Goal: Information Seeking & Learning: Find specific page/section

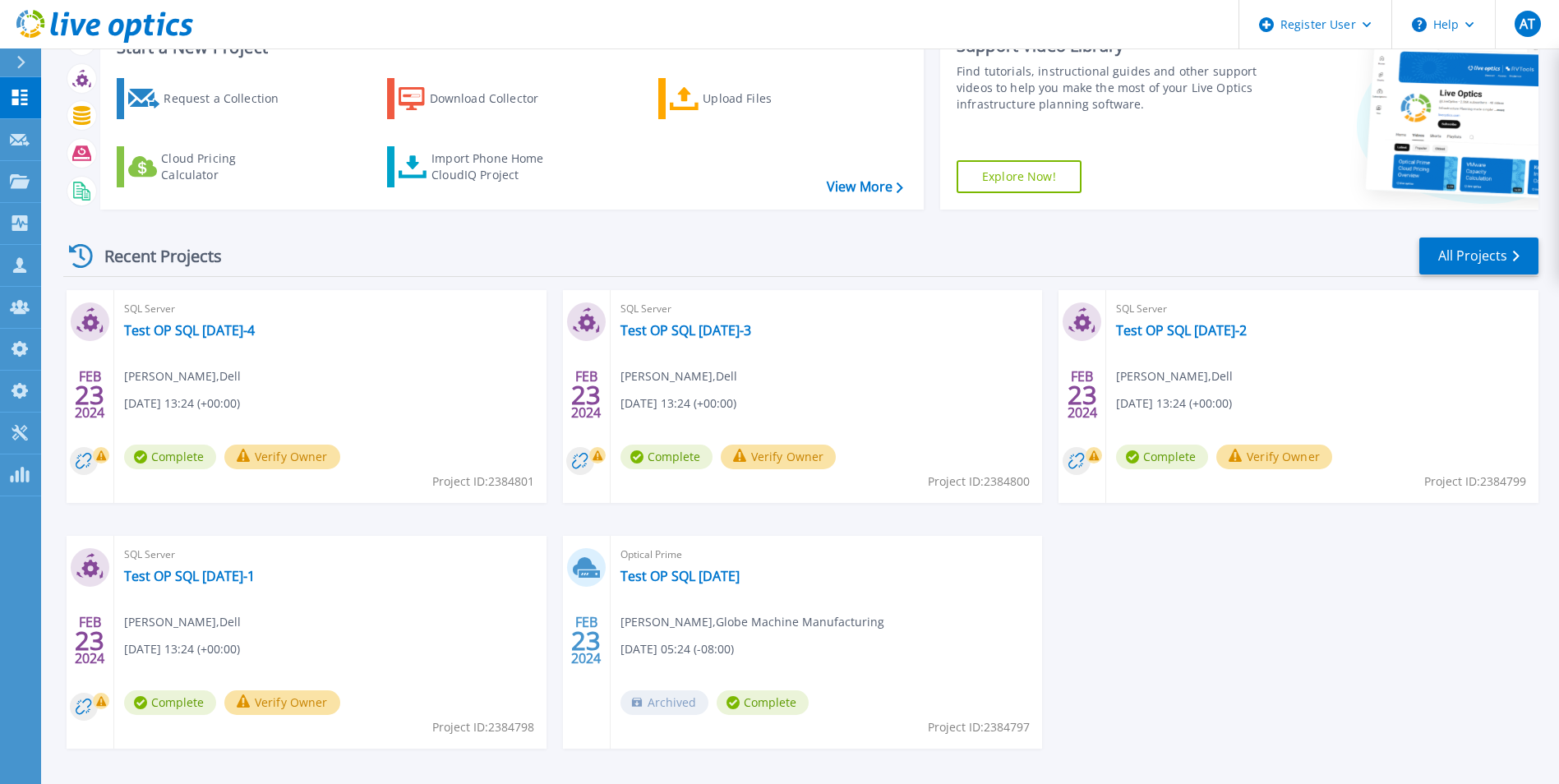
scroll to position [127, 0]
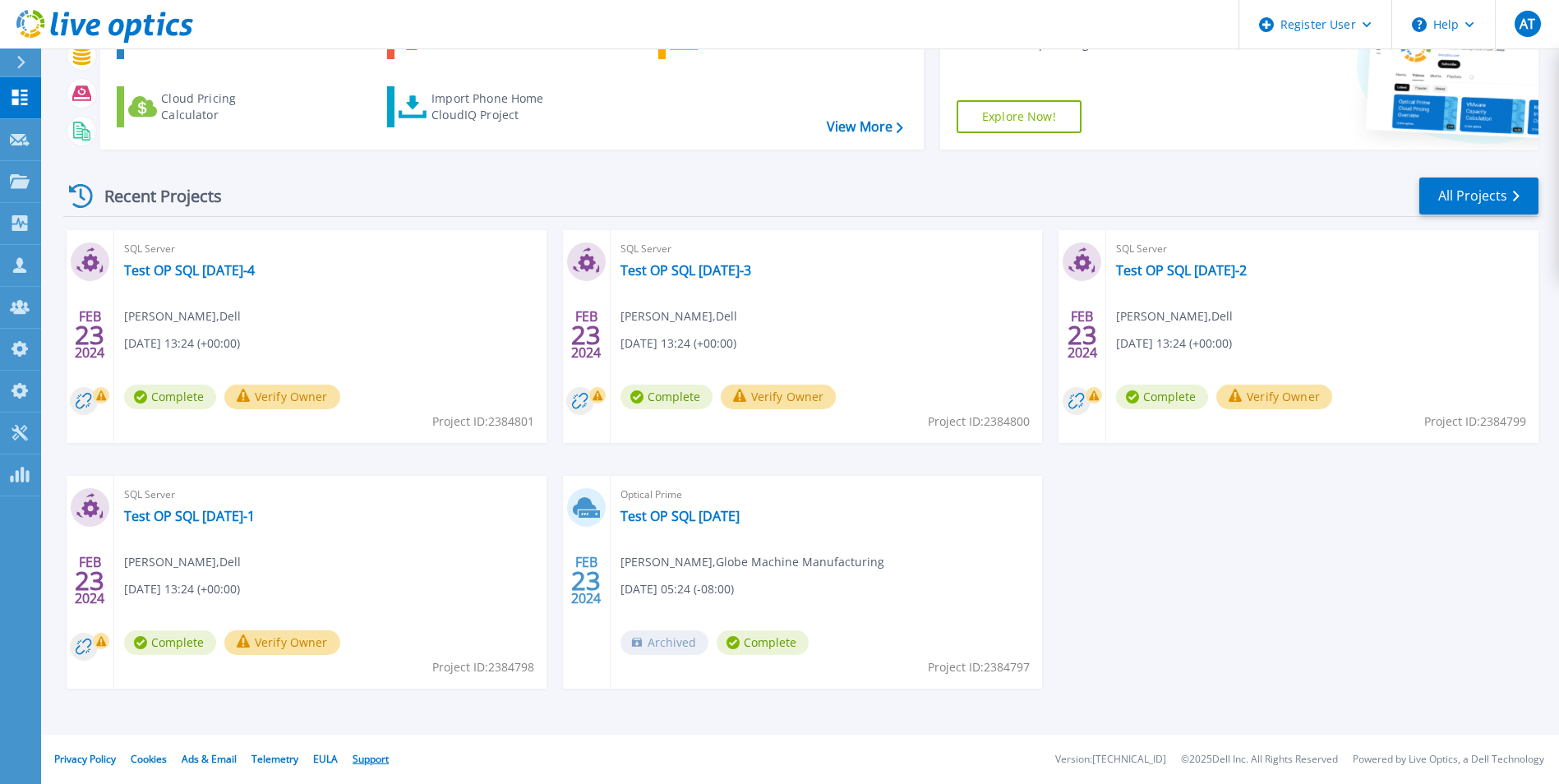
click at [374, 758] on link "Support" at bounding box center [370, 759] width 36 height 14
click at [27, 175] on icon at bounding box center [20, 181] width 20 height 14
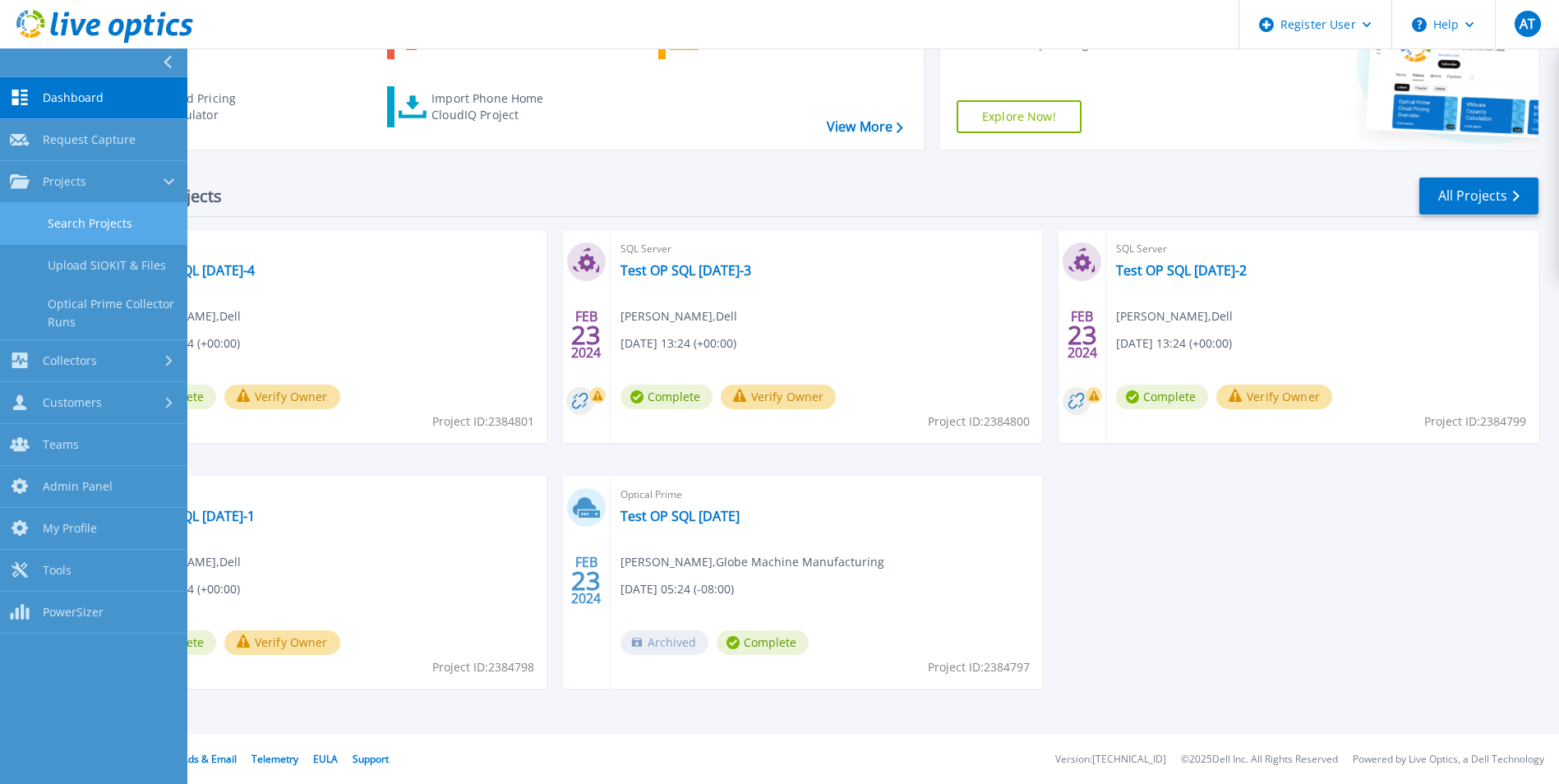
click at [57, 216] on link "Search Projects" at bounding box center [93, 224] width 187 height 42
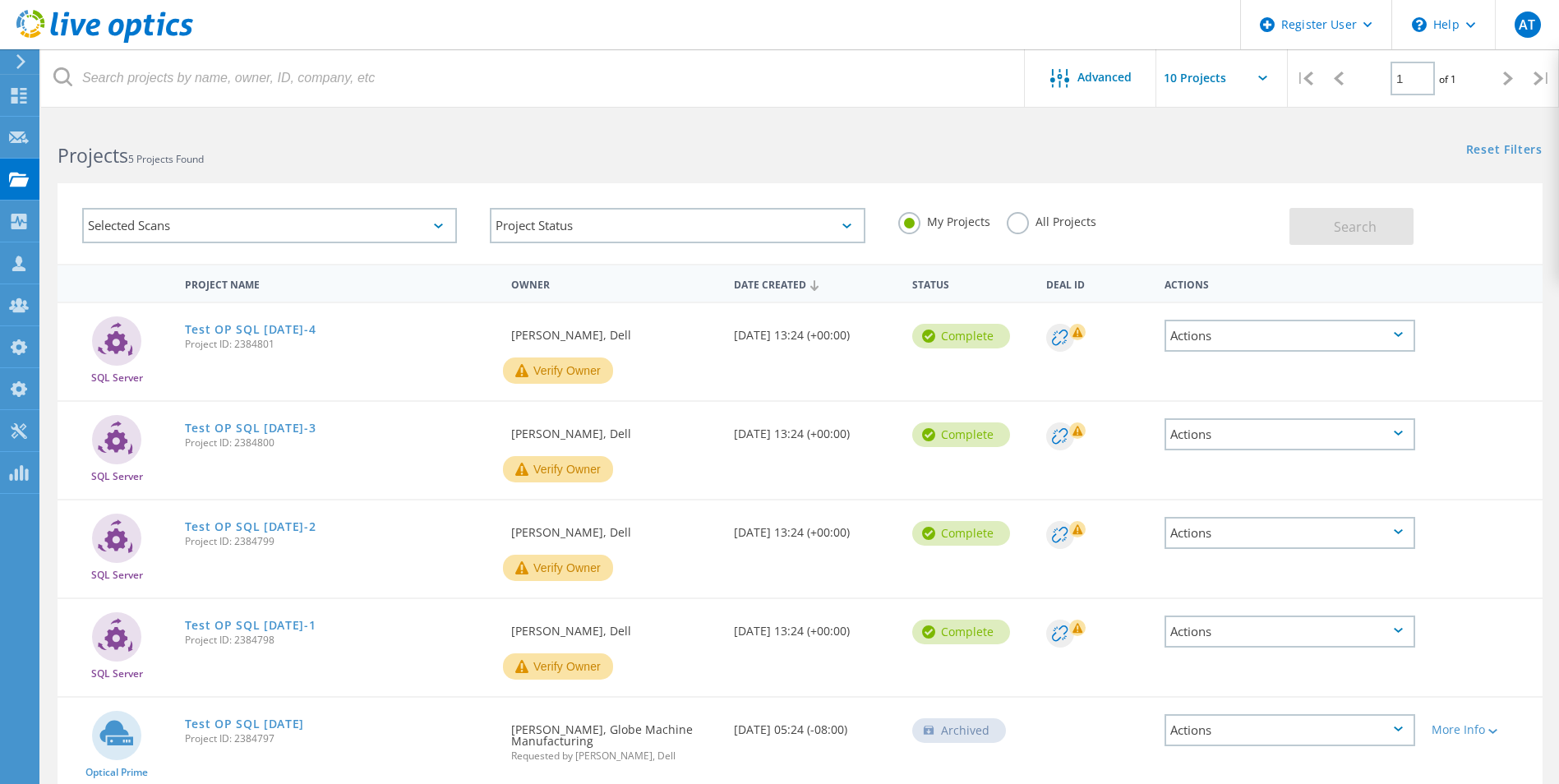
click at [386, 233] on div "Selected Scans" at bounding box center [270, 226] width 375 height 35
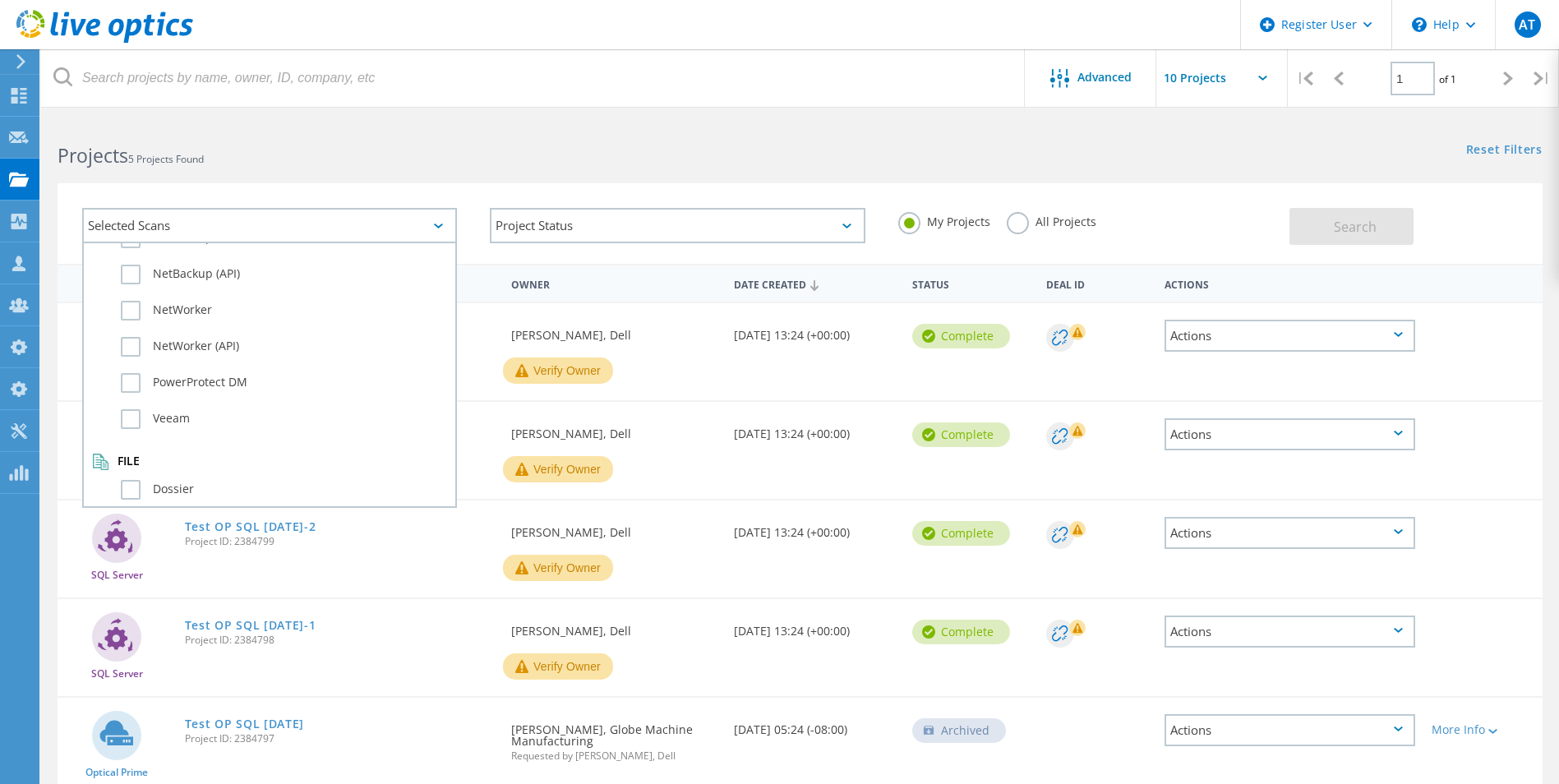
scroll to position [1156, 0]
click at [1021, 221] on label "All Projects" at bounding box center [1052, 220] width 90 height 16
click at [0, 0] on input "All Projects" at bounding box center [0, 0] width 0 height 0
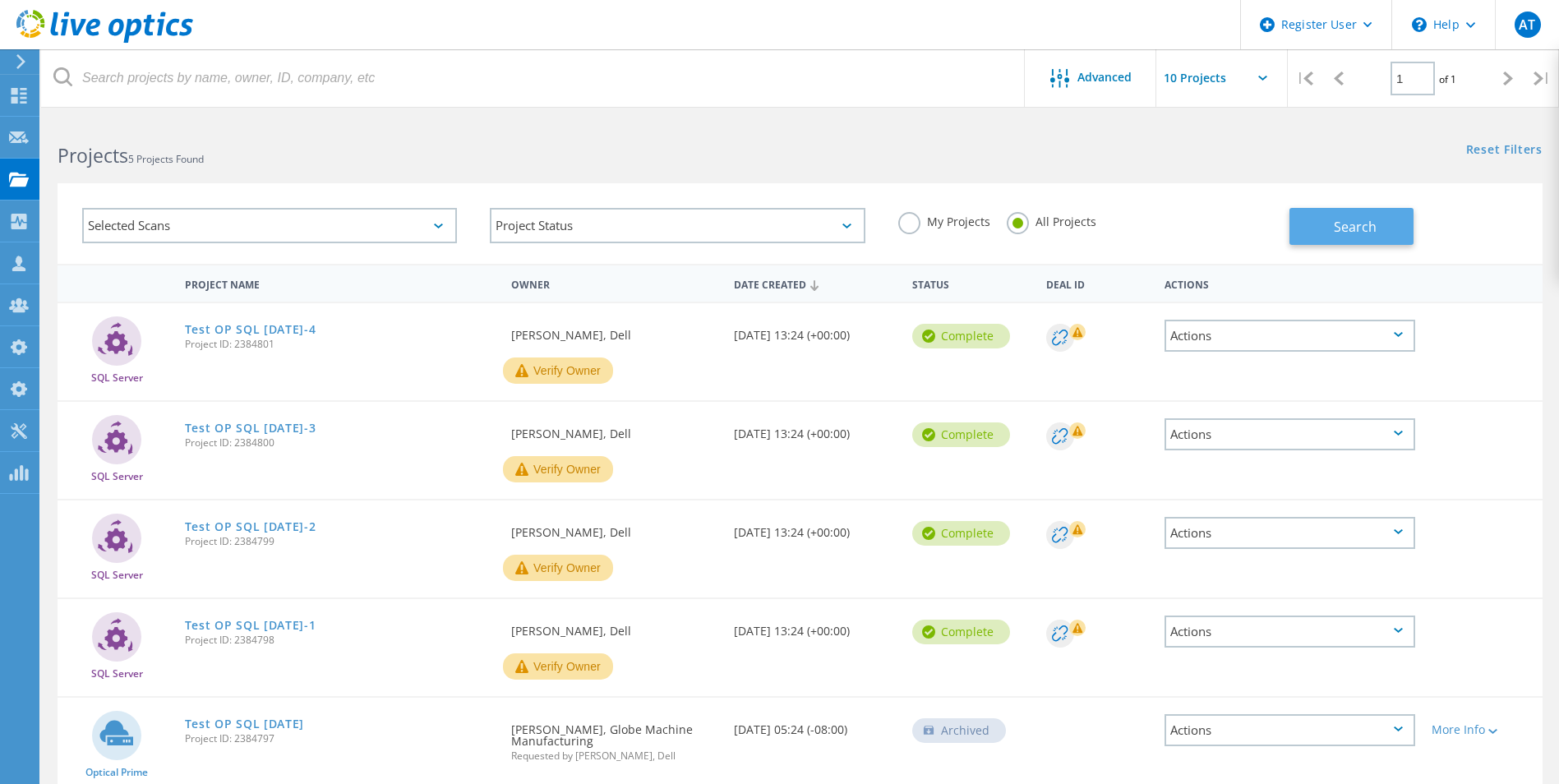
click at [1365, 229] on span "Search" at bounding box center [1355, 227] width 42 height 18
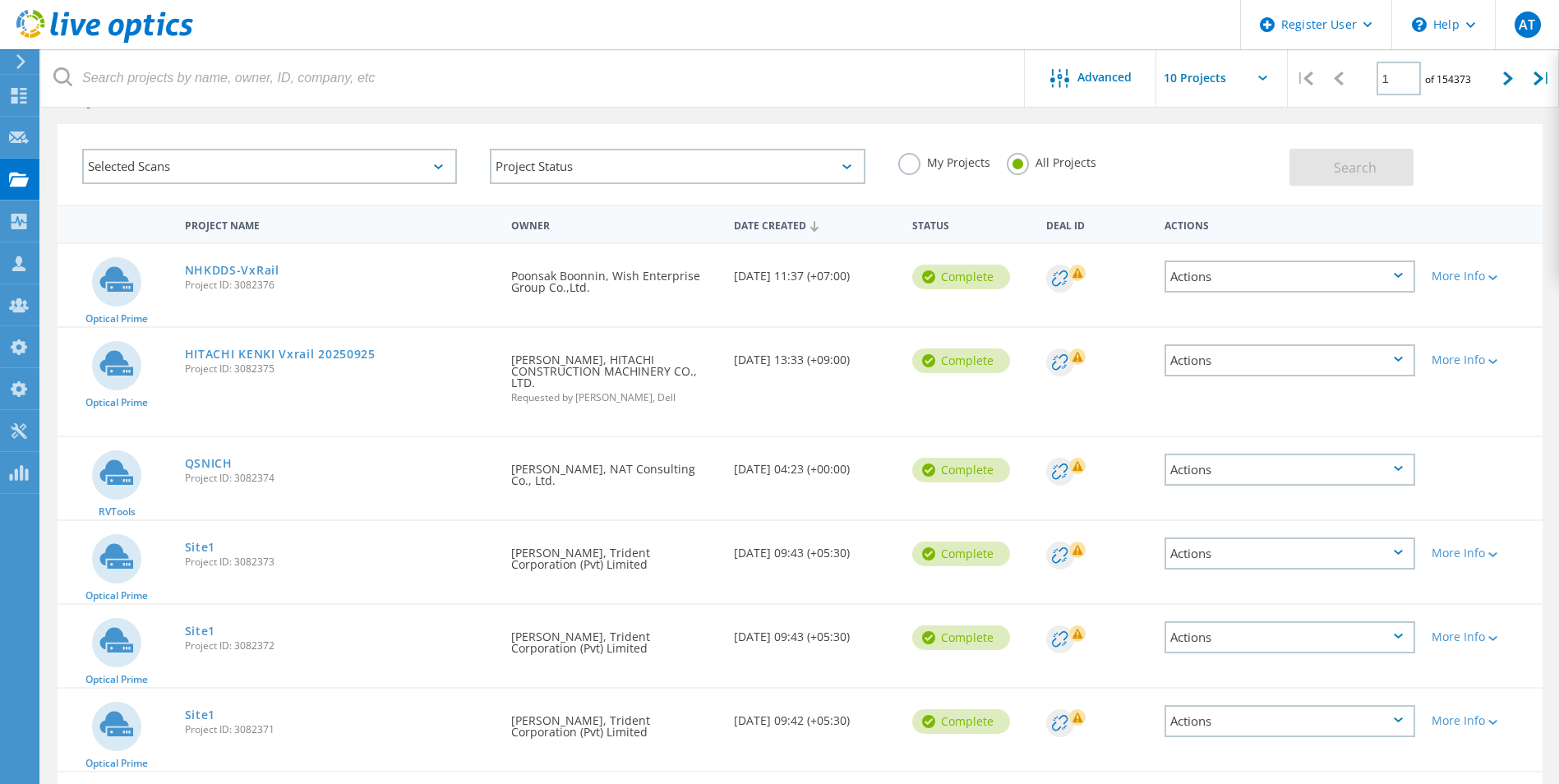
scroll to position [0, 0]
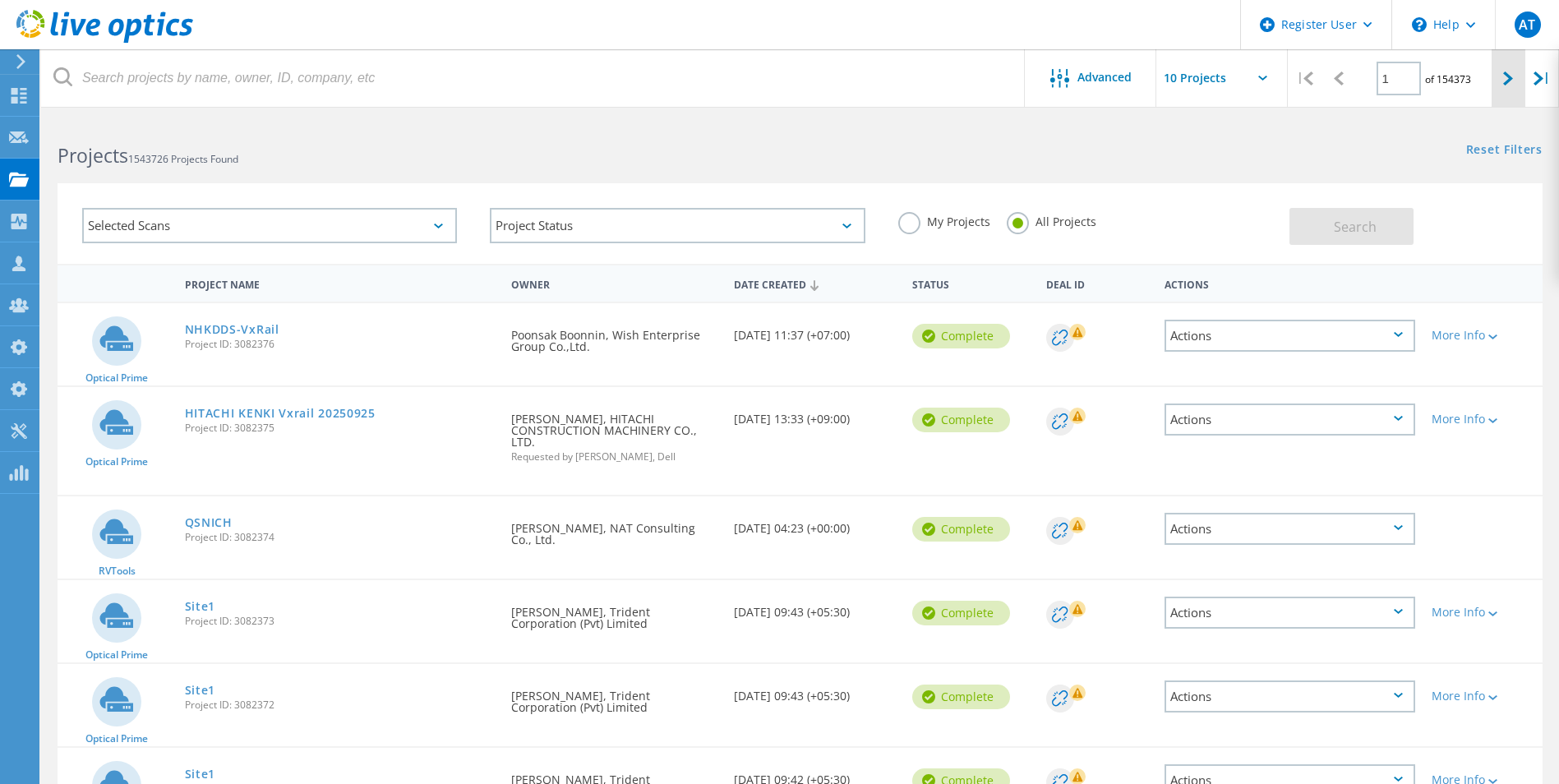
click at [1511, 86] on icon at bounding box center [1508, 78] width 10 height 14
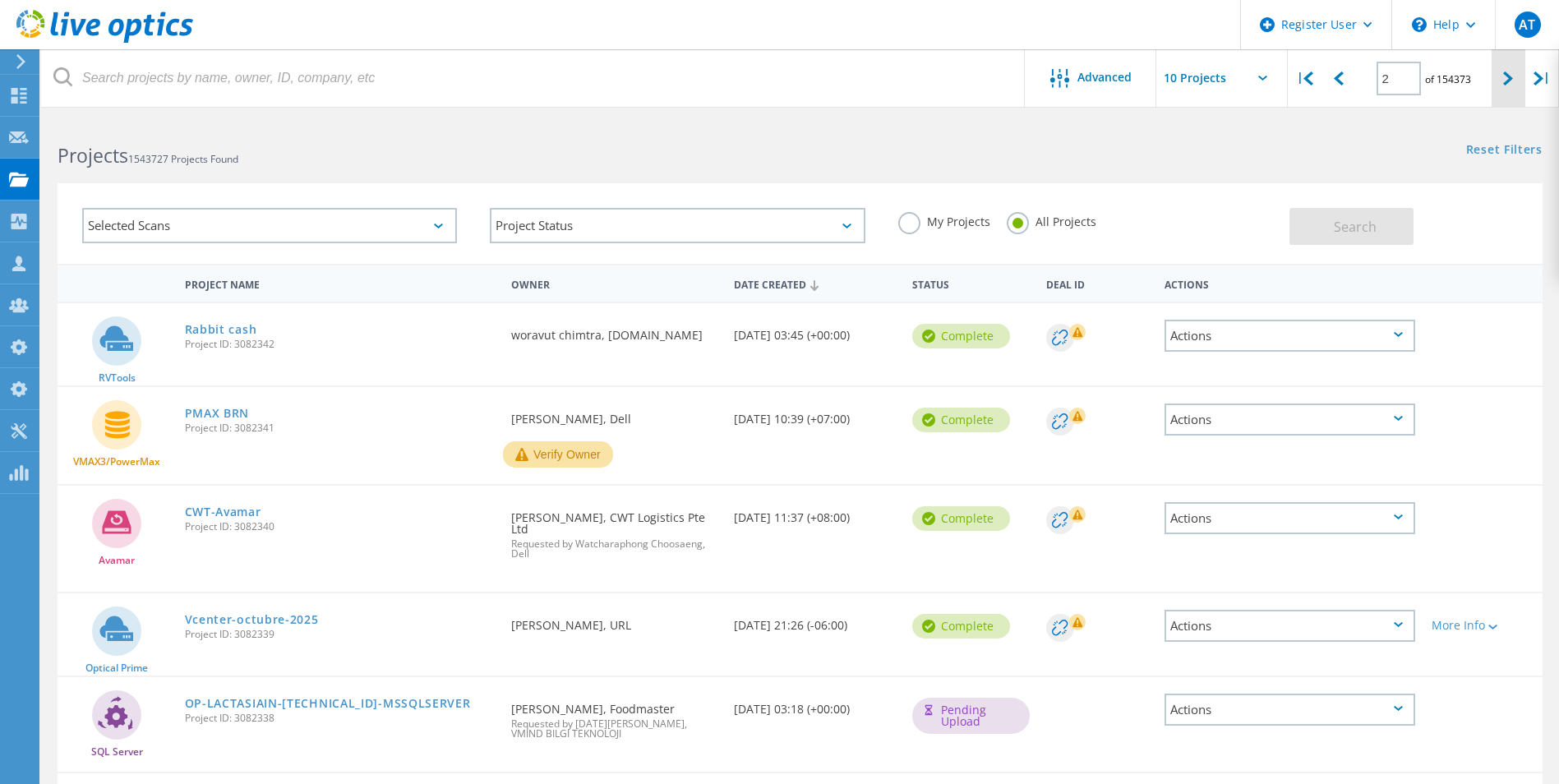
click at [1511, 86] on icon at bounding box center [1508, 78] width 10 height 14
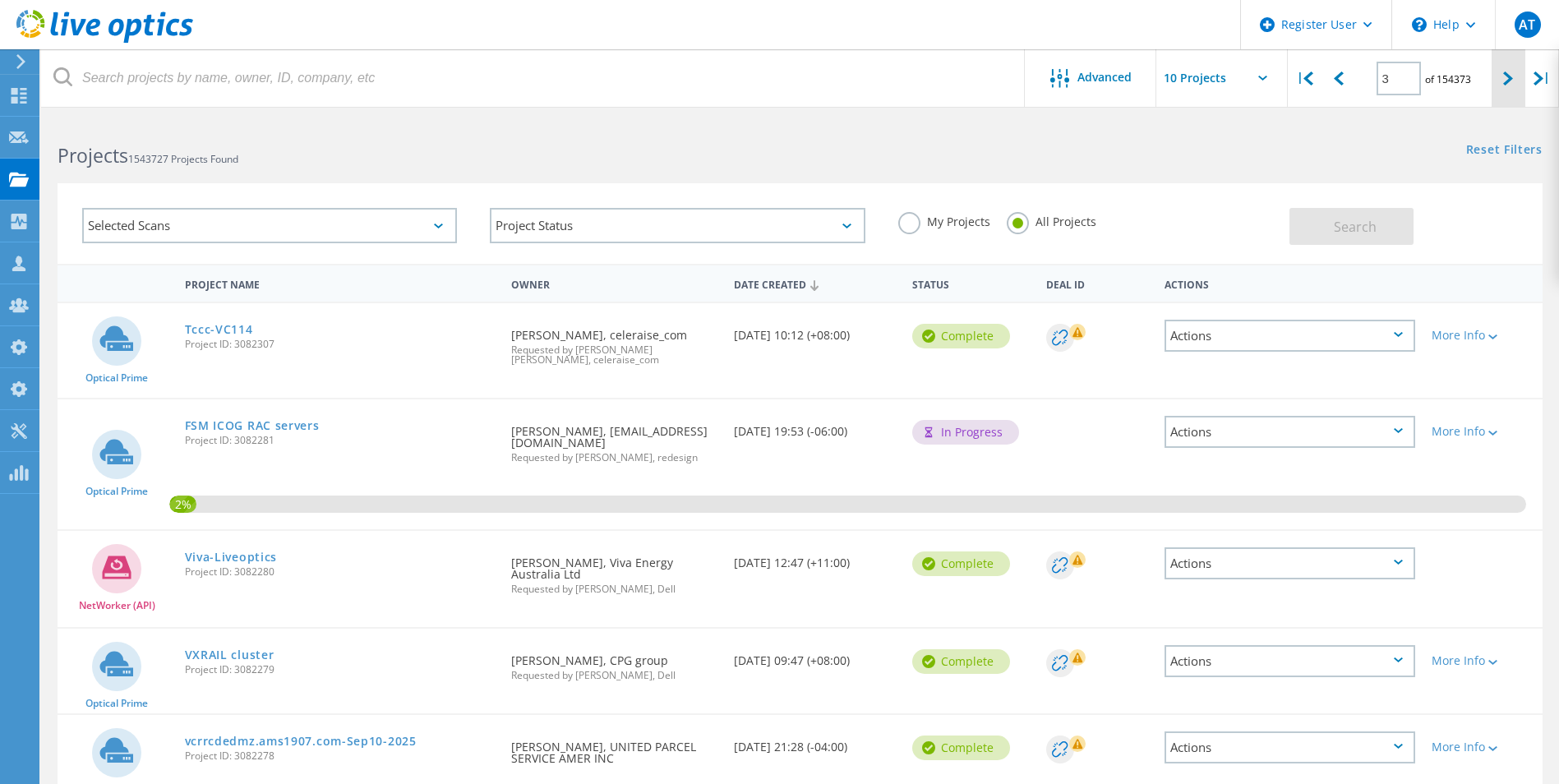
click at [1503, 82] on icon at bounding box center [1508, 78] width 10 height 14
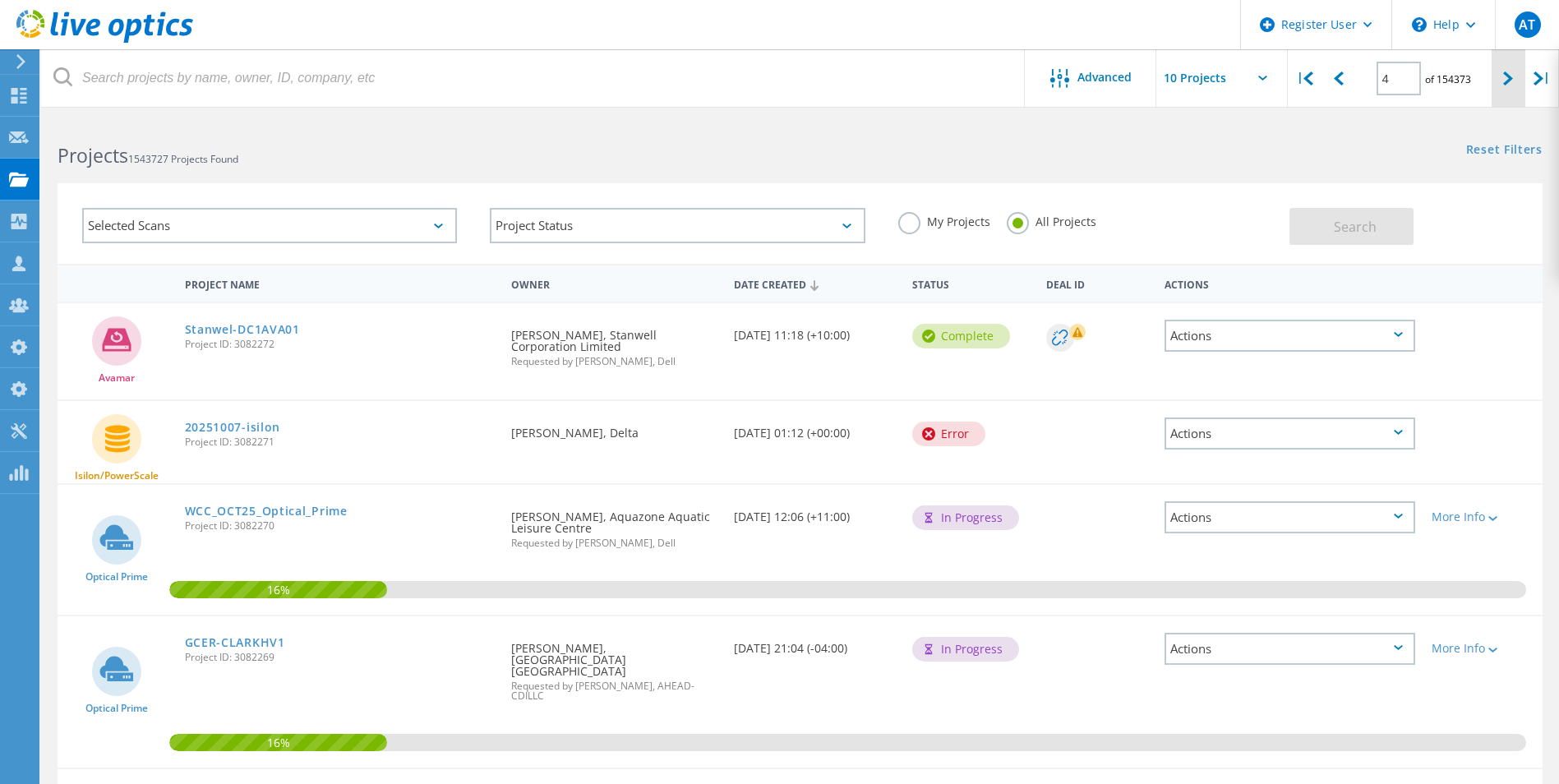
click at [1496, 86] on div at bounding box center [1508, 78] width 33 height 58
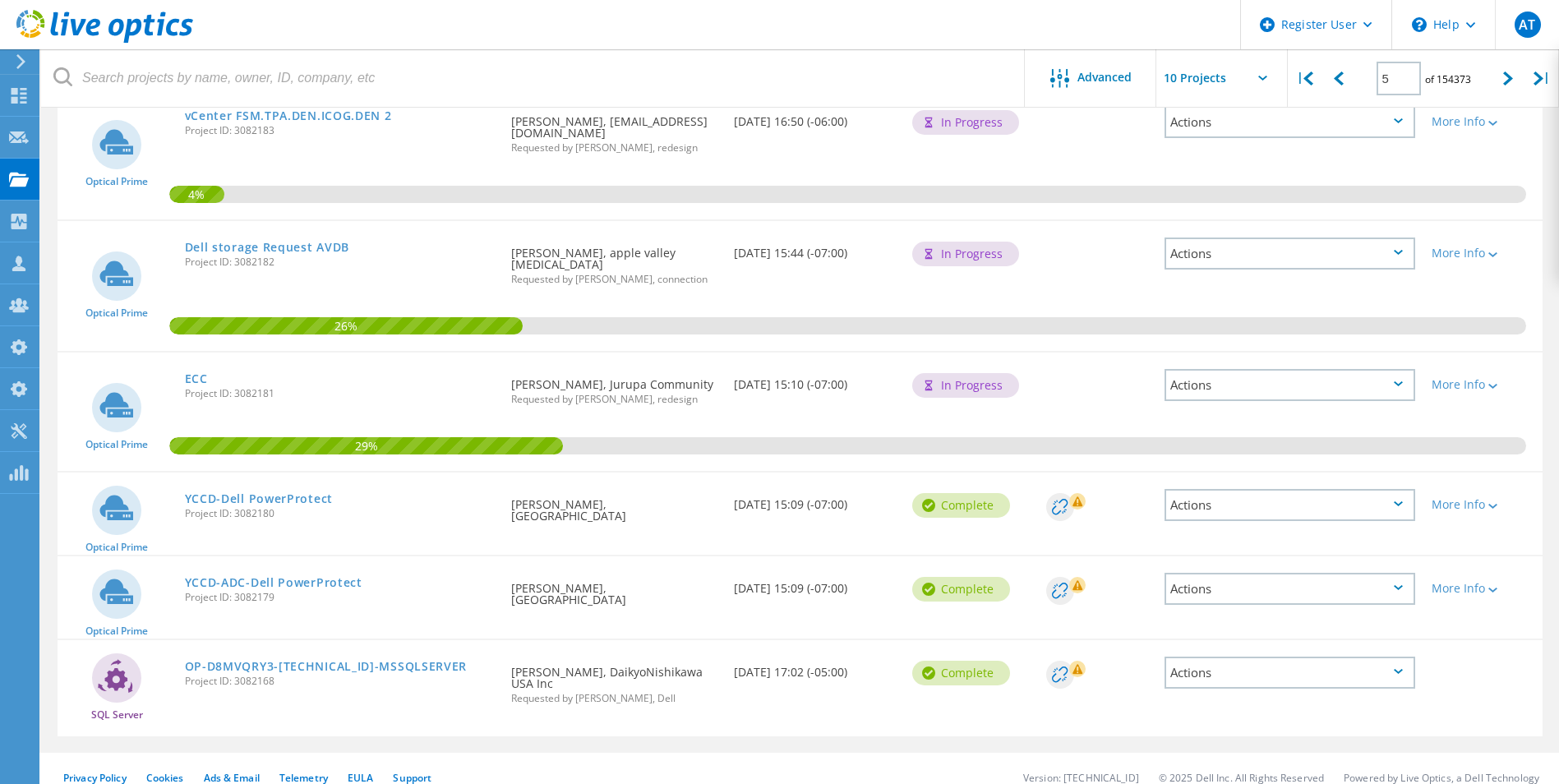
scroll to position [649, 0]
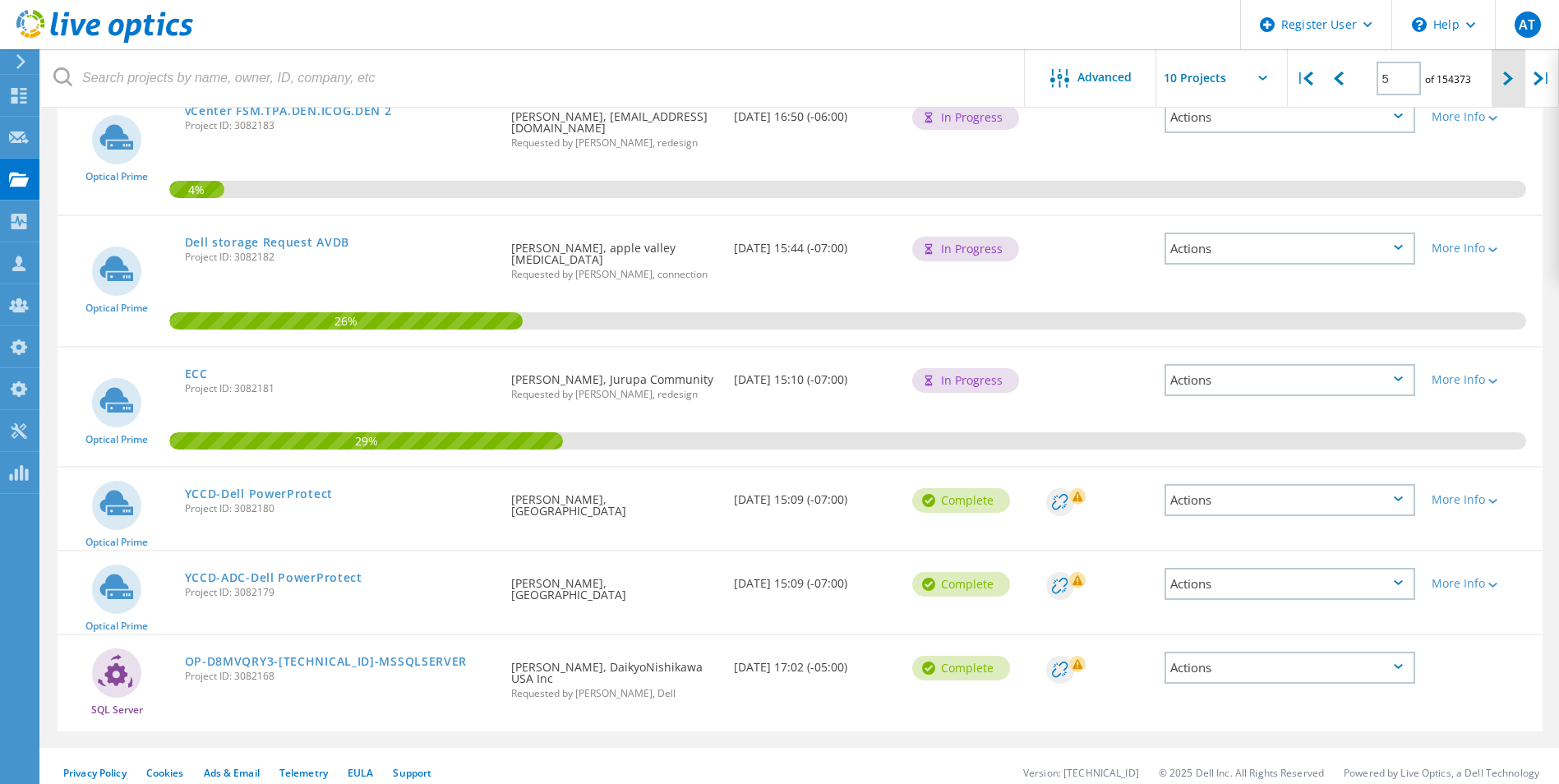
click at [1493, 87] on div at bounding box center [1508, 78] width 33 height 58
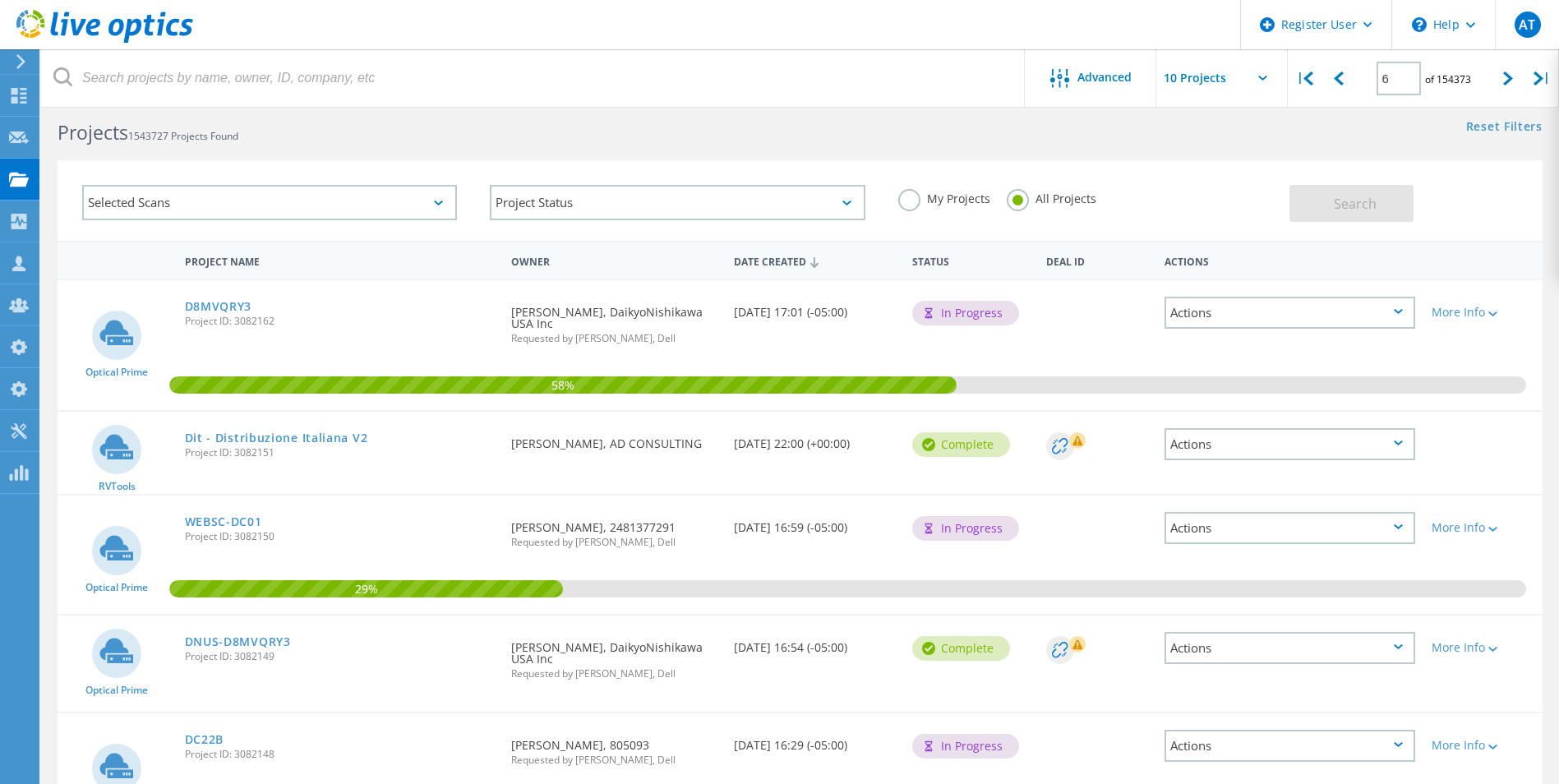
scroll to position [0, 0]
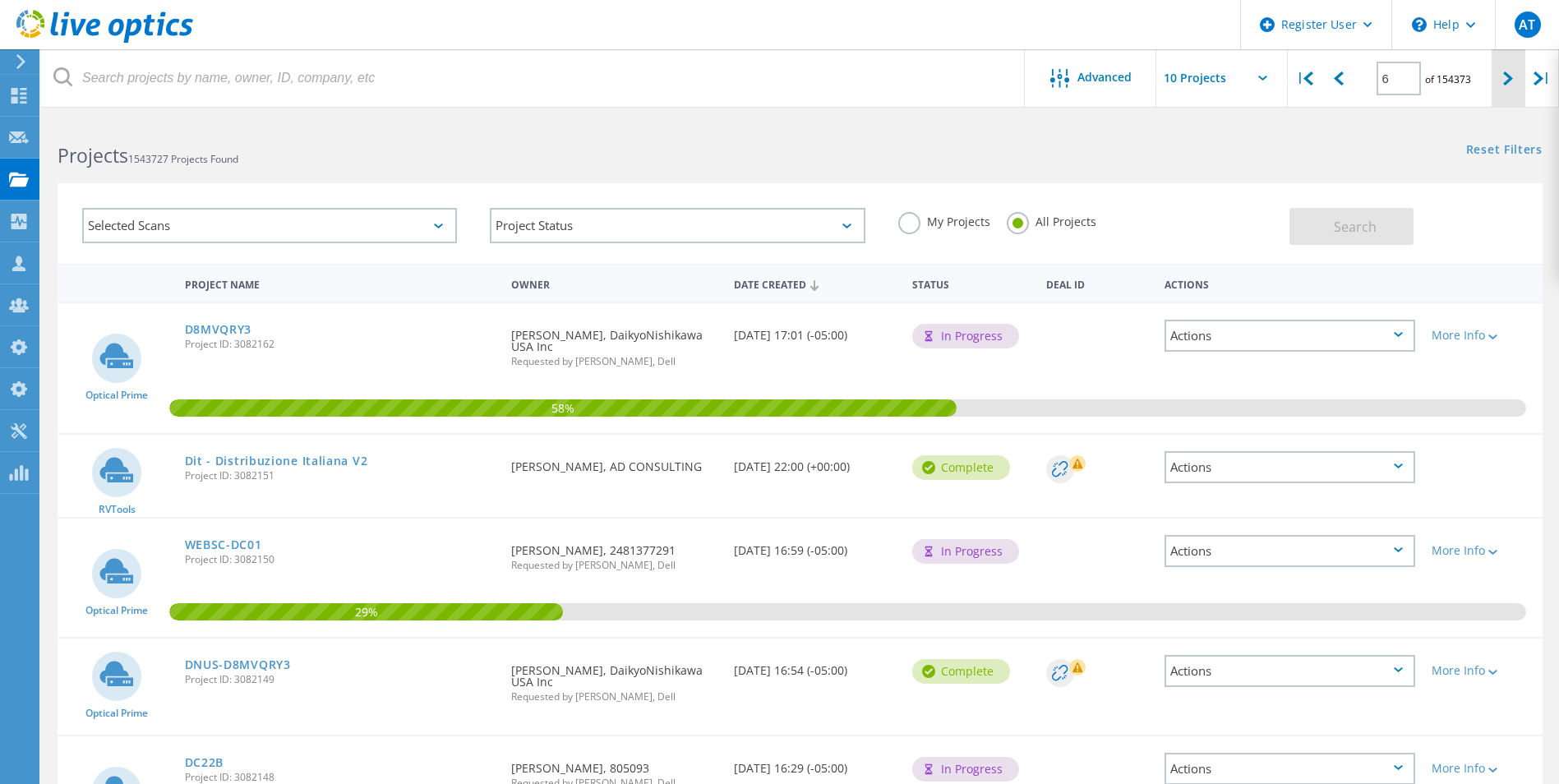
click at [1510, 76] on icon at bounding box center [1508, 78] width 10 height 14
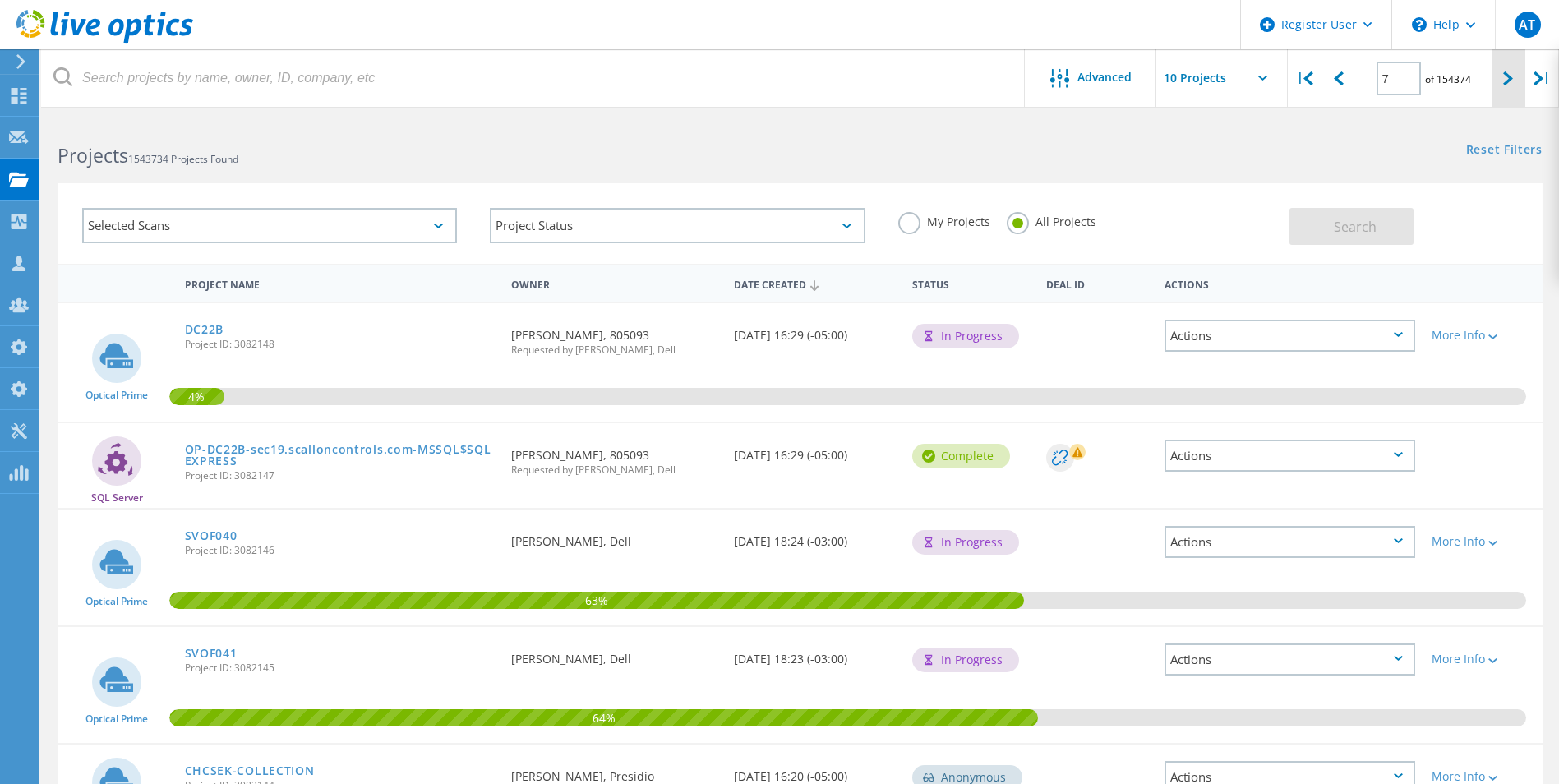
click at [1509, 87] on div at bounding box center [1508, 78] width 33 height 58
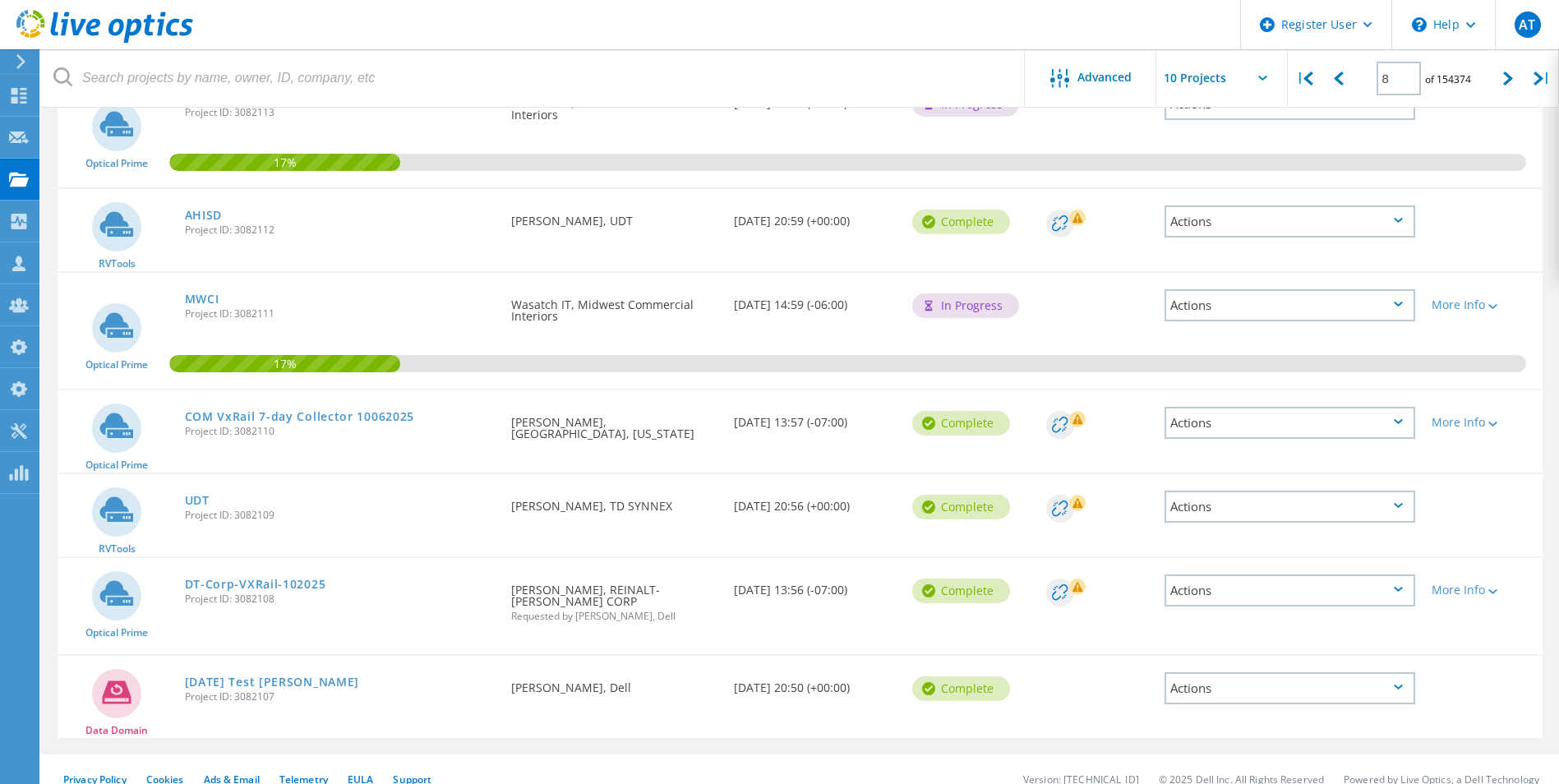
scroll to position [517, 0]
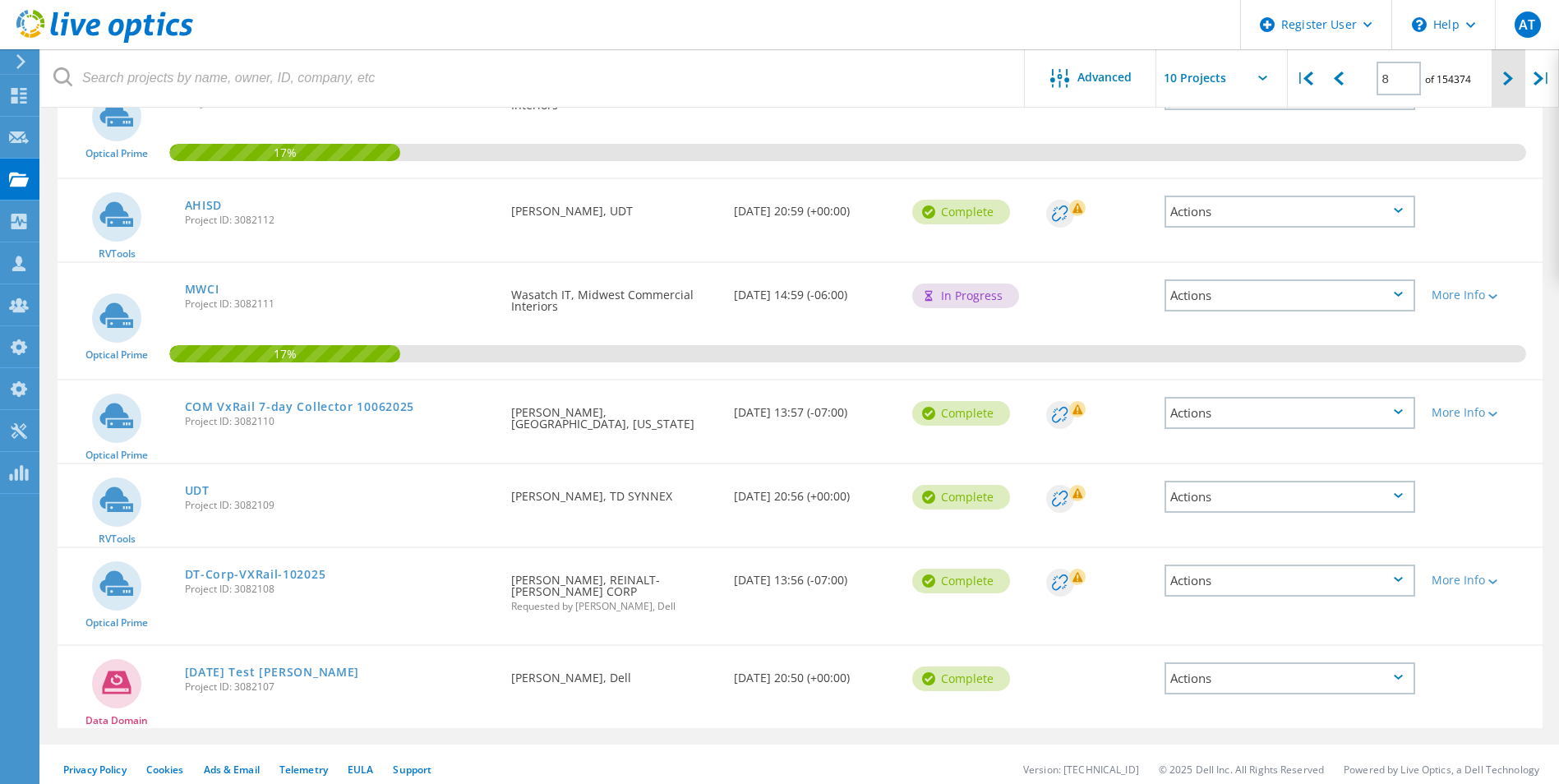
click at [1506, 76] on icon at bounding box center [1508, 78] width 10 height 14
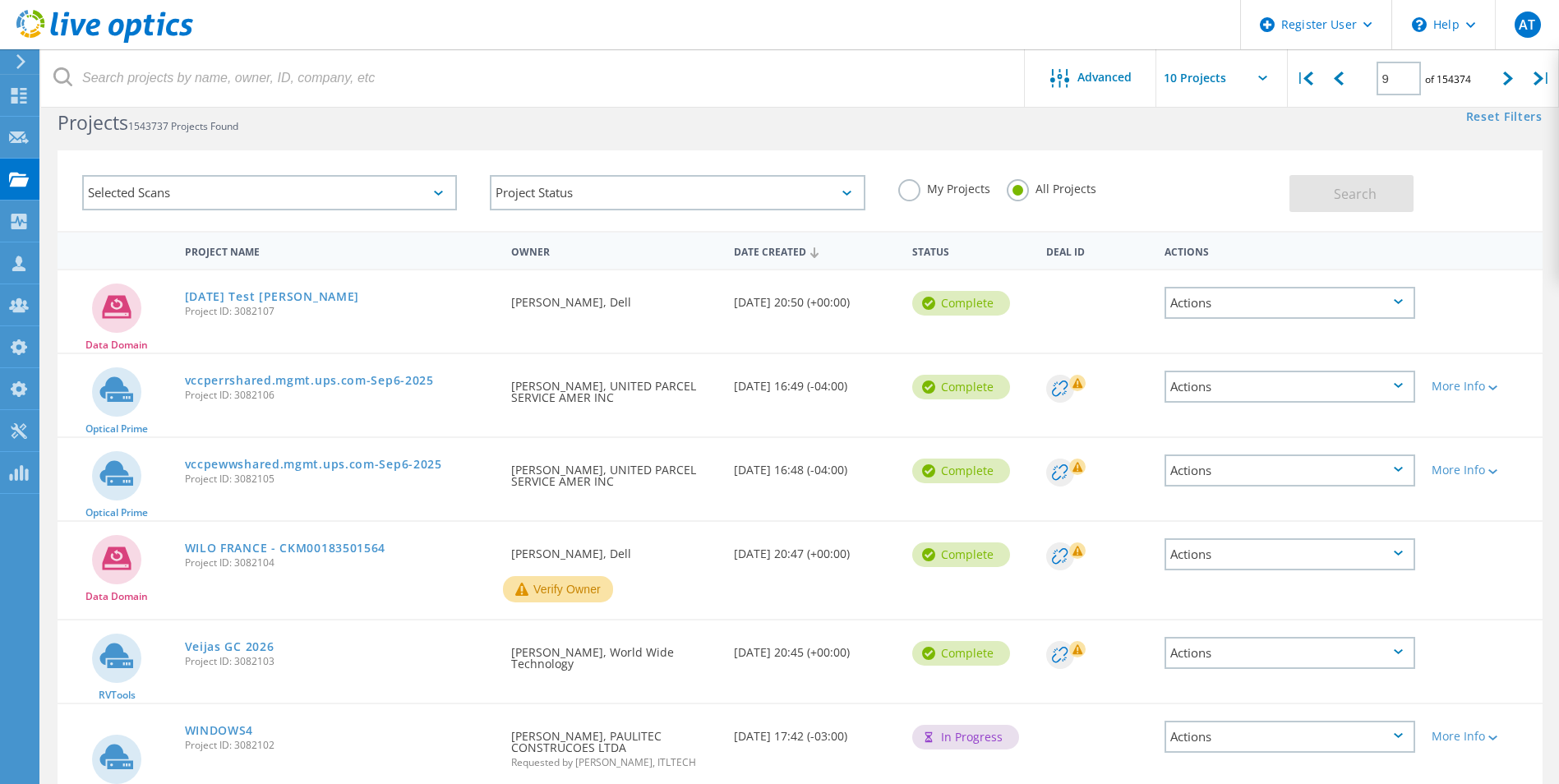
scroll to position [16, 0]
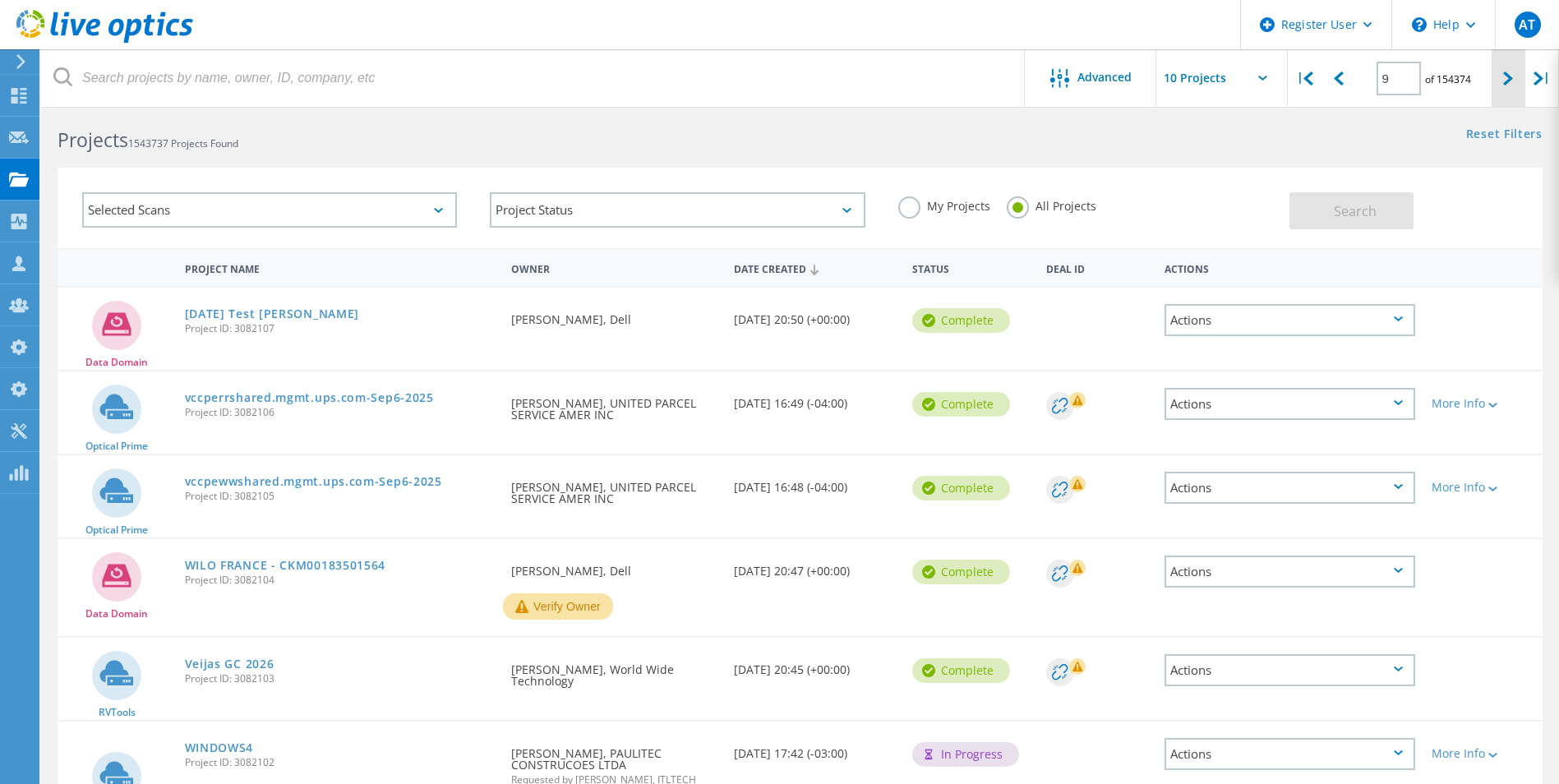
click at [1496, 80] on div at bounding box center [1508, 78] width 33 height 58
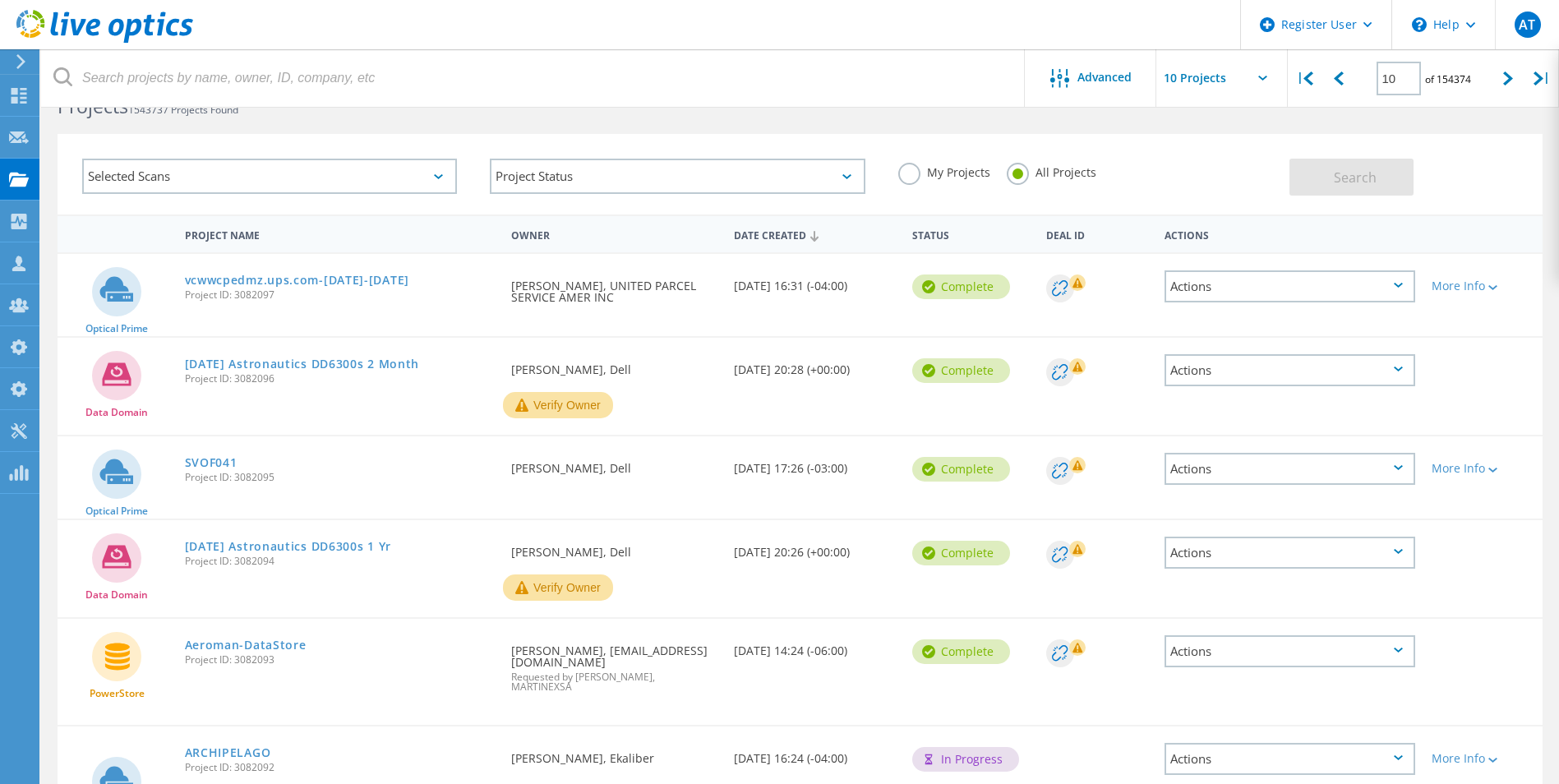
scroll to position [0, 0]
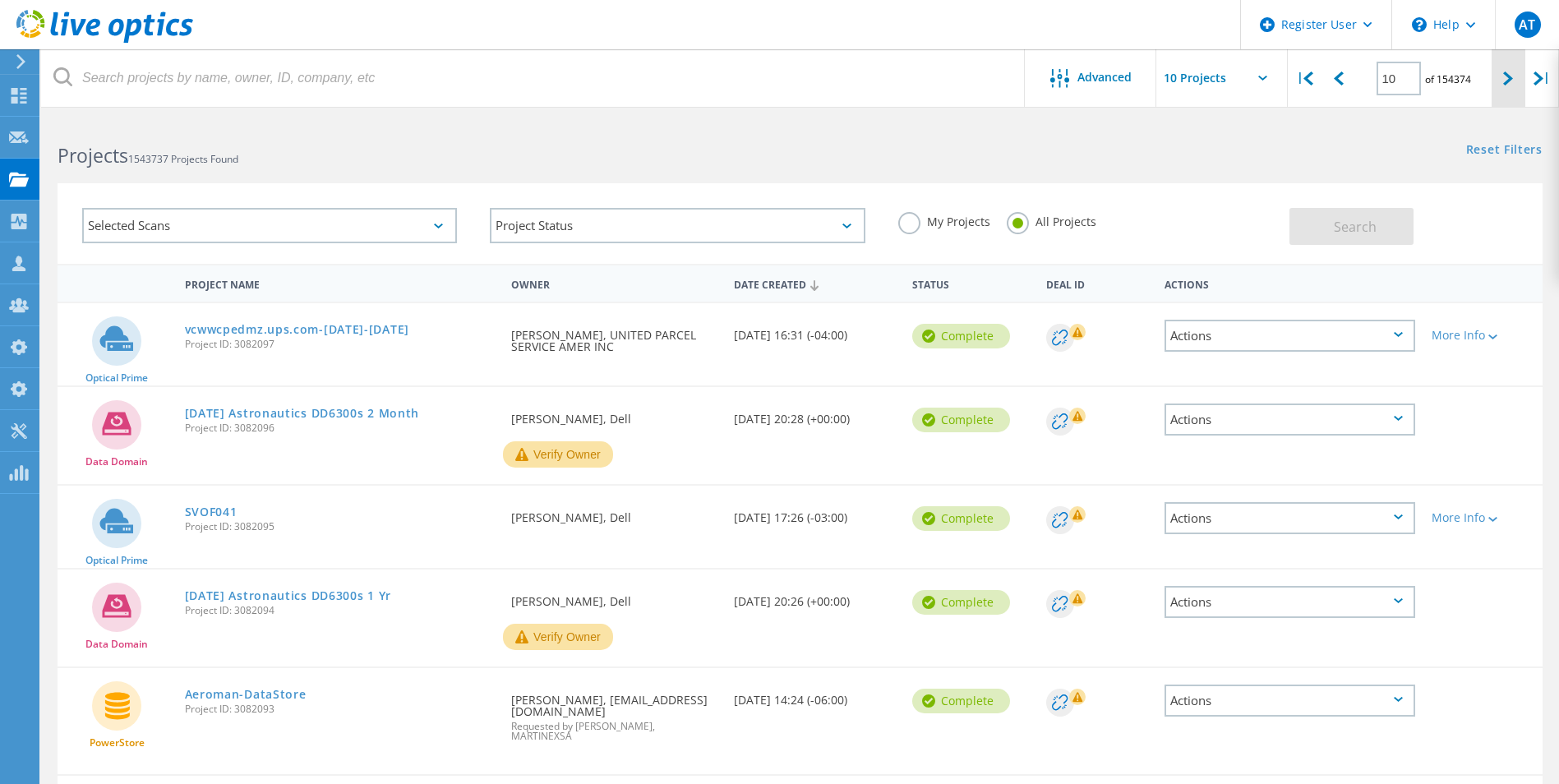
click at [1499, 81] on div at bounding box center [1508, 78] width 33 height 58
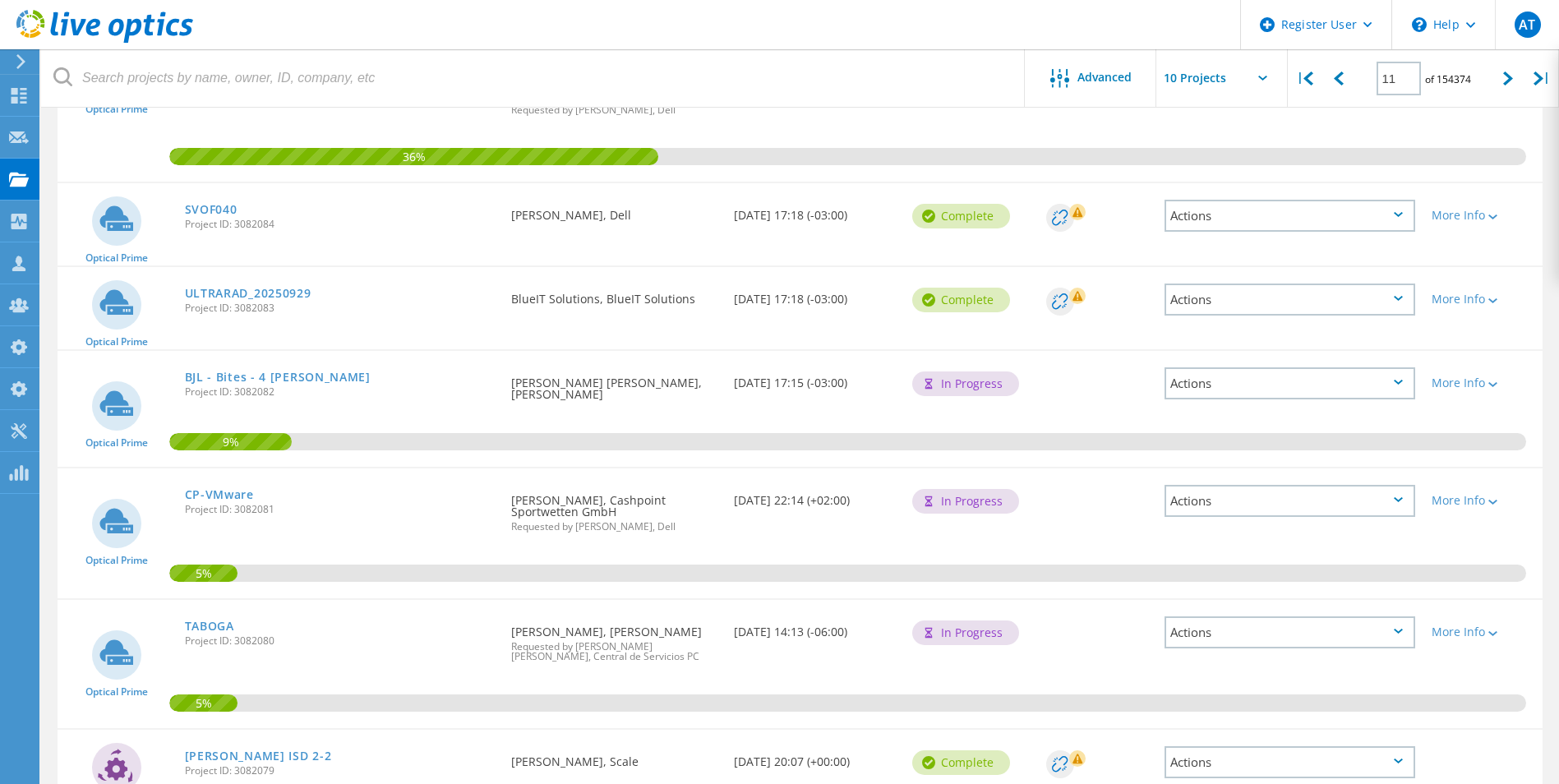
scroll to position [527, 0]
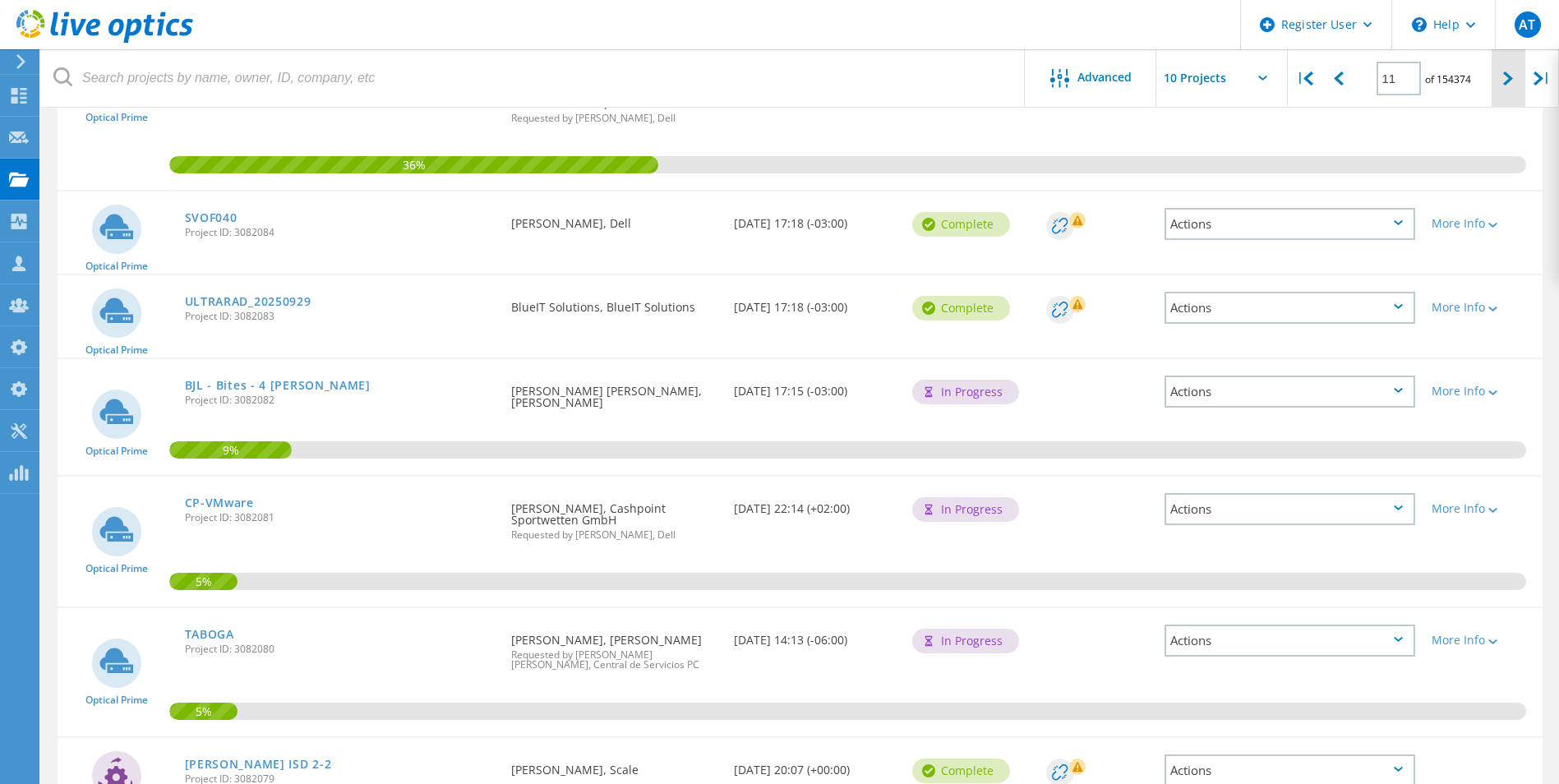
click at [1492, 86] on div at bounding box center [1508, 78] width 33 height 58
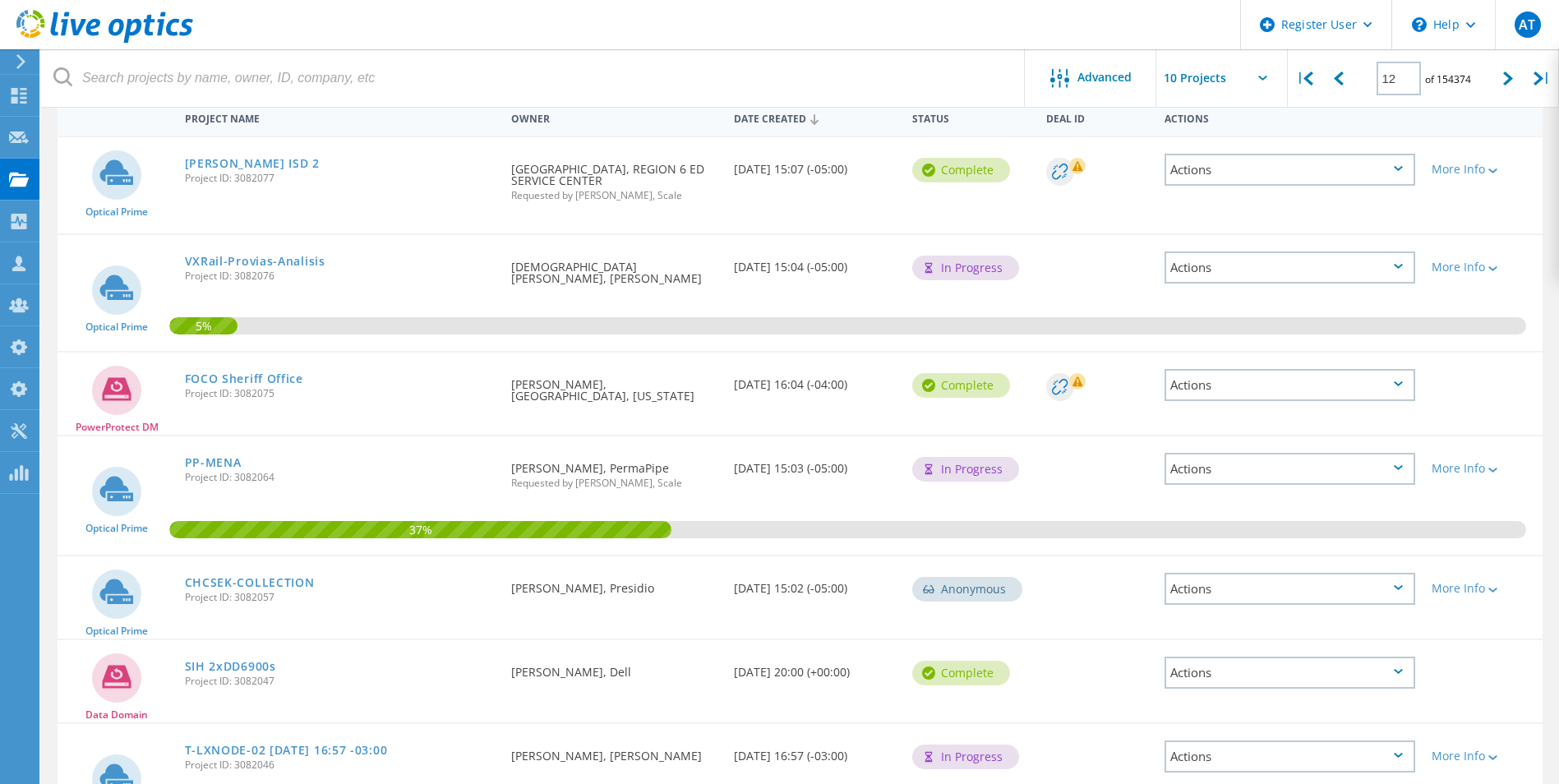
scroll to position [106, 0]
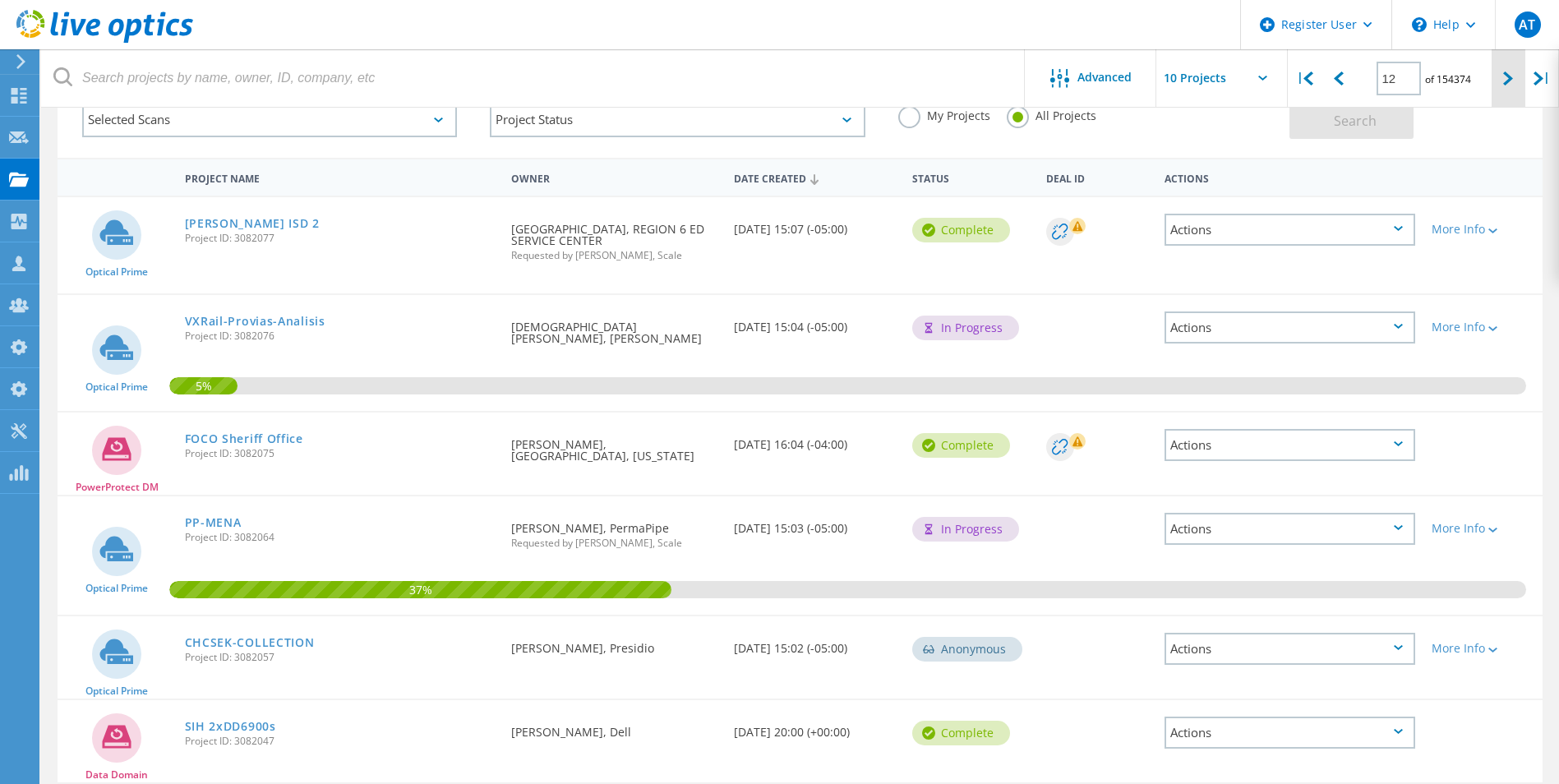
click at [1507, 81] on icon at bounding box center [1508, 78] width 10 height 14
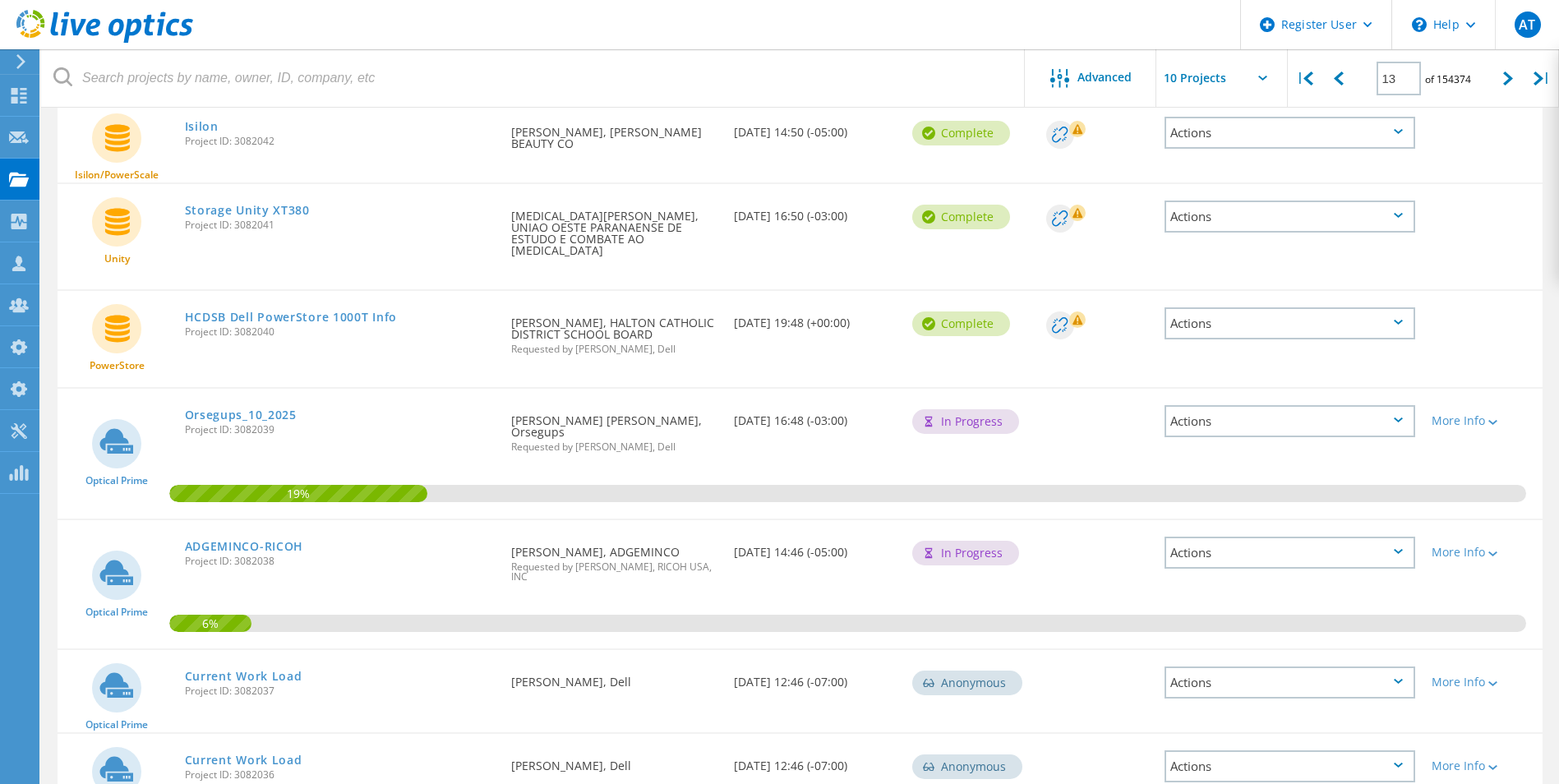
scroll to position [556, 0]
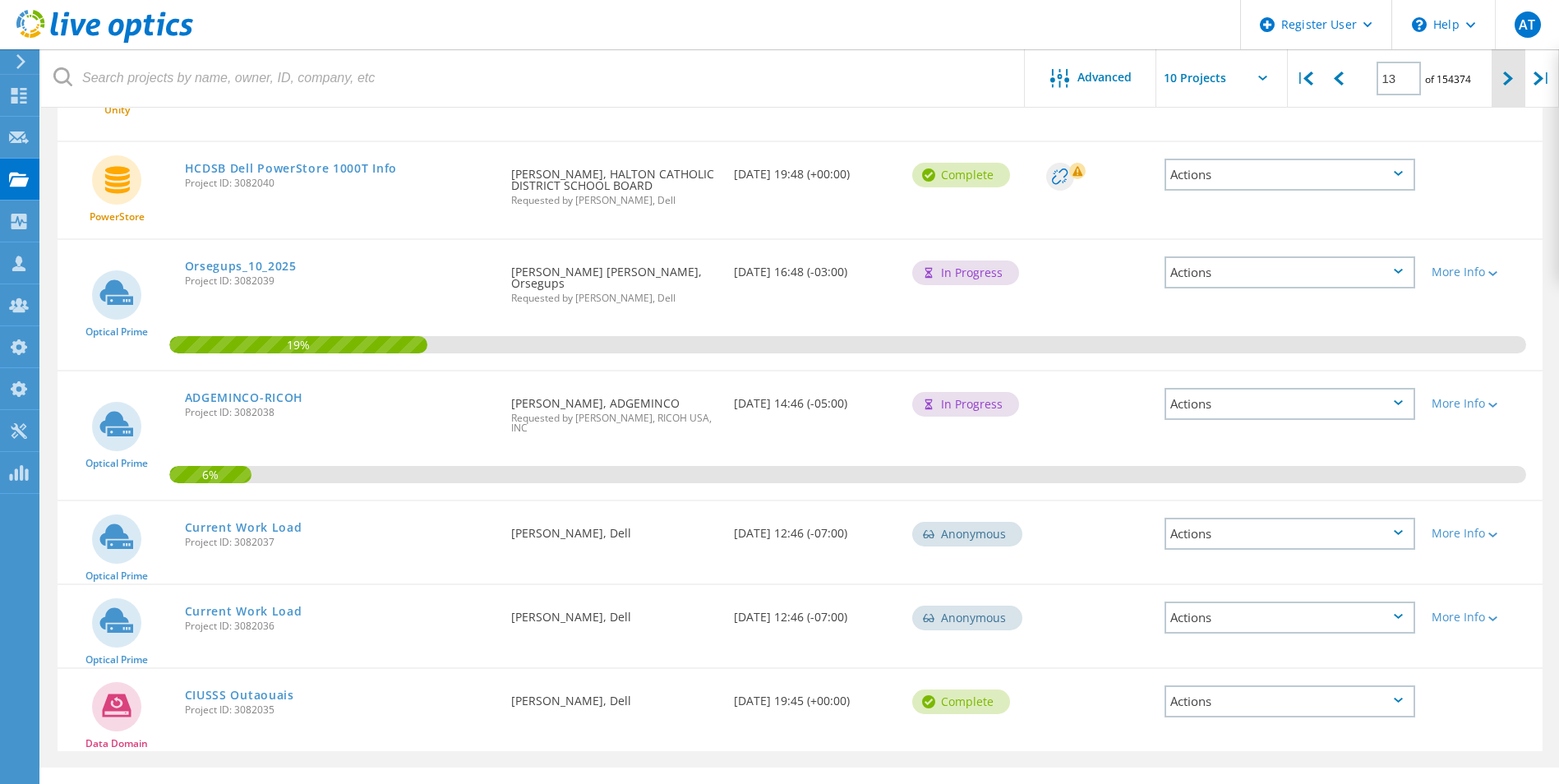
click at [1502, 82] on div at bounding box center [1508, 78] width 33 height 58
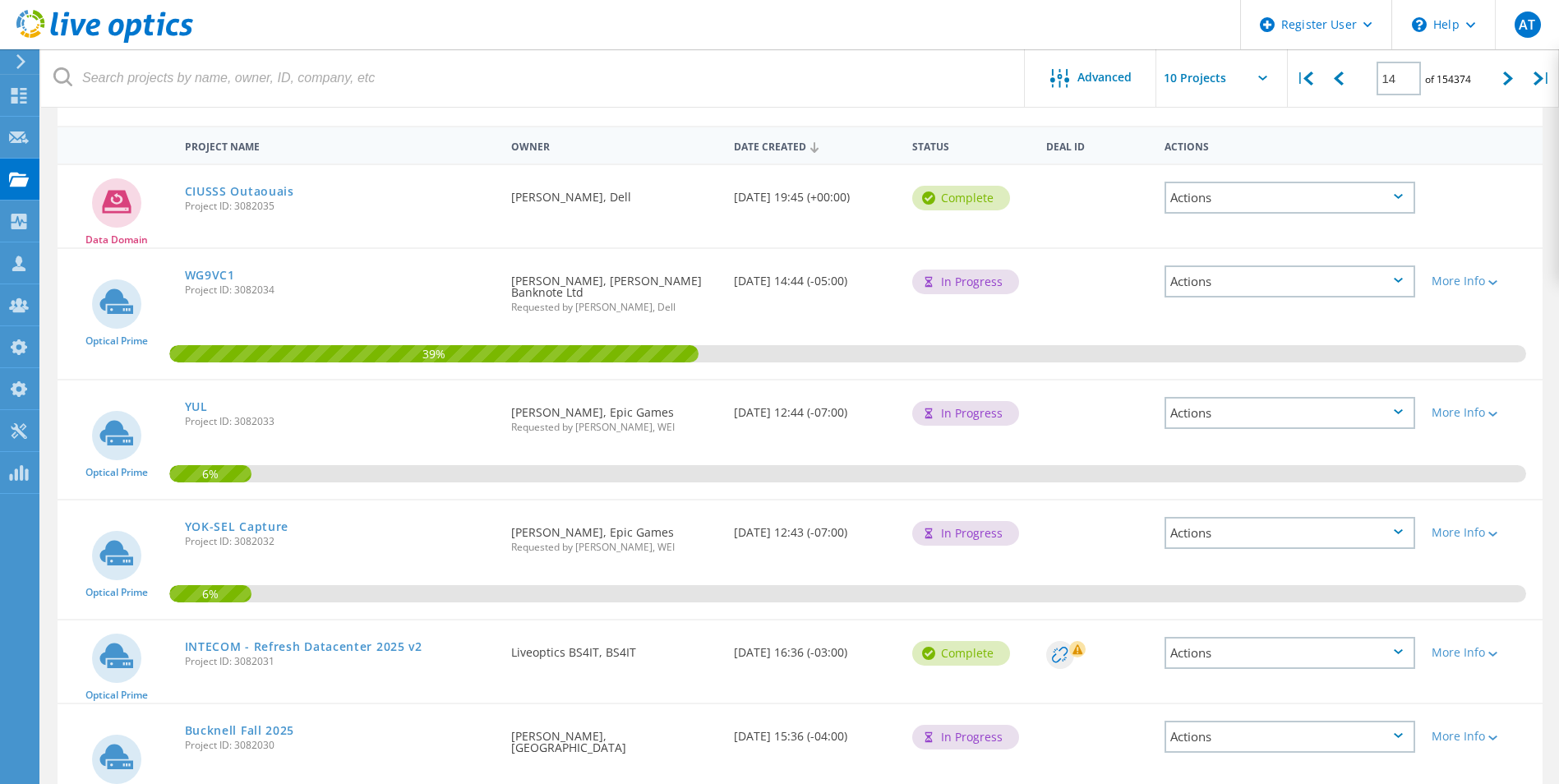
scroll to position [612, 0]
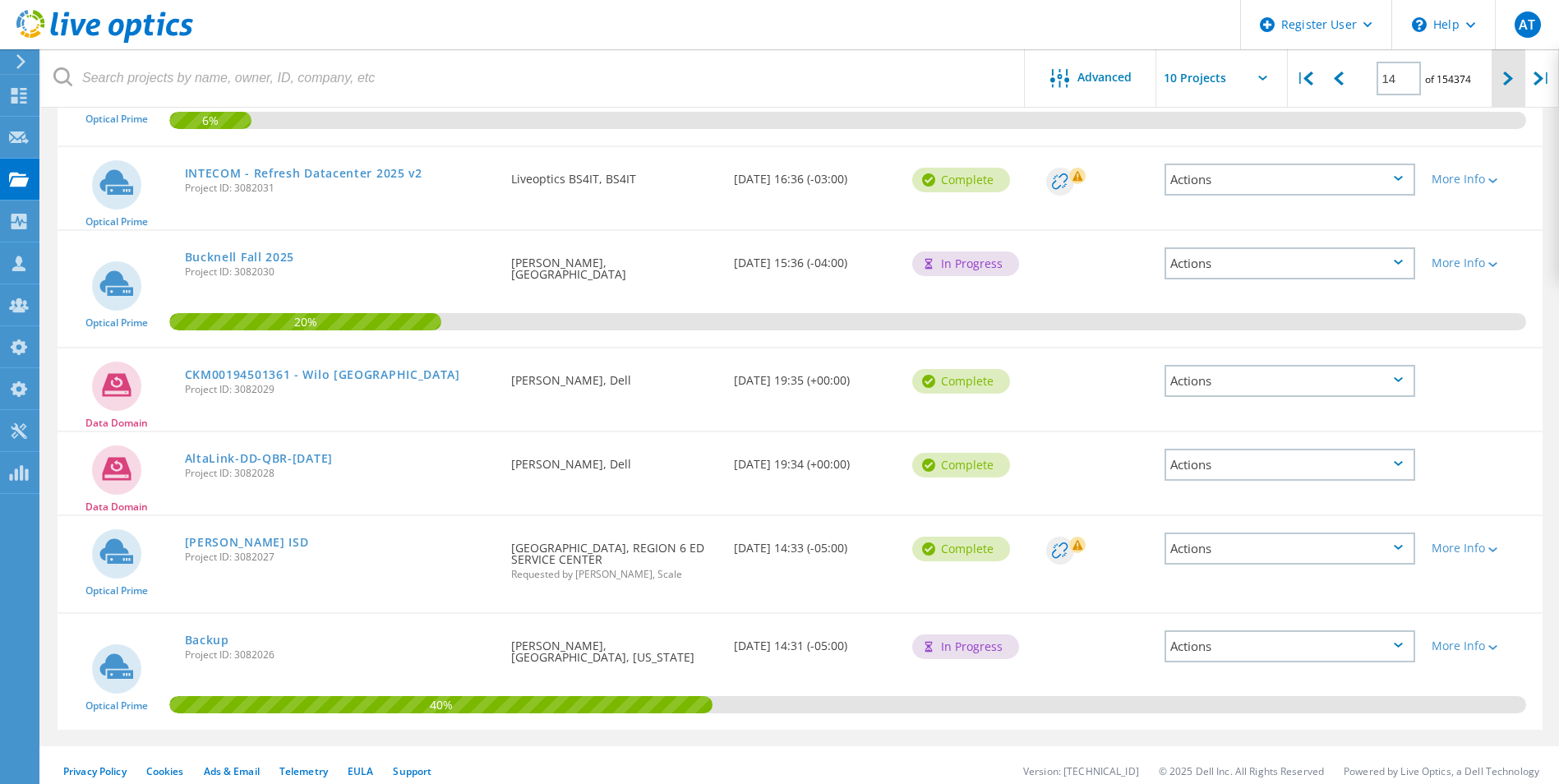
click at [1503, 83] on icon at bounding box center [1508, 78] width 10 height 14
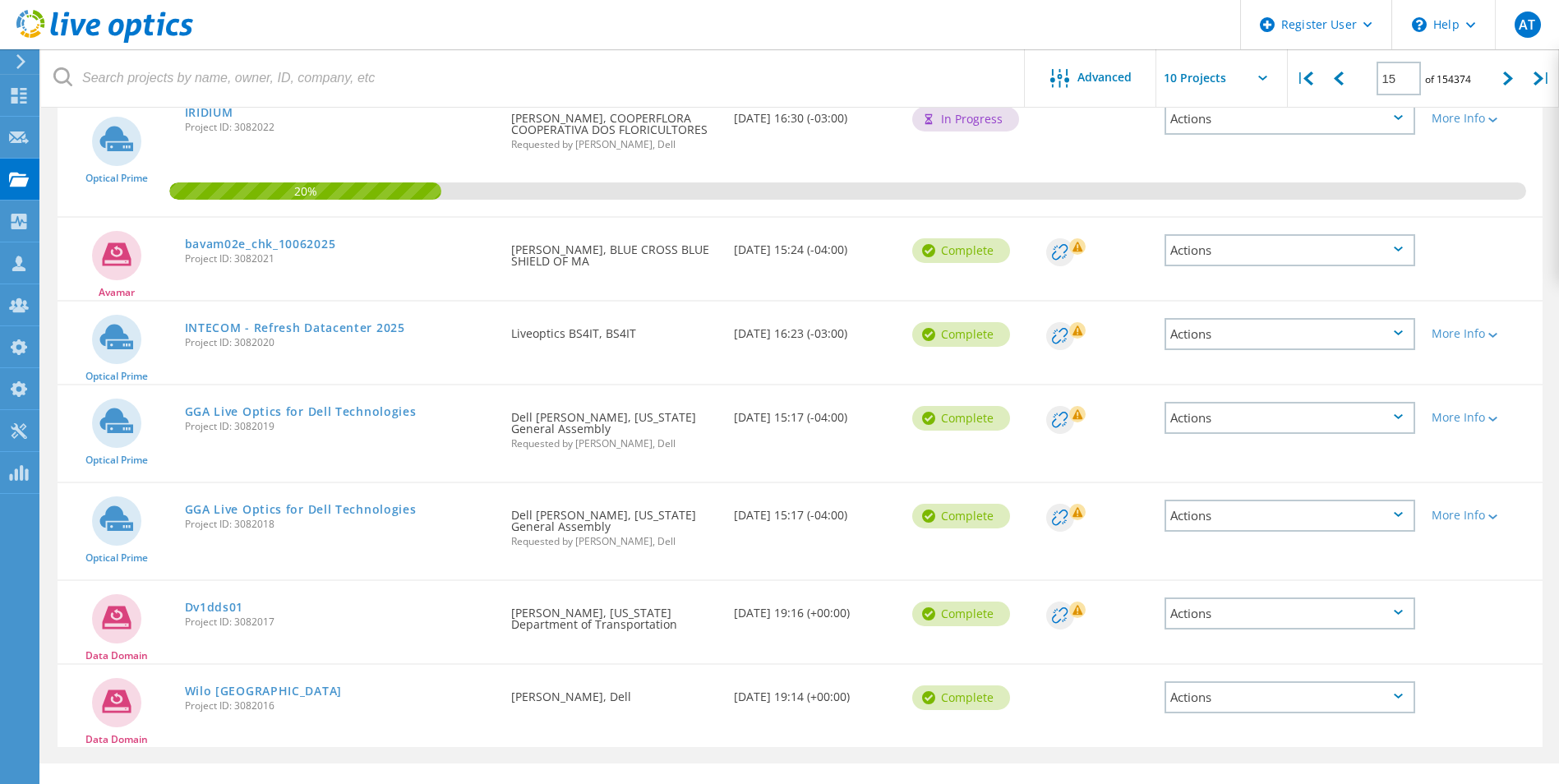
scroll to position [640, 0]
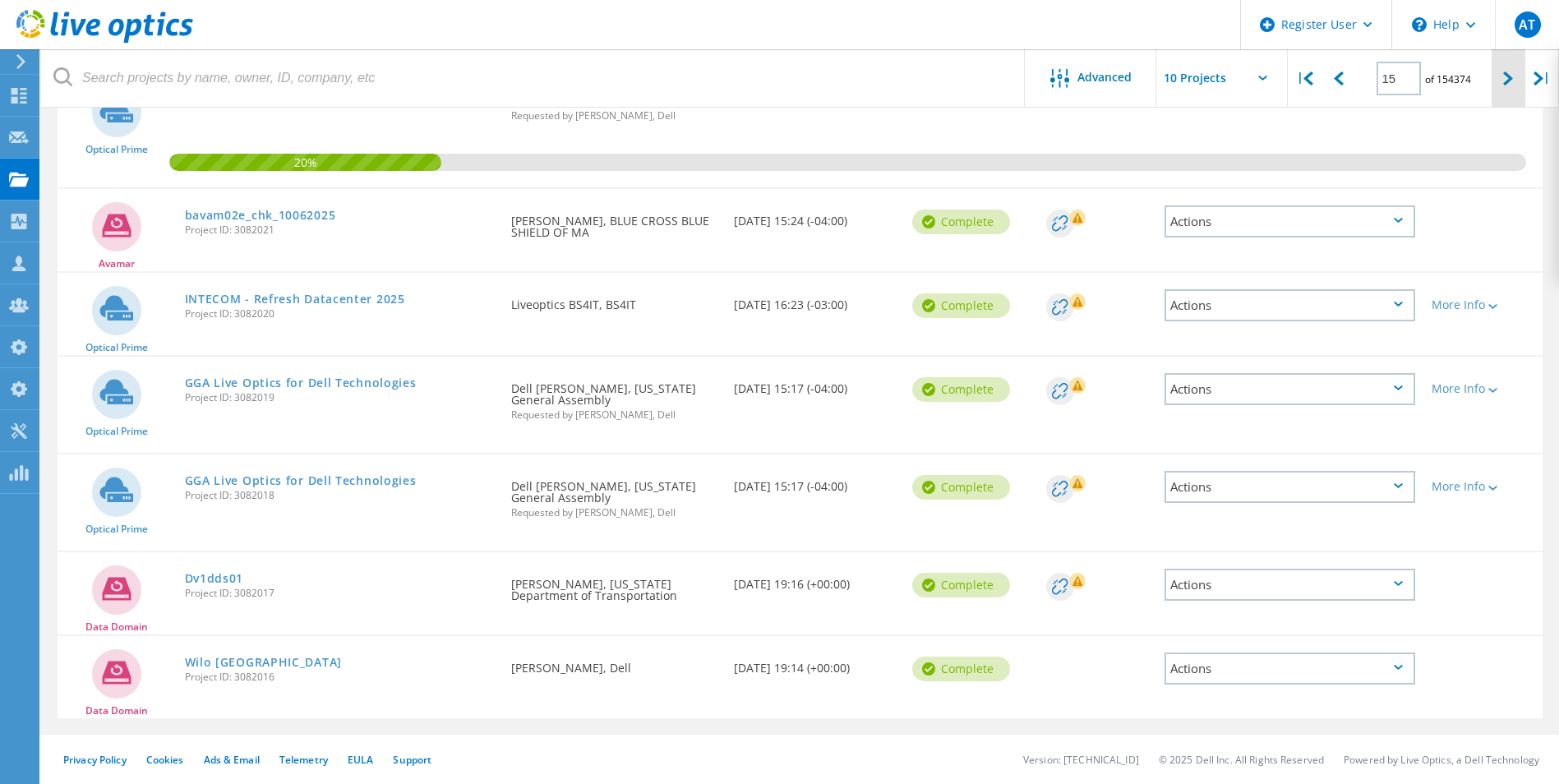
click at [1506, 81] on icon at bounding box center [1508, 78] width 10 height 14
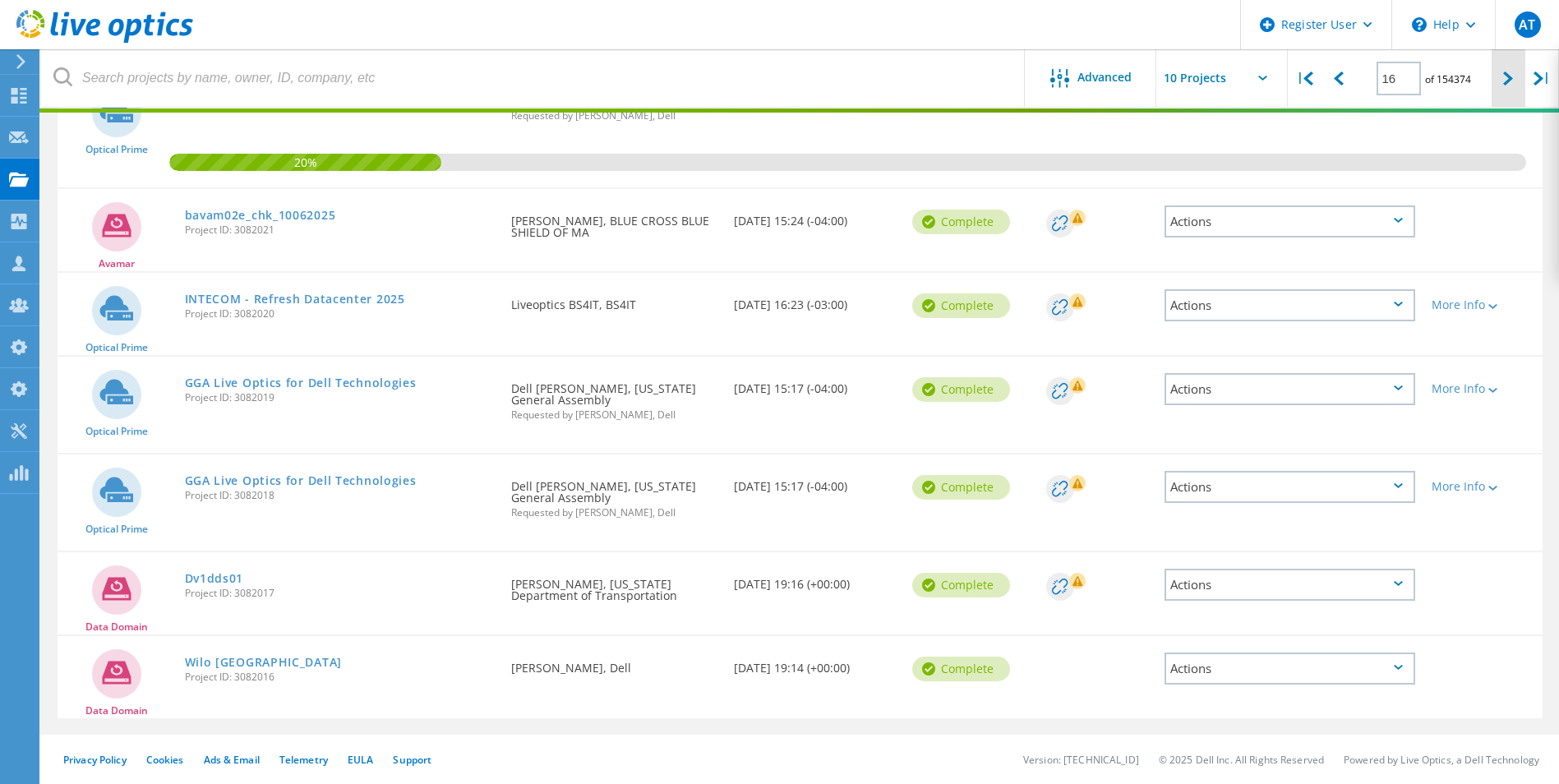
scroll to position [506, 0]
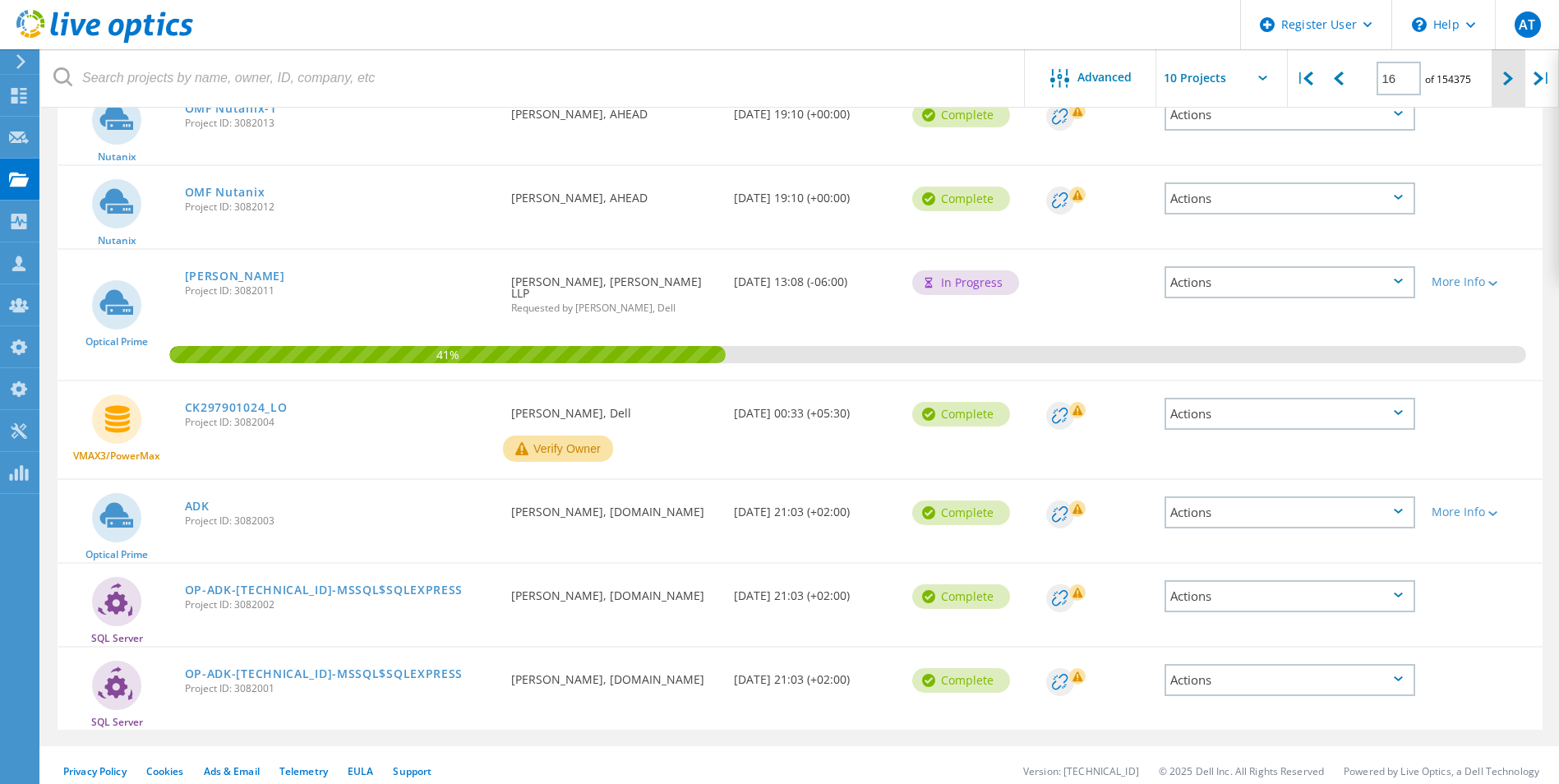
click at [1496, 76] on div at bounding box center [1508, 78] width 33 height 58
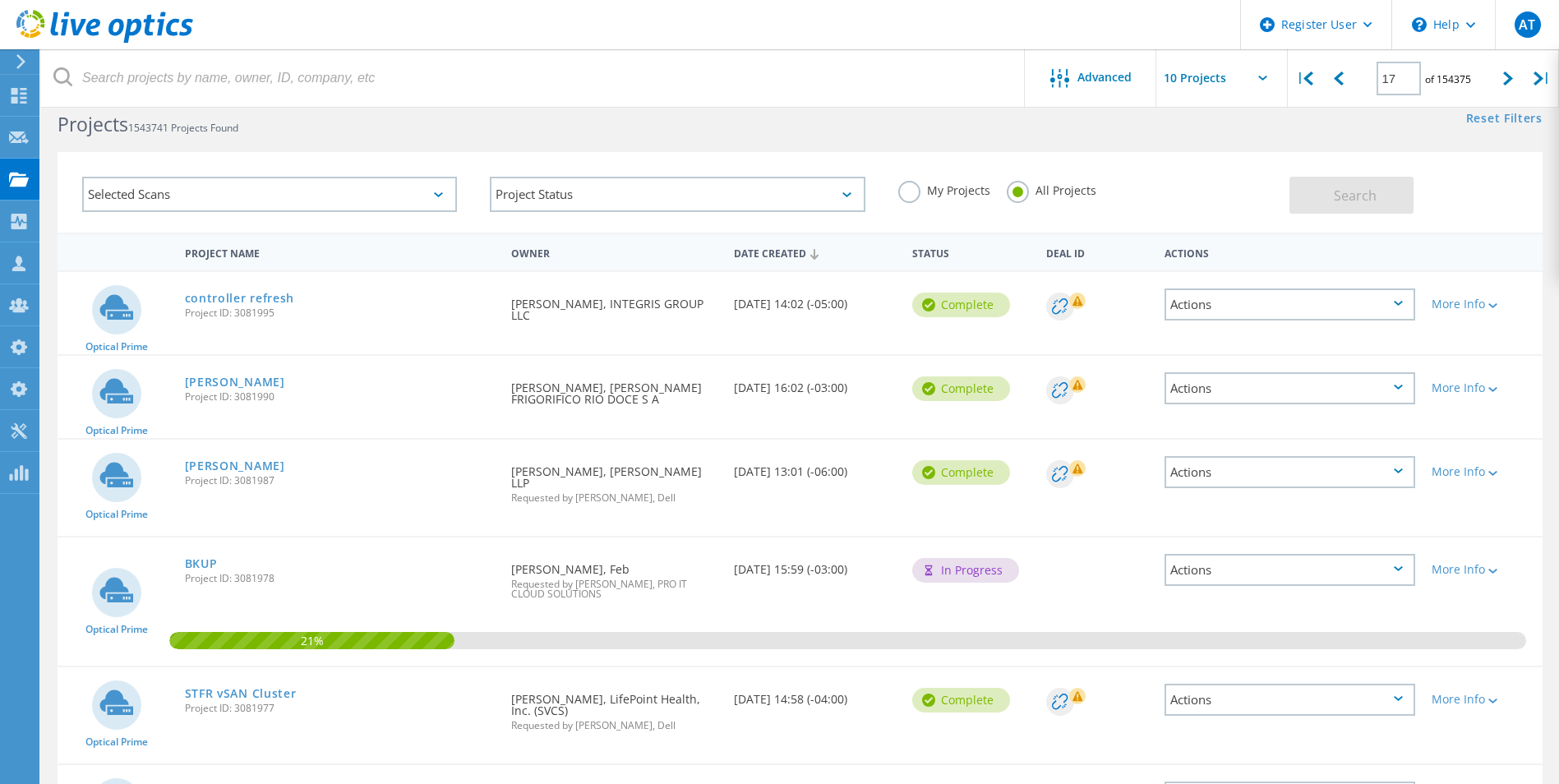
scroll to position [17, 0]
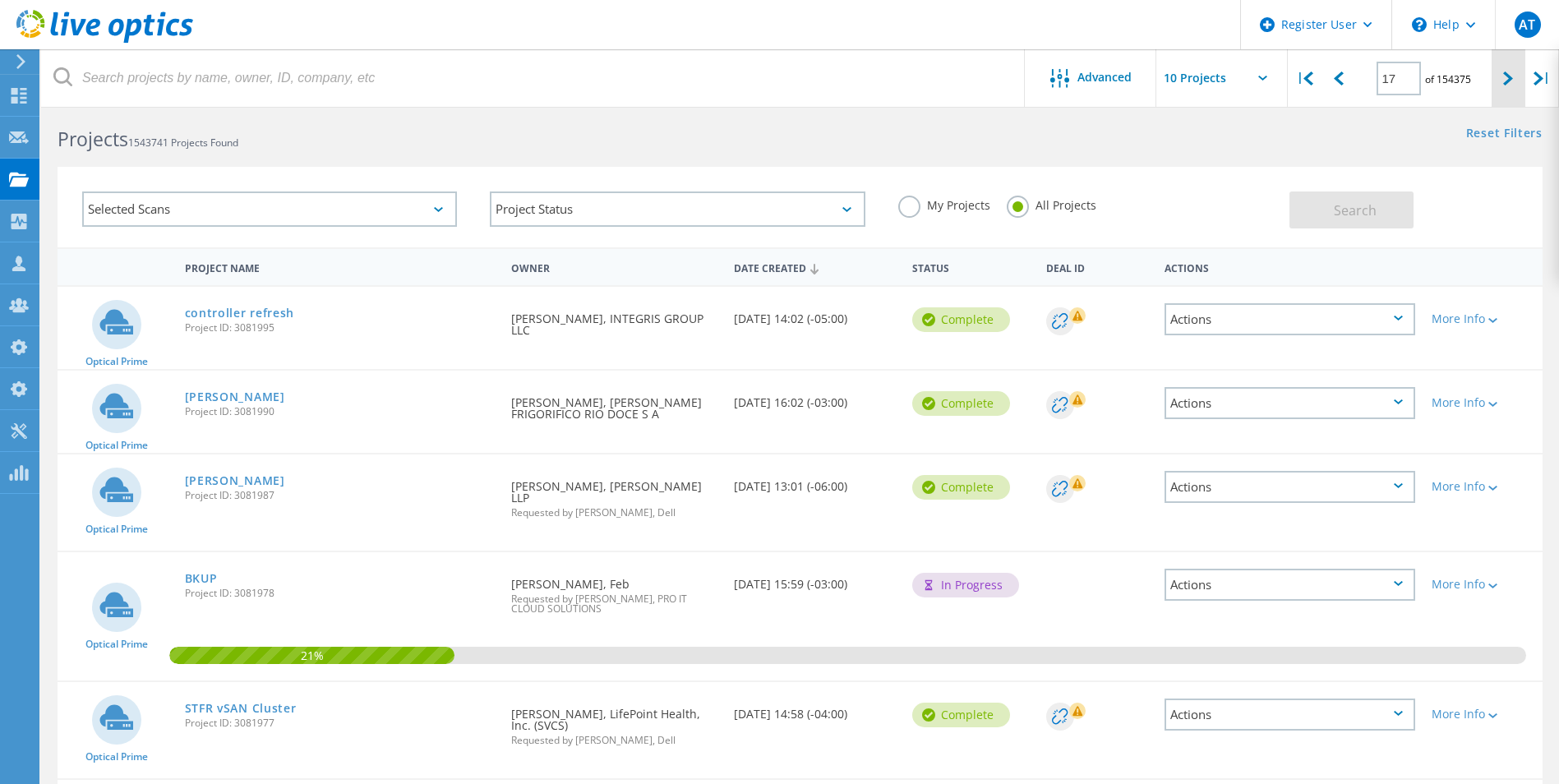
click at [1507, 73] on icon at bounding box center [1508, 78] width 10 height 14
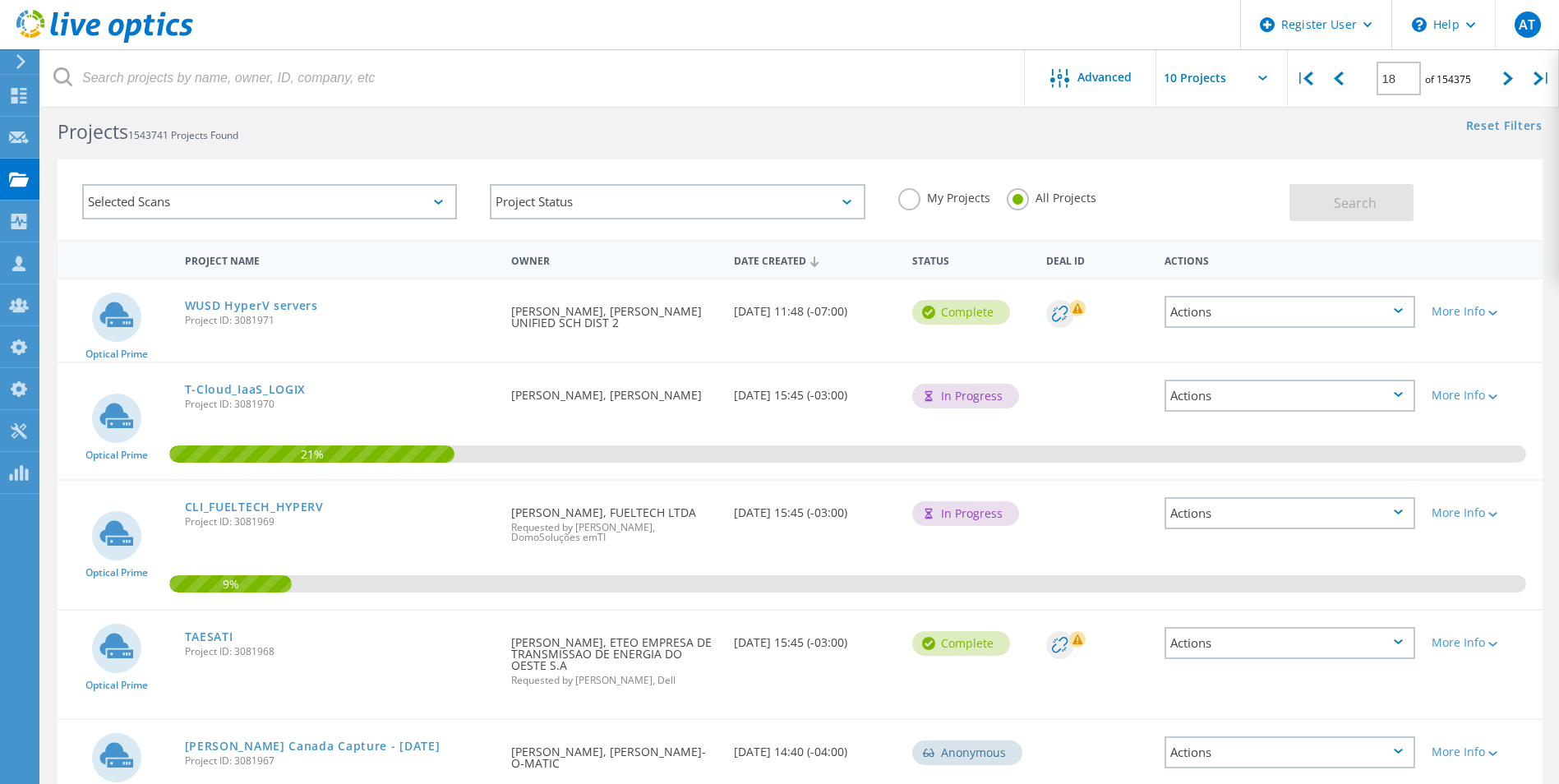
scroll to position [0, 0]
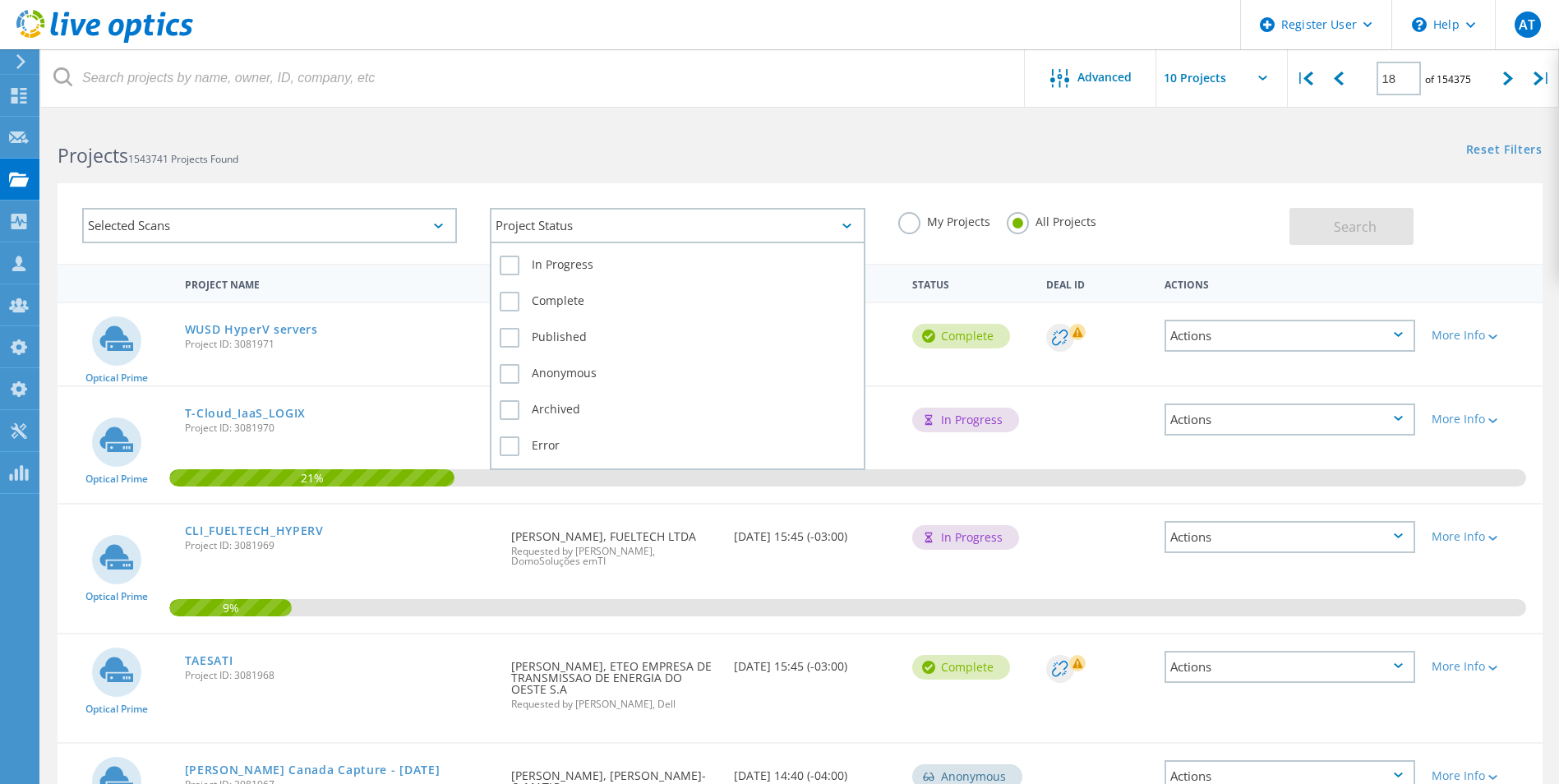
click at [842, 229] on div "Project Status" at bounding box center [678, 226] width 375 height 35
click at [513, 445] on label "Error" at bounding box center [677, 446] width 355 height 20
click at [0, 0] on input "Error" at bounding box center [0, 0] width 0 height 0
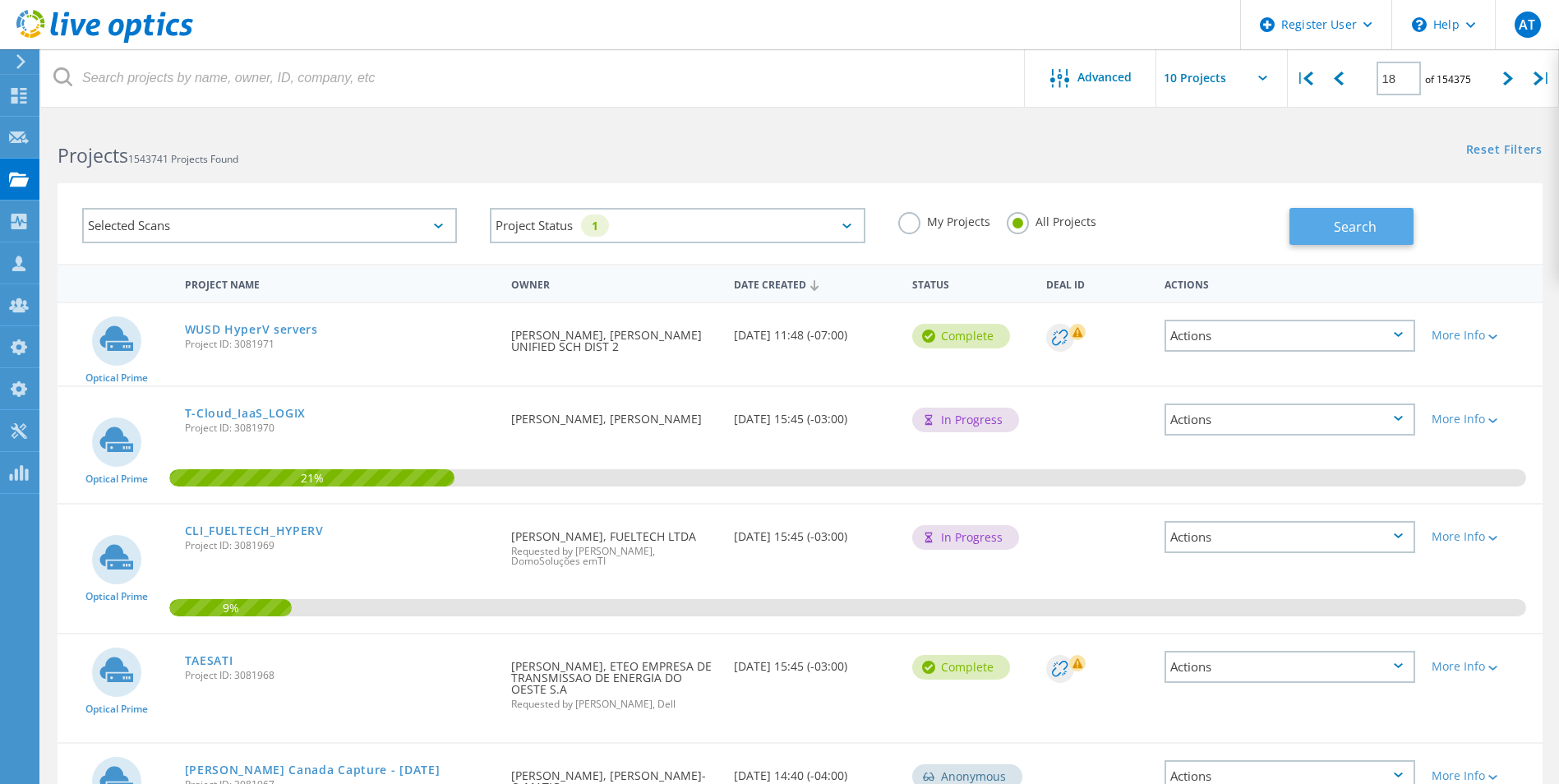
click at [1342, 232] on span "Search" at bounding box center [1355, 227] width 42 height 18
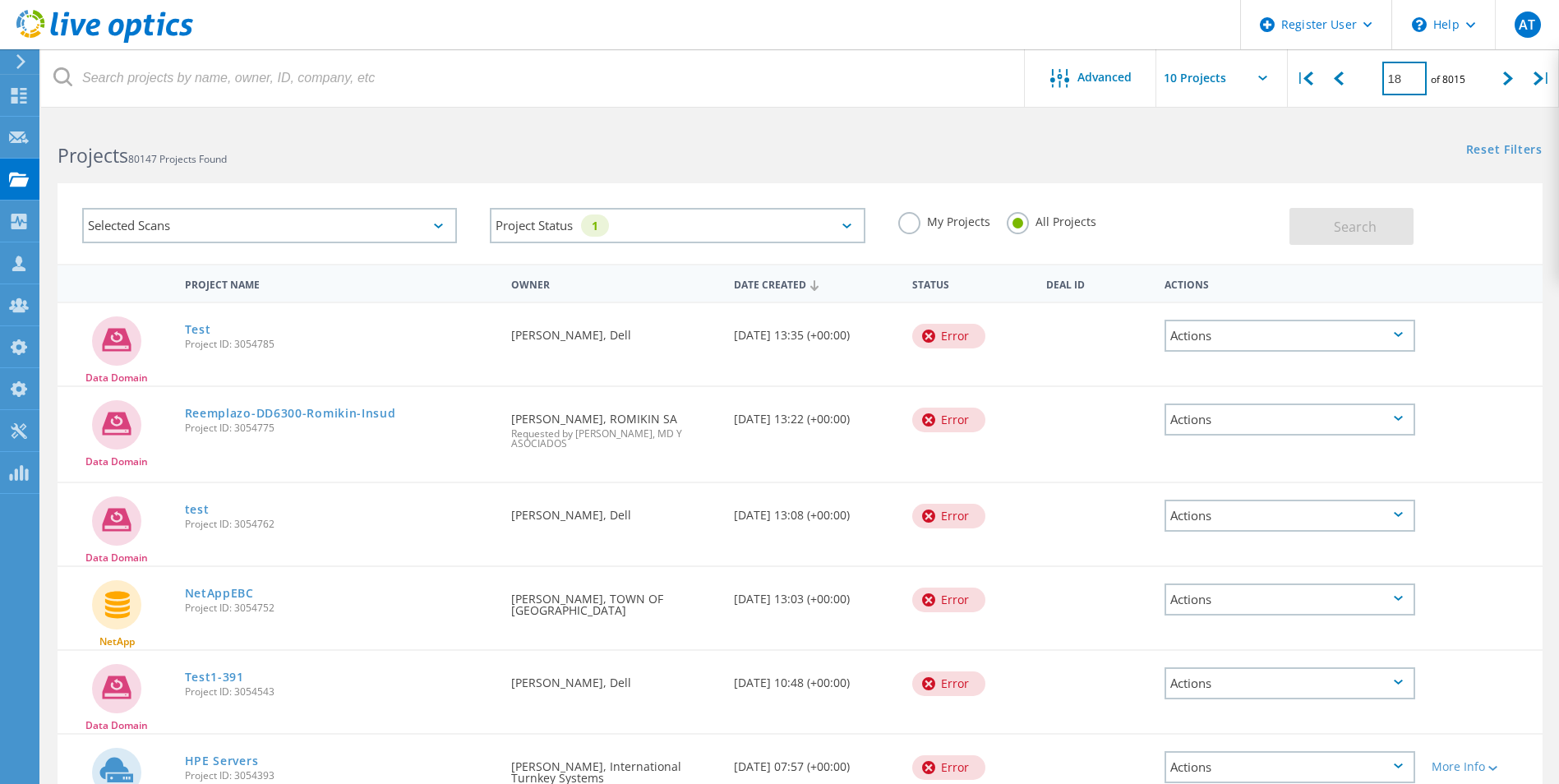
drag, startPoint x: 1402, startPoint y: 77, endPoint x: 1369, endPoint y: 82, distance: 33.4
click at [1369, 82] on div "18 of 8015" at bounding box center [1423, 72] width 136 height 46
click at [1413, 75] on input "18" at bounding box center [1404, 78] width 44 height 33
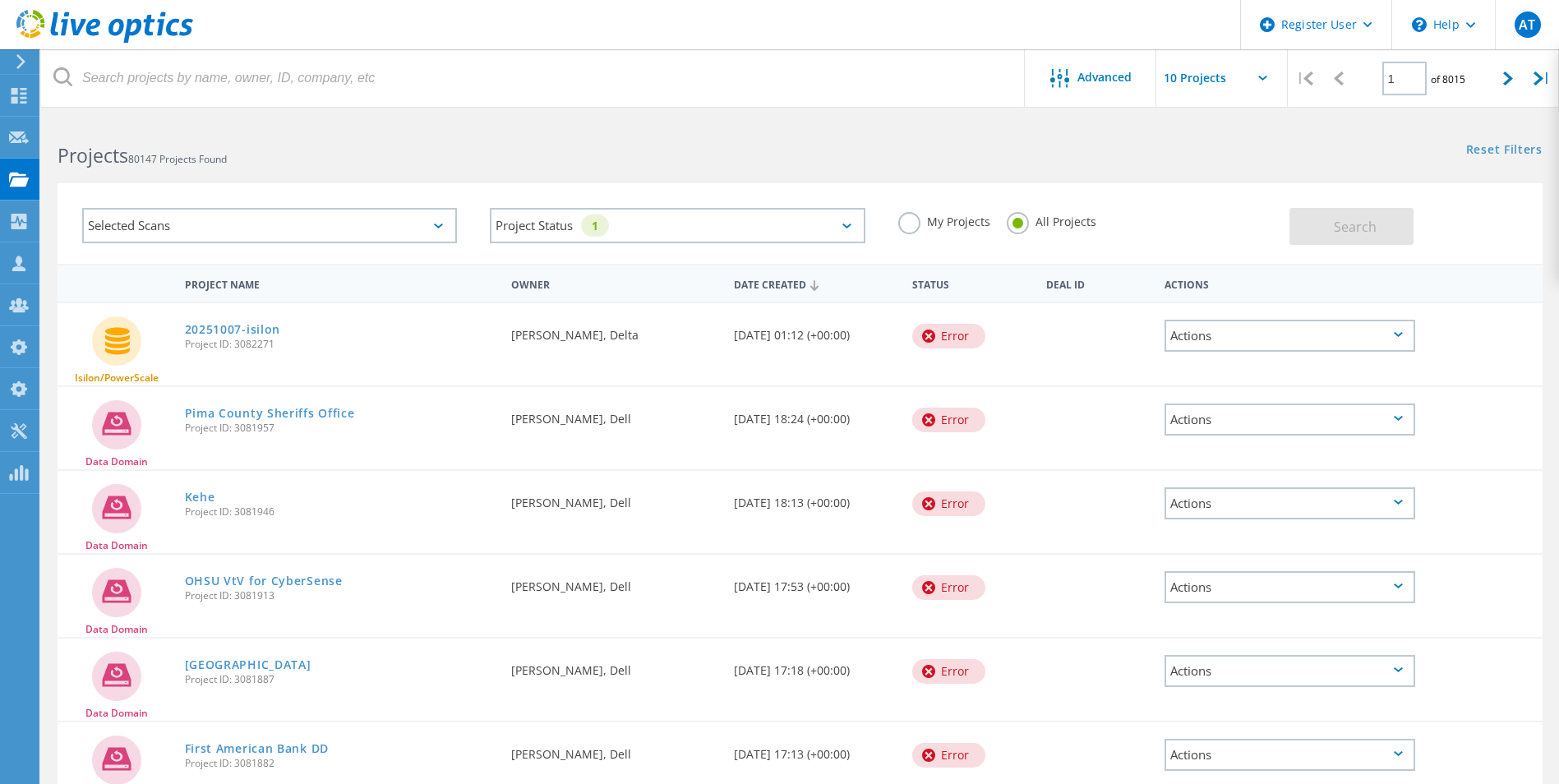
click at [1343, 74] on icon at bounding box center [1339, 78] width 10 height 14
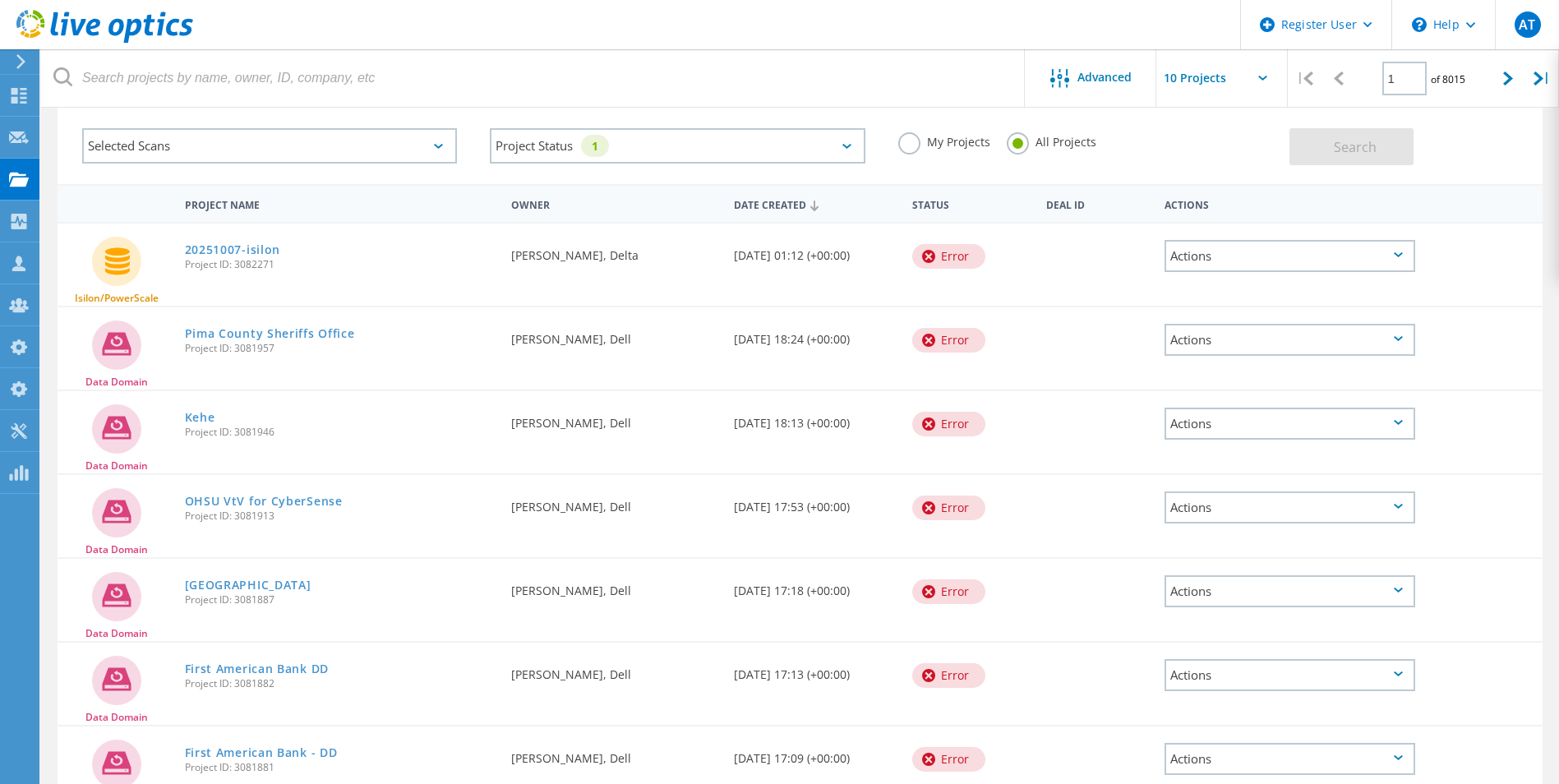
scroll to position [77, 0]
click at [1511, 92] on div at bounding box center [1508, 78] width 33 height 58
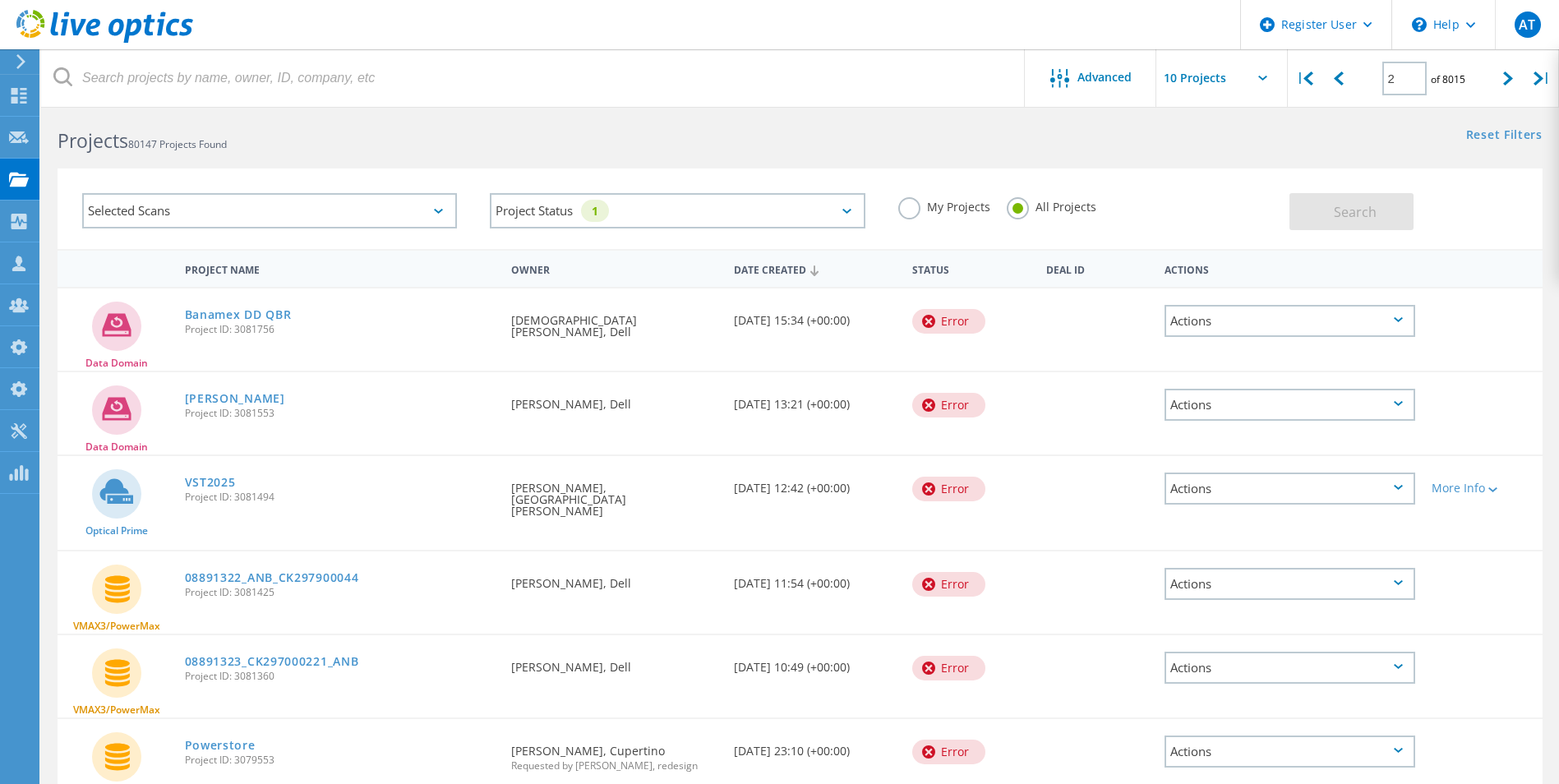
scroll to position [0, 0]
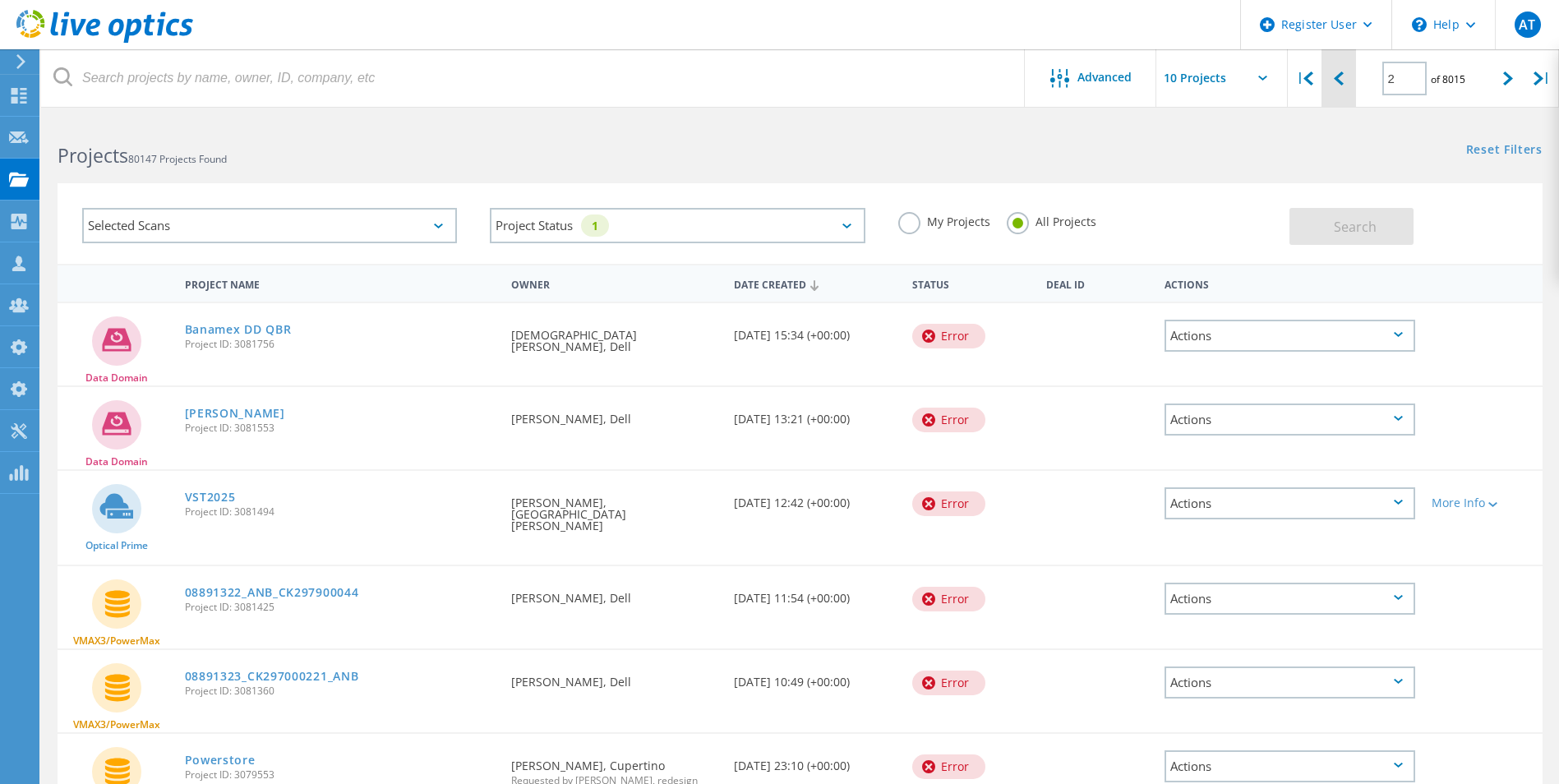
click at [1349, 92] on div at bounding box center [1338, 78] width 33 height 58
type input "1"
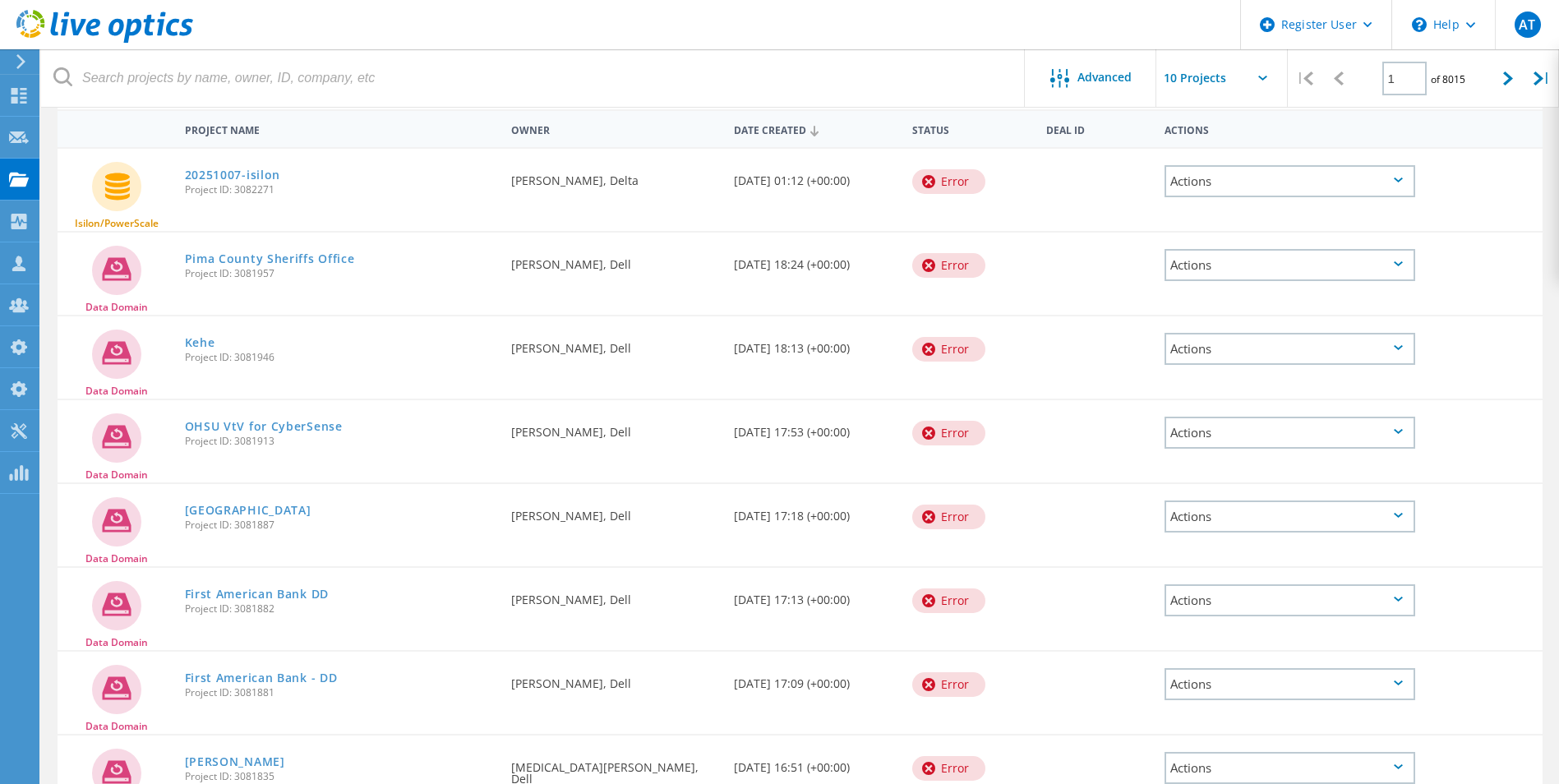
scroll to position [165, 0]
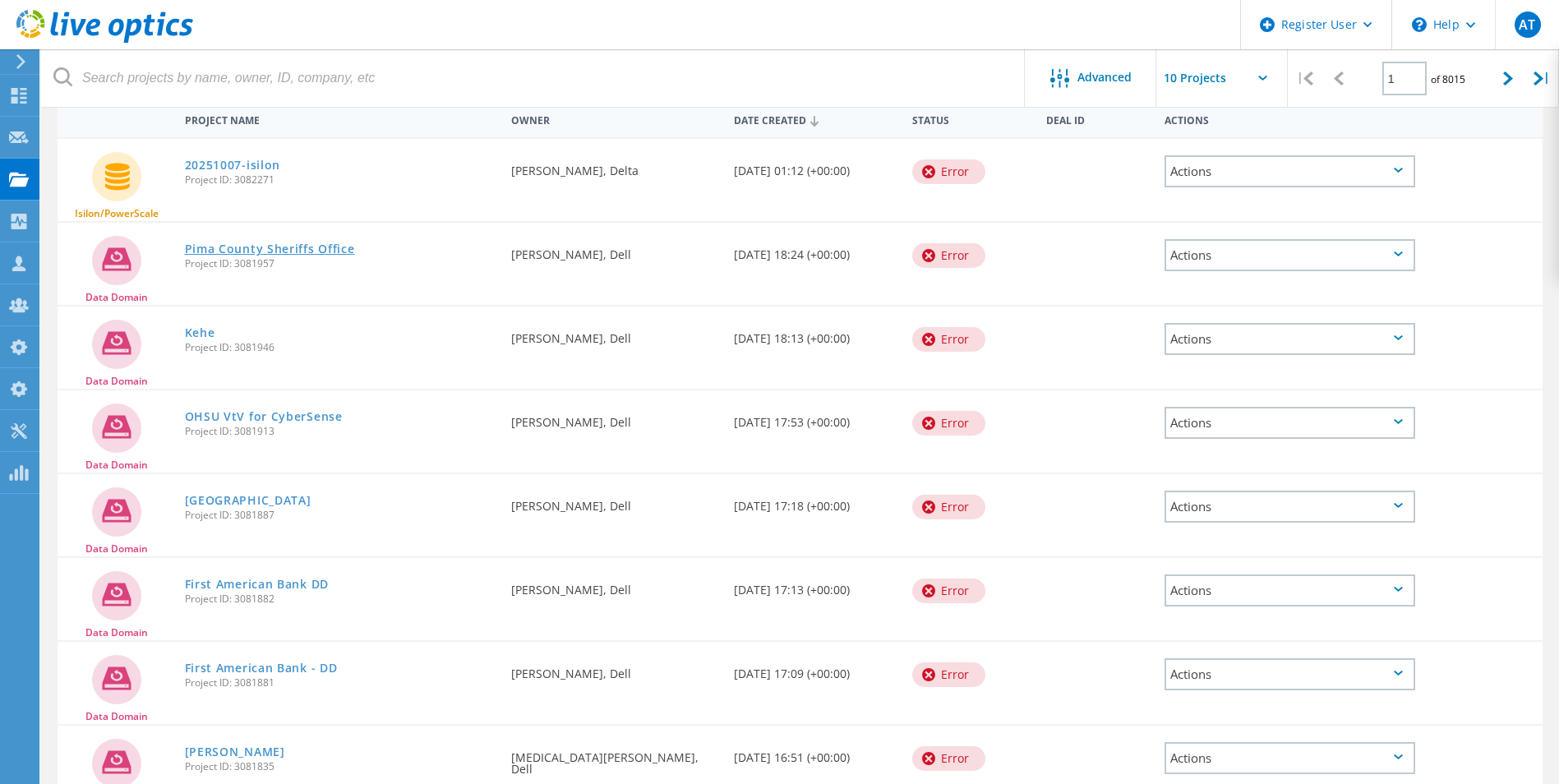
click at [335, 248] on link "Pima County Sheriffs Office" at bounding box center [270, 249] width 170 height 12
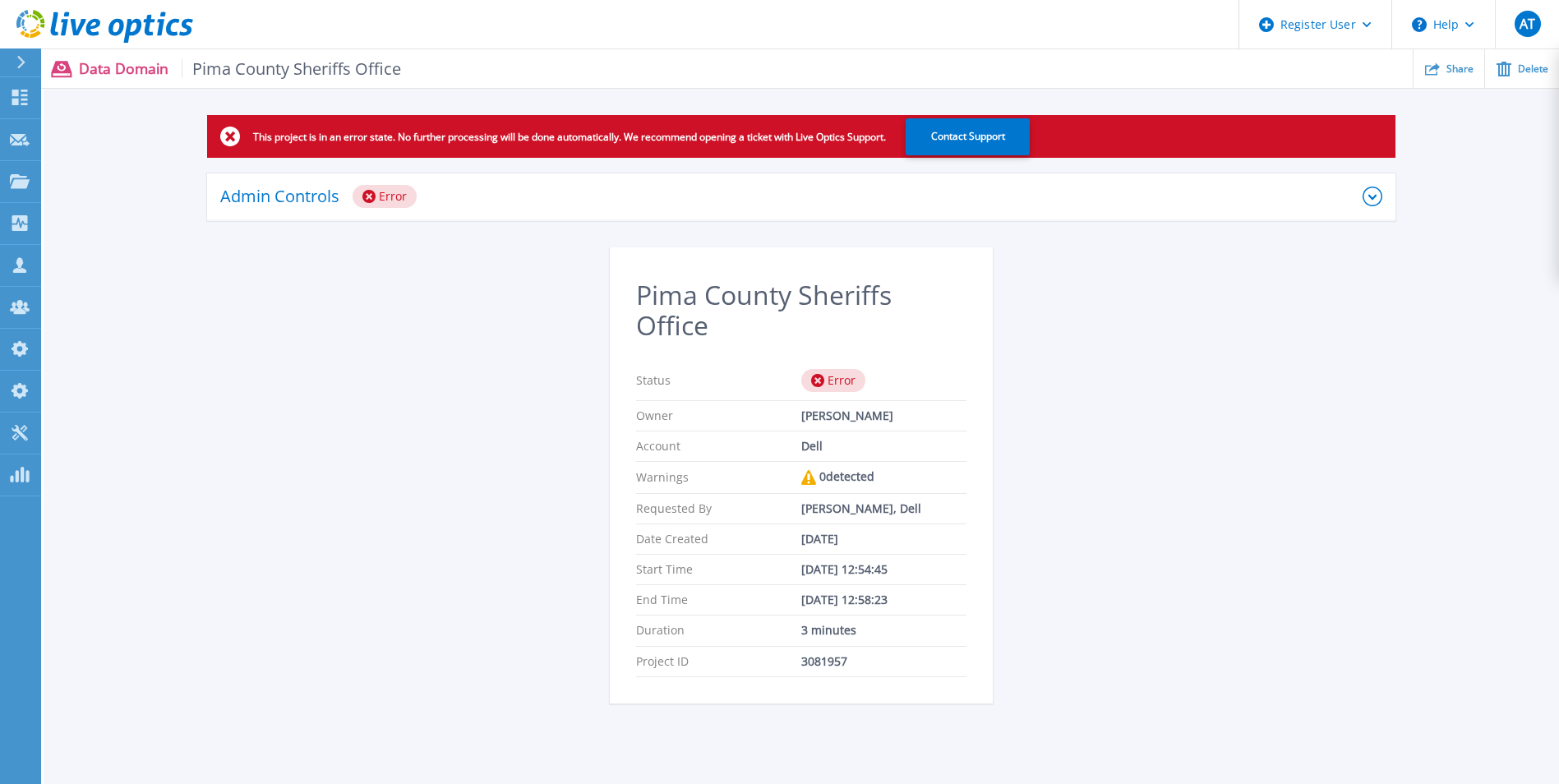
click at [1380, 197] on icon at bounding box center [1373, 196] width 20 height 20
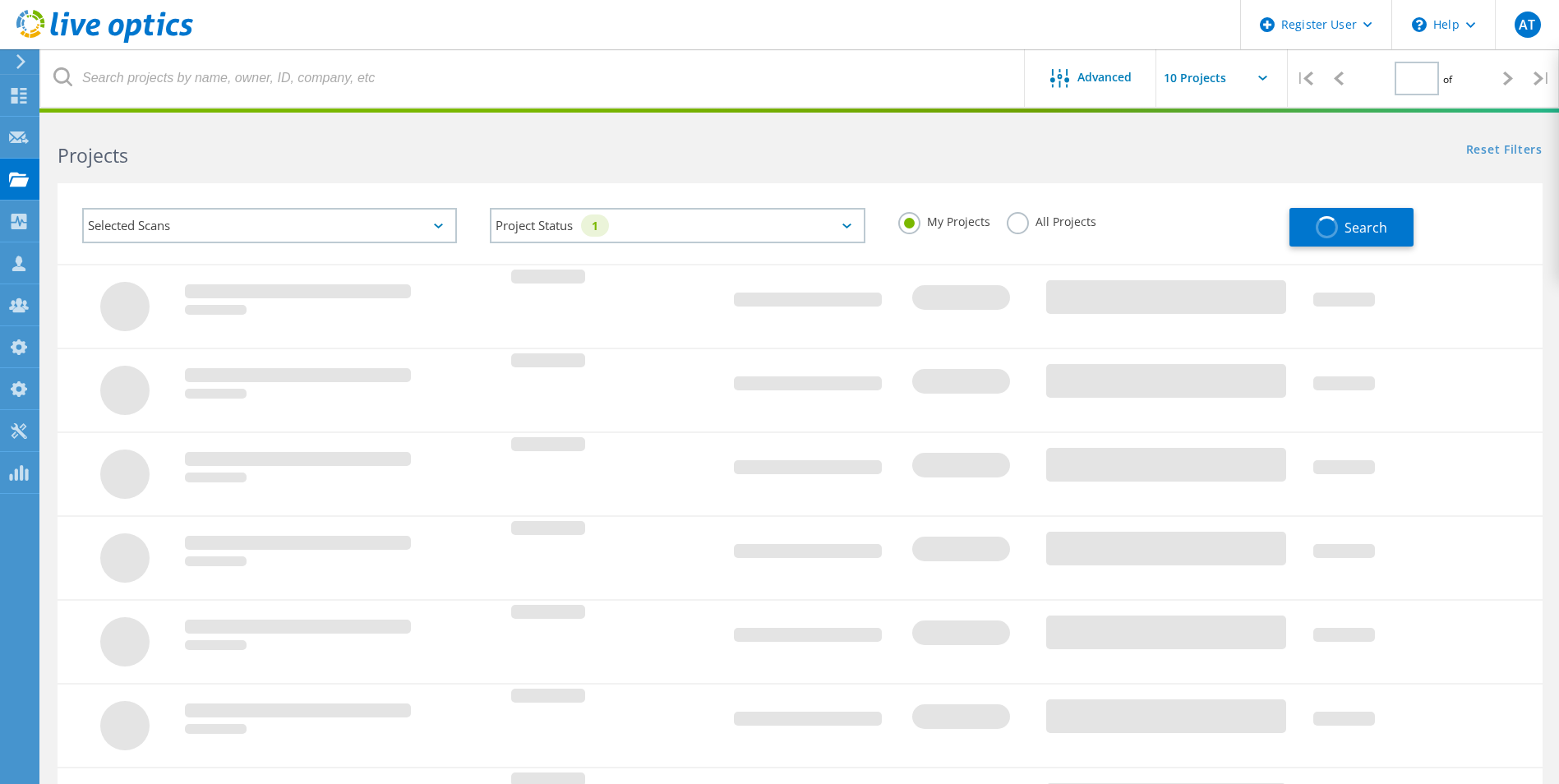
type input "1"
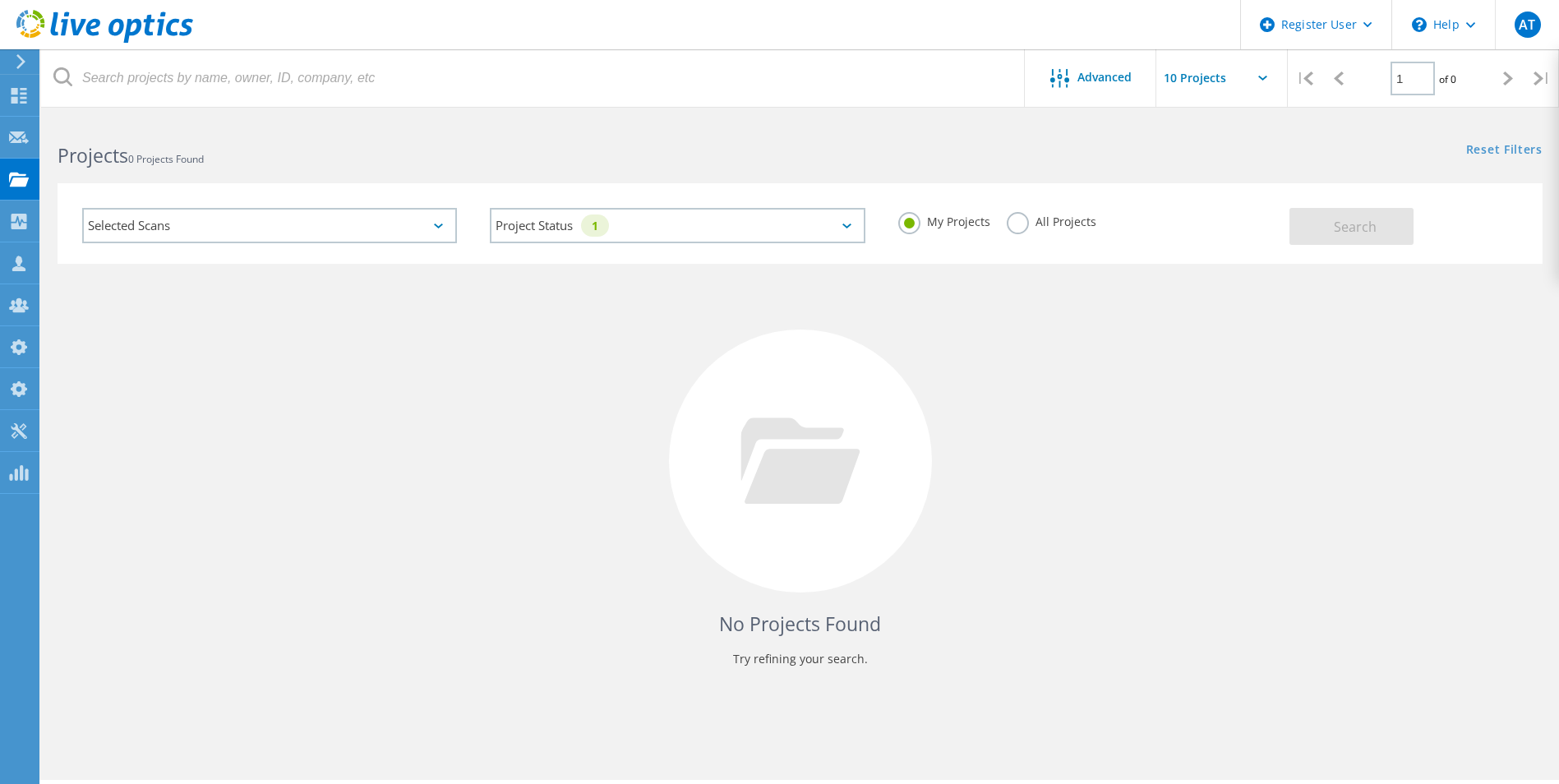
click at [1020, 223] on label "All Projects" at bounding box center [1052, 220] width 90 height 16
click at [0, 0] on input "All Projects" at bounding box center [0, 0] width 0 height 0
click at [1360, 226] on span "Search" at bounding box center [1355, 227] width 42 height 18
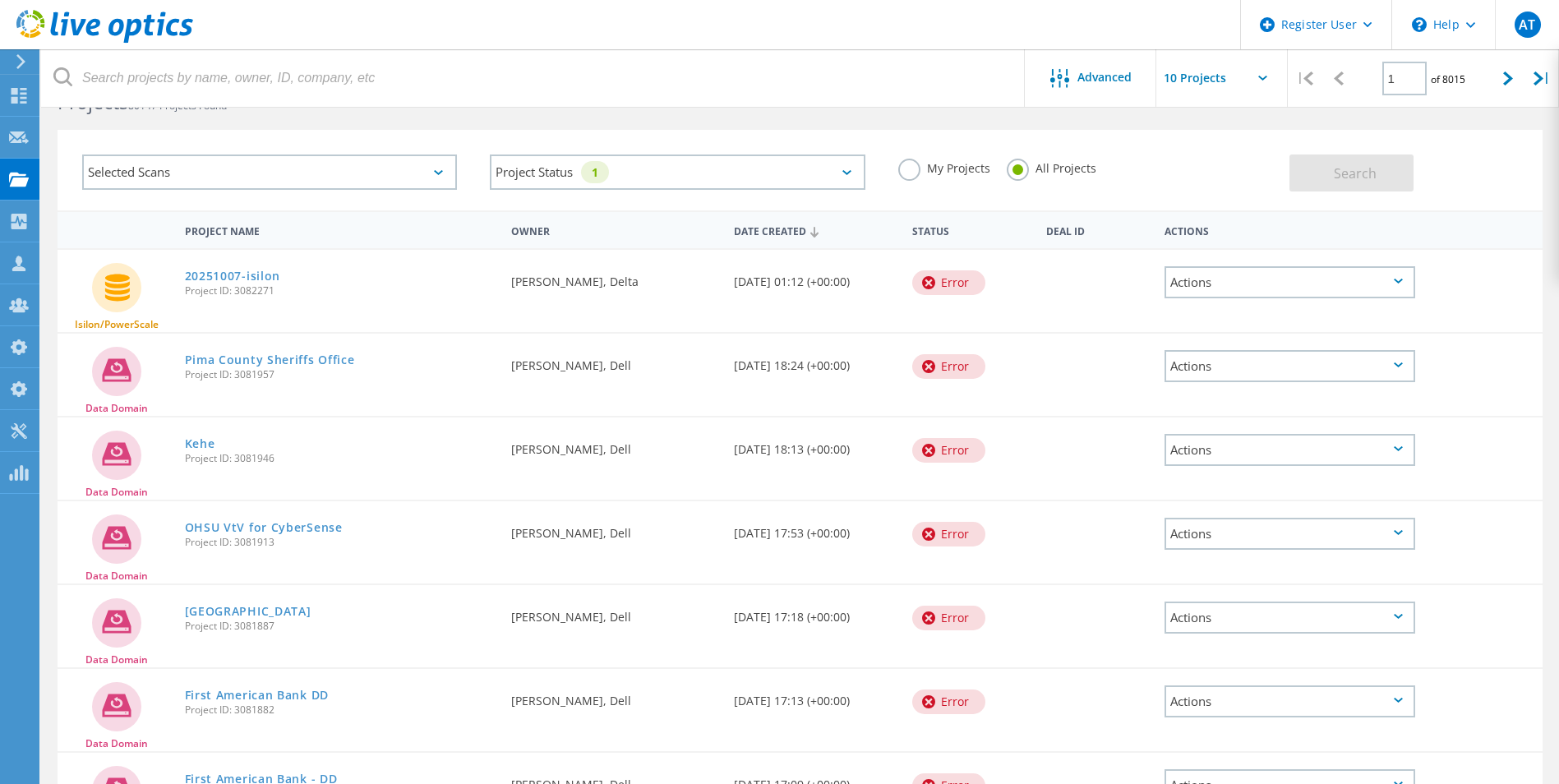
scroll to position [82, 0]
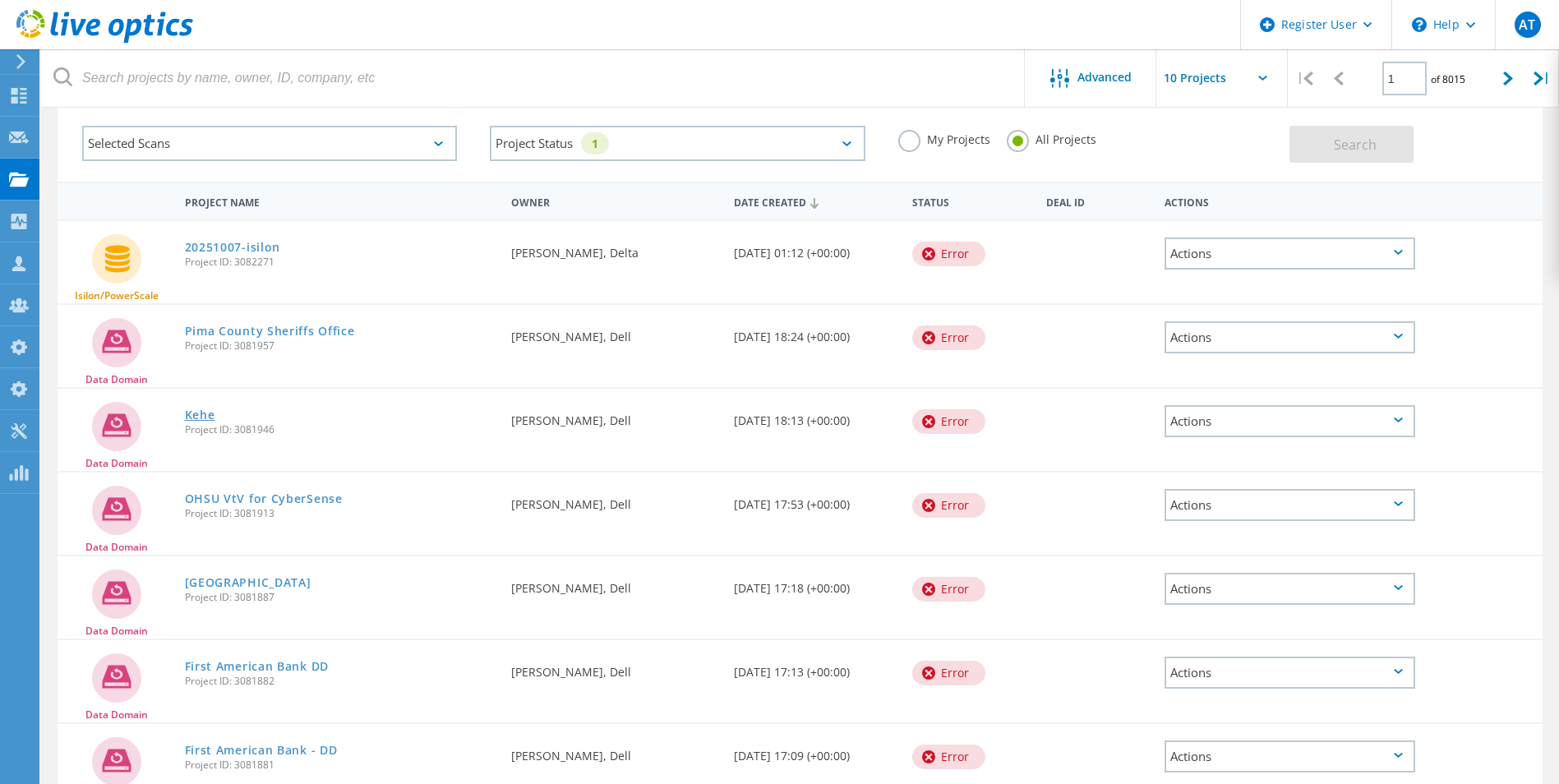
click at [201, 413] on link "Kehe" at bounding box center [200, 415] width 31 height 12
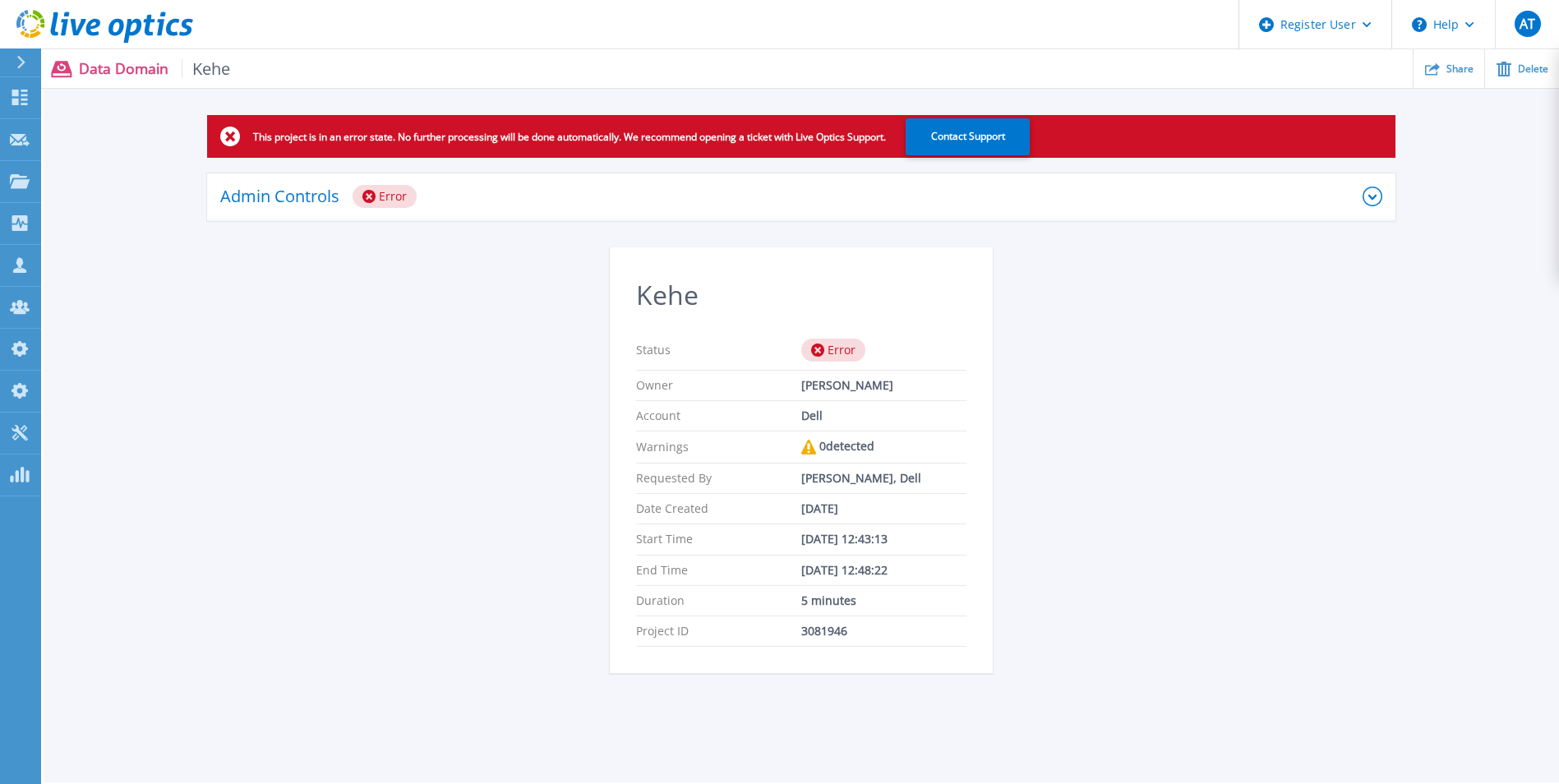
click at [1377, 200] on icon at bounding box center [1373, 196] width 20 height 20
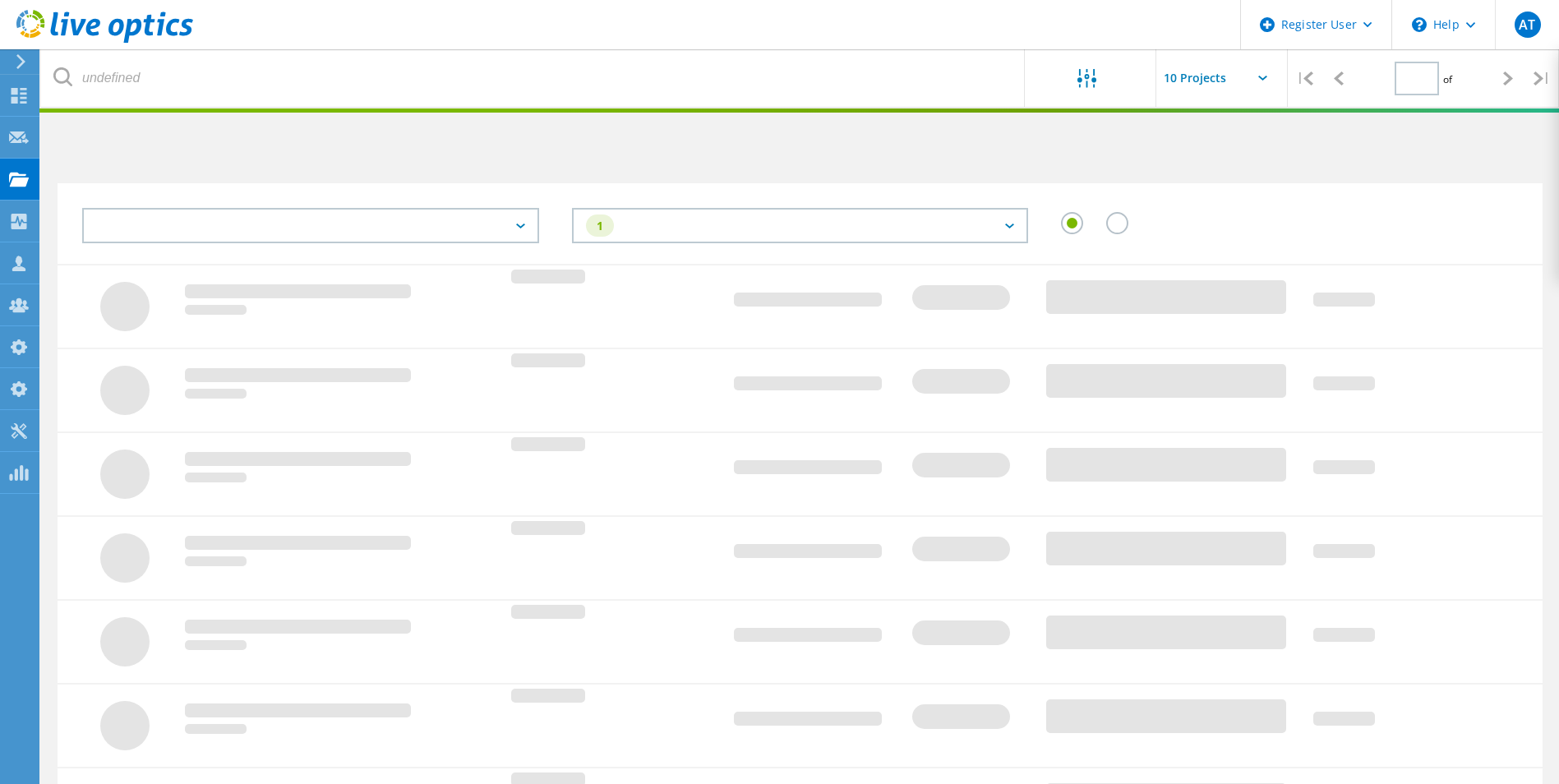
type input "1"
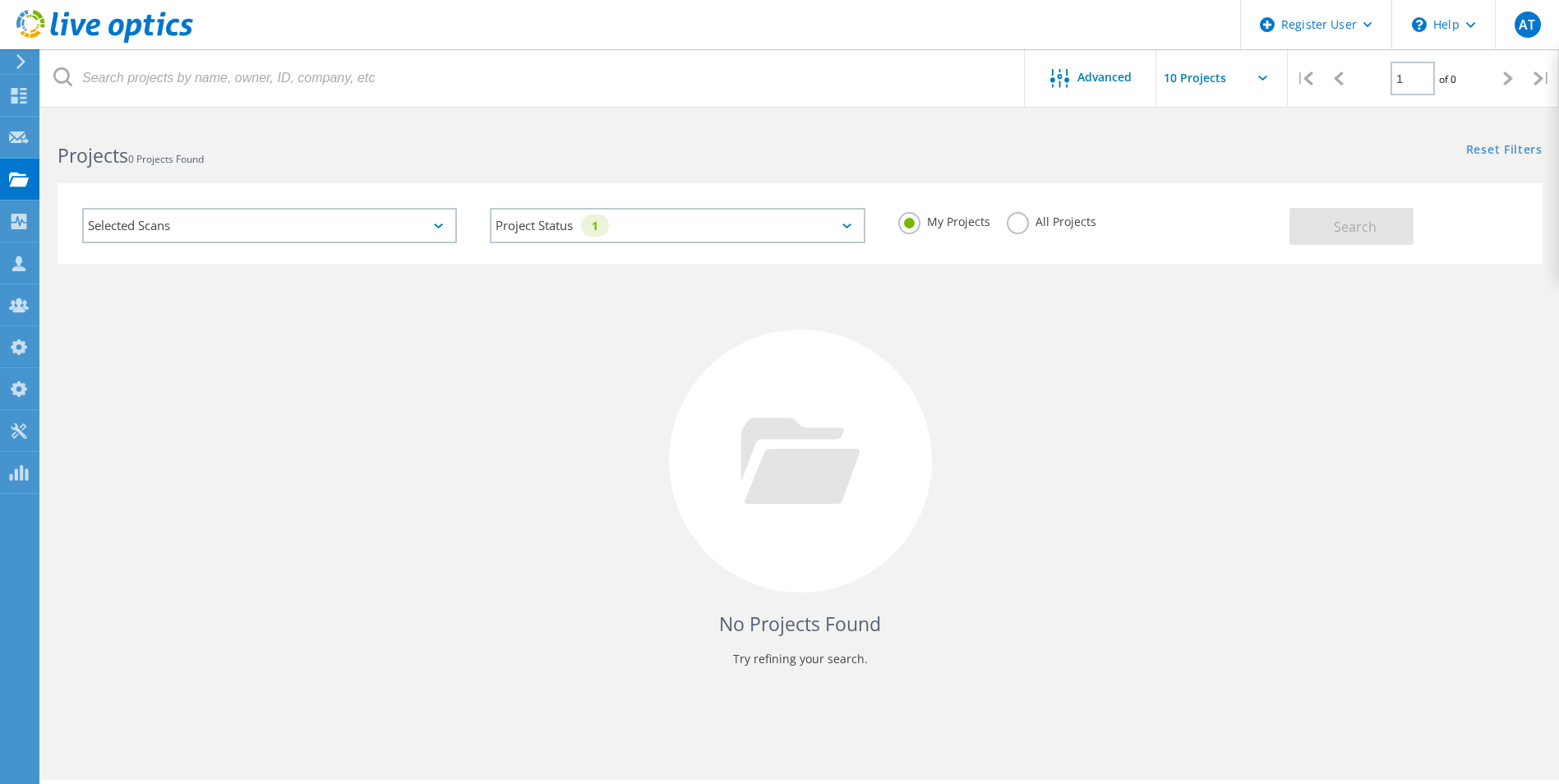
click at [1033, 221] on label "All Projects" at bounding box center [1052, 220] width 90 height 16
click at [0, 0] on input "All Projects" at bounding box center [0, 0] width 0 height 0
click at [1343, 231] on span "Search" at bounding box center [1355, 227] width 42 height 18
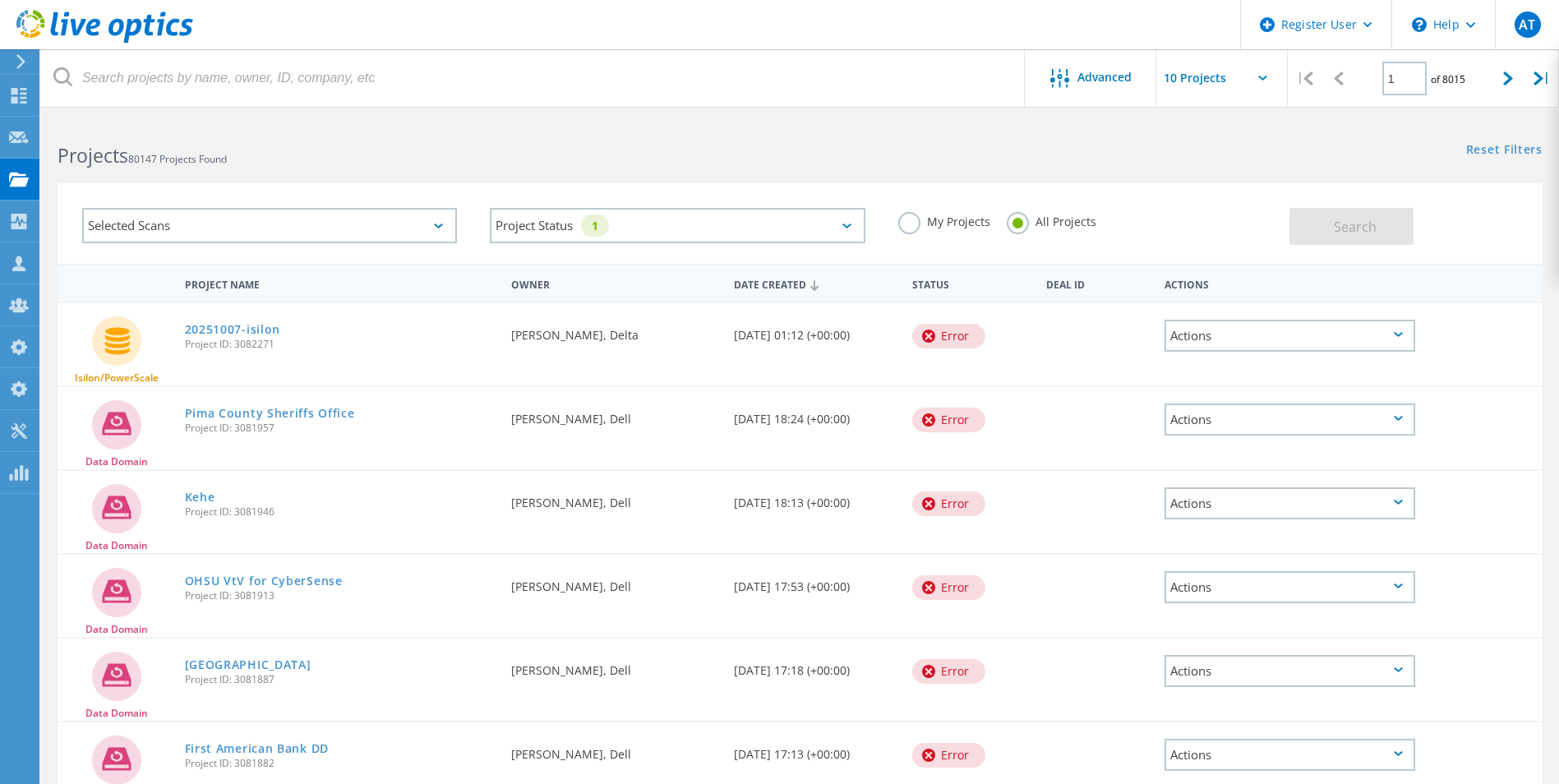
scroll to position [165, 0]
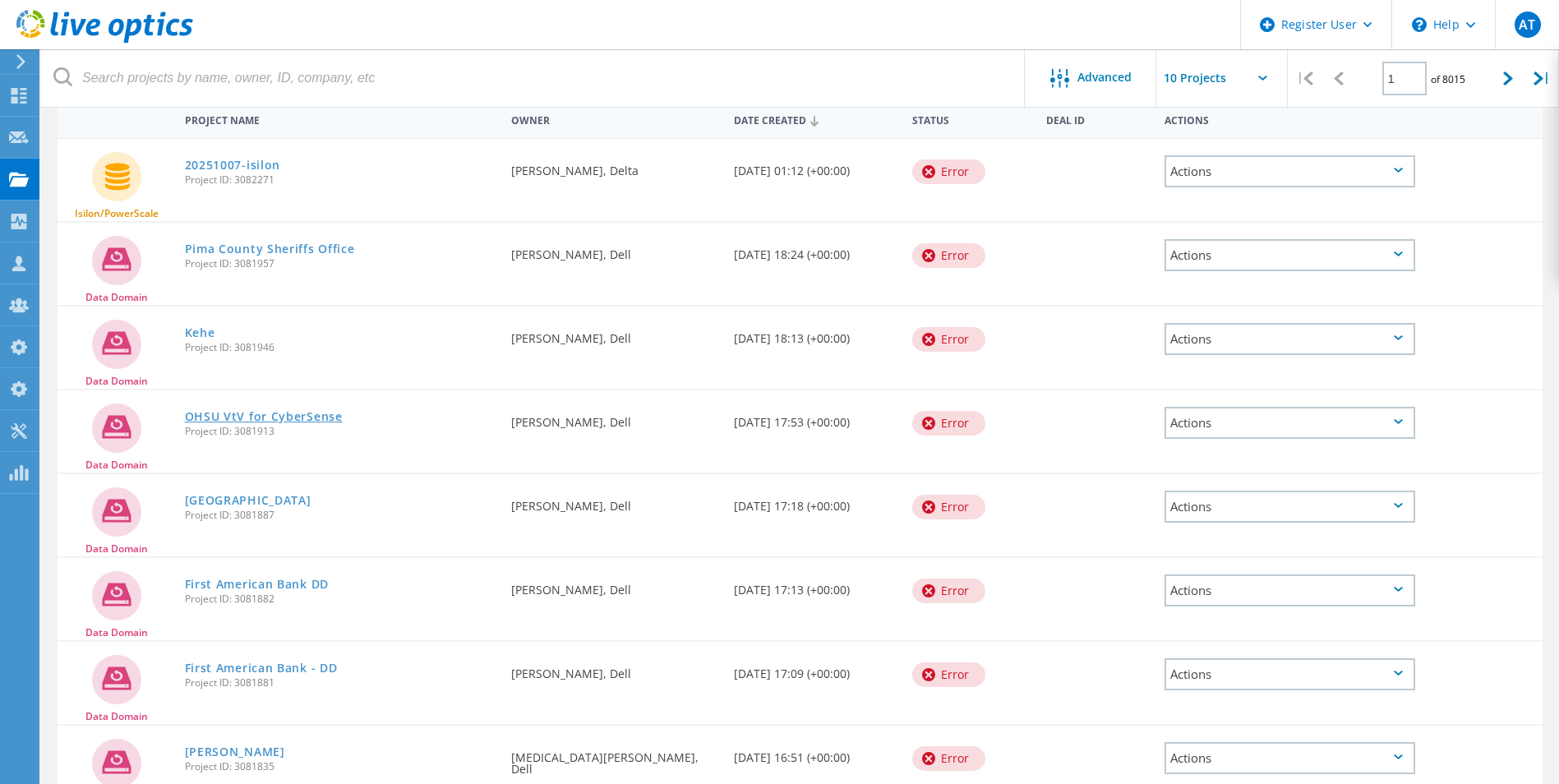
click at [290, 414] on link "OHSU VtV for CyberSense" at bounding box center [264, 417] width 158 height 12
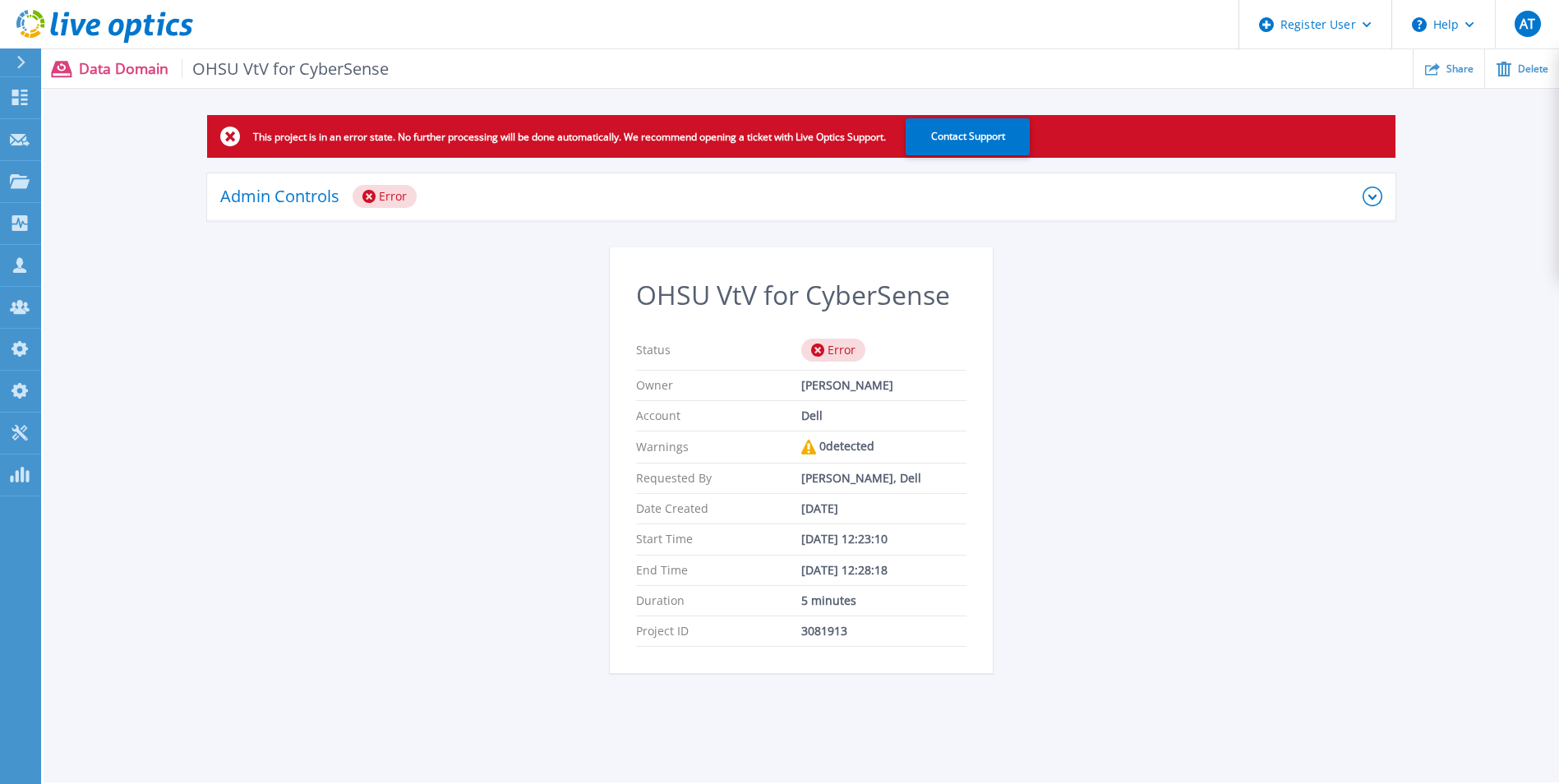
click at [526, 198] on div "Admin Controls Error" at bounding box center [792, 196] width 1143 height 23
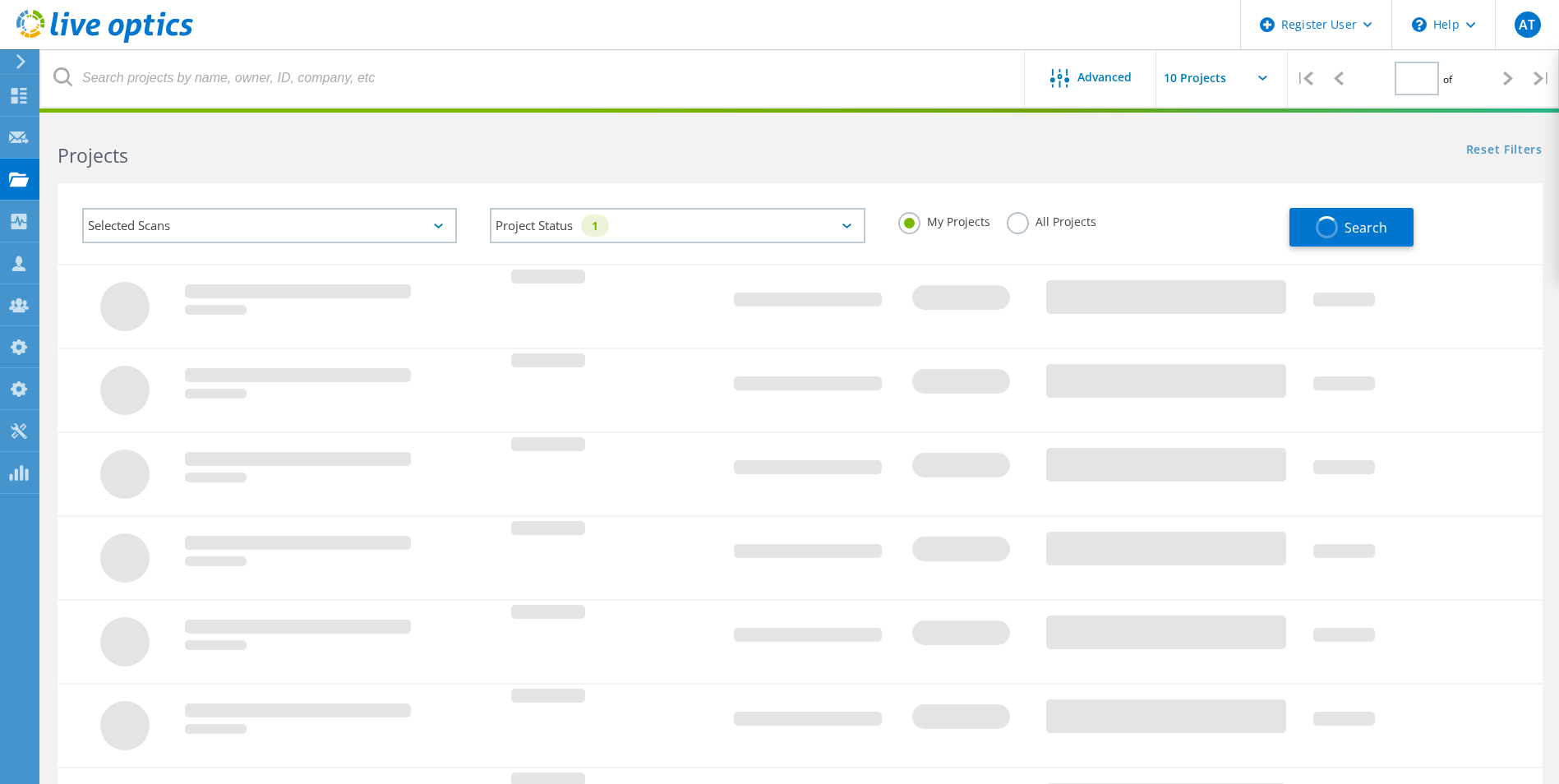
type input "1"
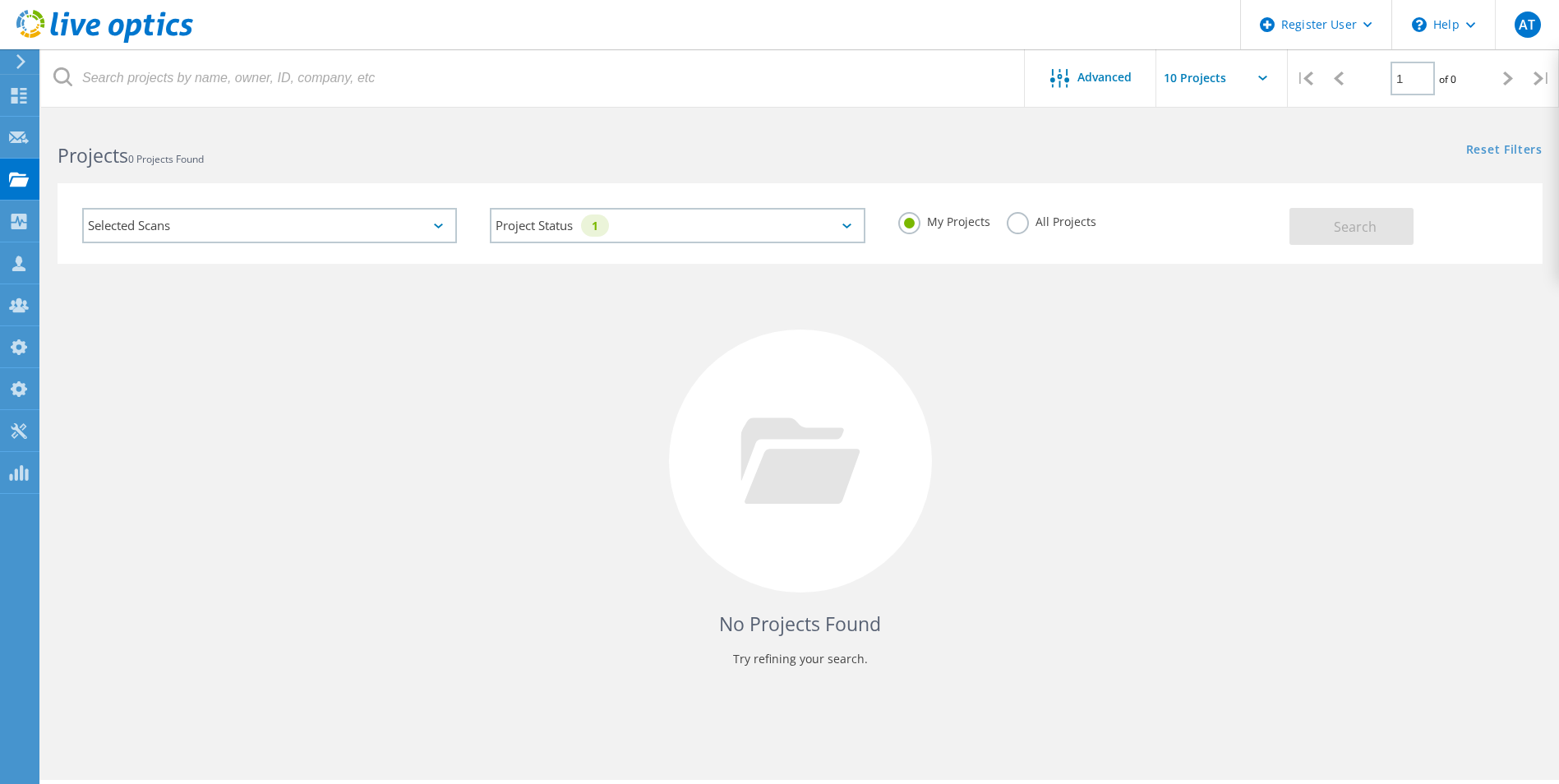
click at [1018, 228] on label "All Projects" at bounding box center [1052, 220] width 90 height 16
click at [0, 0] on input "All Projects" at bounding box center [0, 0] width 0 height 0
click at [1356, 230] on span "Search" at bounding box center [1355, 227] width 42 height 18
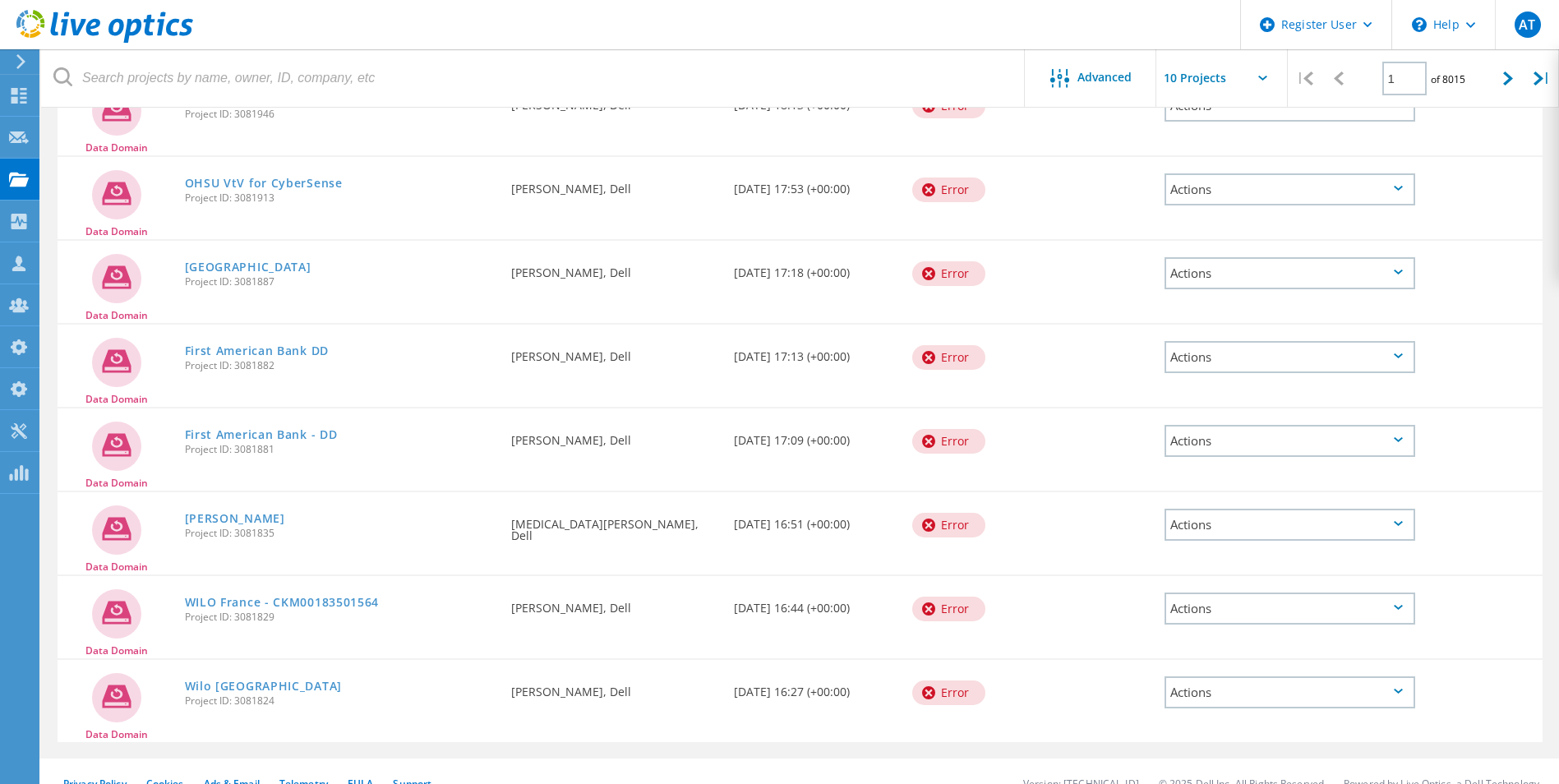
scroll to position [422, 0]
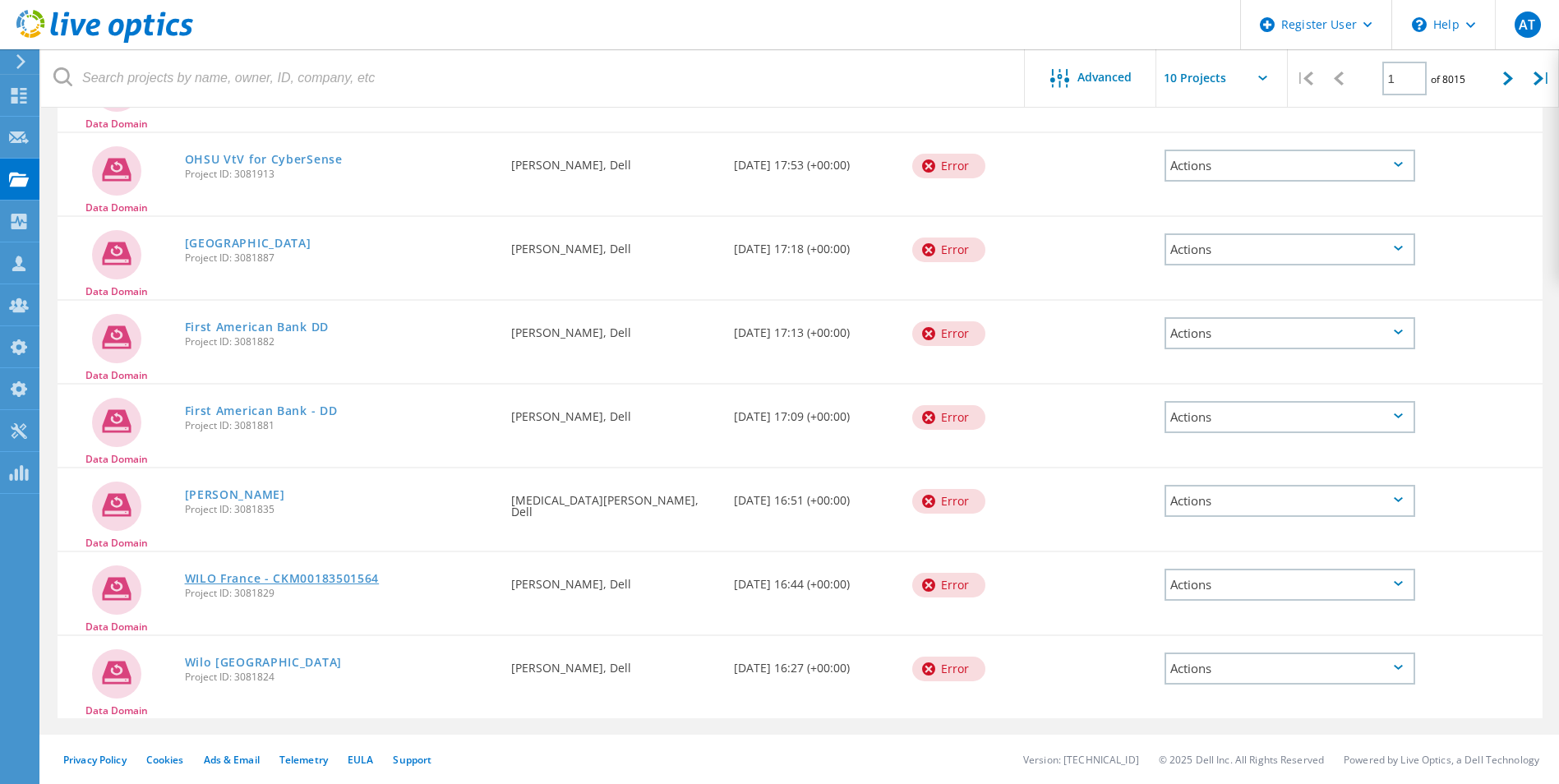
click at [350, 579] on link "WILO France - CKM00183501564" at bounding box center [282, 578] width 195 height 12
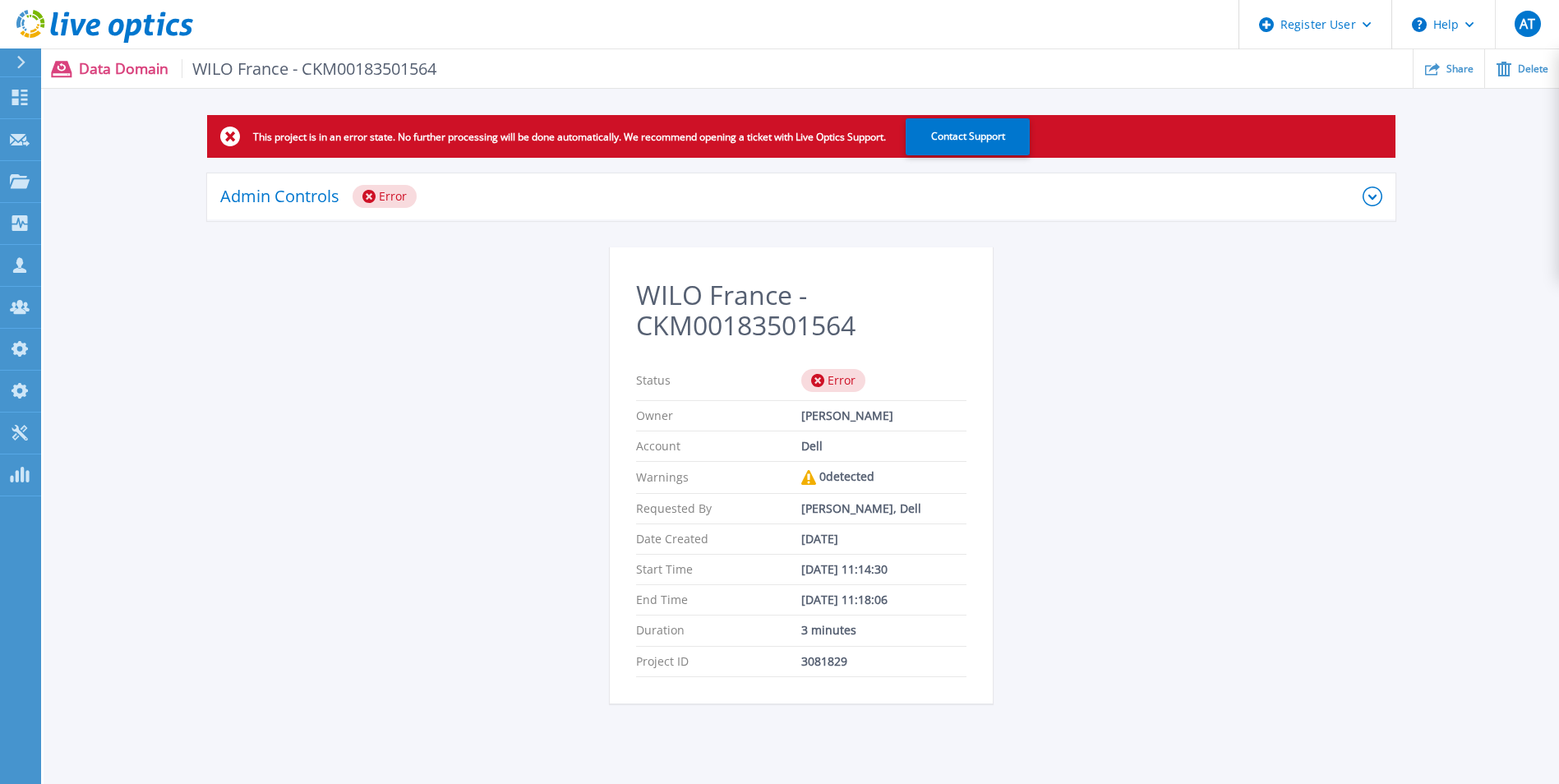
click at [450, 186] on div "Admin Controls Error" at bounding box center [792, 196] width 1143 height 23
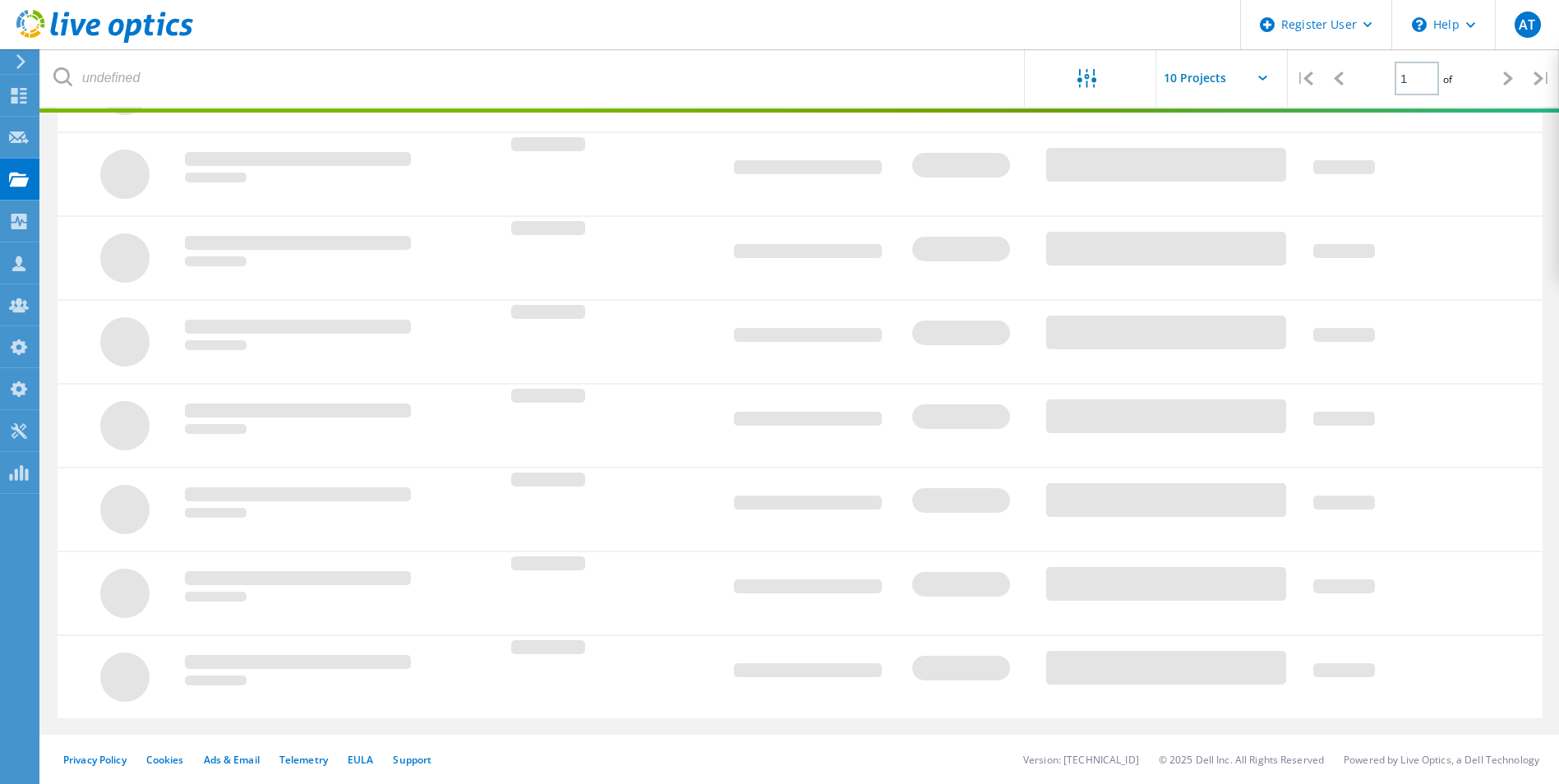
scroll to position [45, 0]
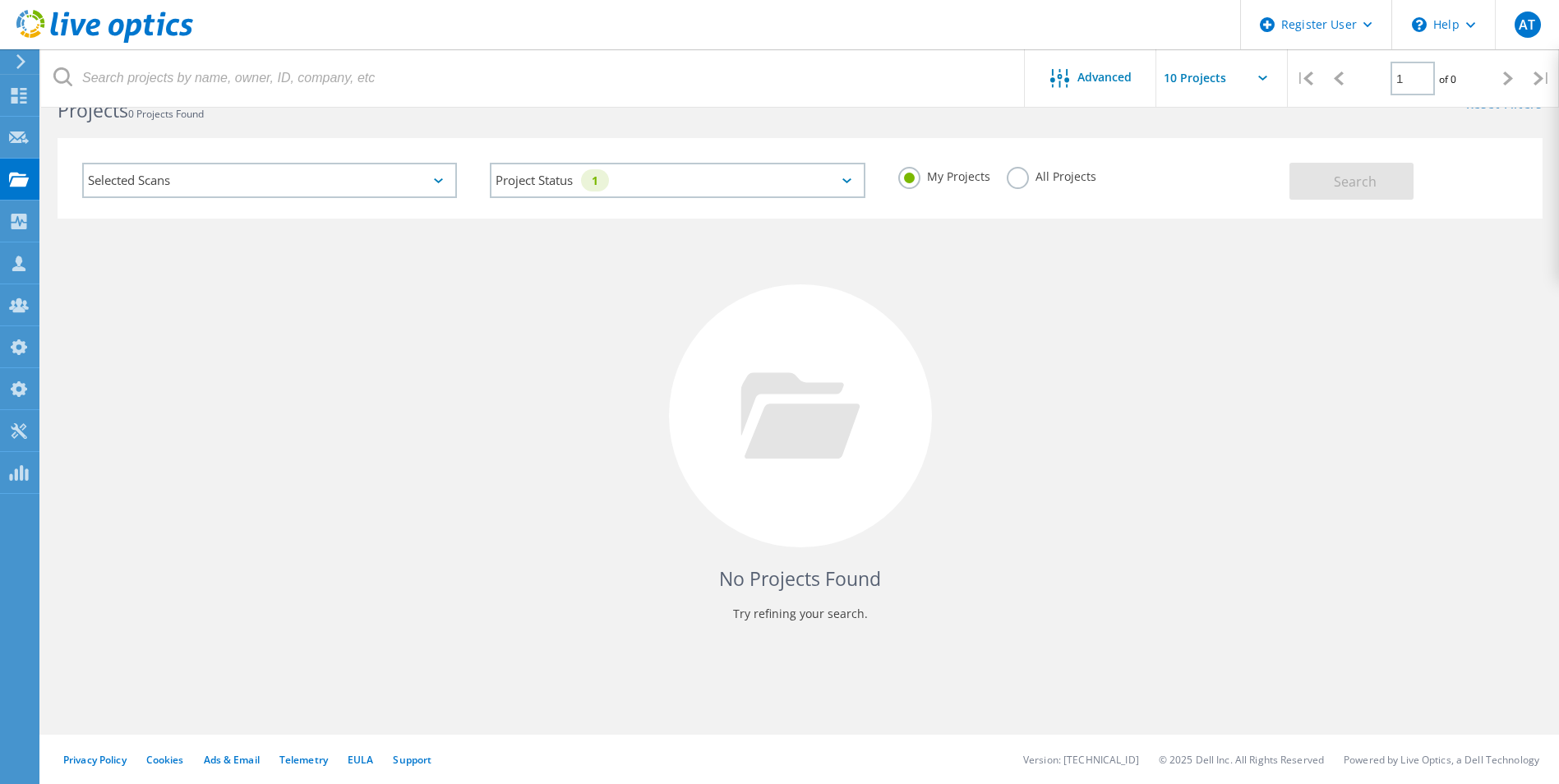
click at [1014, 174] on label "All Projects" at bounding box center [1052, 174] width 90 height 16
click at [0, 0] on input "All Projects" at bounding box center [0, 0] width 0 height 0
click at [1336, 188] on span "Search" at bounding box center [1355, 181] width 42 height 18
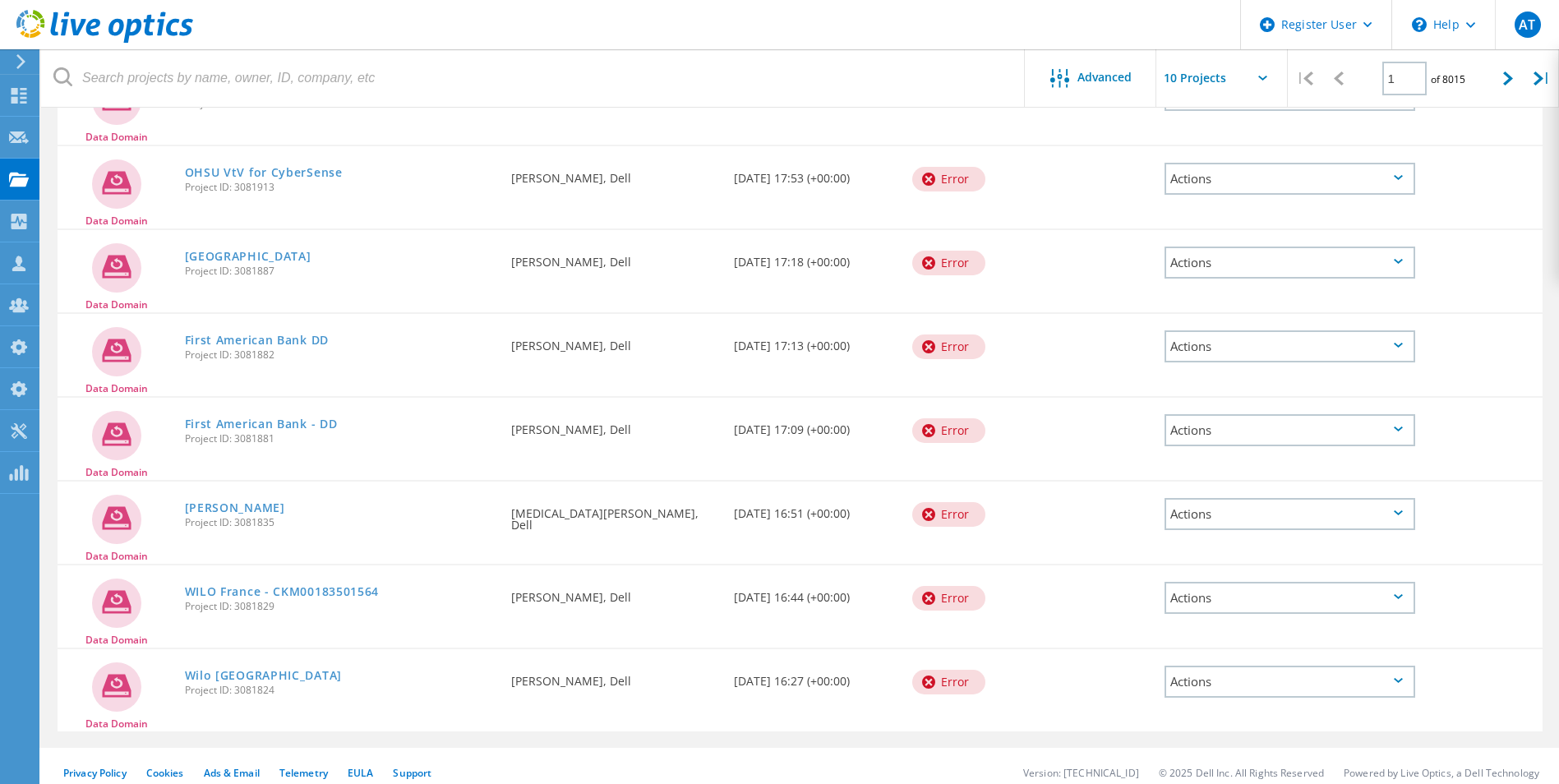
scroll to position [422, 0]
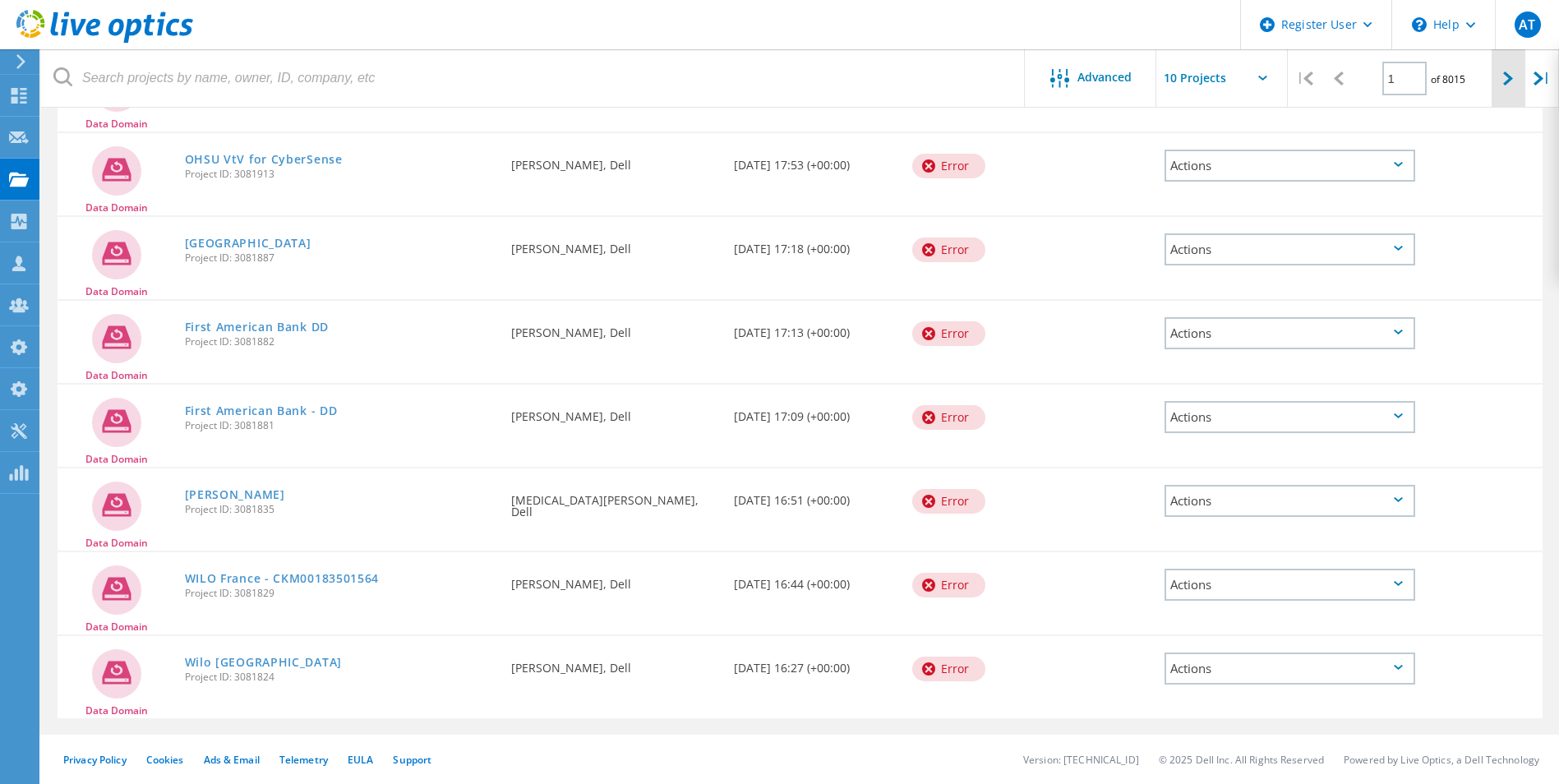
click at [1512, 79] on icon at bounding box center [1508, 78] width 10 height 14
type input "2"
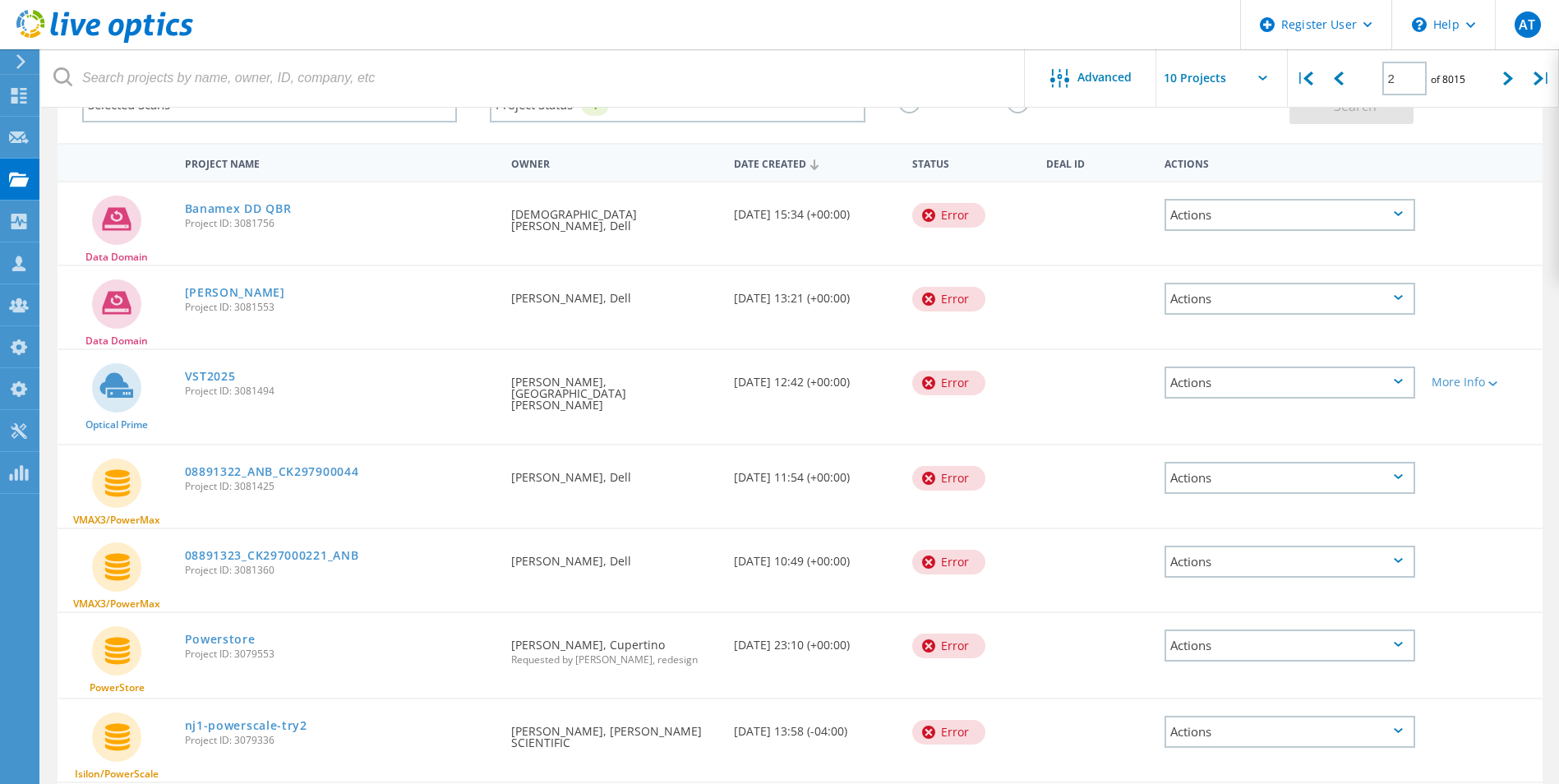
scroll to position [93, 0]
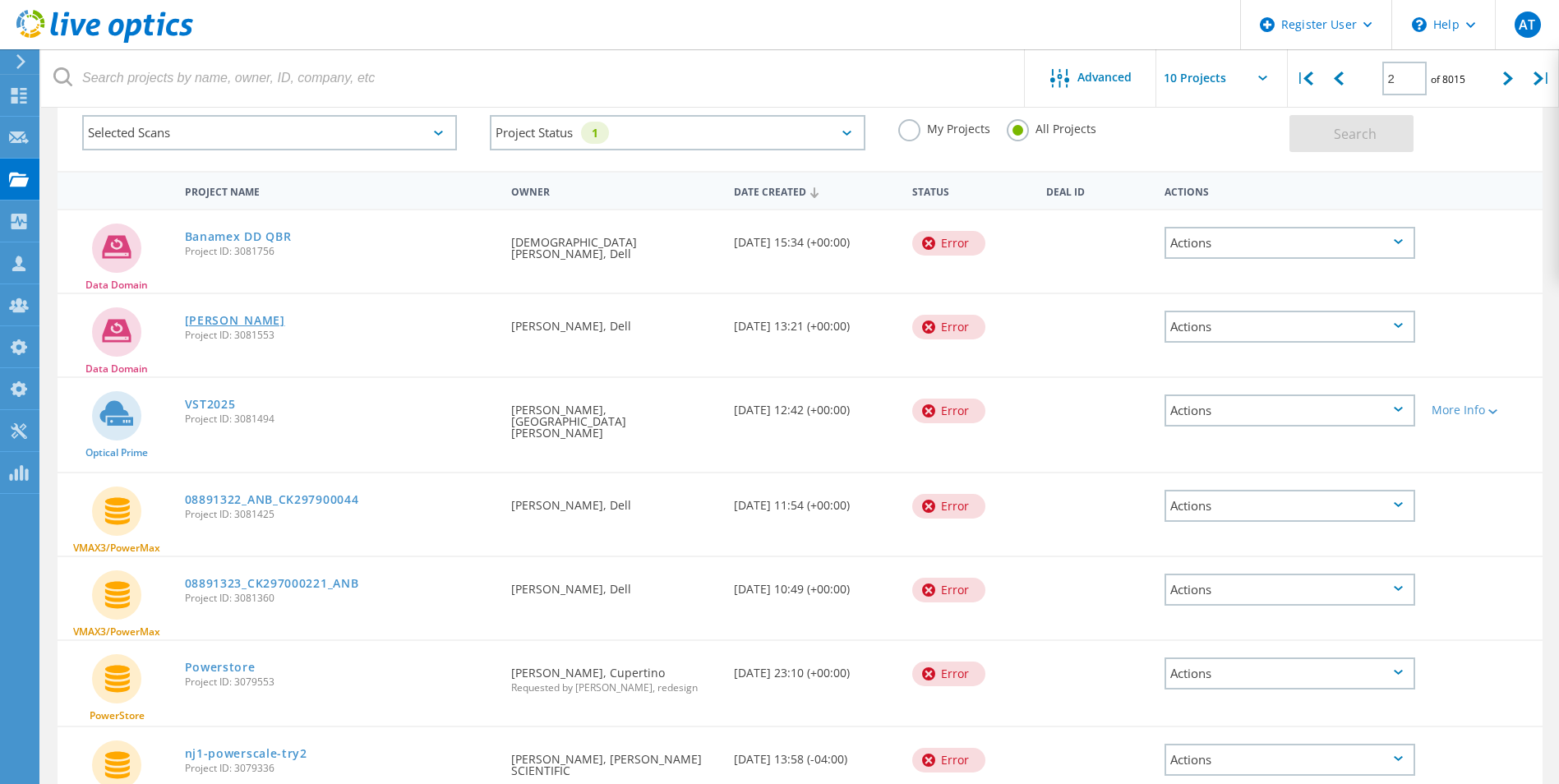
click at [250, 321] on link "WILO FRANCE" at bounding box center [235, 320] width 100 height 12
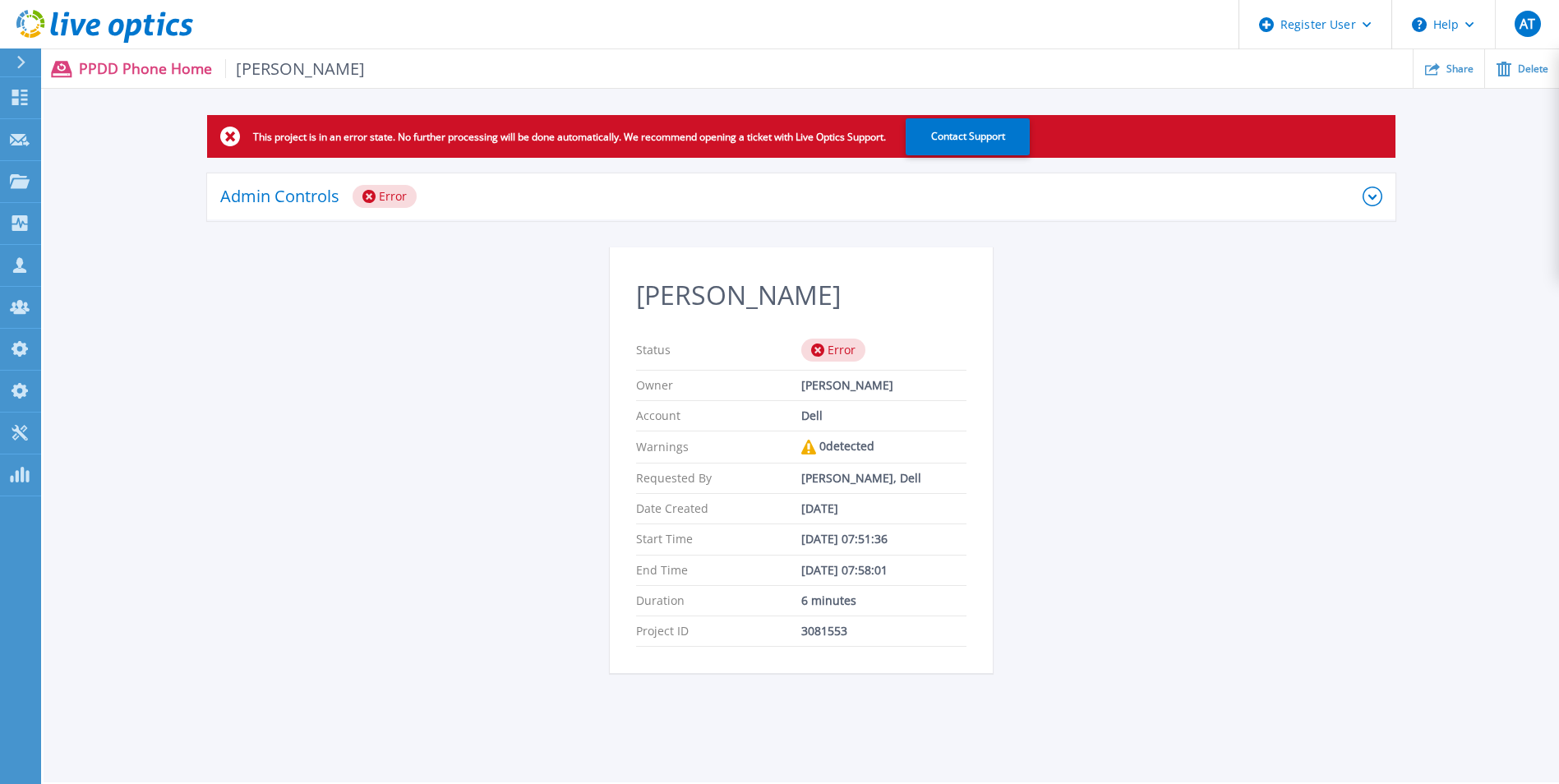
click at [773, 198] on div "Admin Controls Error" at bounding box center [792, 196] width 1143 height 23
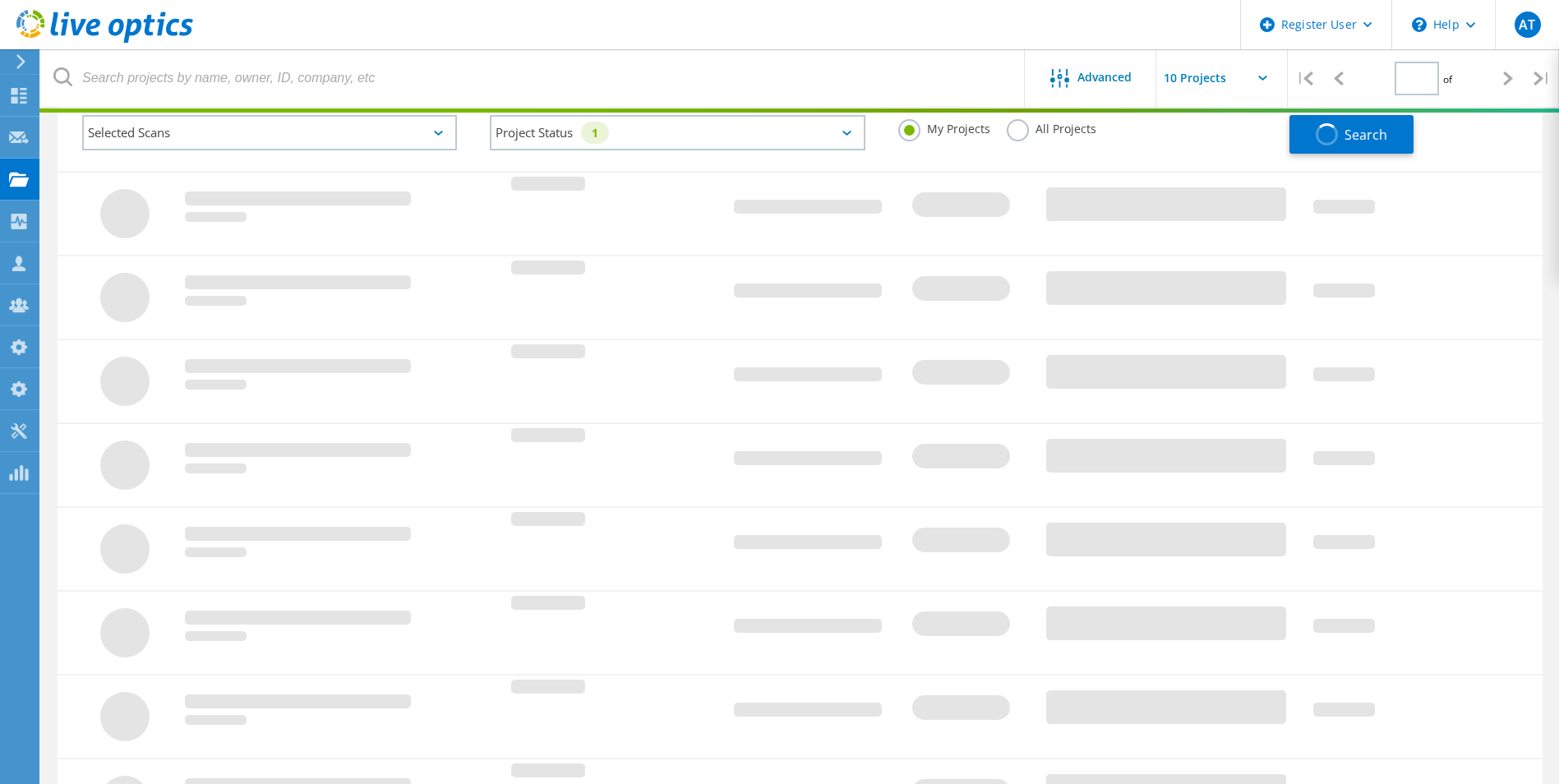
type input "1"
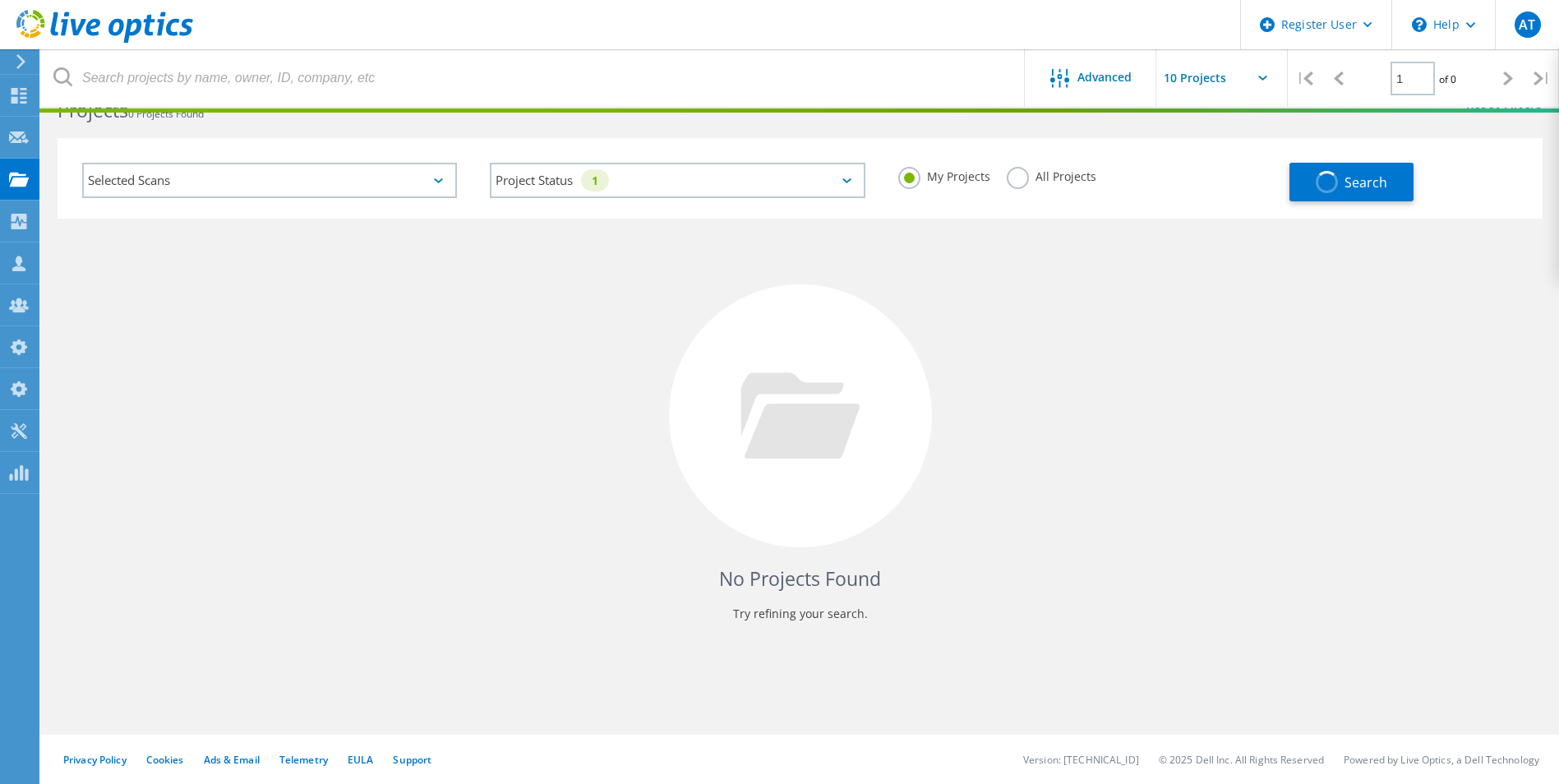
scroll to position [45, 0]
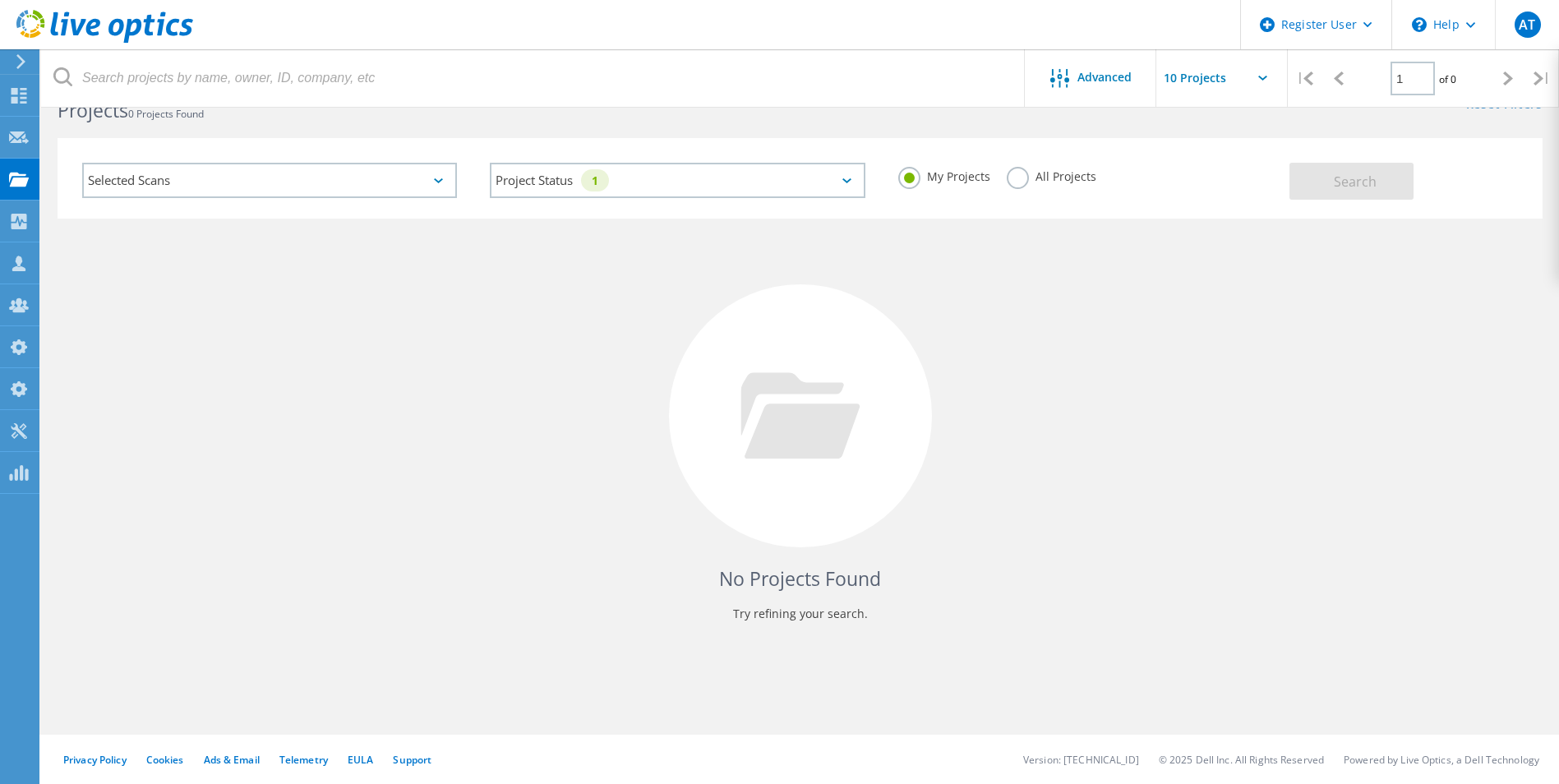
click at [1025, 182] on label "All Projects" at bounding box center [1052, 174] width 90 height 16
click at [0, 0] on input "All Projects" at bounding box center [0, 0] width 0 height 0
click at [1314, 182] on button "Search" at bounding box center [1351, 181] width 124 height 37
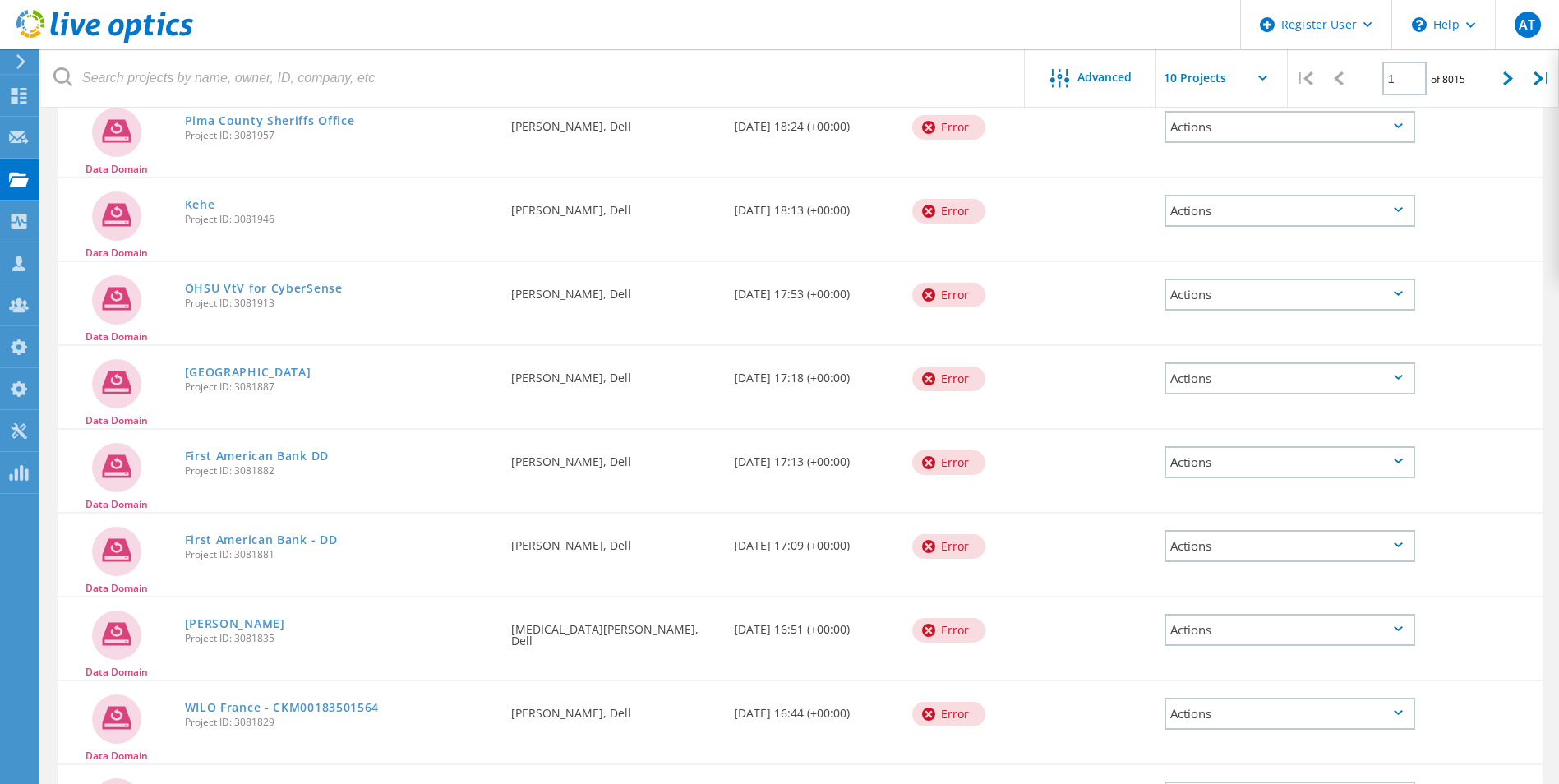
scroll to position [422, 0]
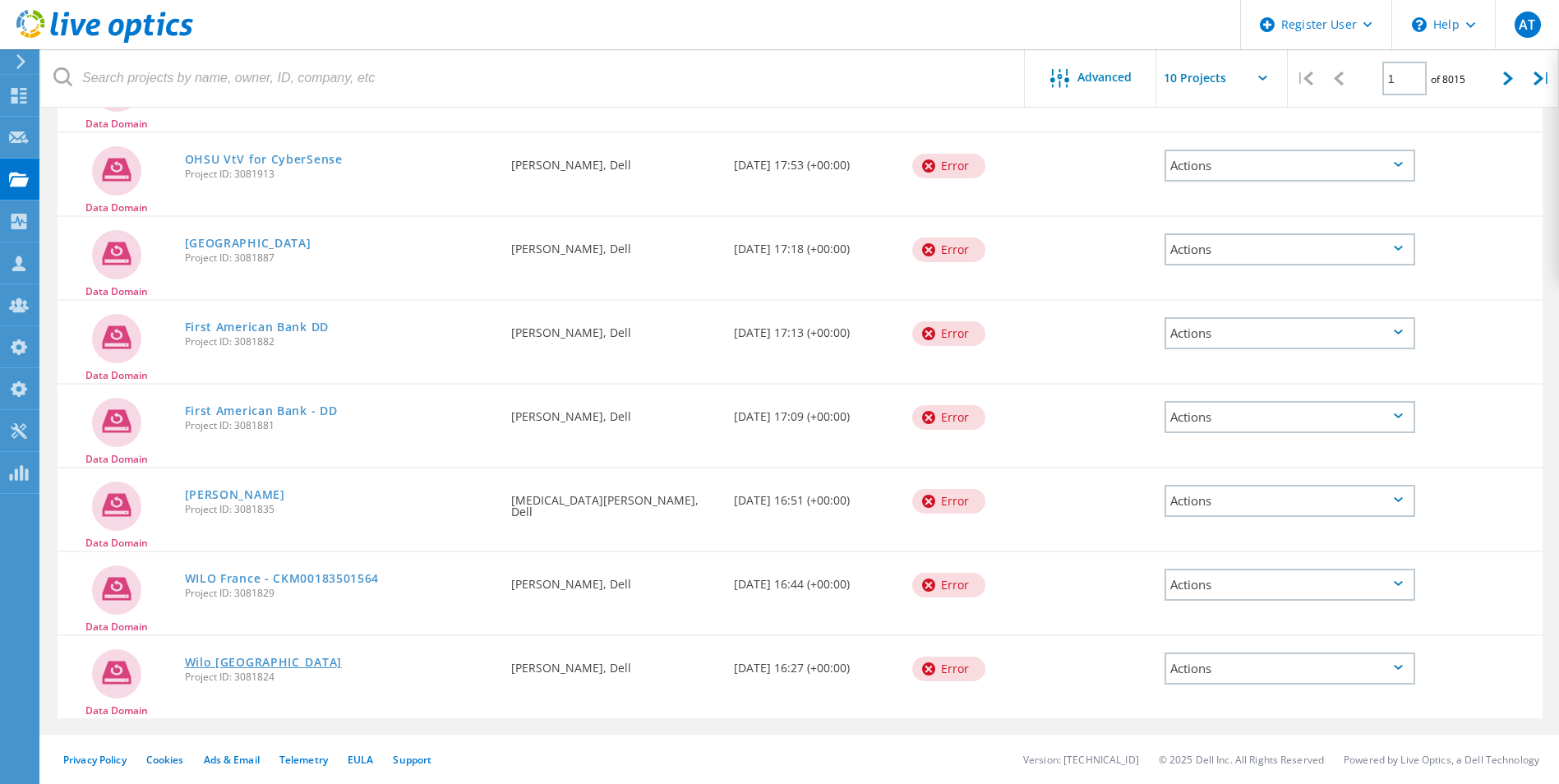
click at [228, 666] on link "Wilo [GEOGRAPHIC_DATA]" at bounding box center [263, 662] width 157 height 12
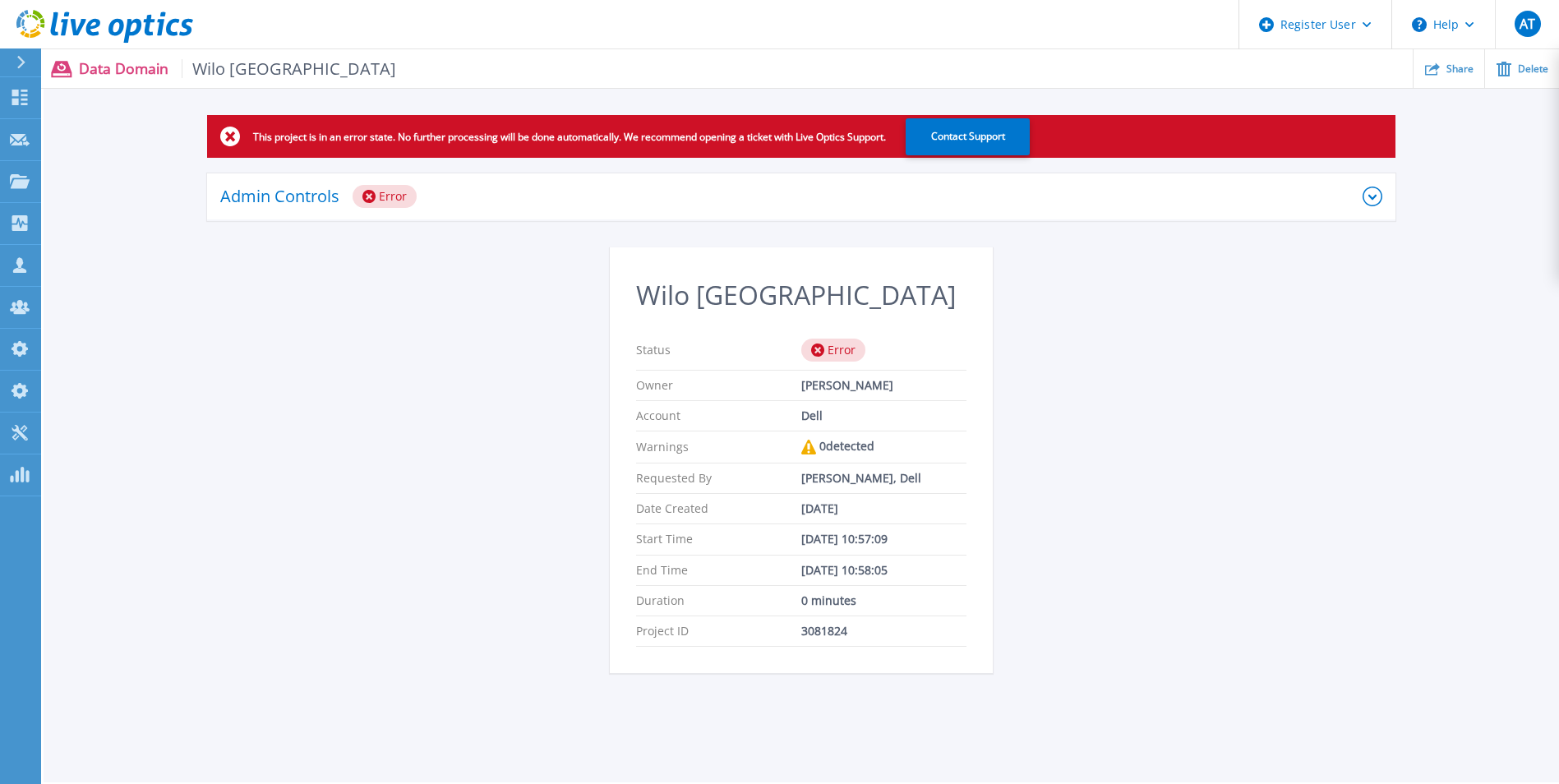
click at [684, 197] on div "Admin Controls Error" at bounding box center [792, 196] width 1143 height 23
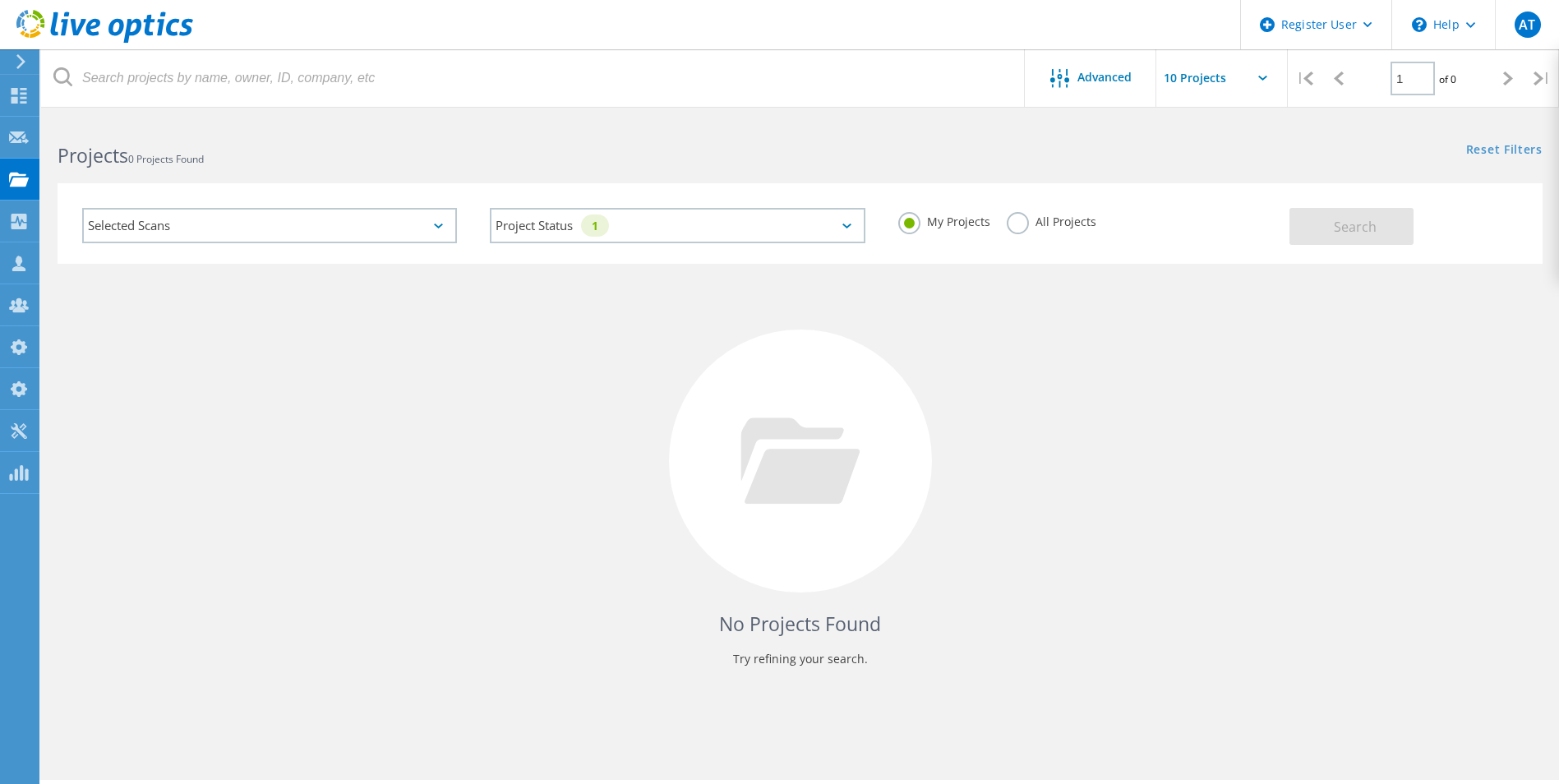
click at [1016, 223] on label "All Projects" at bounding box center [1052, 220] width 90 height 16
click at [0, 0] on input "All Projects" at bounding box center [0, 0] width 0 height 0
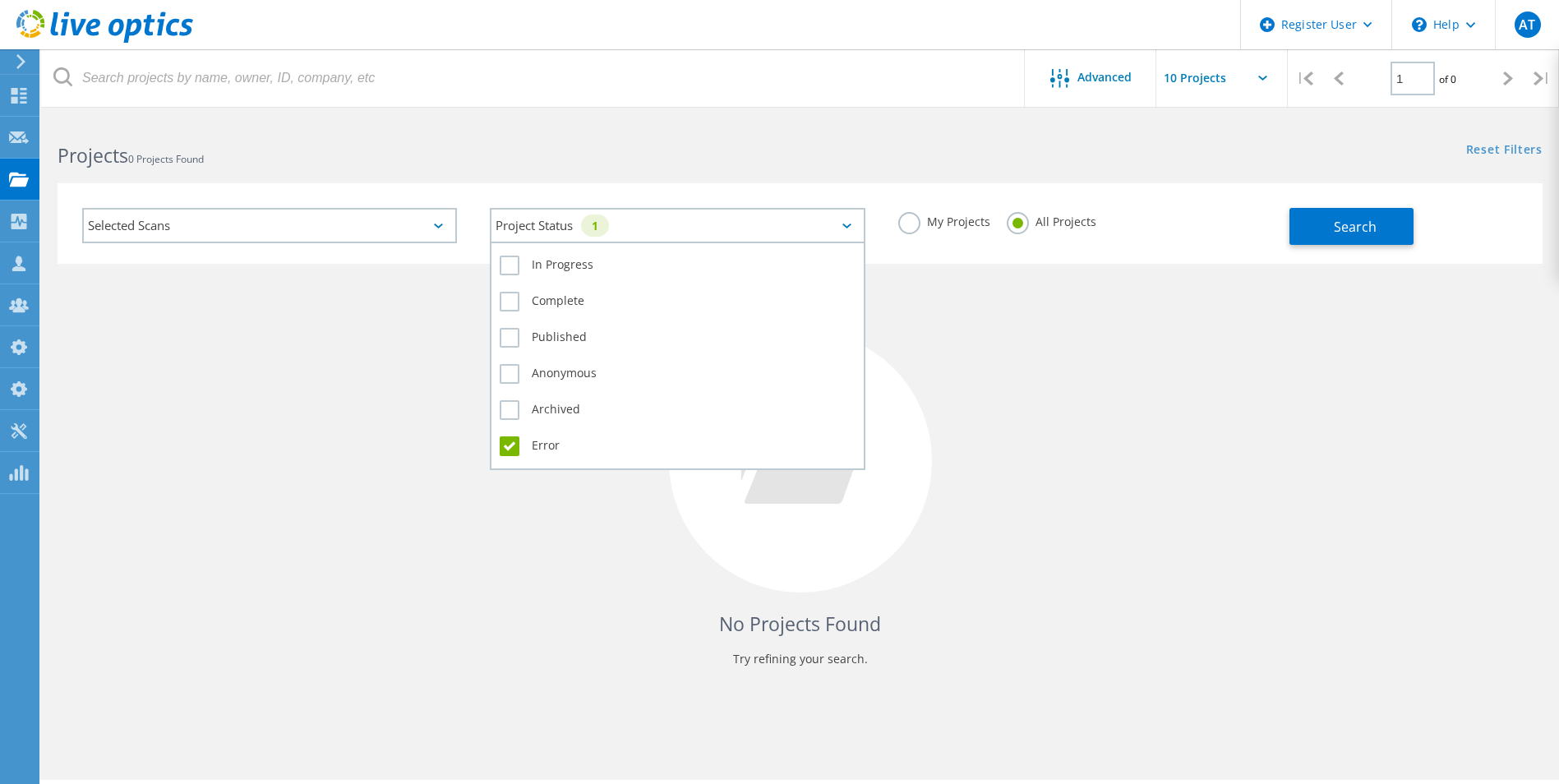
click at [847, 227] on icon at bounding box center [847, 226] width 9 height 5
click at [512, 448] on label "Error" at bounding box center [677, 446] width 355 height 20
click at [0, 0] on input "Error" at bounding box center [0, 0] width 0 height 0
click at [506, 266] on label "In Progress" at bounding box center [677, 265] width 355 height 20
click at [0, 0] on input "In Progress" at bounding box center [0, 0] width 0 height 0
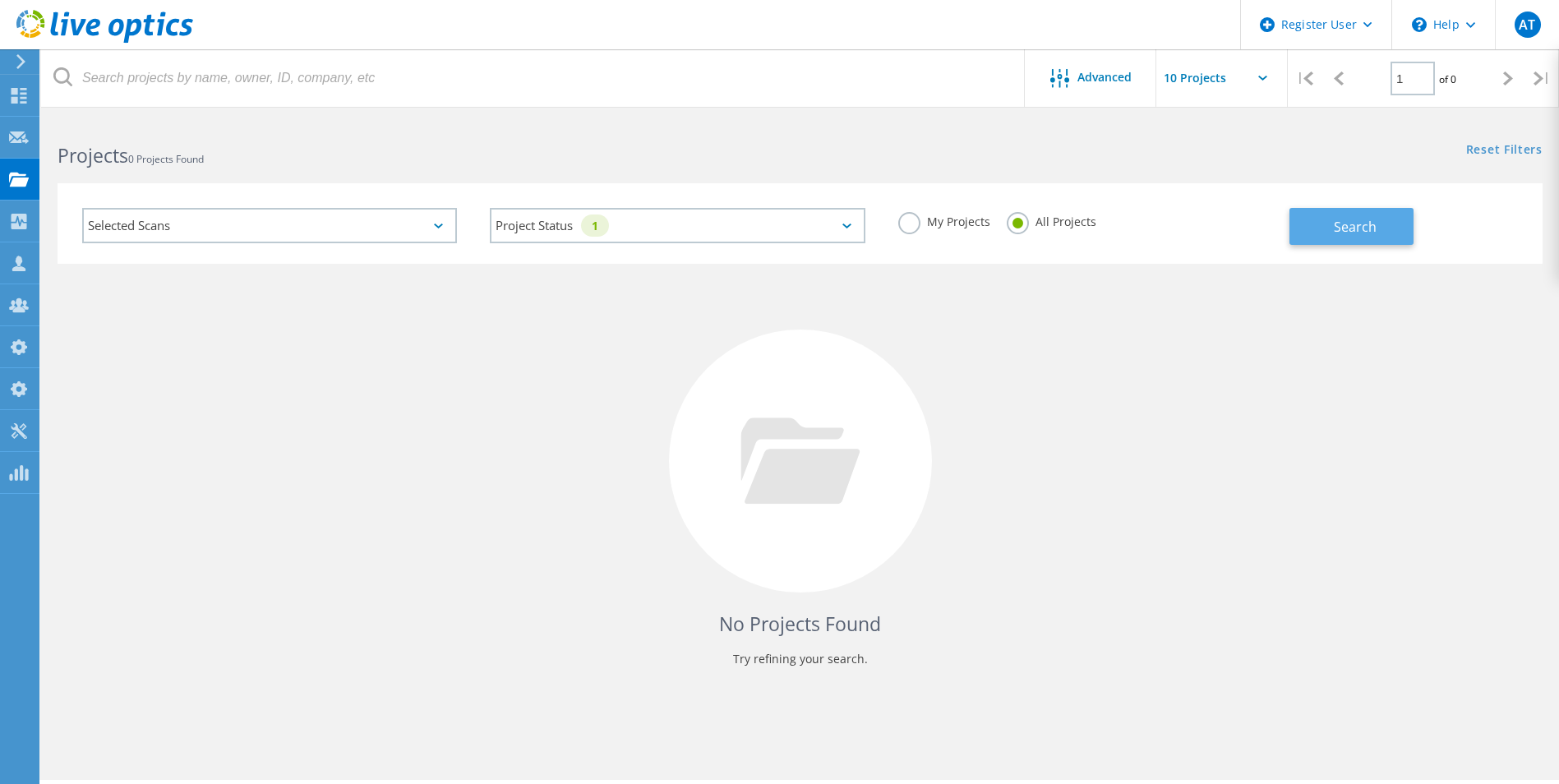
click at [1320, 227] on button "Search" at bounding box center [1351, 226] width 124 height 37
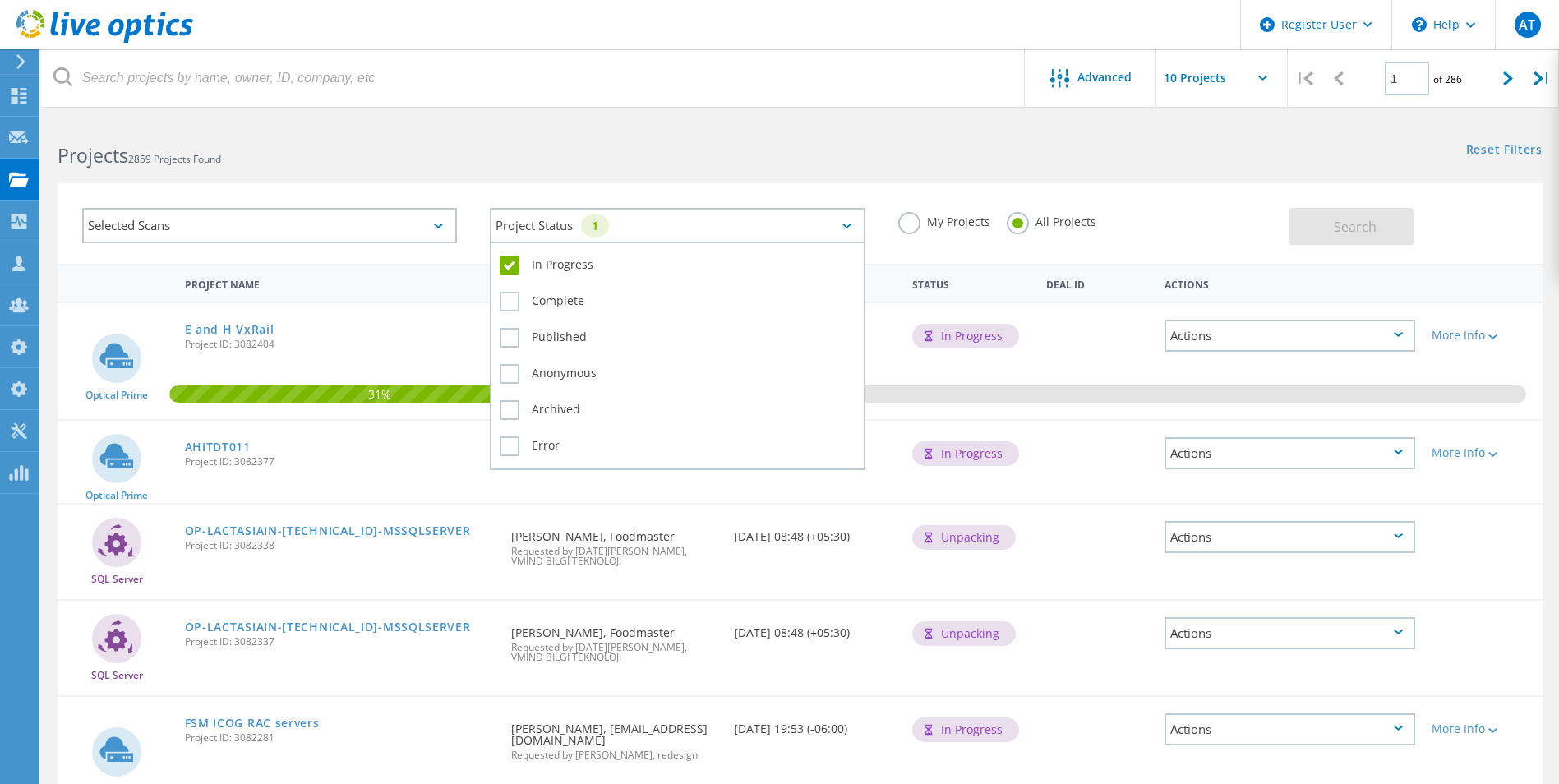
click at [780, 223] on div "Project Status 1" at bounding box center [678, 226] width 375 height 35
click at [504, 266] on label "In Progress" at bounding box center [677, 265] width 355 height 20
click at [0, 0] on input "In Progress" at bounding box center [0, 0] width 0 height 0
click at [510, 446] on label "Error" at bounding box center [677, 446] width 355 height 20
click at [0, 0] on input "Error" at bounding box center [0, 0] width 0 height 0
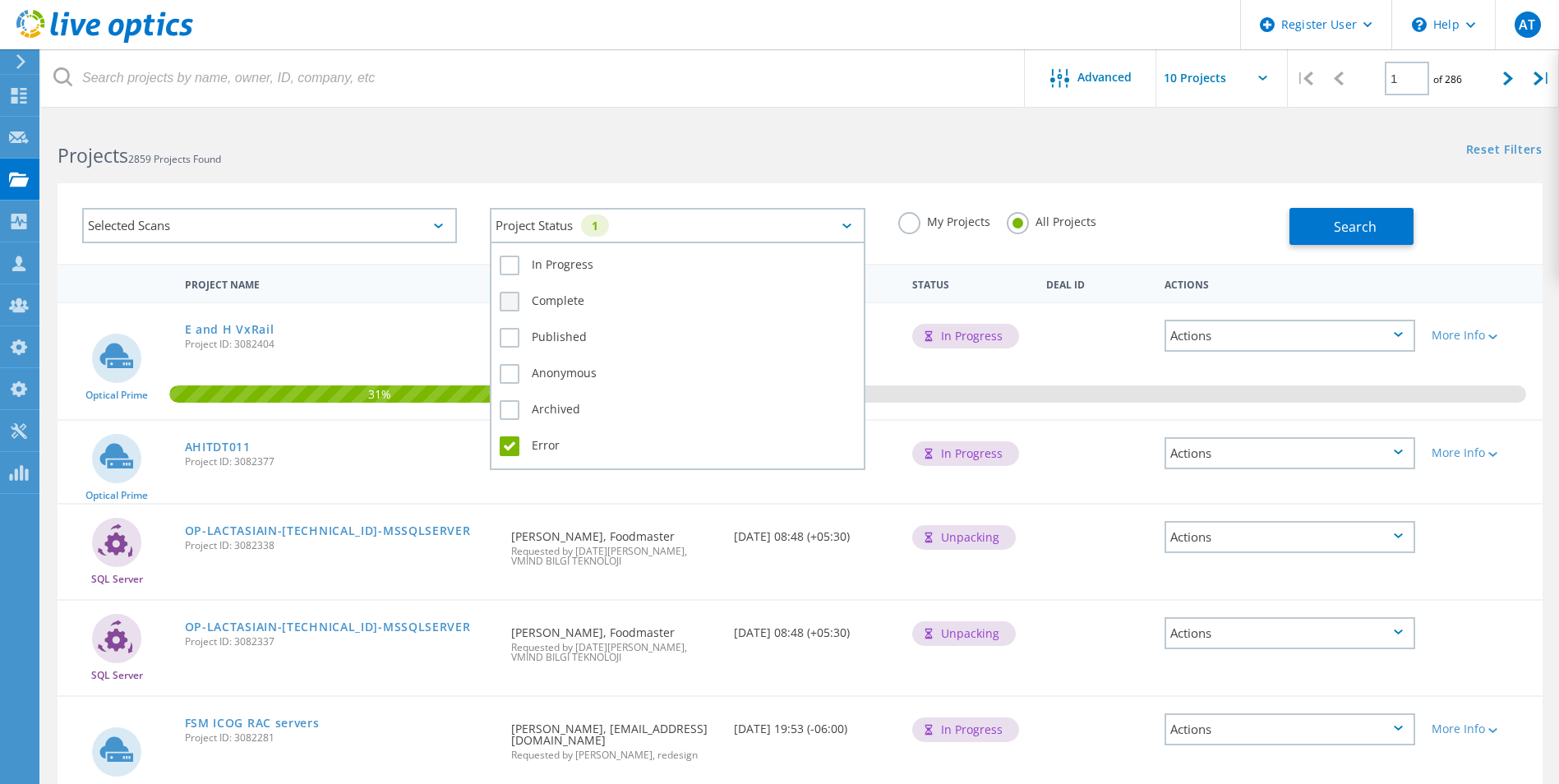
click at [508, 303] on label "Complete" at bounding box center [677, 302] width 355 height 20
click at [0, 0] on input "Complete" at bounding box center [0, 0] width 0 height 0
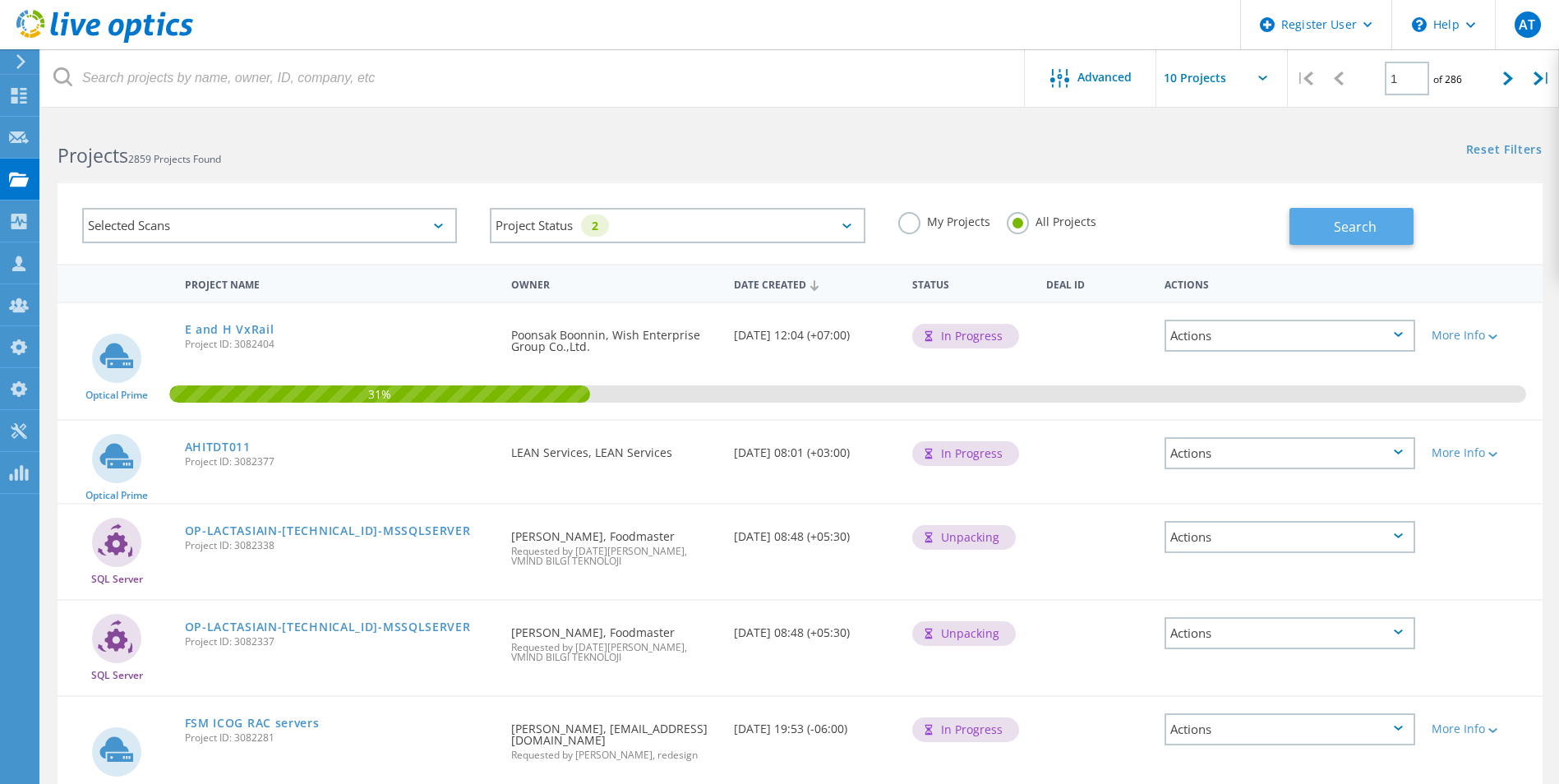
click at [1348, 236] on button "Search" at bounding box center [1351, 226] width 124 height 37
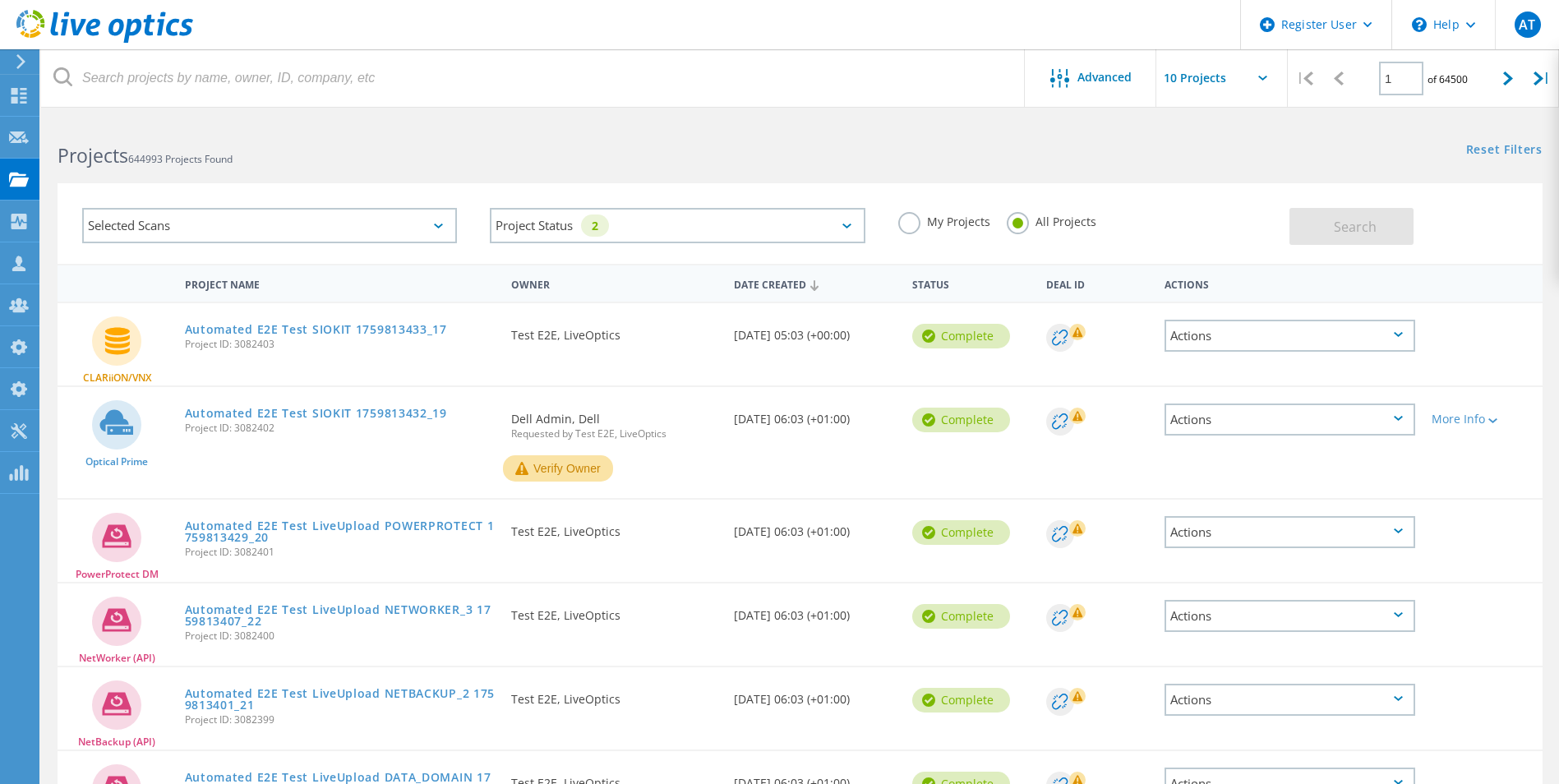
click at [444, 227] on div "Selected Scans" at bounding box center [270, 226] width 375 height 35
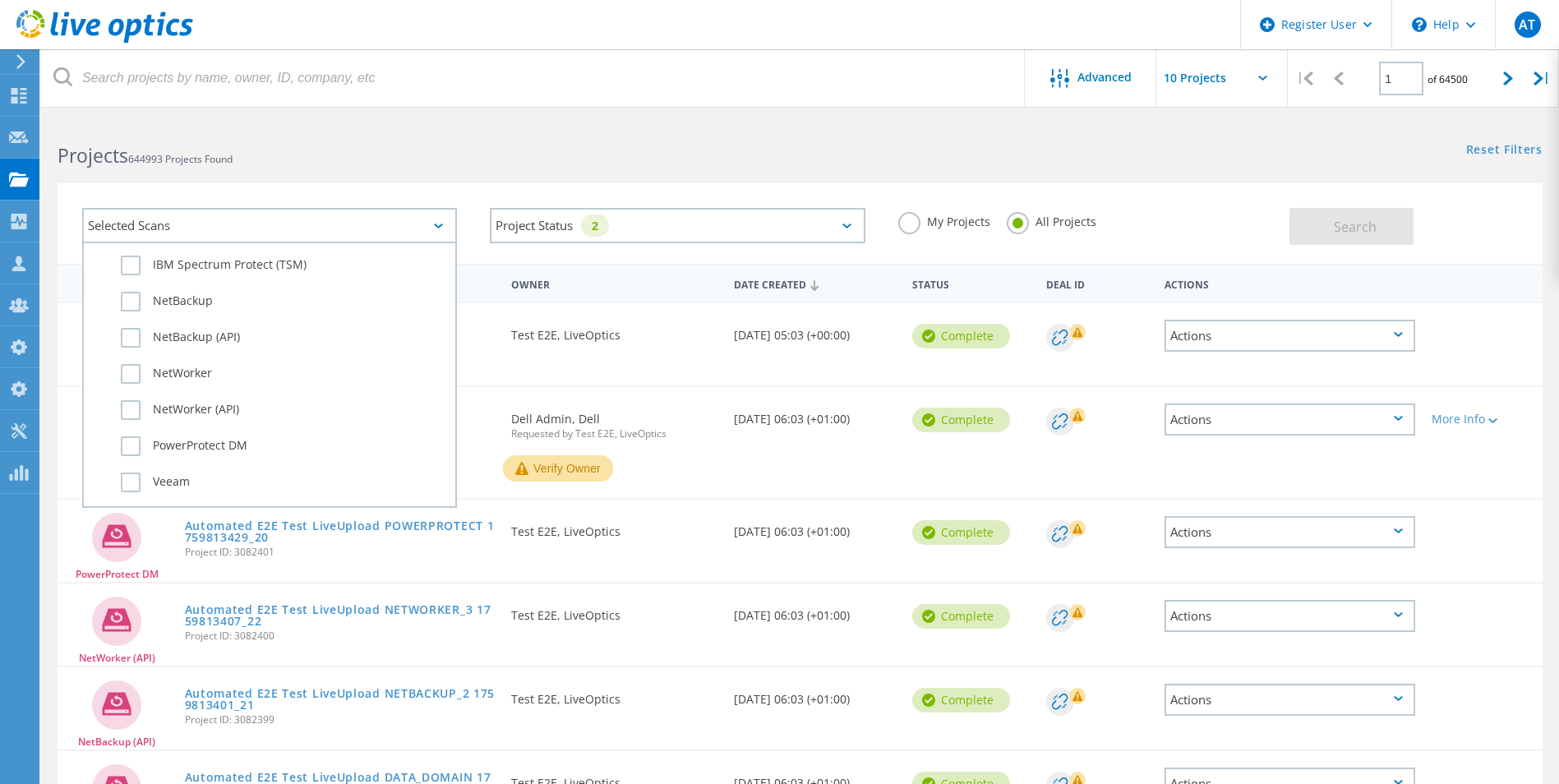
scroll to position [991, 0]
click at [133, 318] on label "Data Domain" at bounding box center [284, 316] width 326 height 20
click at [0, 0] on input "Data Domain" at bounding box center [0, 0] width 0 height 0
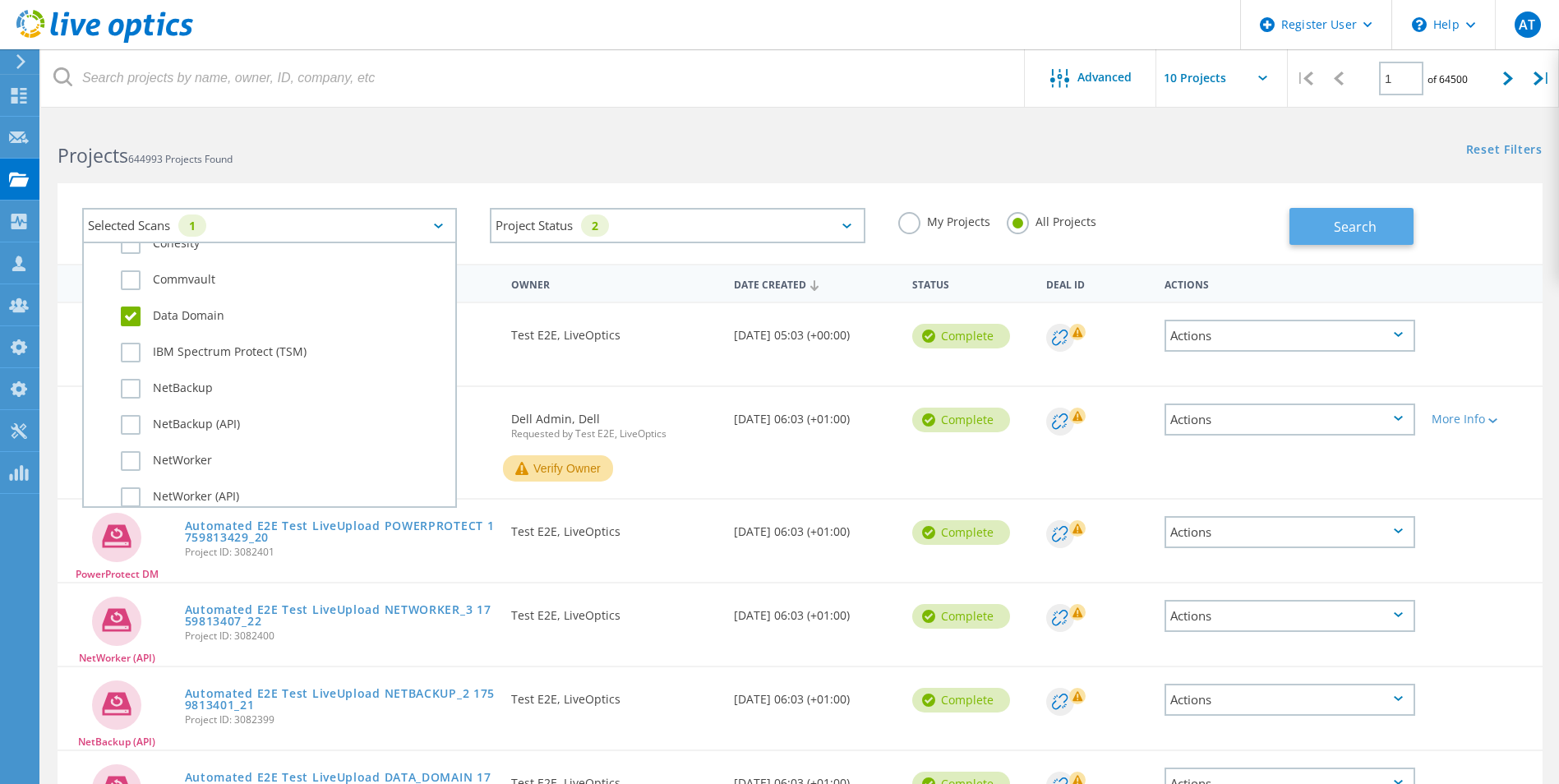
click at [1342, 235] on span "Search" at bounding box center [1355, 227] width 42 height 18
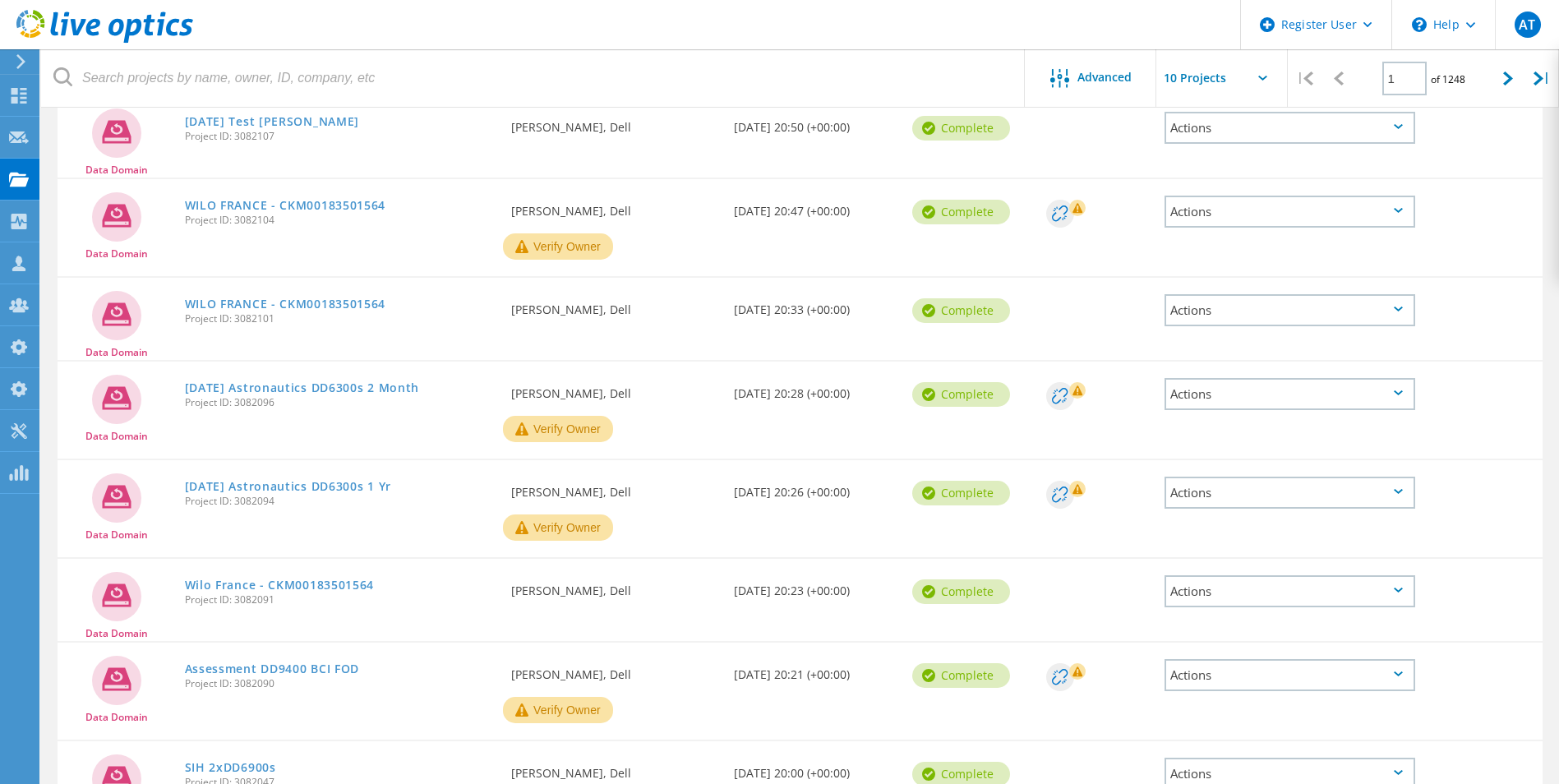
scroll to position [234, 0]
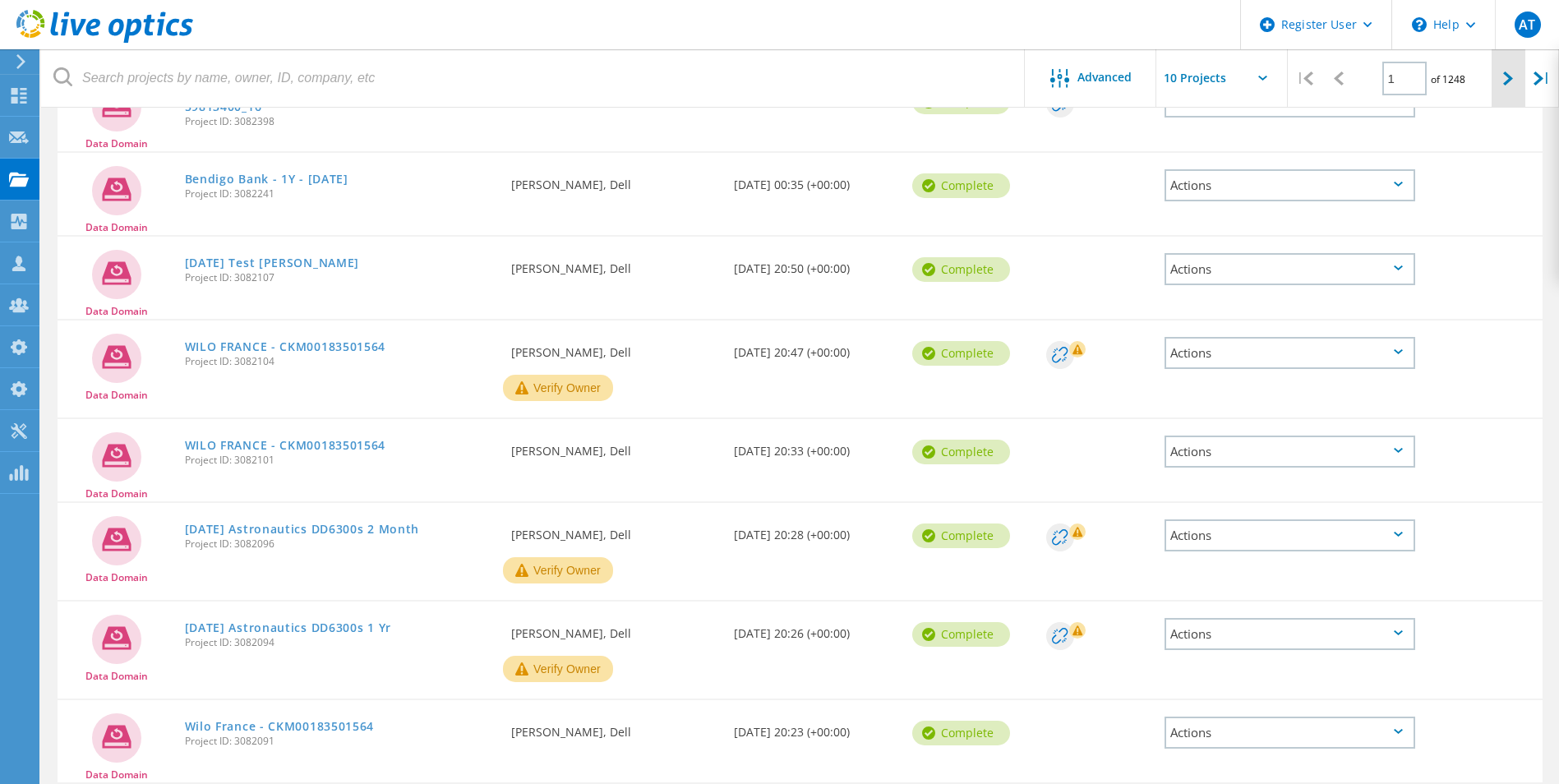
click at [1494, 78] on div at bounding box center [1508, 78] width 33 height 58
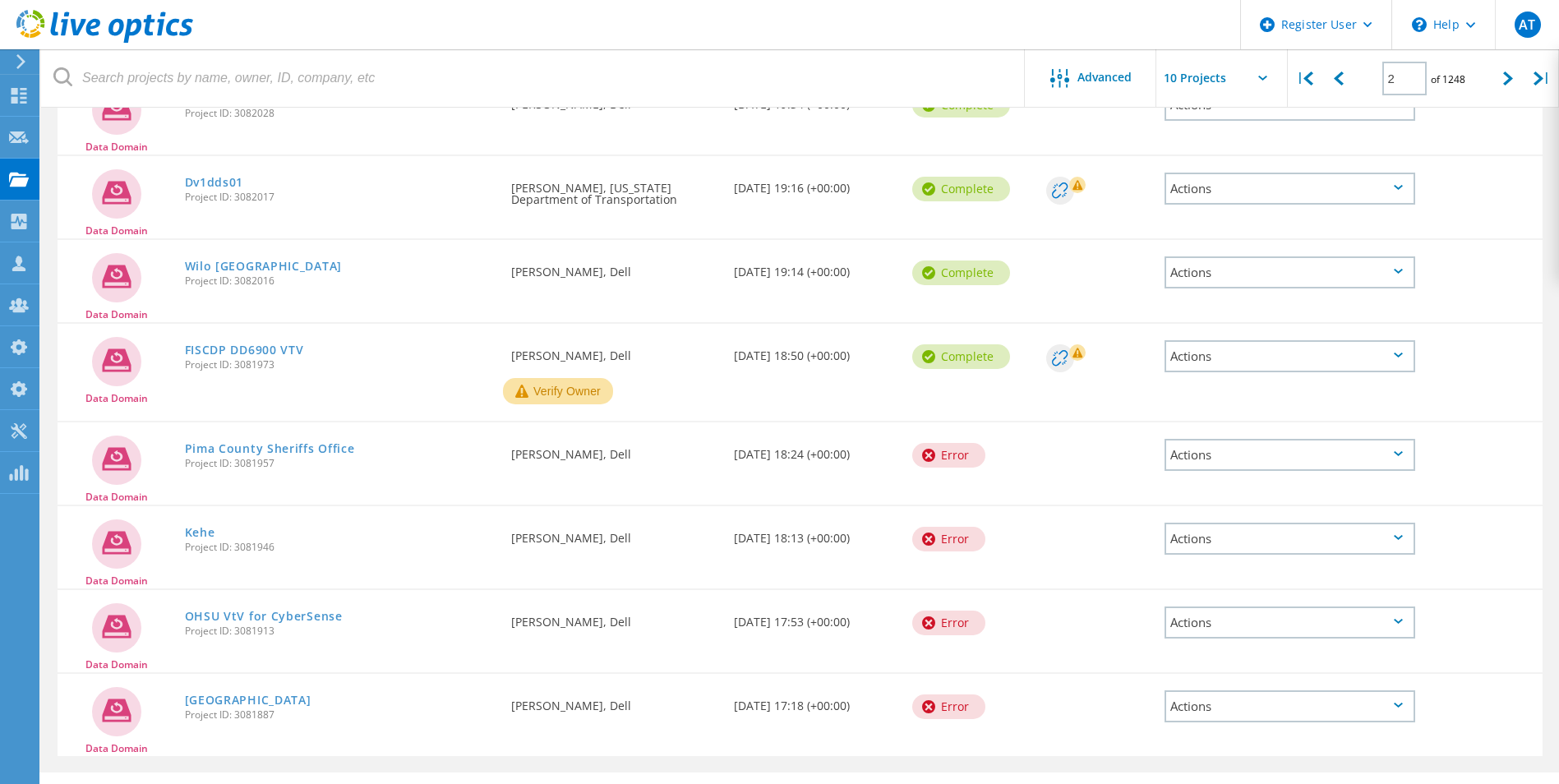
scroll to position [436, 0]
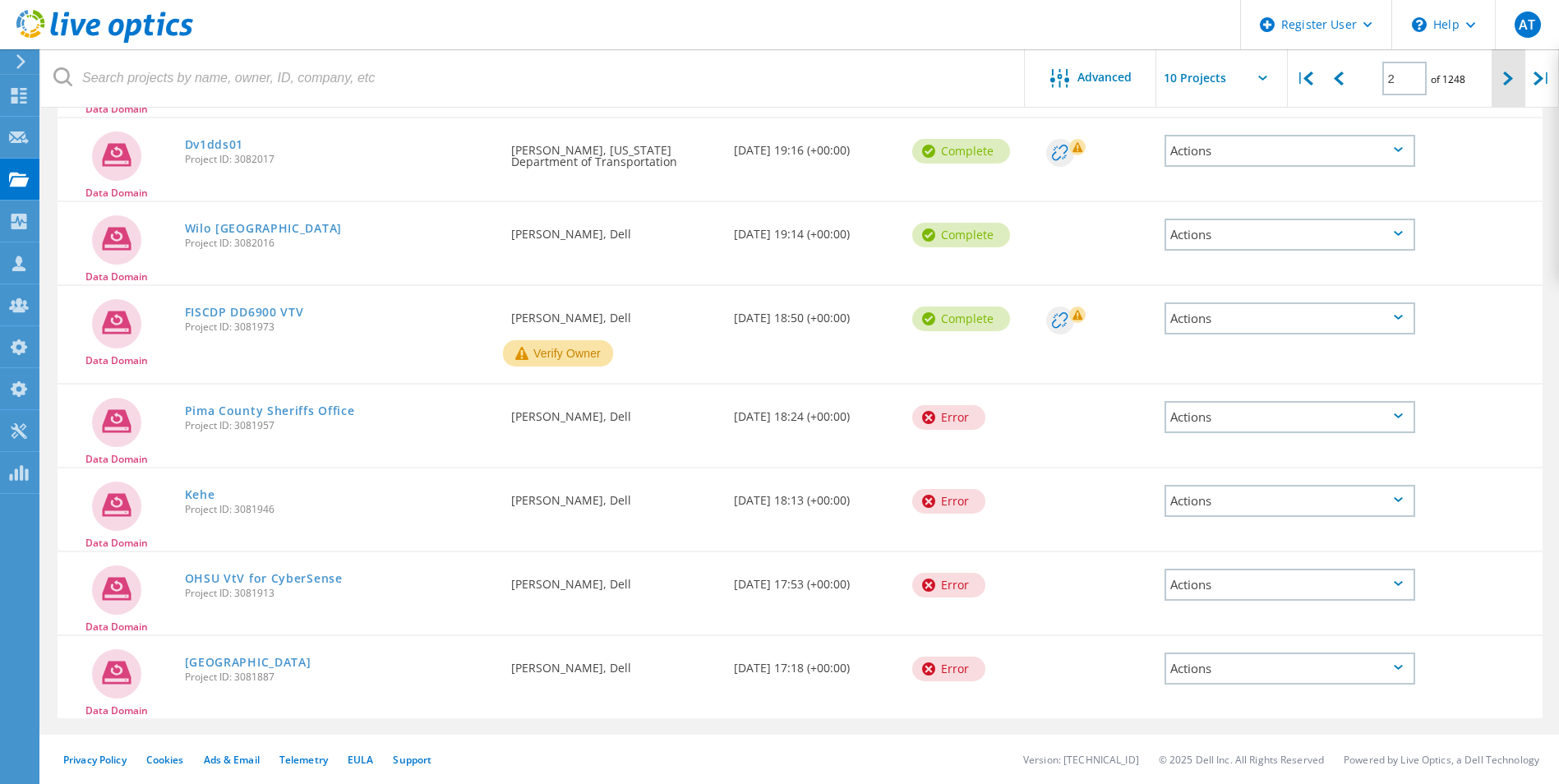
click at [1502, 91] on div at bounding box center [1508, 78] width 33 height 58
type input "3"
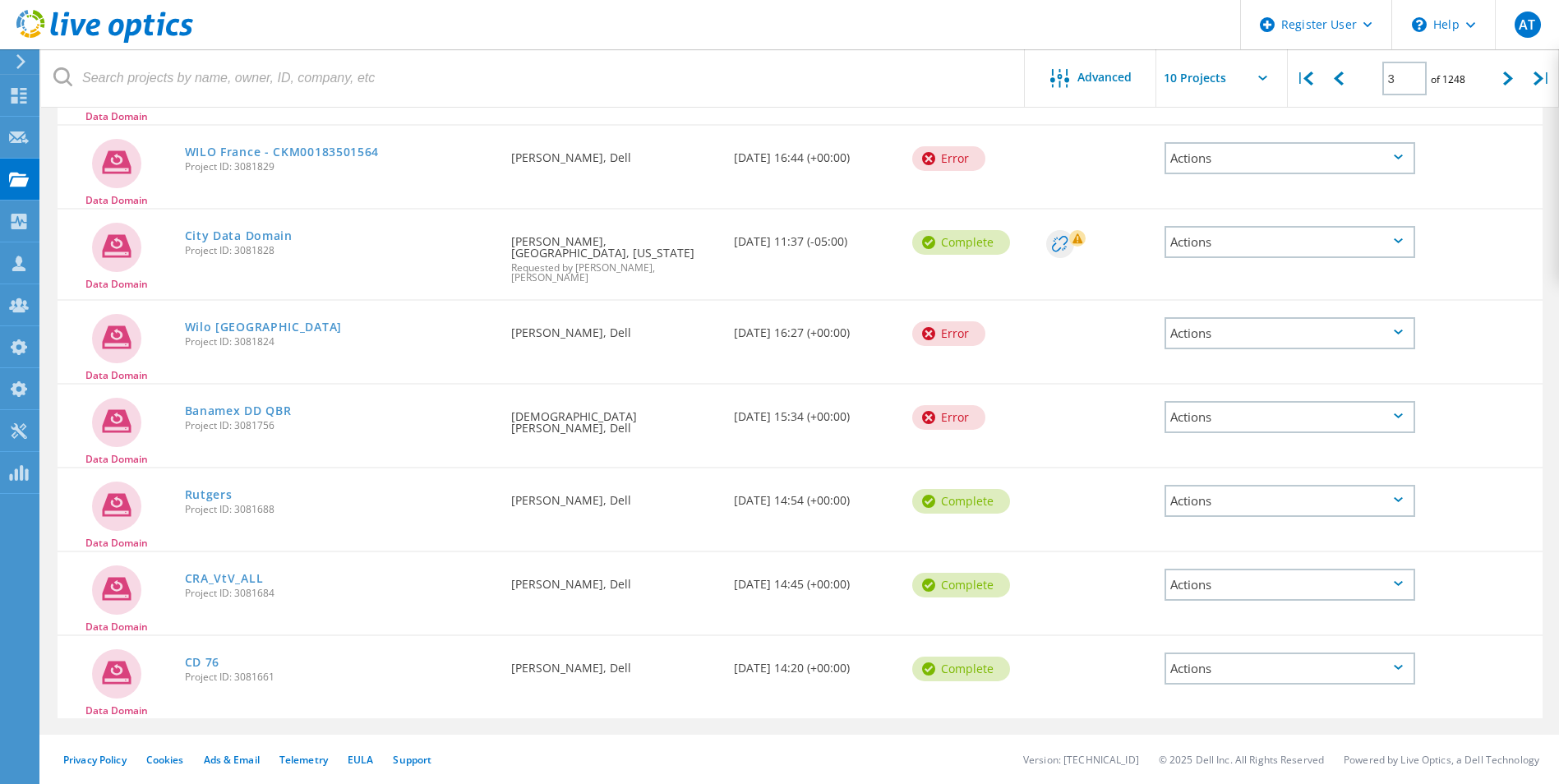
scroll to position [424, 0]
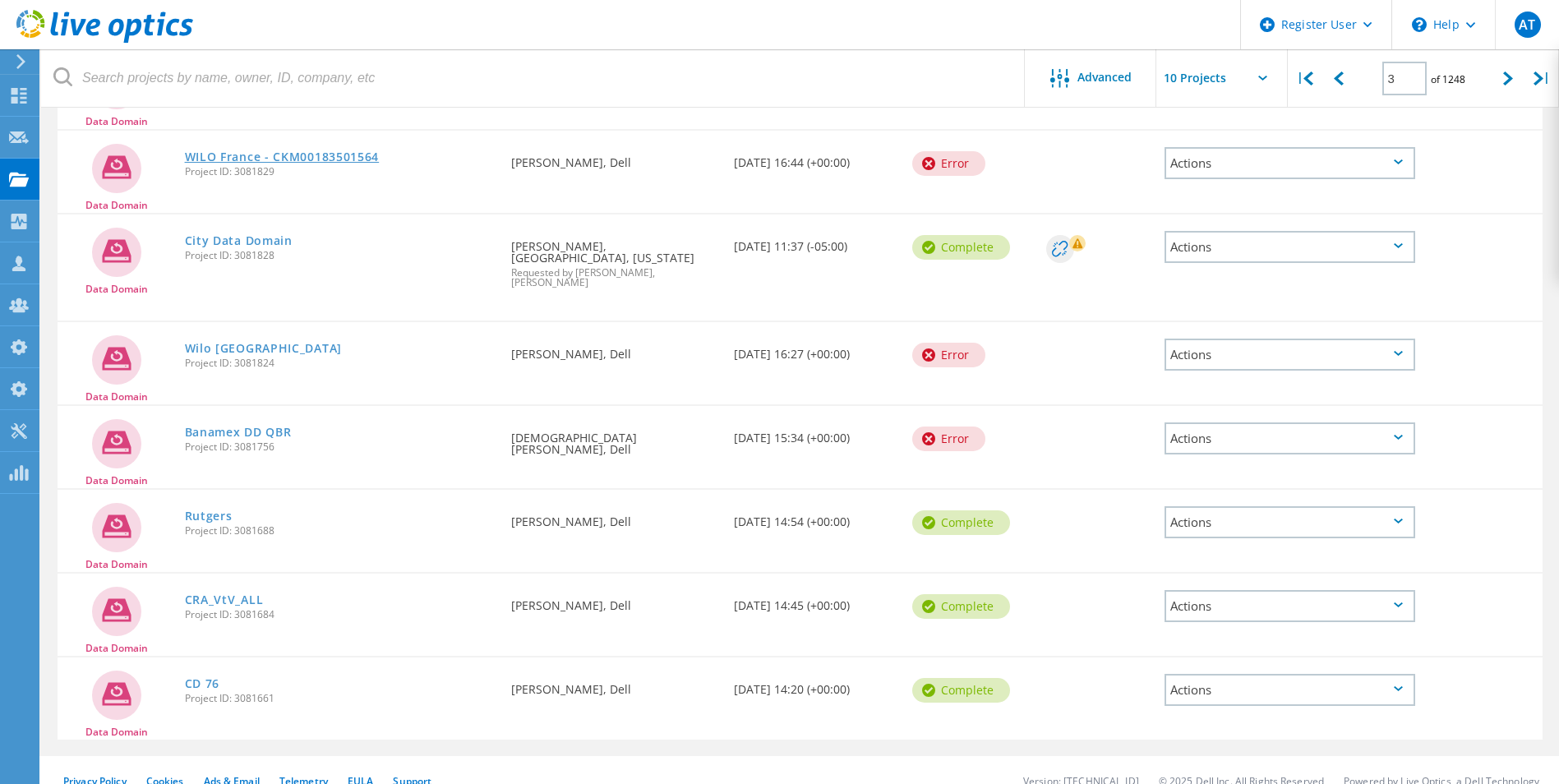
click at [299, 160] on link "WILO France - CKM00183501564" at bounding box center [282, 157] width 195 height 12
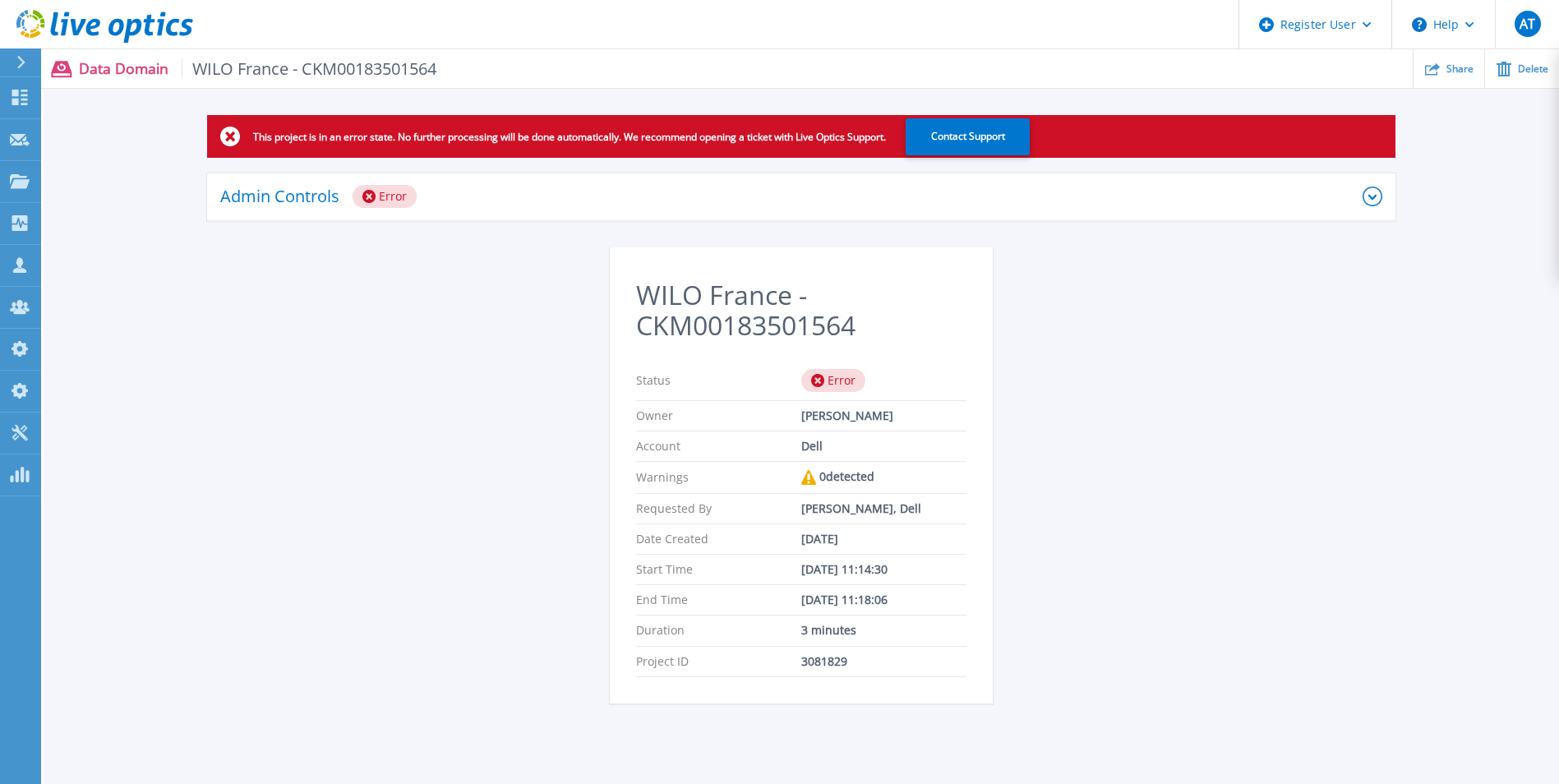
click at [447, 198] on div "Admin Controls Error" at bounding box center [792, 196] width 1143 height 23
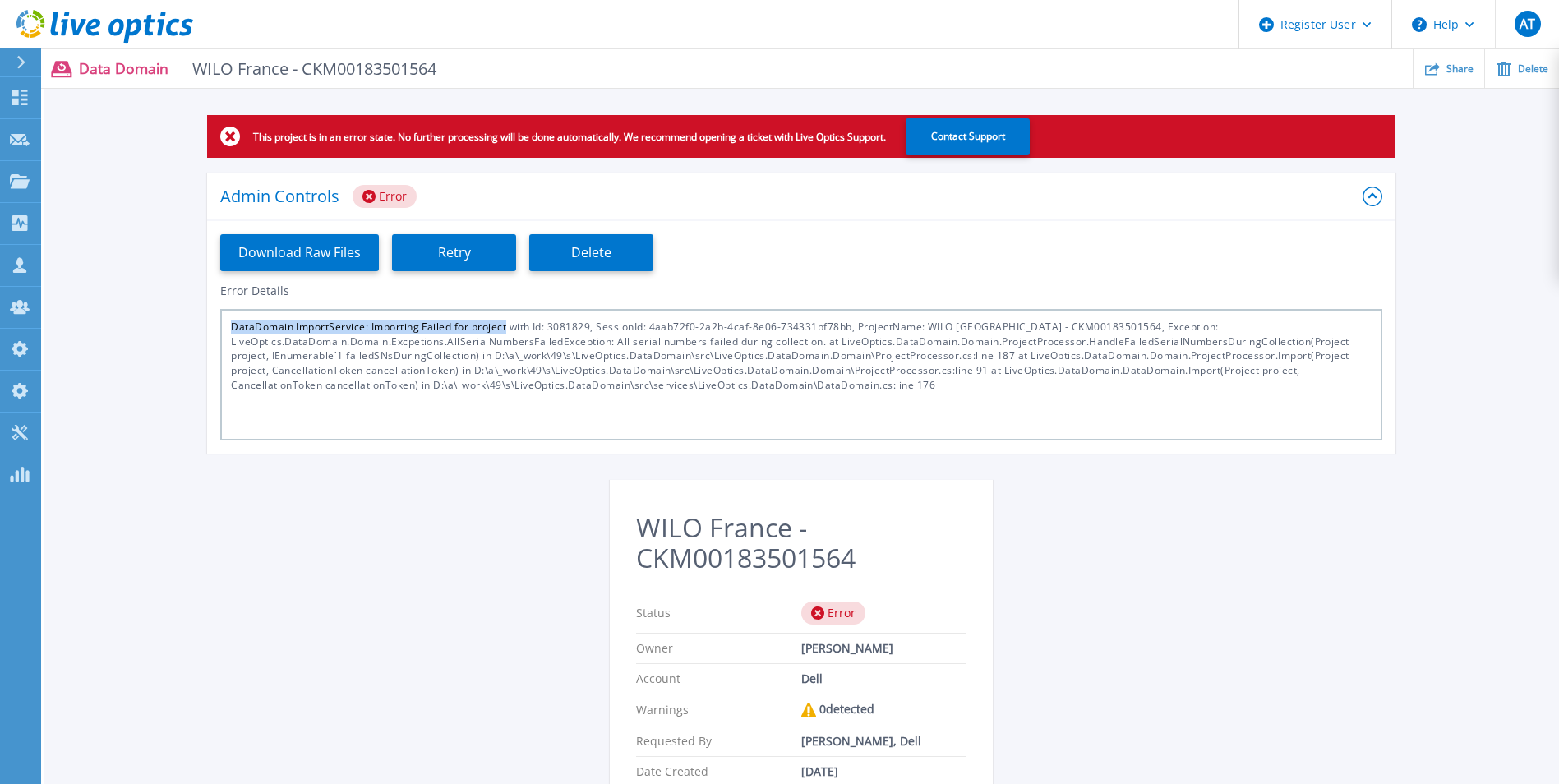
drag, startPoint x: 231, startPoint y: 325, endPoint x: 506, endPoint y: 324, distance: 275.0
click at [506, 324] on div "DataDomain ImportService: Importing Failed for project with Id: 3081829, Sessio…" at bounding box center [802, 375] width 1162 height 131
copy div "DataDomain ImportService: Importing Failed for project"
click at [637, 332] on div "DataDomain ImportService: Importing Failed for project with Id: 3081829, Sessio…" at bounding box center [802, 375] width 1162 height 131
click at [651, 326] on div "DataDomain ImportService: Importing Failed for project with Id: 3081829, Sessio…" at bounding box center [802, 375] width 1162 height 131
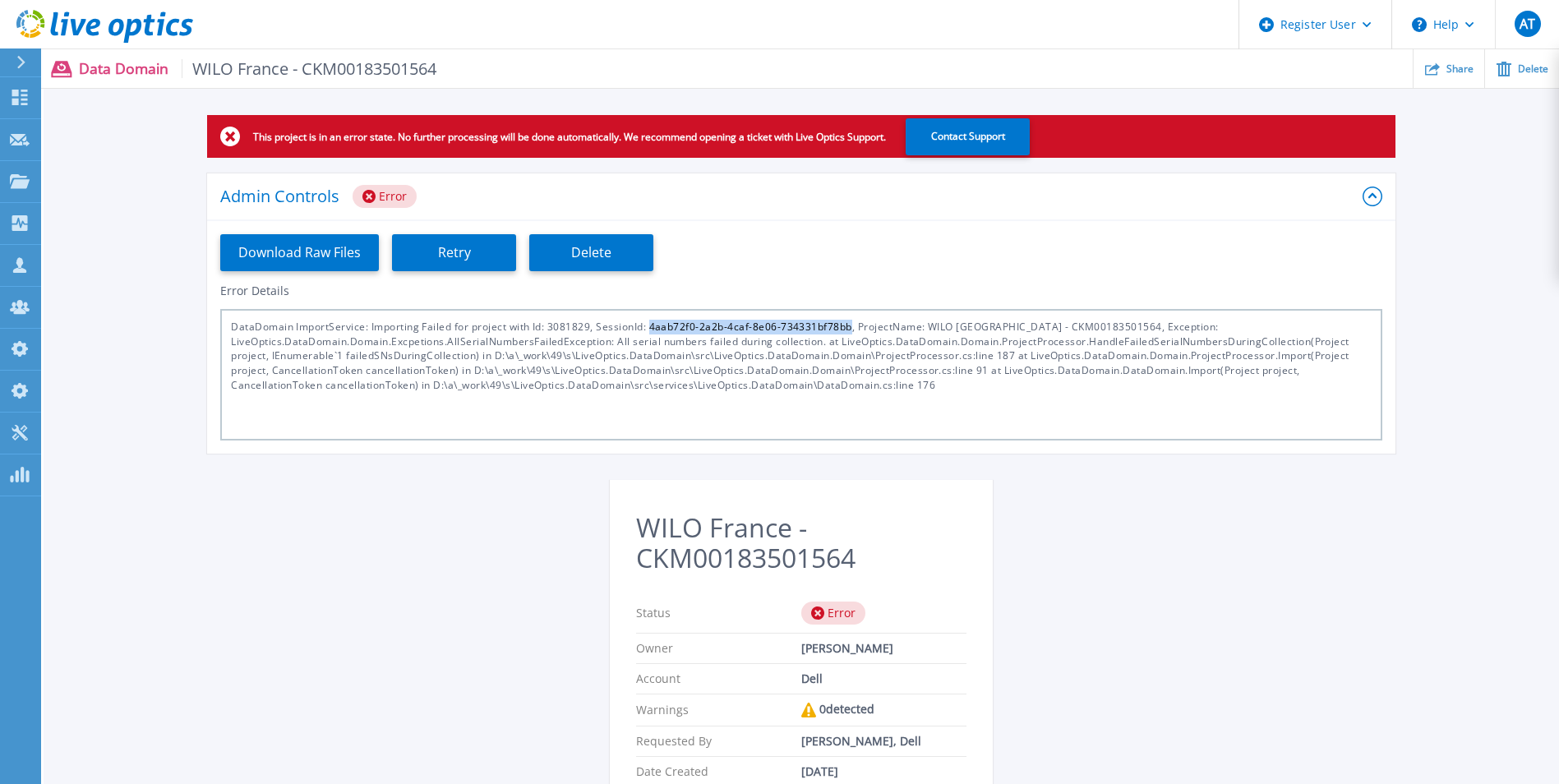
drag, startPoint x: 652, startPoint y: 326, endPoint x: 851, endPoint y: 327, distance: 199.0
click at [851, 327] on div "DataDomain ImportService: Importing Failed for project with Id: 3081829, Sessio…" at bounding box center [802, 375] width 1162 height 131
copy div "4aab72f0-2a2b-4caf-8e06-734331bf78bb"
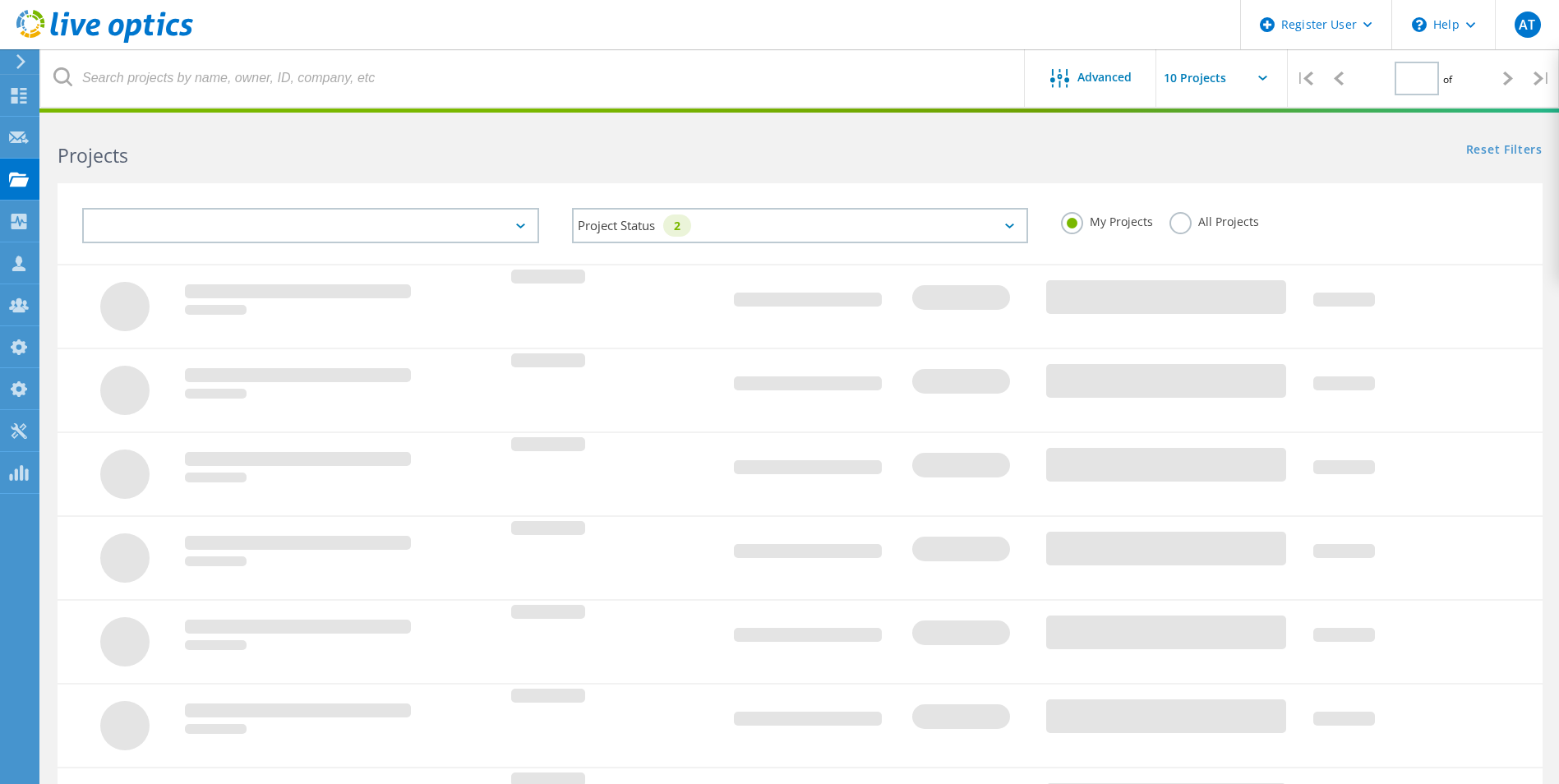
type input "1"
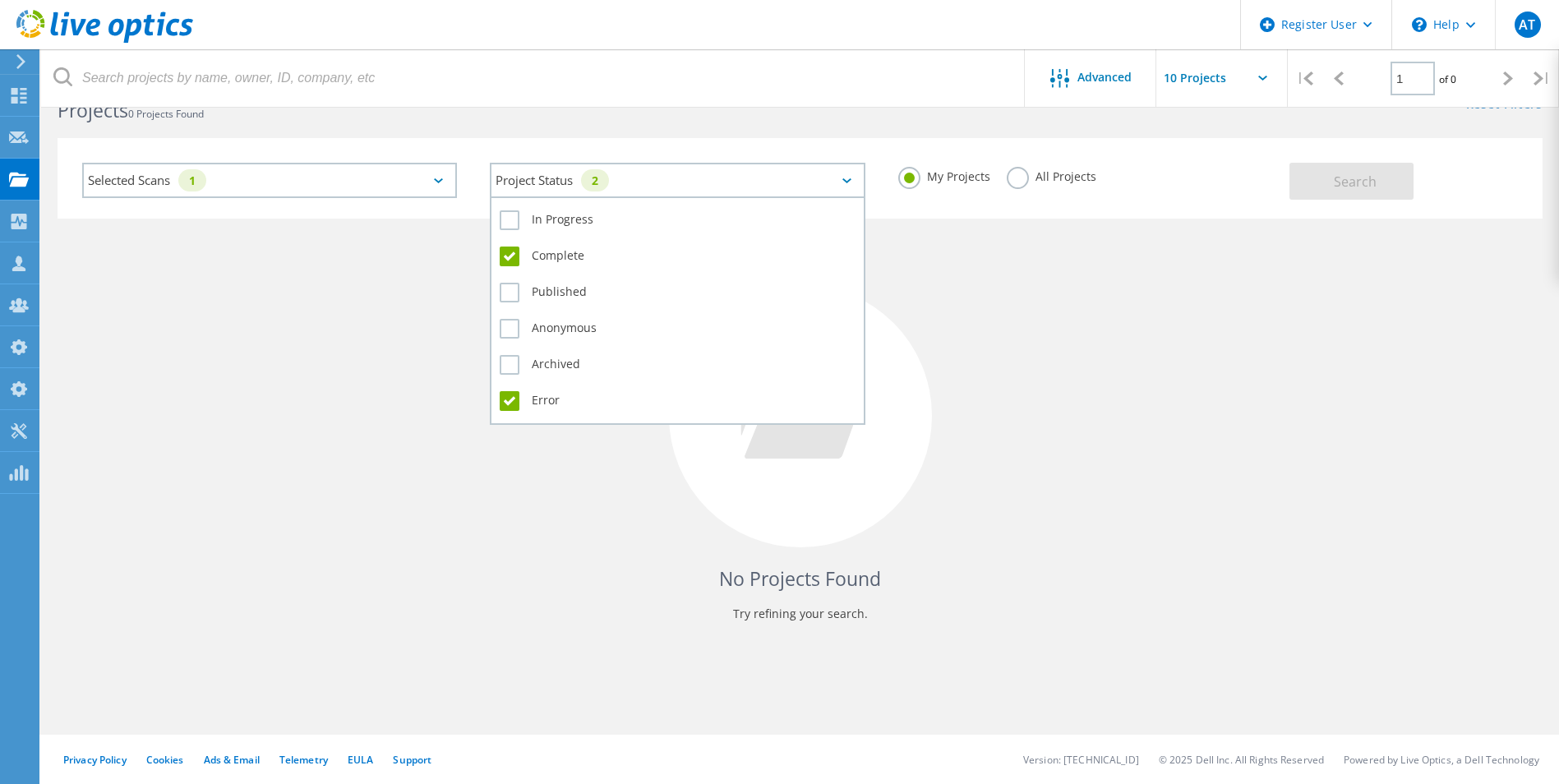
click at [838, 179] on div "Project Status 2" at bounding box center [678, 181] width 375 height 35
click at [514, 261] on label "Complete" at bounding box center [677, 256] width 355 height 20
click at [0, 0] on input "Complete" at bounding box center [0, 0] width 0 height 0
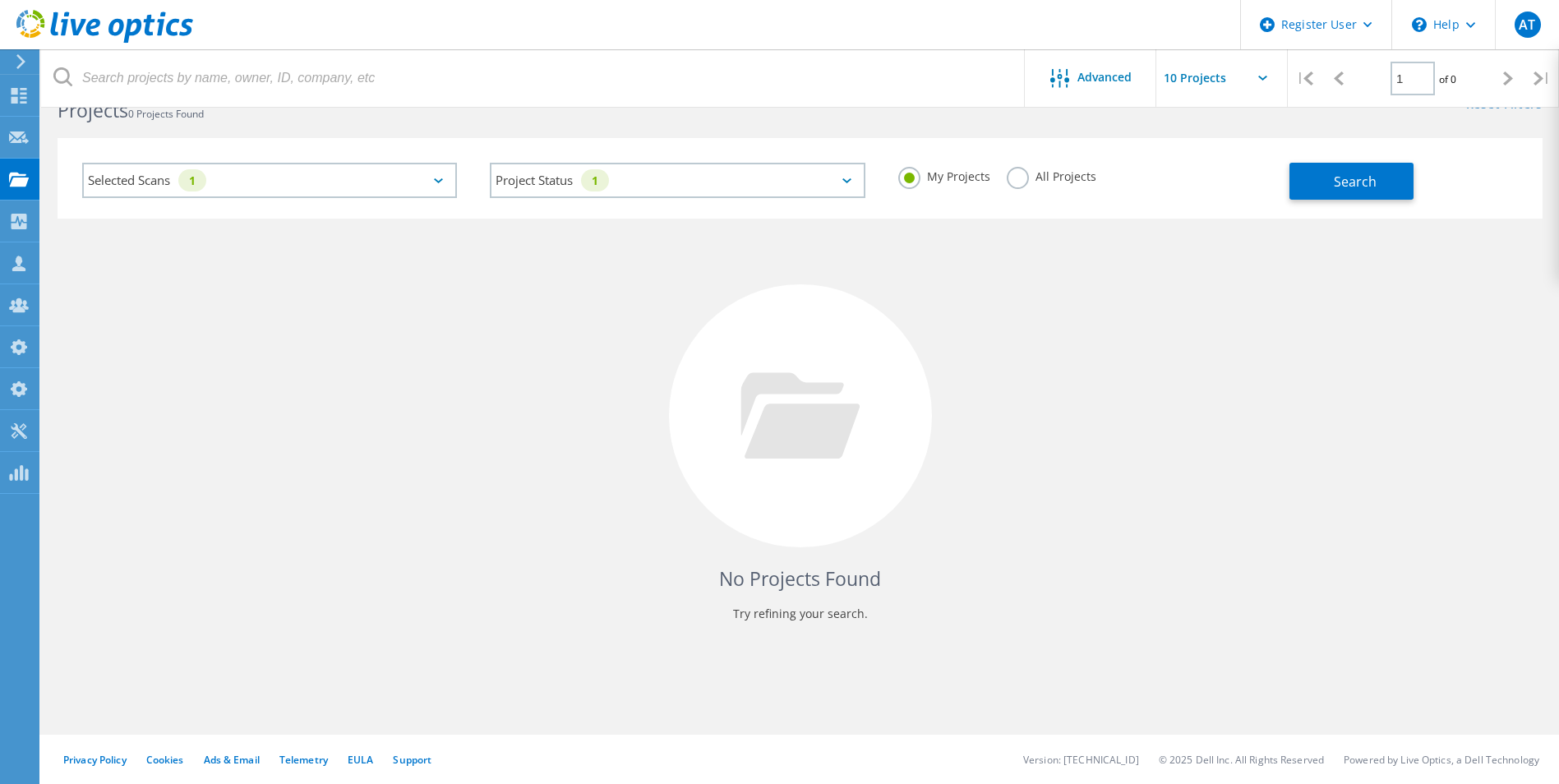
click at [1065, 218] on div "Selected Scans 1 Project Status 1 In Progress Complete Published Anonymous Arch…" at bounding box center [678, 182] width 1224 height 72
click at [1339, 172] on span "Search" at bounding box center [1355, 181] width 42 height 18
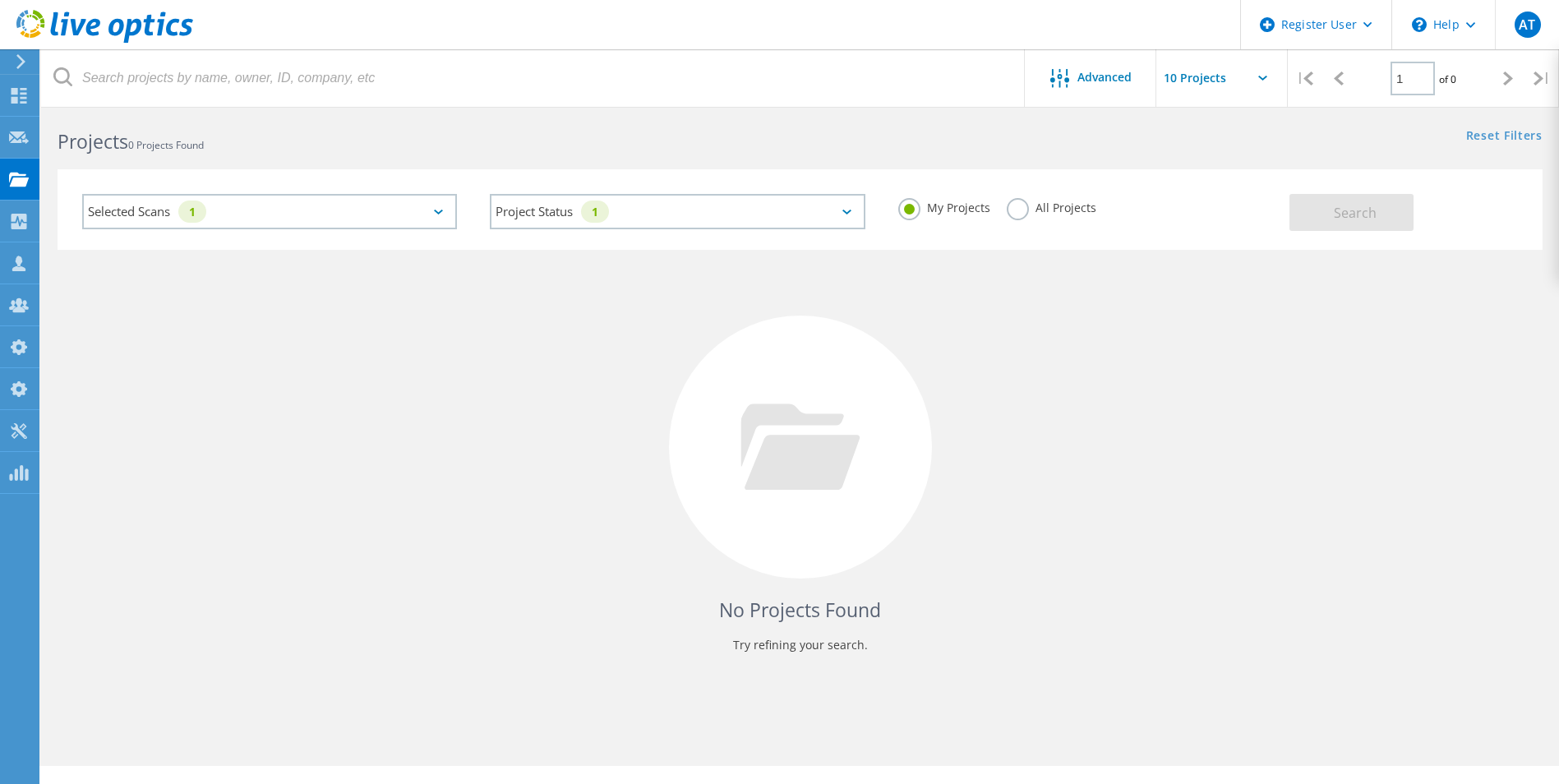
scroll to position [0, 0]
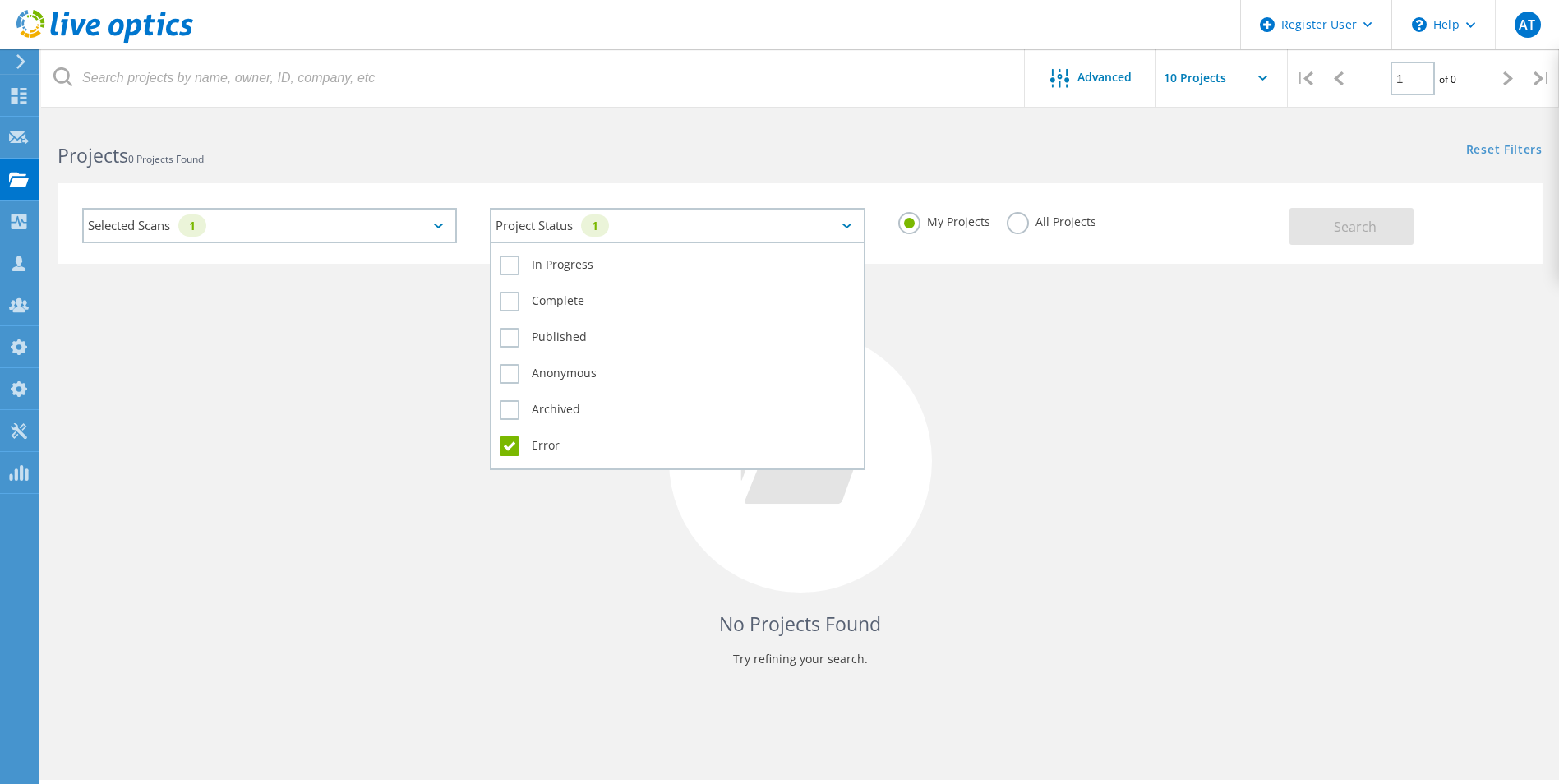
click at [625, 221] on div "Project Status 1" at bounding box center [678, 226] width 375 height 35
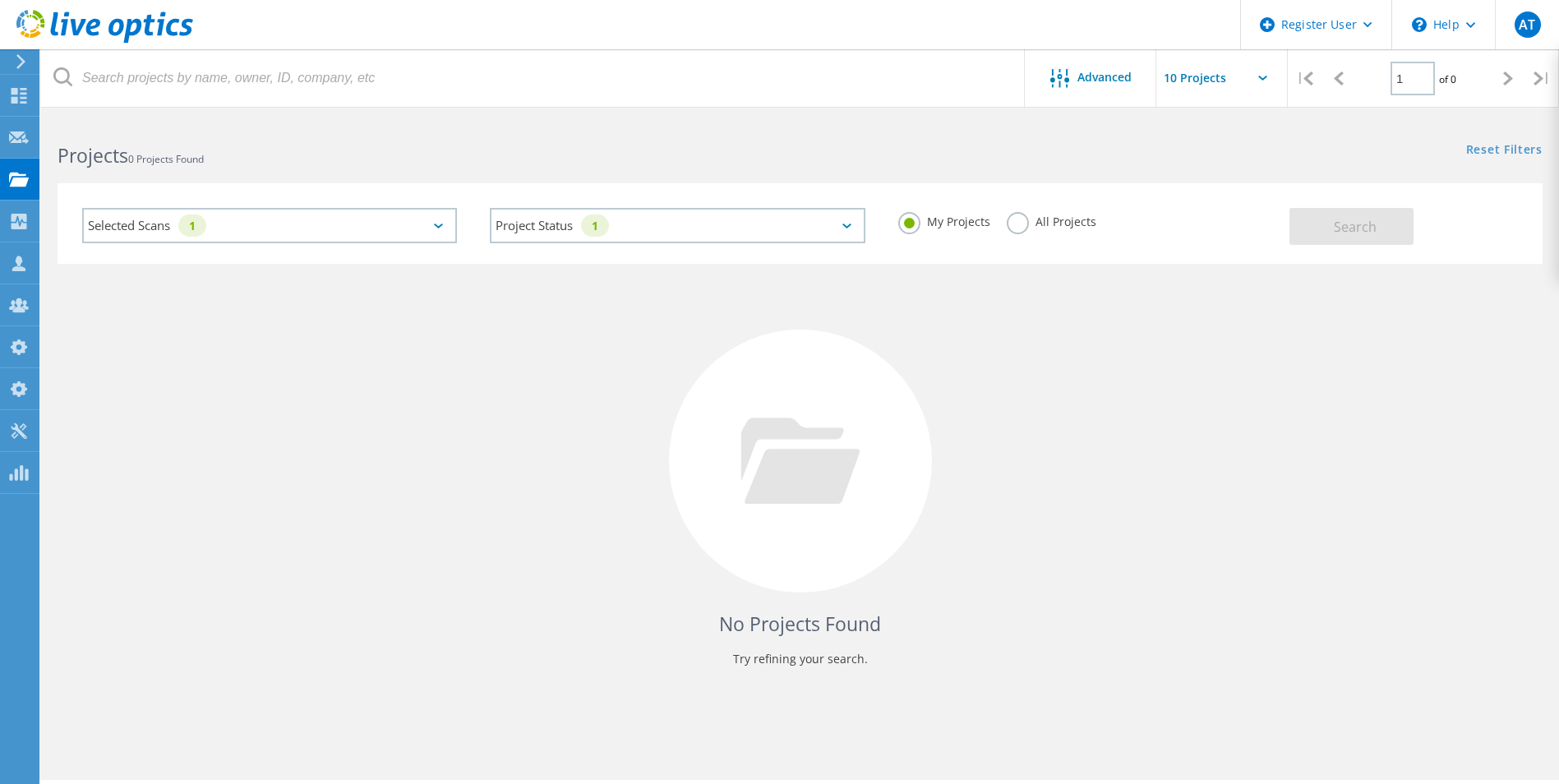
click at [982, 364] on div "No Projects Found Try refining your search." at bounding box center [800, 476] width 1486 height 425
click at [428, 220] on div "Selected Scans 1" at bounding box center [270, 226] width 375 height 35
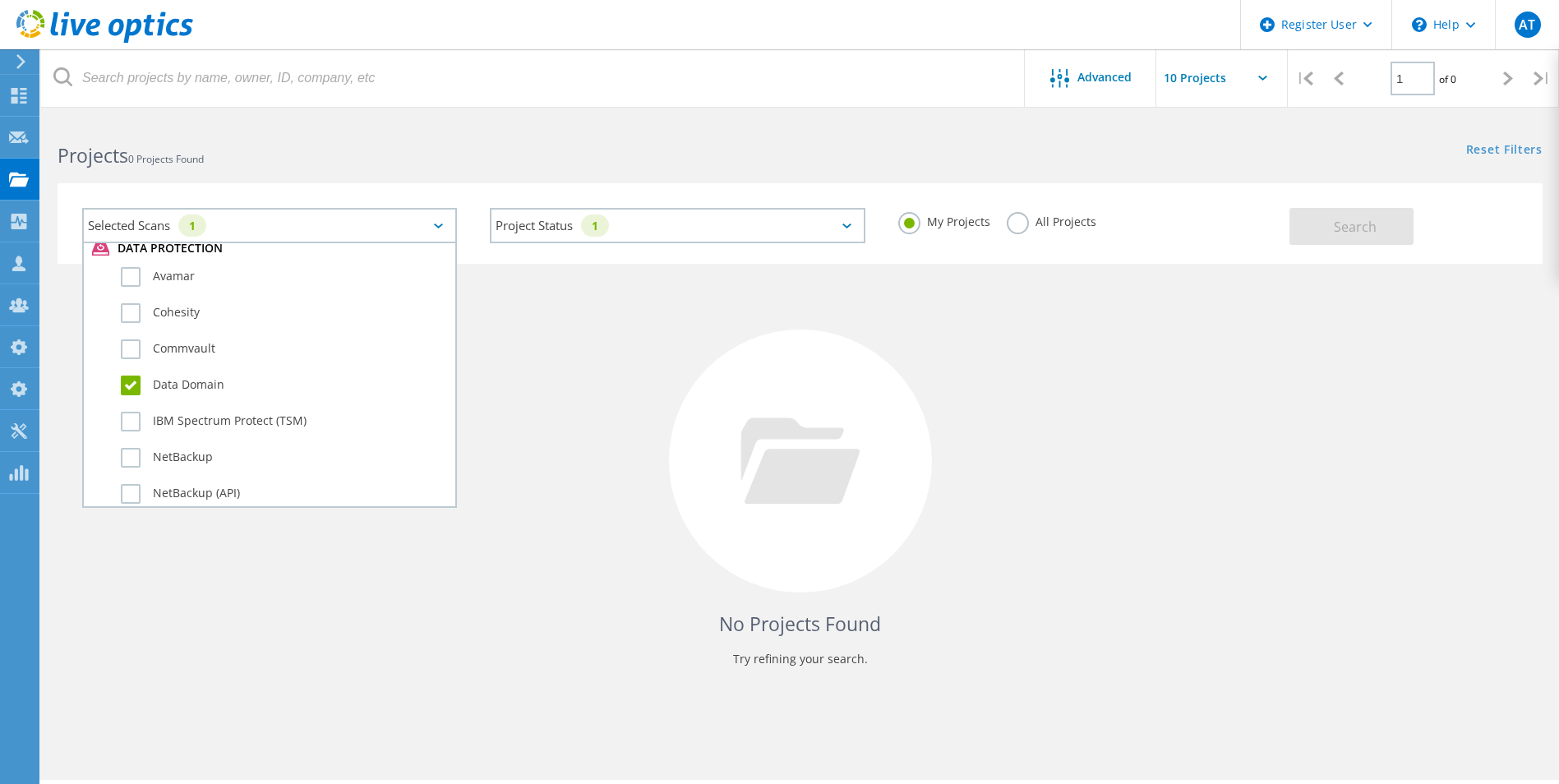
scroll to position [938, 0]
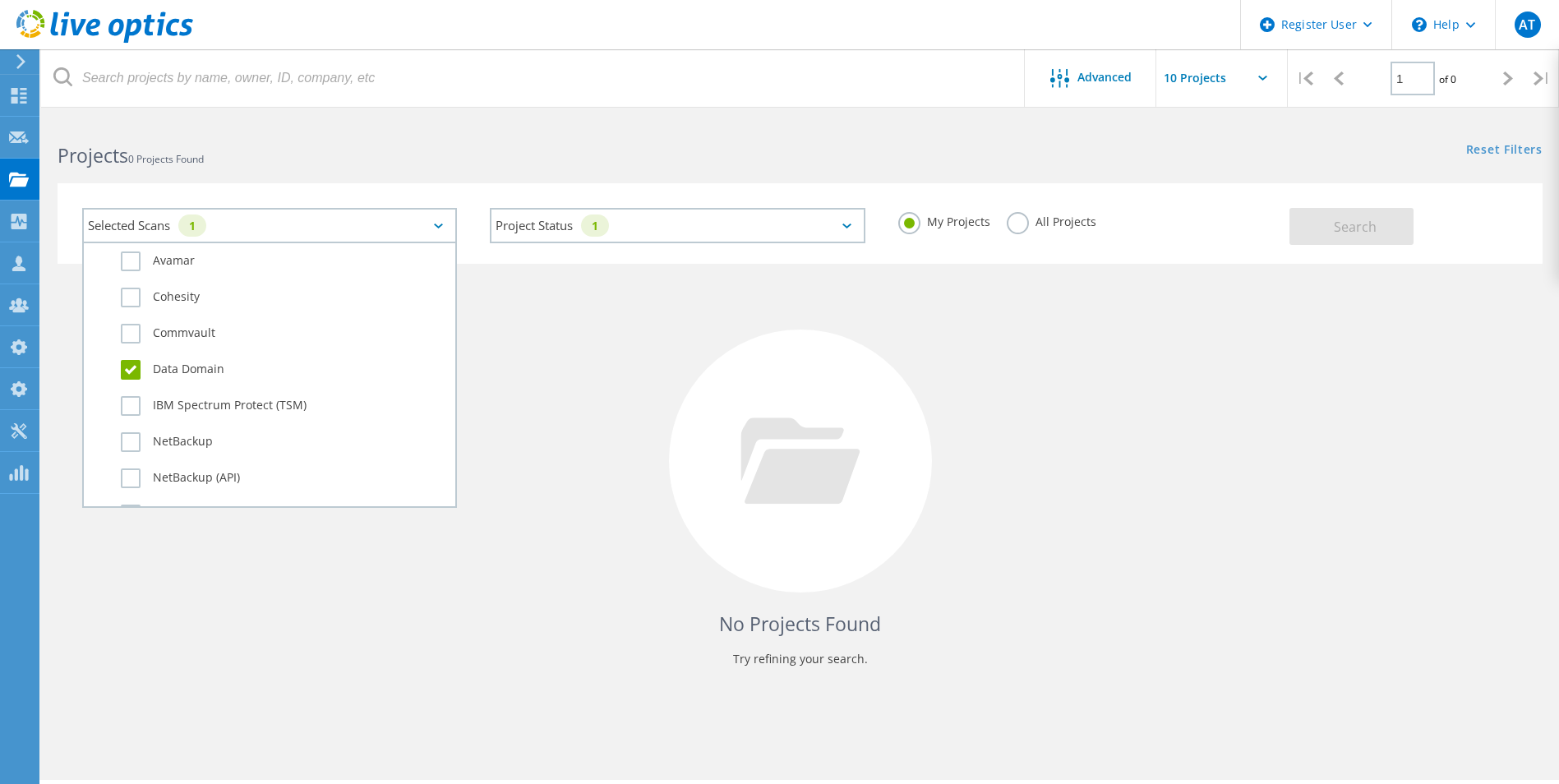
click at [563, 377] on div "No Projects Found Try refining your search." at bounding box center [800, 476] width 1486 height 425
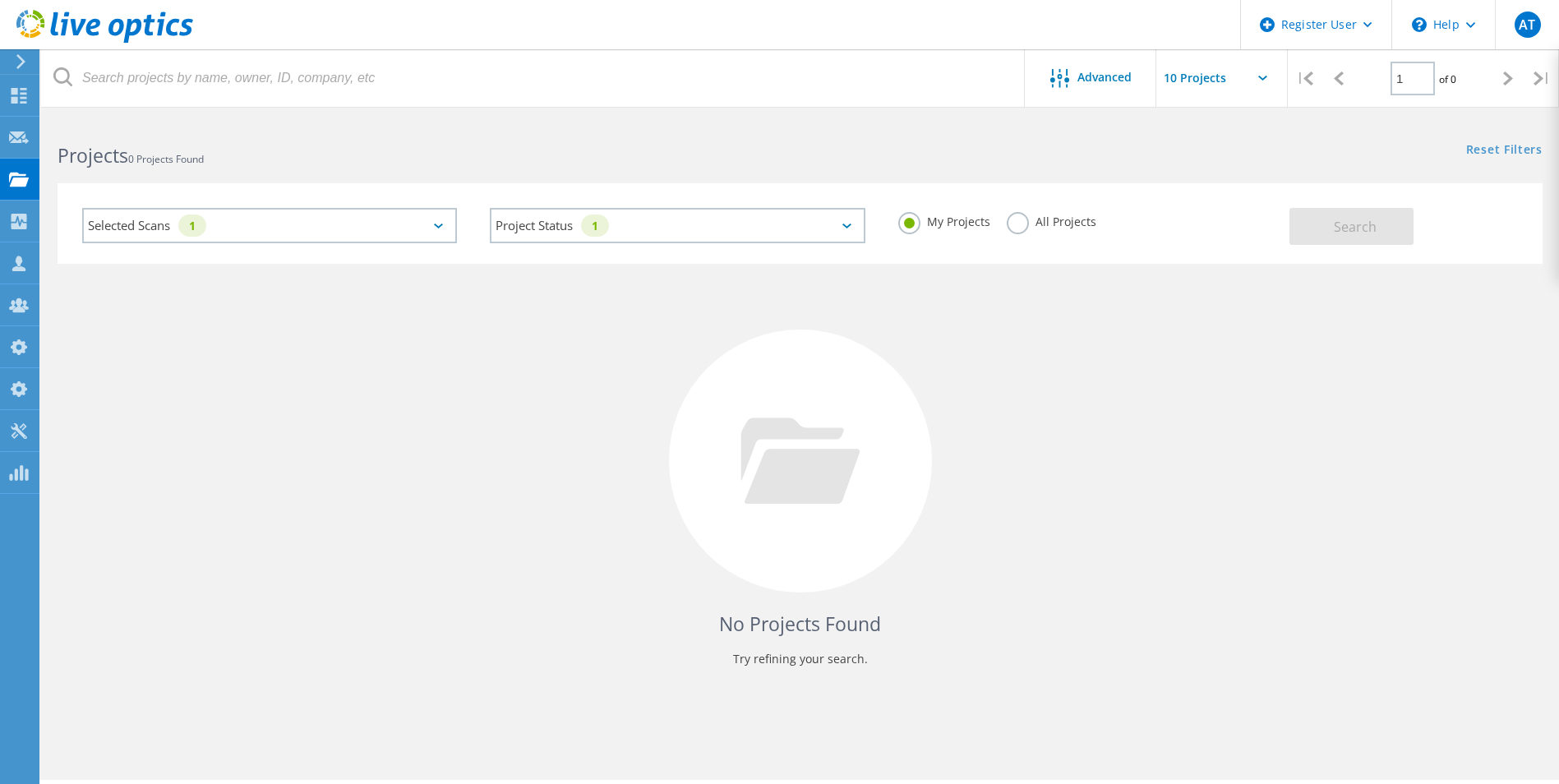
click at [913, 221] on label "My Projects" at bounding box center [944, 220] width 92 height 16
click at [0, 0] on input "My Projects" at bounding box center [0, 0] width 0 height 0
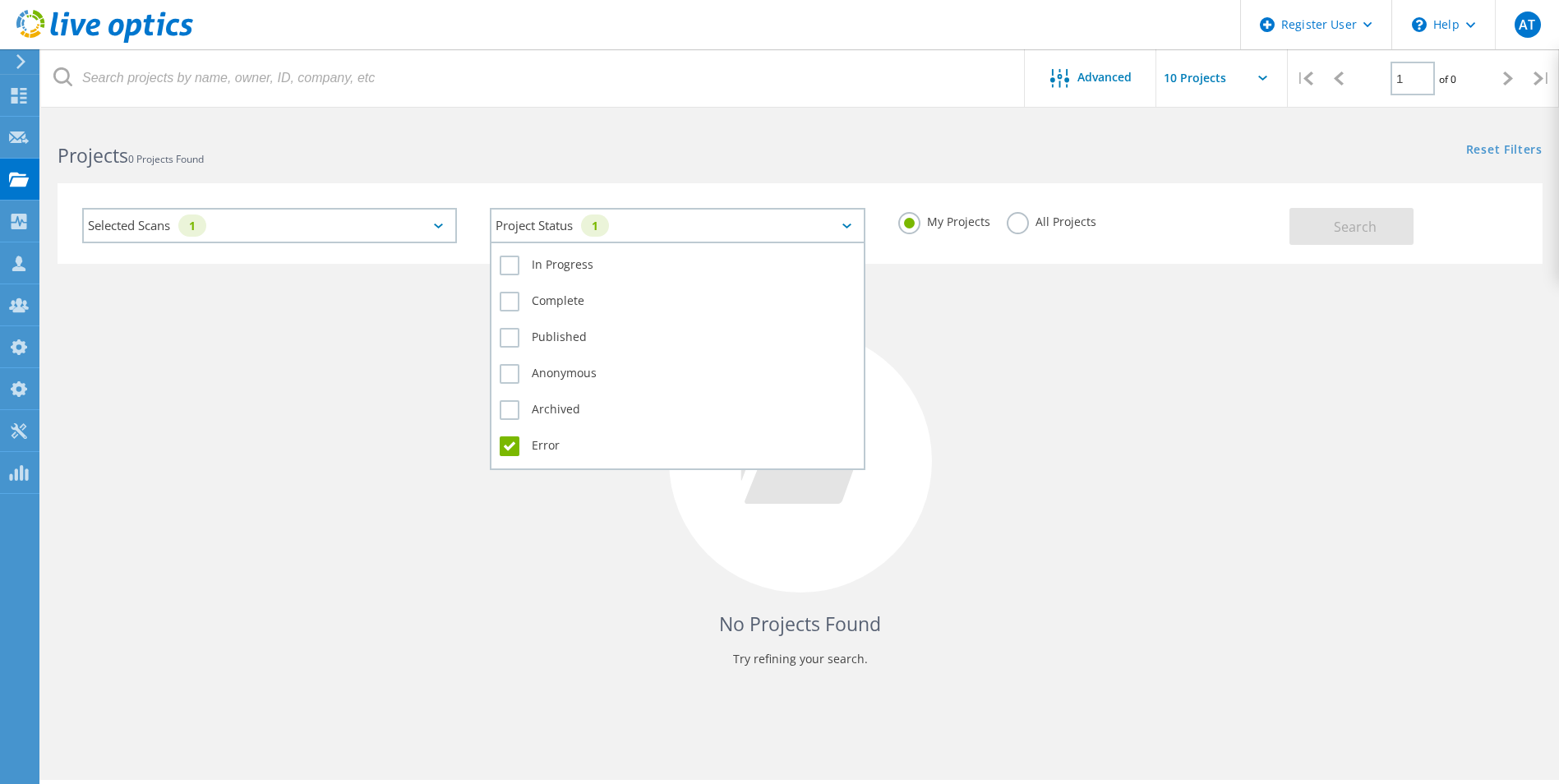
click at [772, 225] on div "Project Status 1" at bounding box center [678, 226] width 375 height 35
click at [515, 376] on label "Anonymous" at bounding box center [677, 374] width 355 height 20
click at [0, 0] on input "Anonymous" at bounding box center [0, 0] width 0 height 0
click at [509, 443] on label "Error" at bounding box center [677, 446] width 355 height 20
click at [0, 0] on input "Error" at bounding box center [0, 0] width 0 height 0
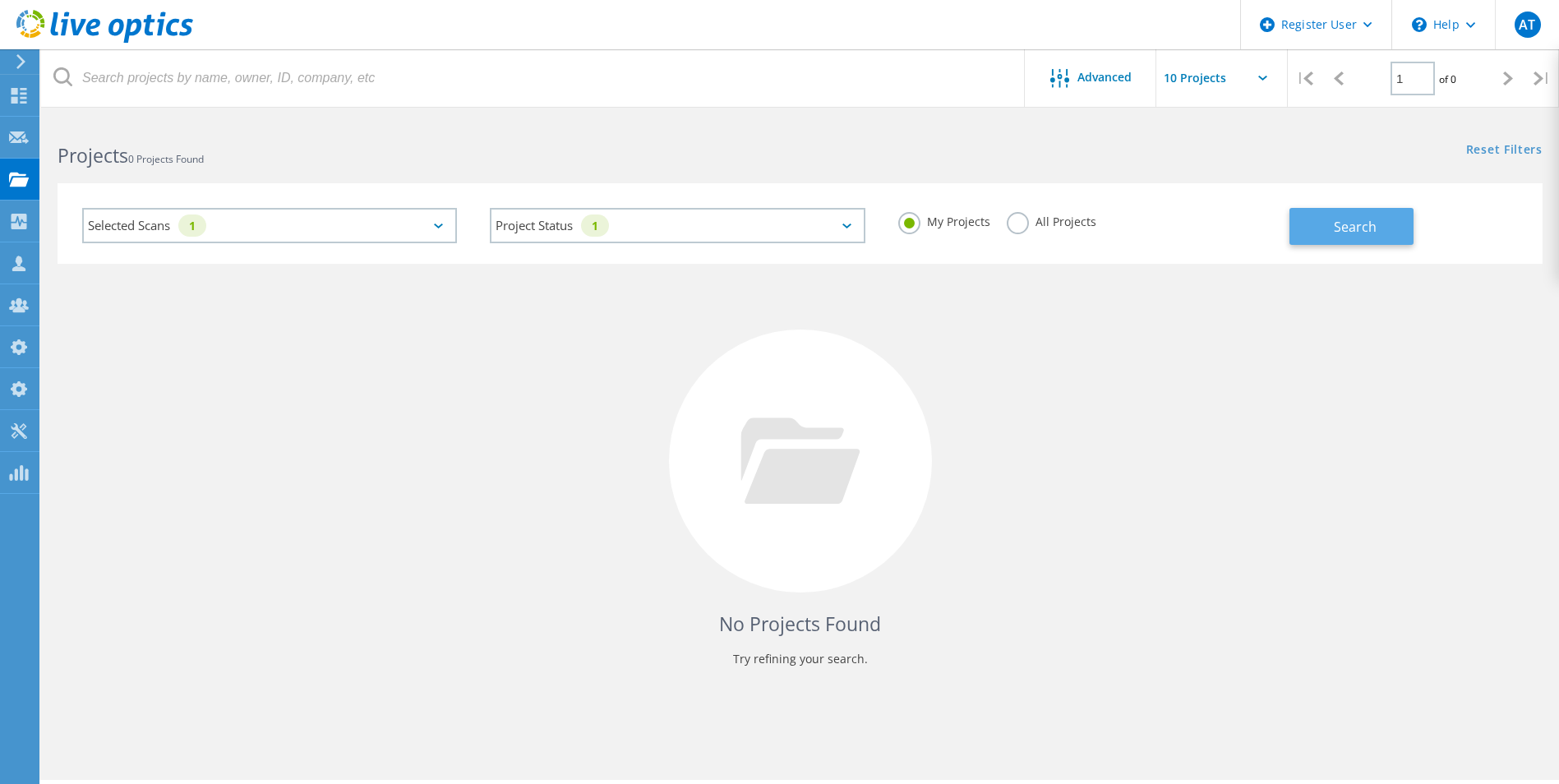
click at [1338, 234] on span "Search" at bounding box center [1355, 227] width 42 height 18
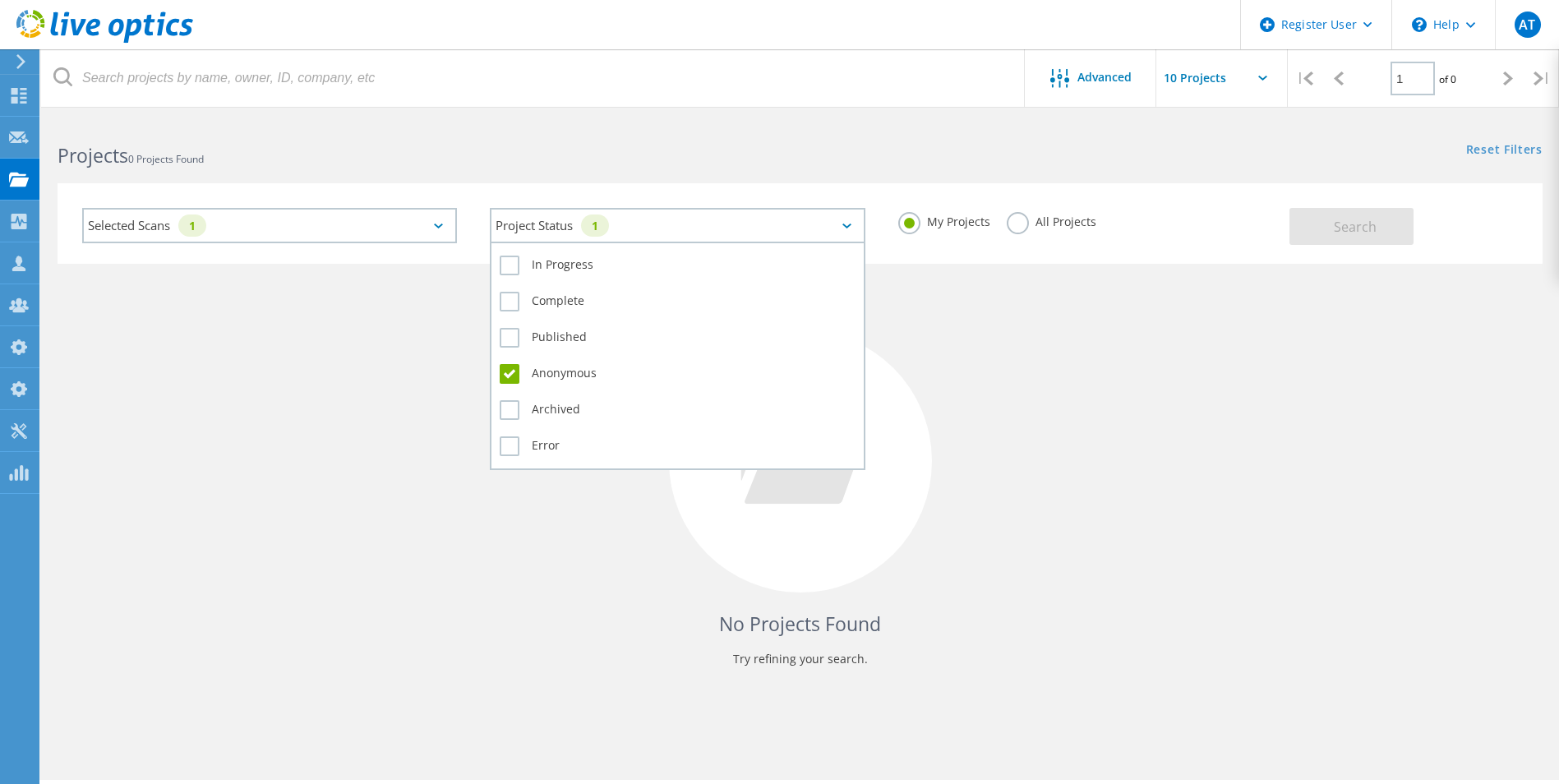
click at [847, 226] on icon at bounding box center [847, 226] width 9 height 5
click at [502, 439] on label "Error" at bounding box center [677, 446] width 355 height 20
click at [0, 0] on input "Error" at bounding box center [0, 0] width 0 height 0
click at [510, 378] on label "Anonymous" at bounding box center [677, 374] width 355 height 20
click at [0, 0] on input "Anonymous" at bounding box center [0, 0] width 0 height 0
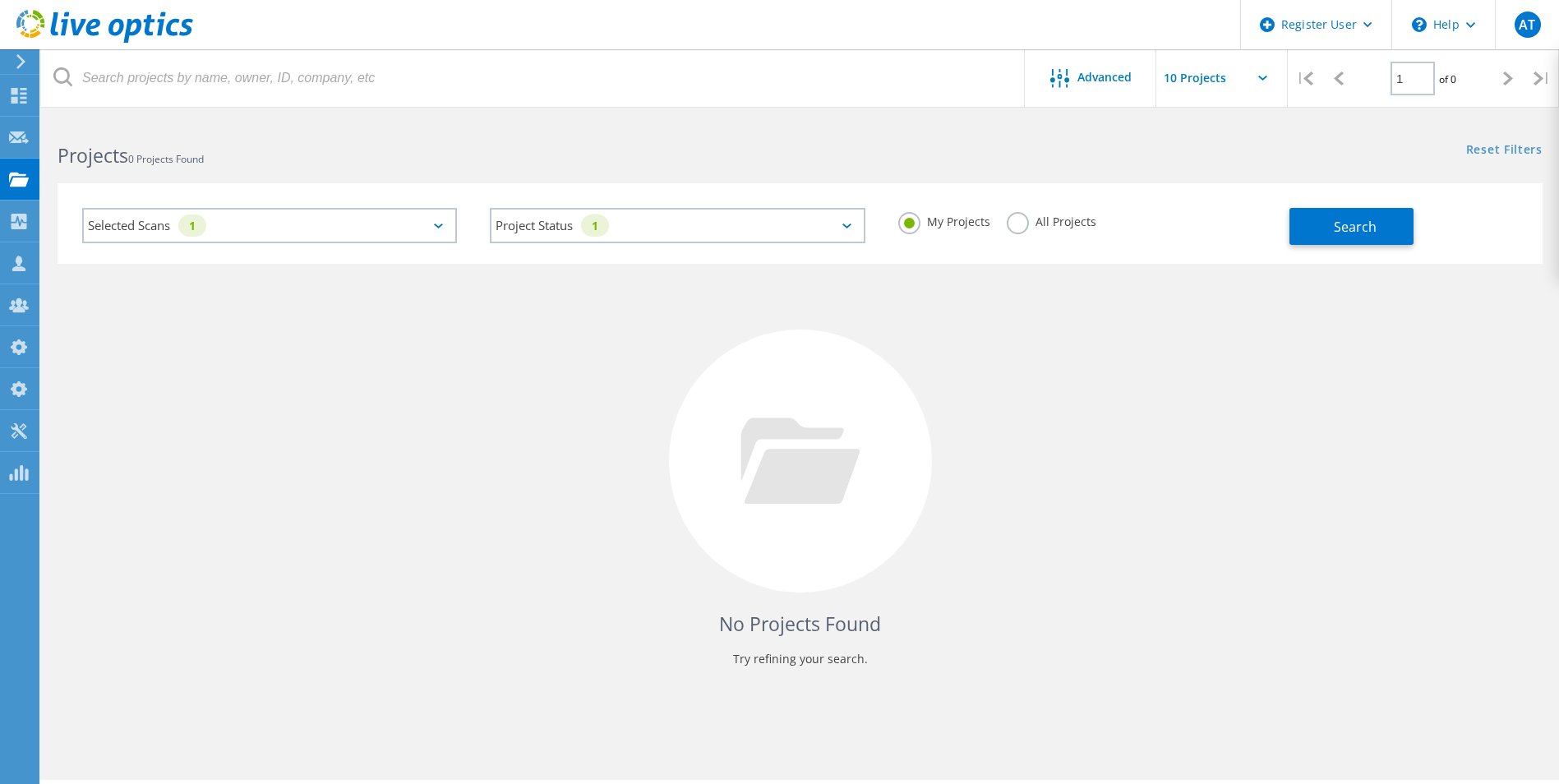
click at [1023, 227] on label "All Projects" at bounding box center [1052, 220] width 90 height 16
click at [0, 0] on input "All Projects" at bounding box center [0, 0] width 0 height 0
click at [1337, 231] on span "Search" at bounding box center [1355, 227] width 42 height 18
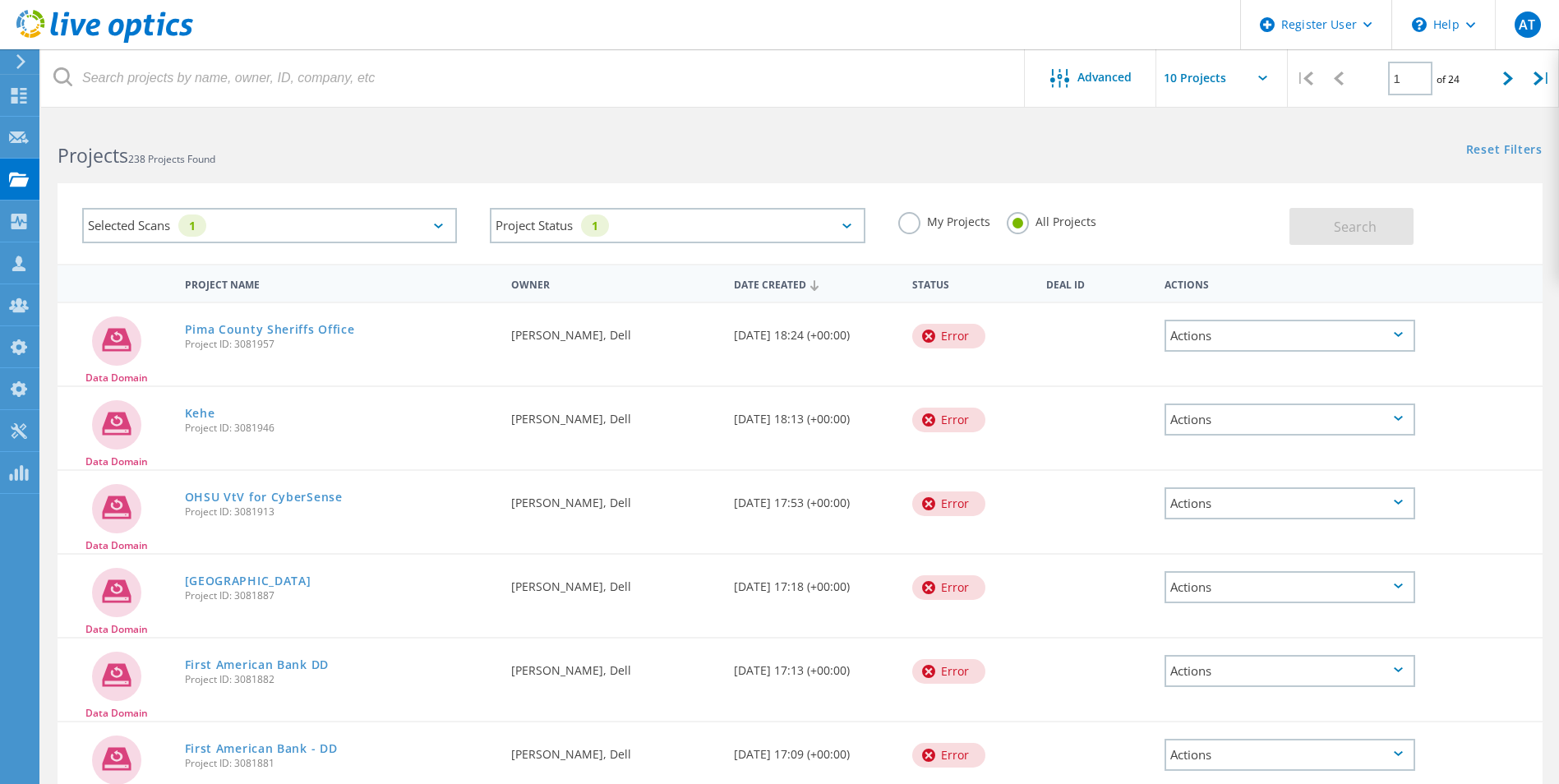
click at [270, 340] on span "Project ID: 3081957" at bounding box center [340, 345] width 310 height 10
click at [15, 355] on div at bounding box center [19, 350] width 20 height 18
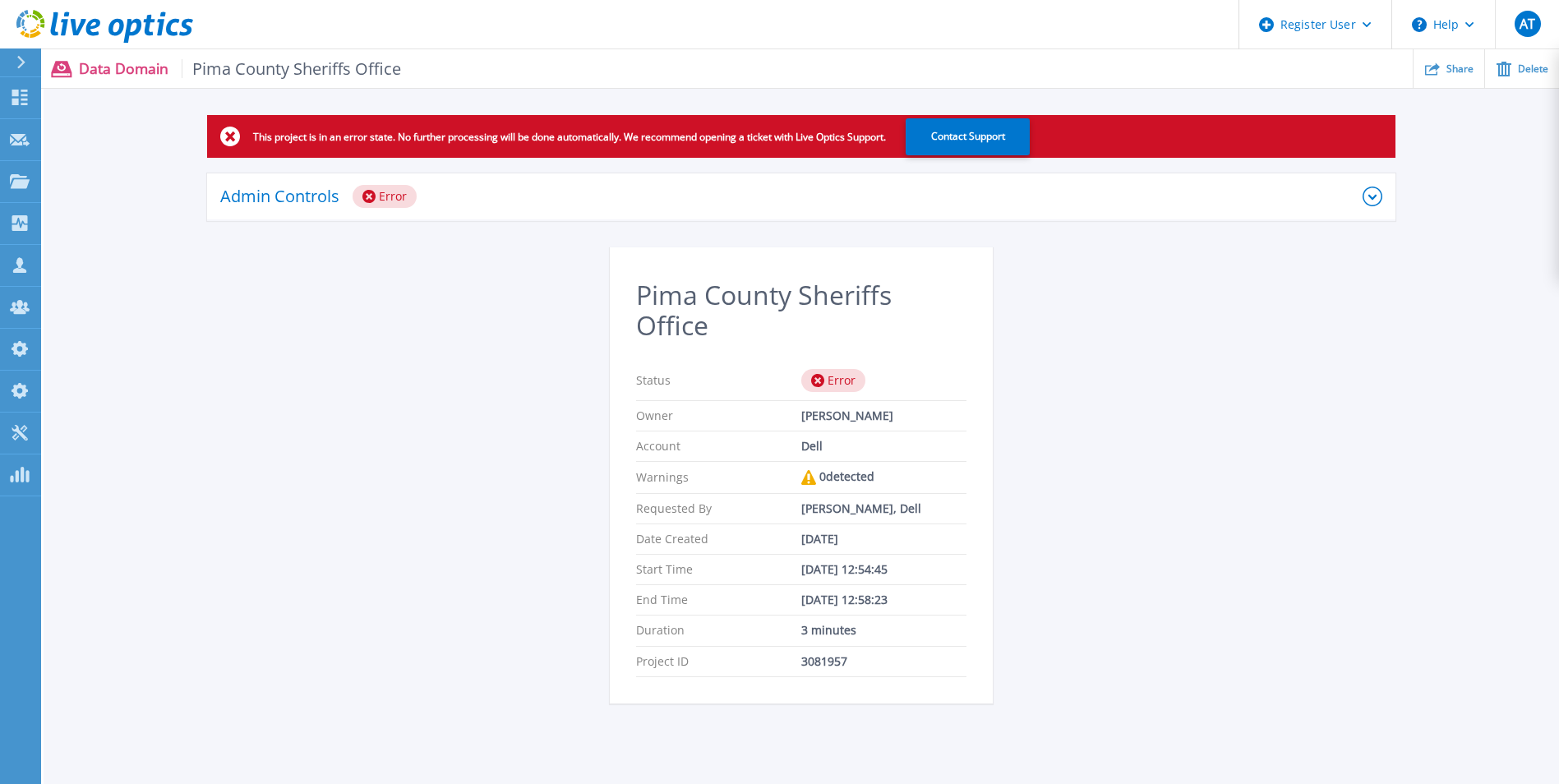
click at [722, 224] on div "Admin Controls Error Download Raw Files Retry Delete Error Details" at bounding box center [802, 210] width 1189 height 74
click at [736, 207] on div "Admin Controls Error" at bounding box center [792, 196] width 1143 height 23
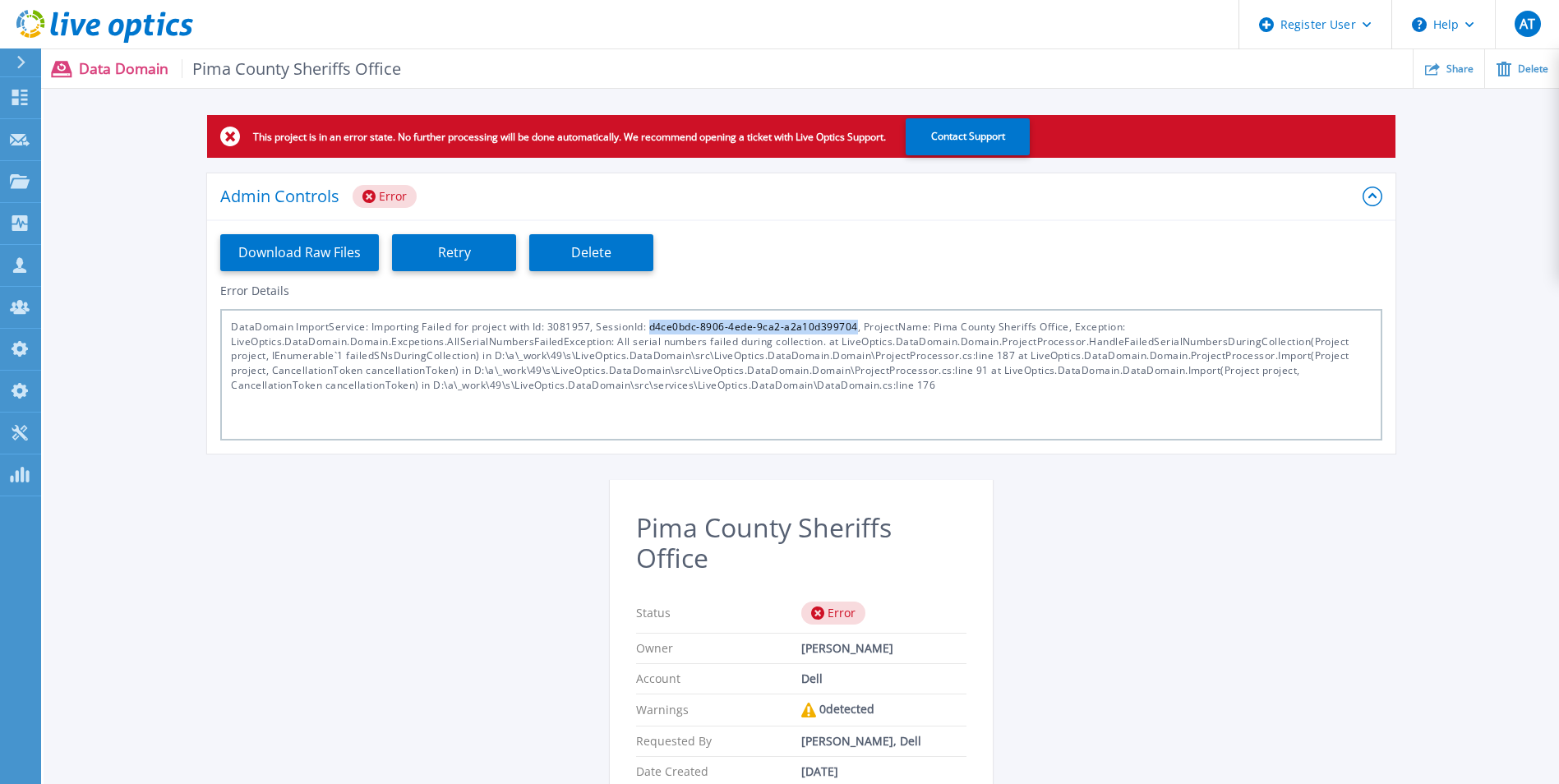
drag, startPoint x: 652, startPoint y: 326, endPoint x: 856, endPoint y: 320, distance: 204.1
click at [856, 320] on div "DataDomain ImportService: Importing Failed for project with Id: 3081957, Sessio…" at bounding box center [802, 375] width 1162 height 131
copy div "d4ce0bdc-8906-4ede-9ca2-a2a10d399704"
click at [335, 246] on button "Download Raw Files" at bounding box center [300, 252] width 159 height 37
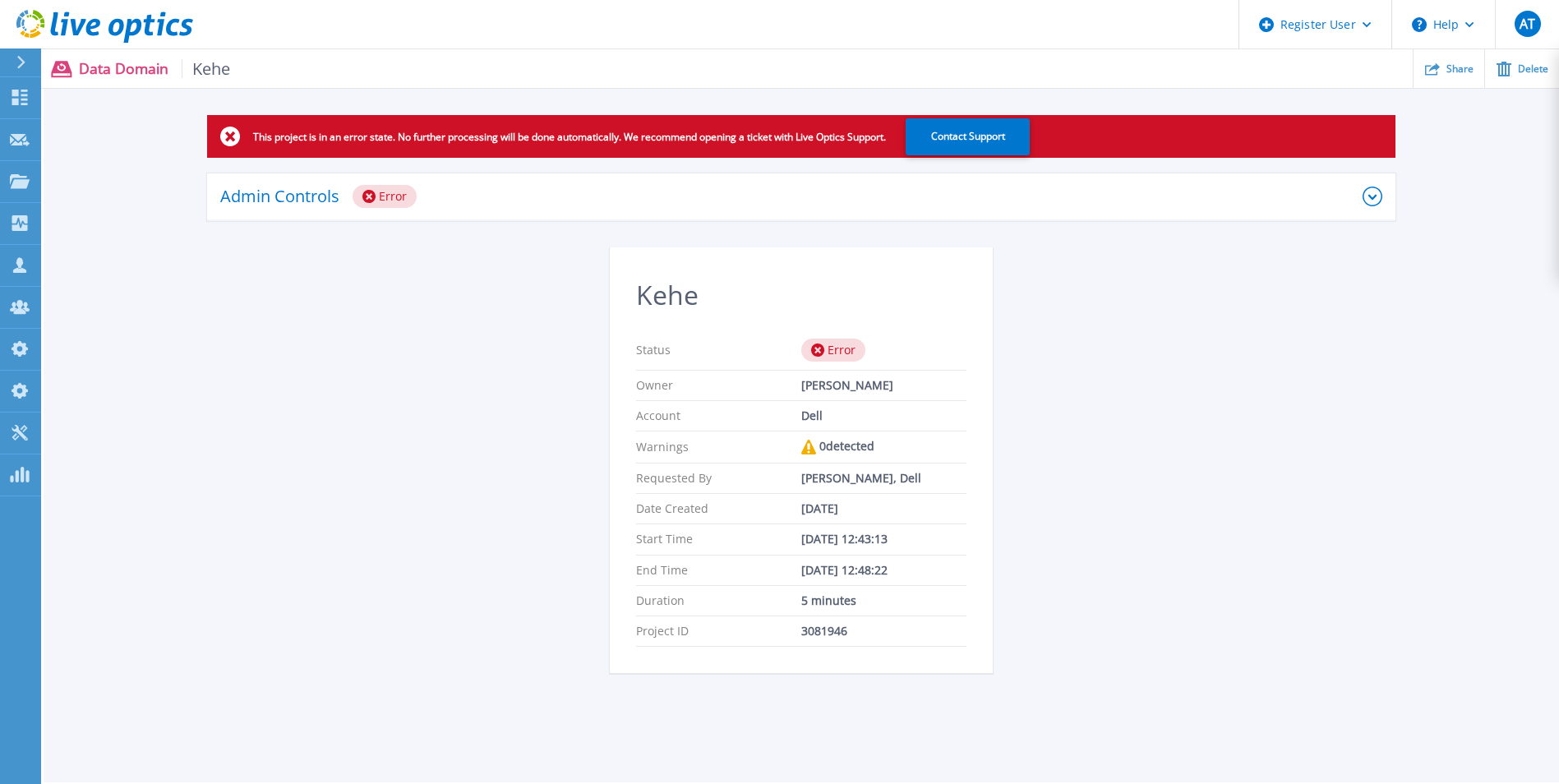
click at [904, 186] on div "Admin Controls Error" at bounding box center [792, 196] width 1143 height 23
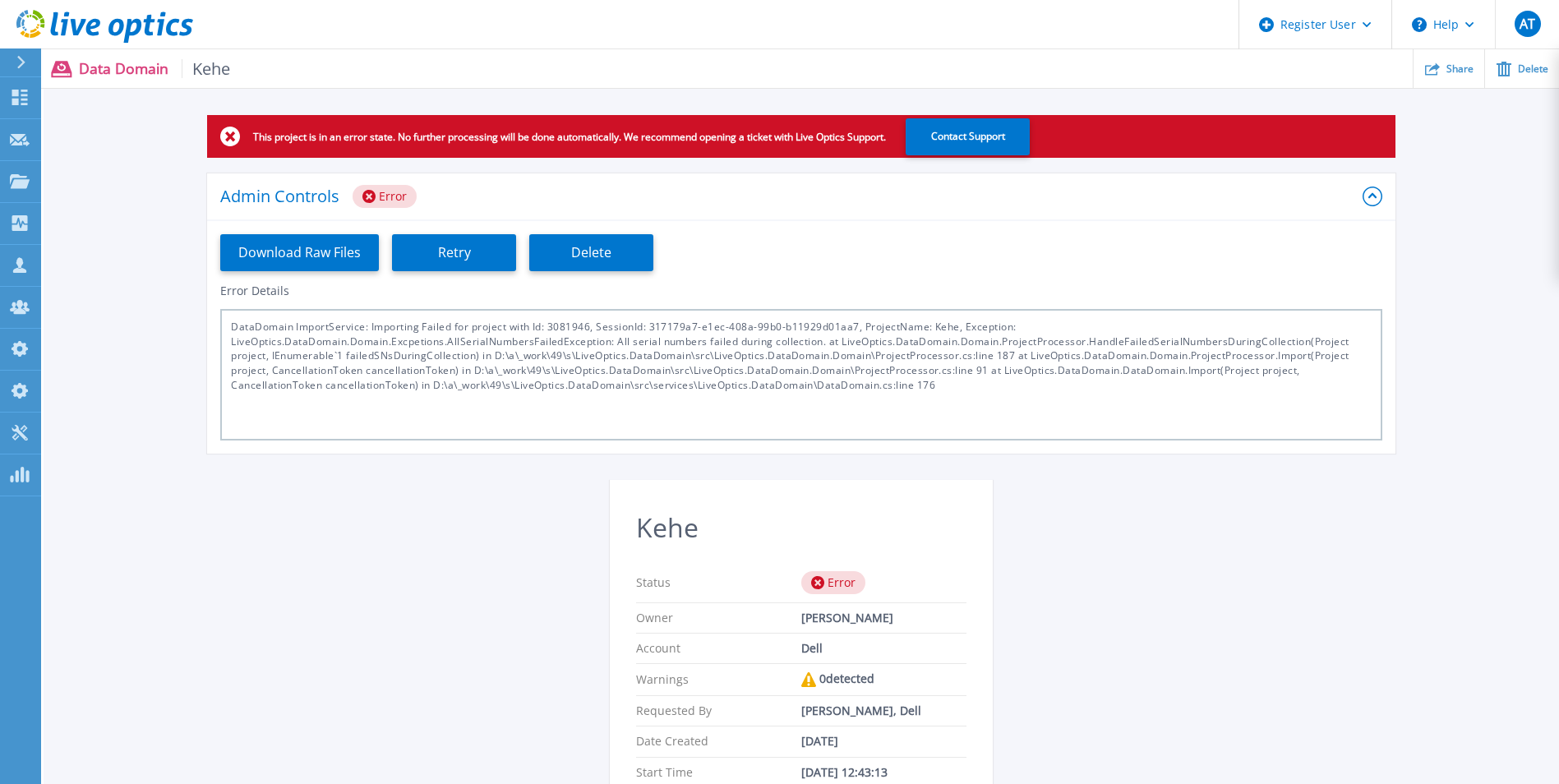
click at [751, 325] on div "DataDomain ImportService: Importing Failed for project with Id: 3081946, Sessio…" at bounding box center [802, 375] width 1162 height 131
drag, startPoint x: 653, startPoint y: 325, endPoint x: 856, endPoint y: 323, distance: 203.0
click at [856, 323] on div "DataDomain ImportService: Importing Failed for project with Id: 3081946, Sessio…" at bounding box center [802, 375] width 1162 height 131
copy div "317179a7-e1ec-408a-99b0-b11929d01aa7"
click at [360, 251] on button "Download Raw Files" at bounding box center [300, 252] width 159 height 37
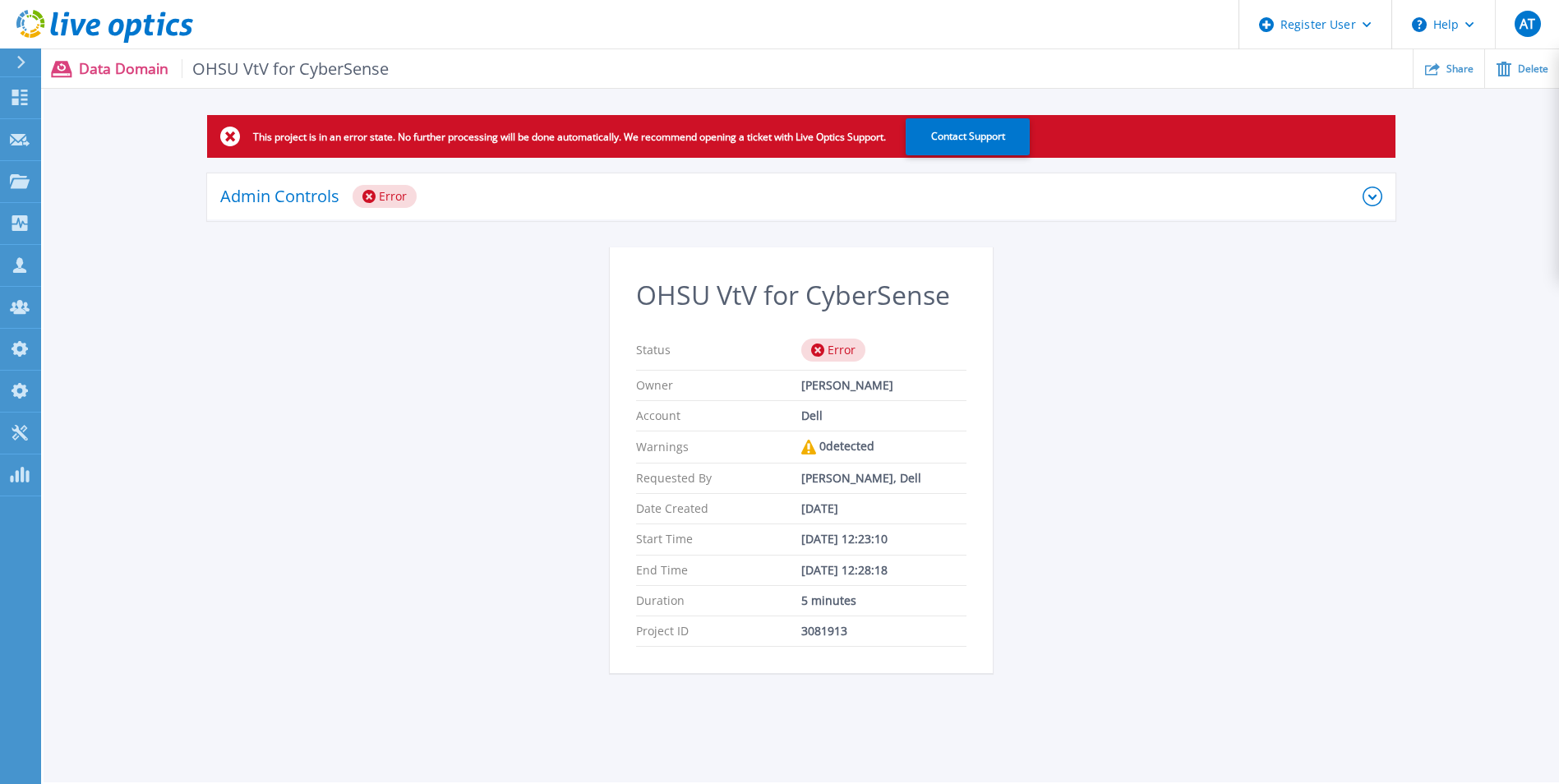
click at [678, 196] on div "Admin Controls Error" at bounding box center [792, 196] width 1143 height 23
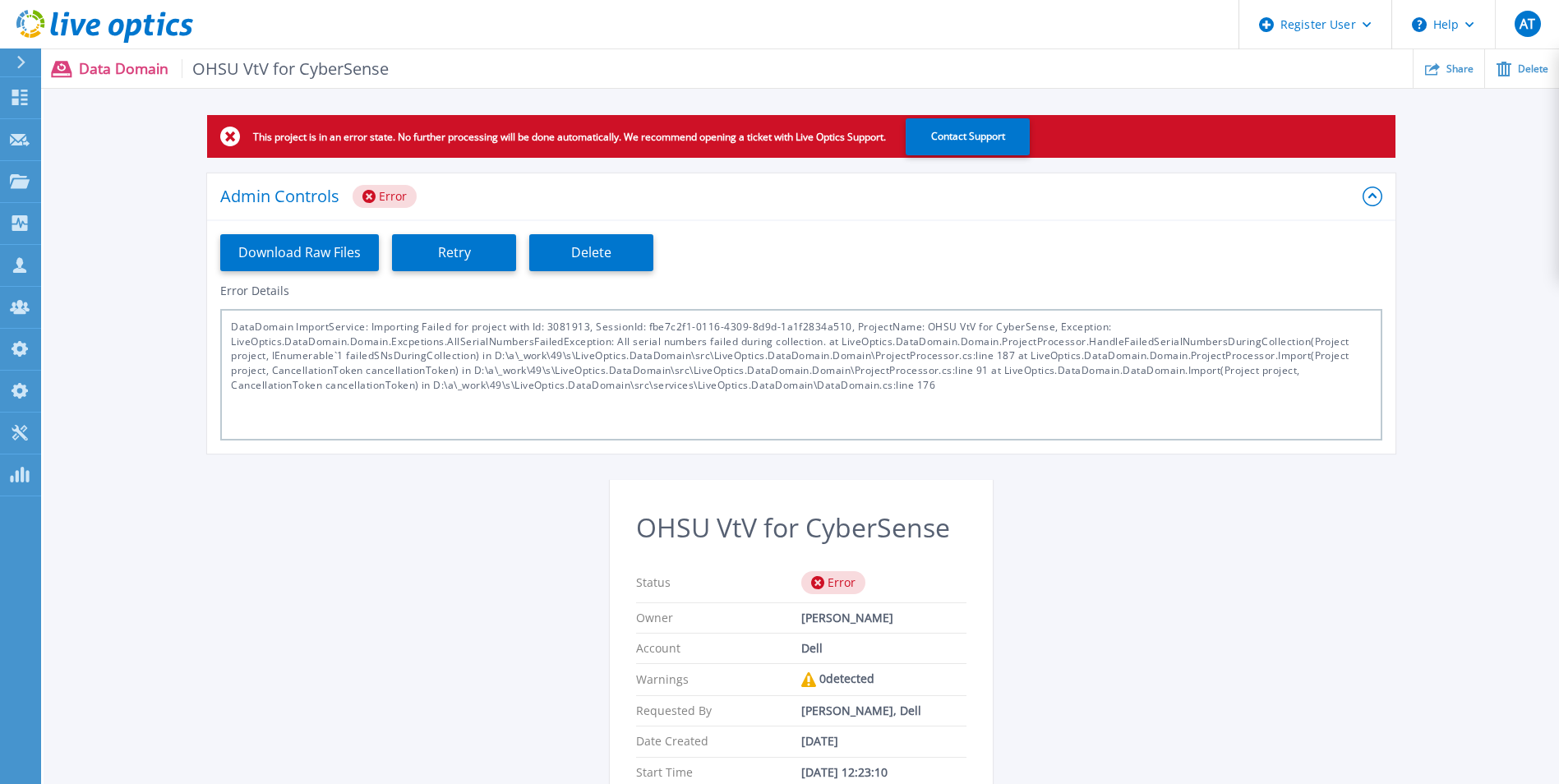
click at [737, 325] on div "DataDomain ImportService: Importing Failed for project with Id: 3081913, Sessio…" at bounding box center [802, 375] width 1162 height 131
drag, startPoint x: 737, startPoint y: 325, endPoint x: 851, endPoint y: 332, distance: 114.2
click at [851, 332] on div "DataDomain ImportService: Importing Failed for project with Id: 3081913, Sessio…" at bounding box center [802, 375] width 1162 height 131
copy div "fbe7c2f1-0116-4309-8d9d-1a1f2834a510"
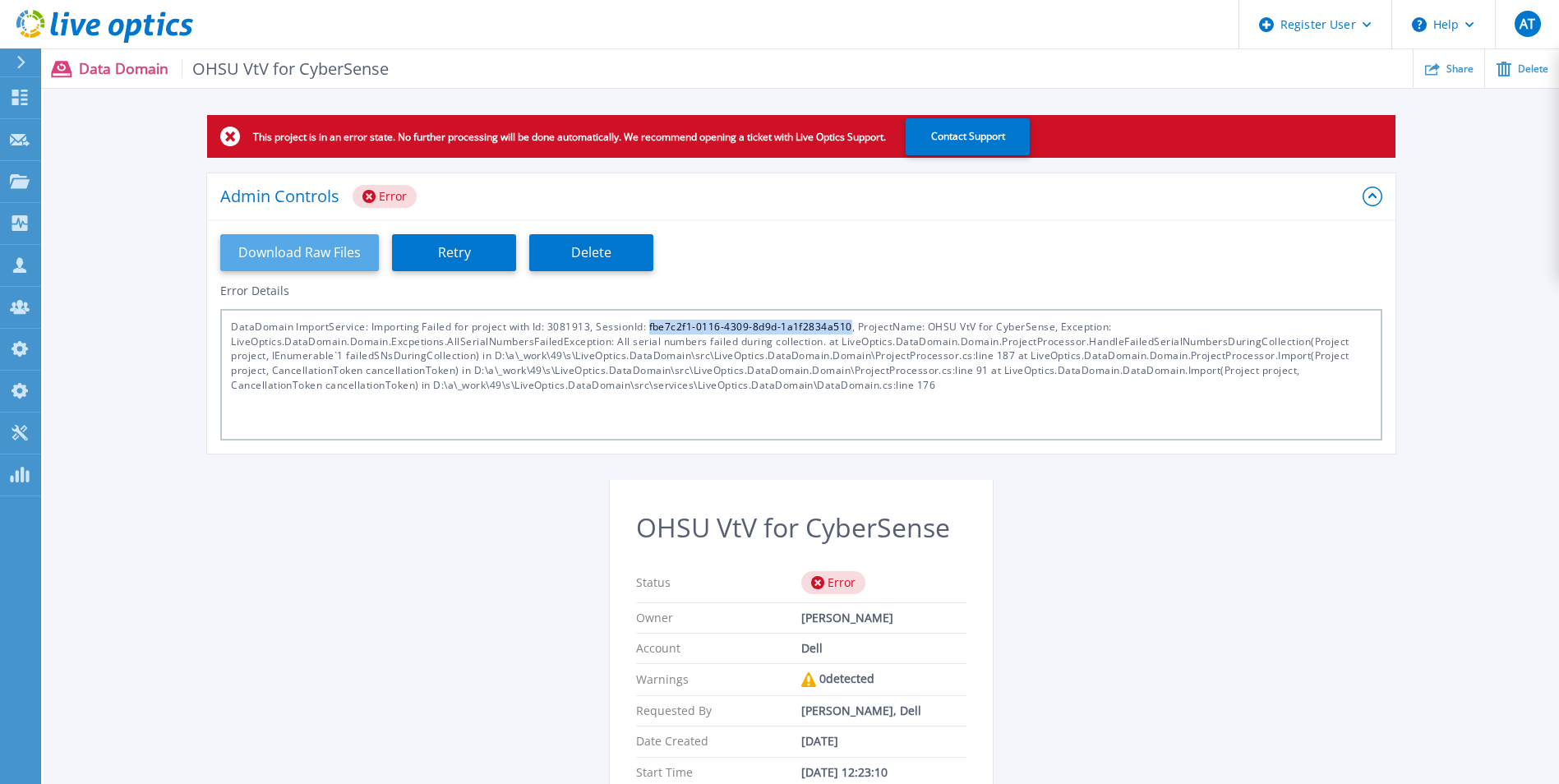
click at [338, 257] on button "Download Raw Files" at bounding box center [300, 252] width 159 height 37
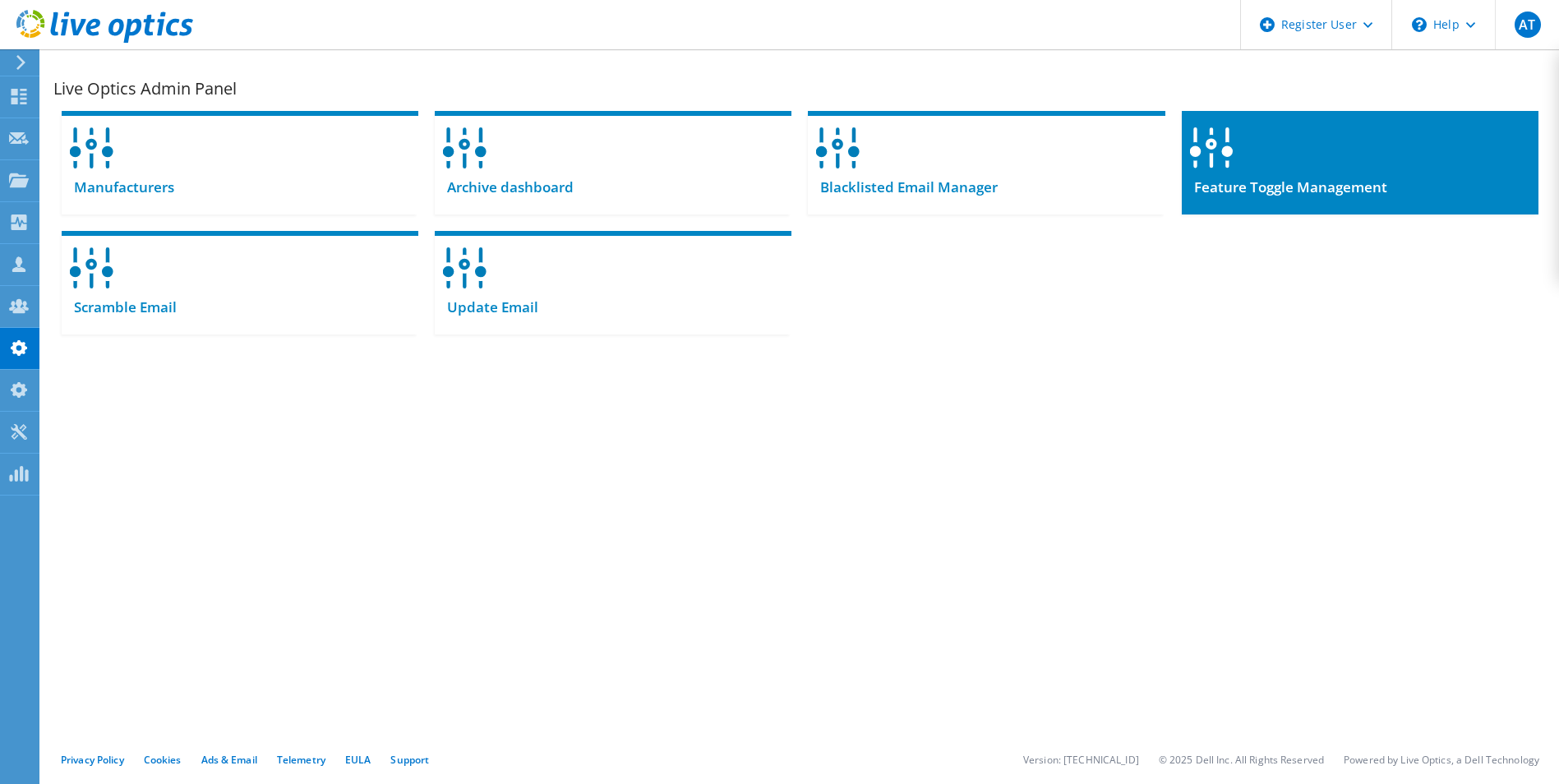
click at [1281, 173] on div at bounding box center [1360, 142] width 357 height 63
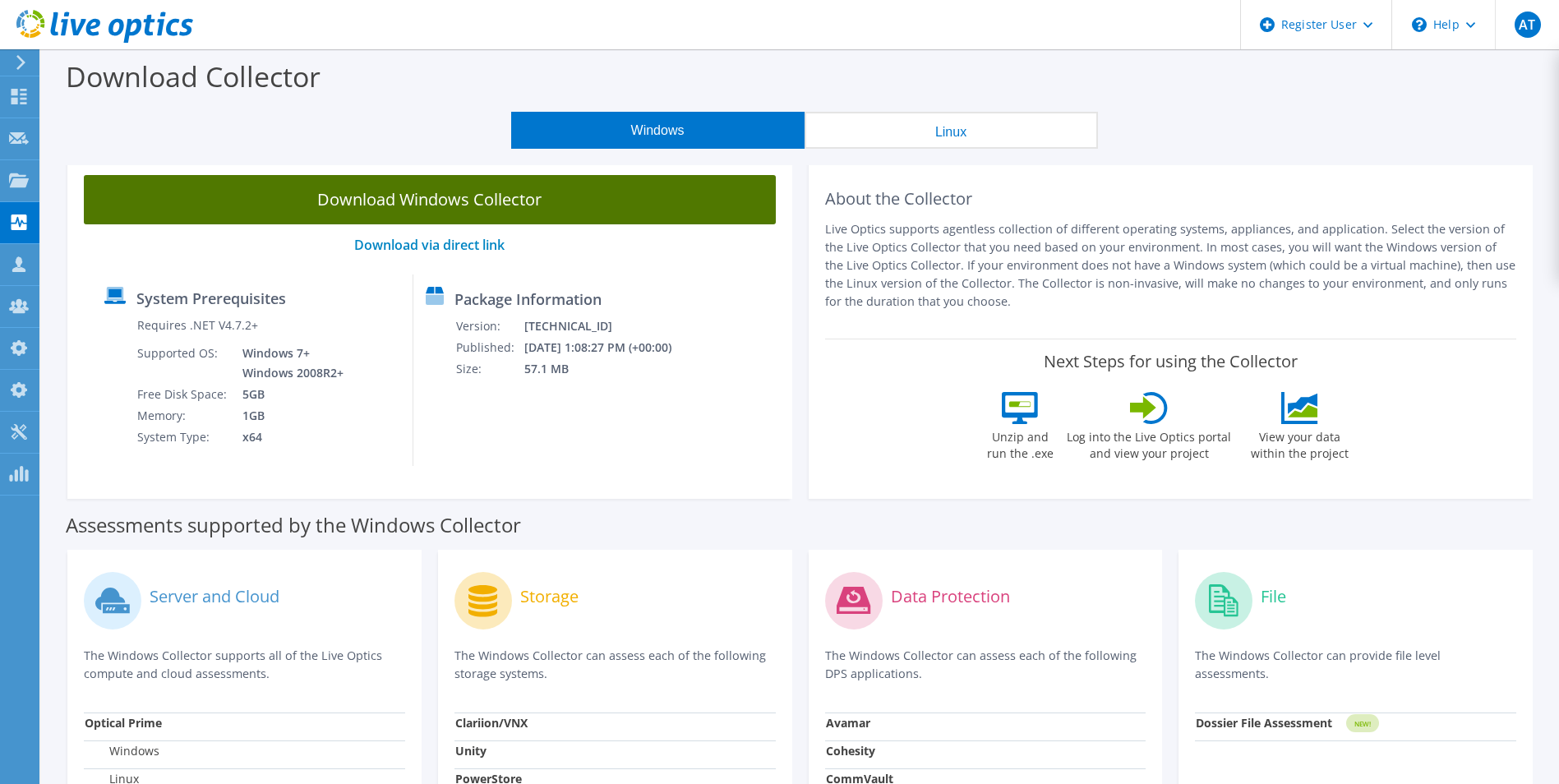
click at [474, 207] on link "Download Windows Collector" at bounding box center [430, 199] width 693 height 49
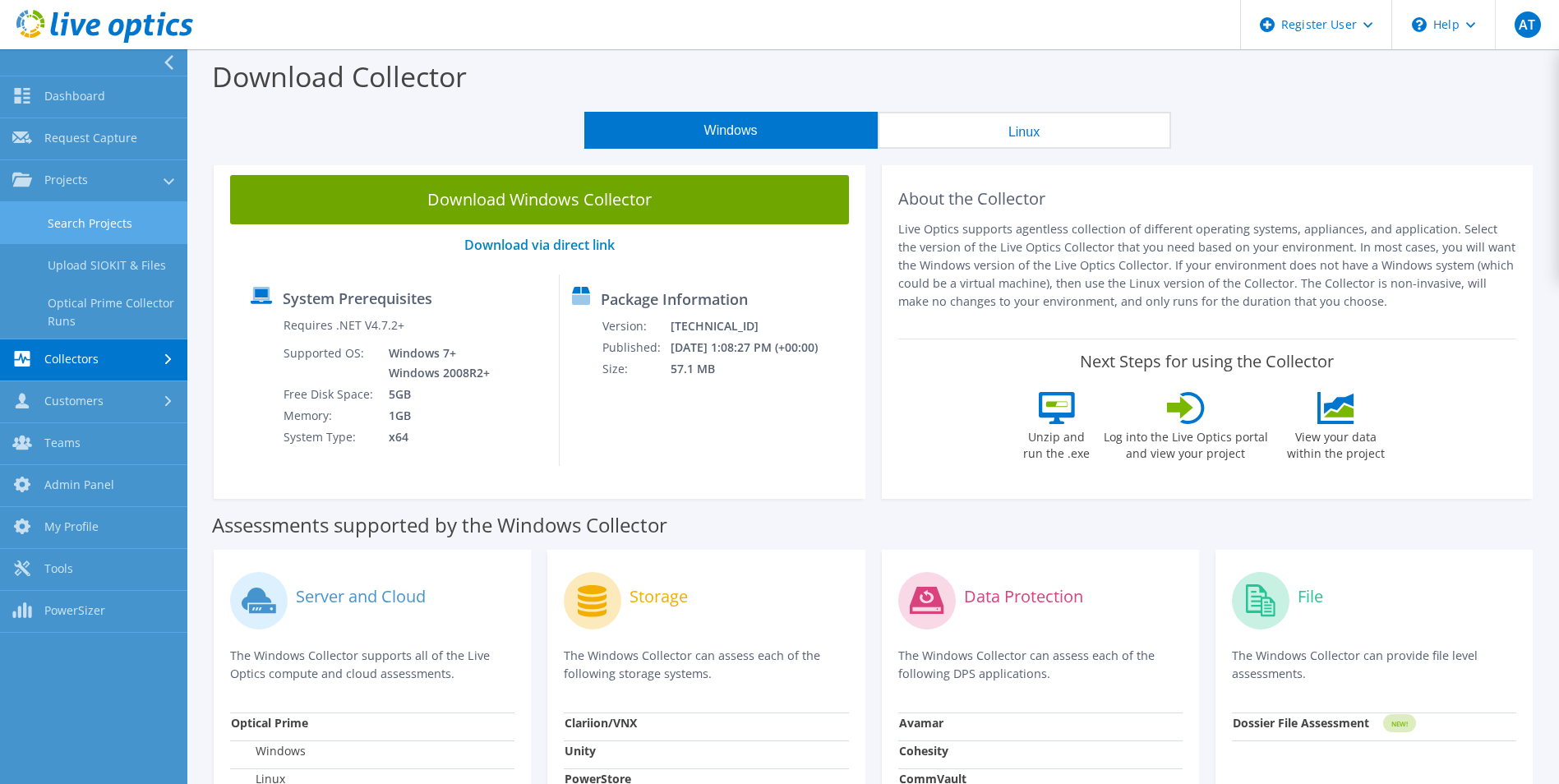
click at [53, 223] on link "Search Projects" at bounding box center [93, 223] width 187 height 42
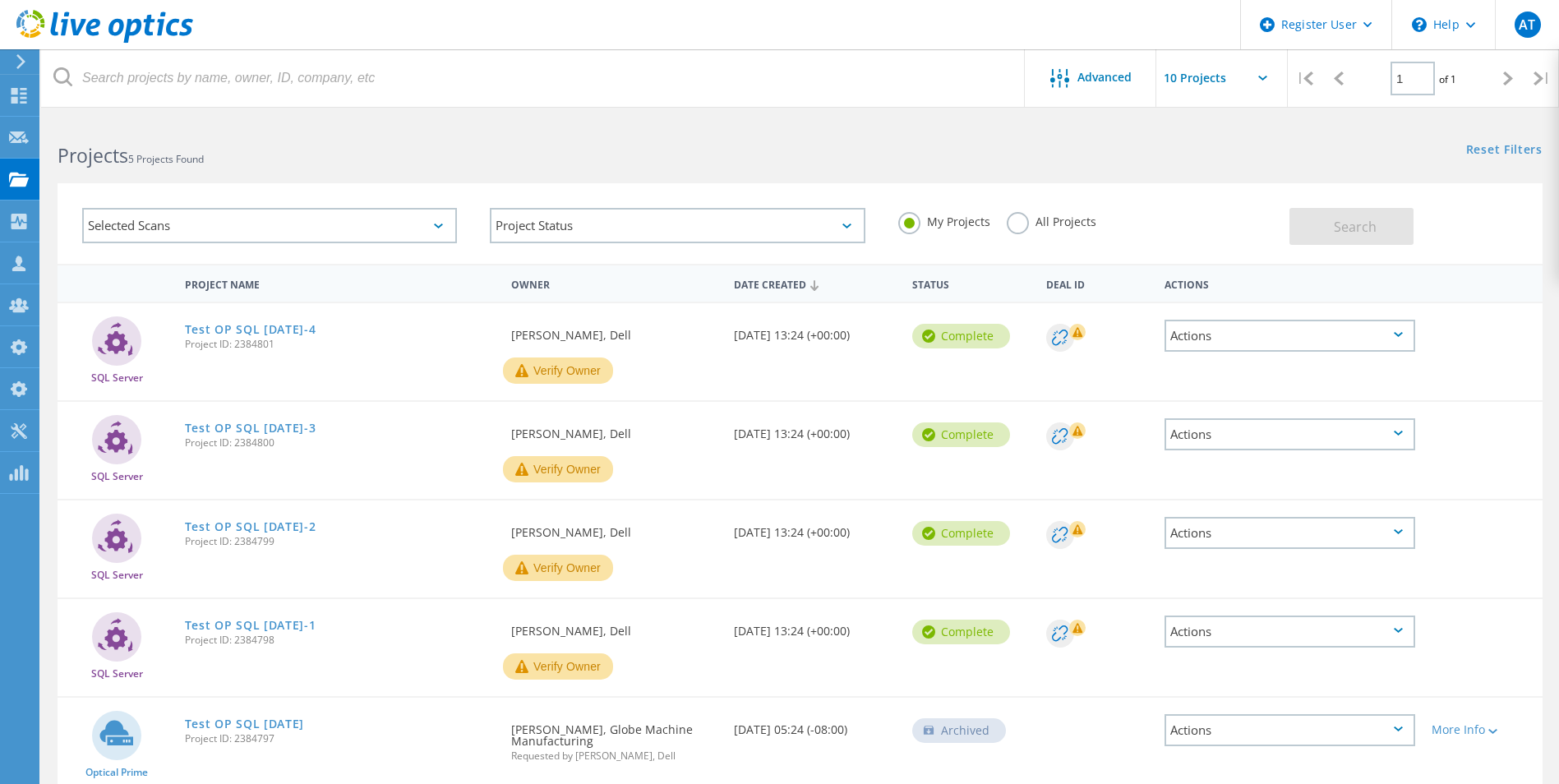
click at [401, 231] on div "Selected Scans" at bounding box center [270, 226] width 375 height 35
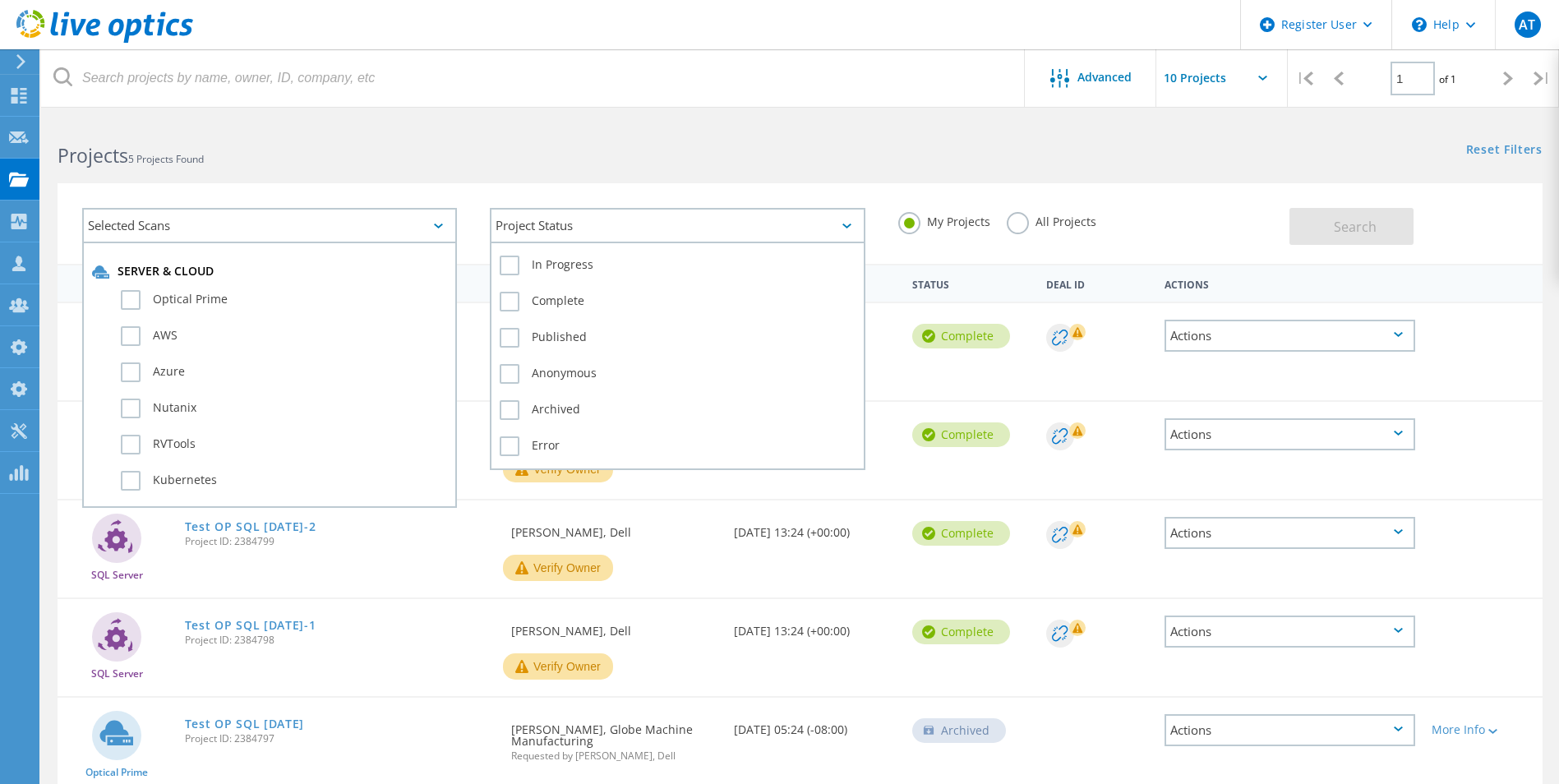
click at [747, 231] on div "Project Status" at bounding box center [678, 226] width 375 height 35
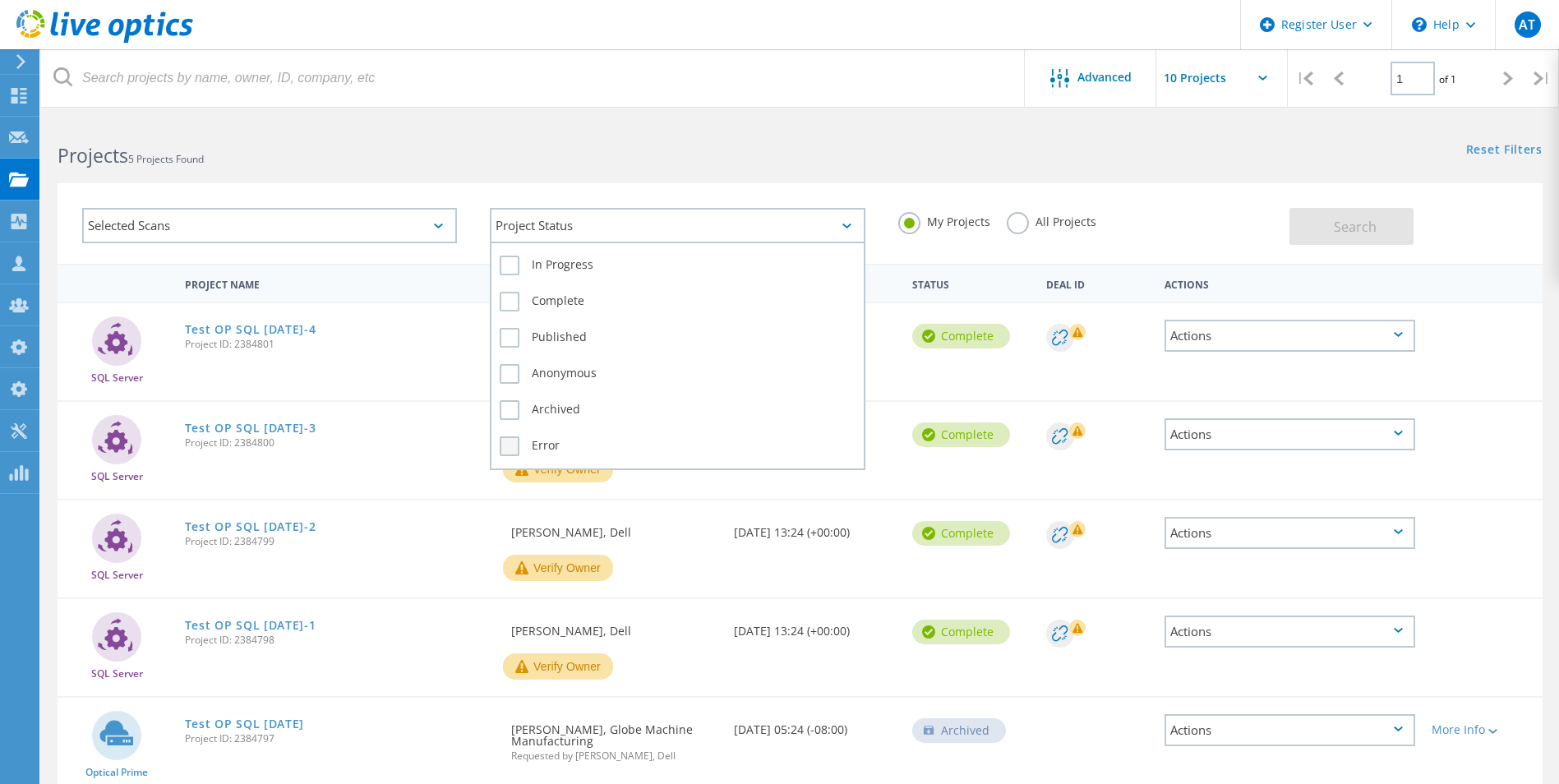
click at [514, 441] on label "Error" at bounding box center [677, 446] width 355 height 20
click at [0, 0] on input "Error" at bounding box center [0, 0] width 0 height 0
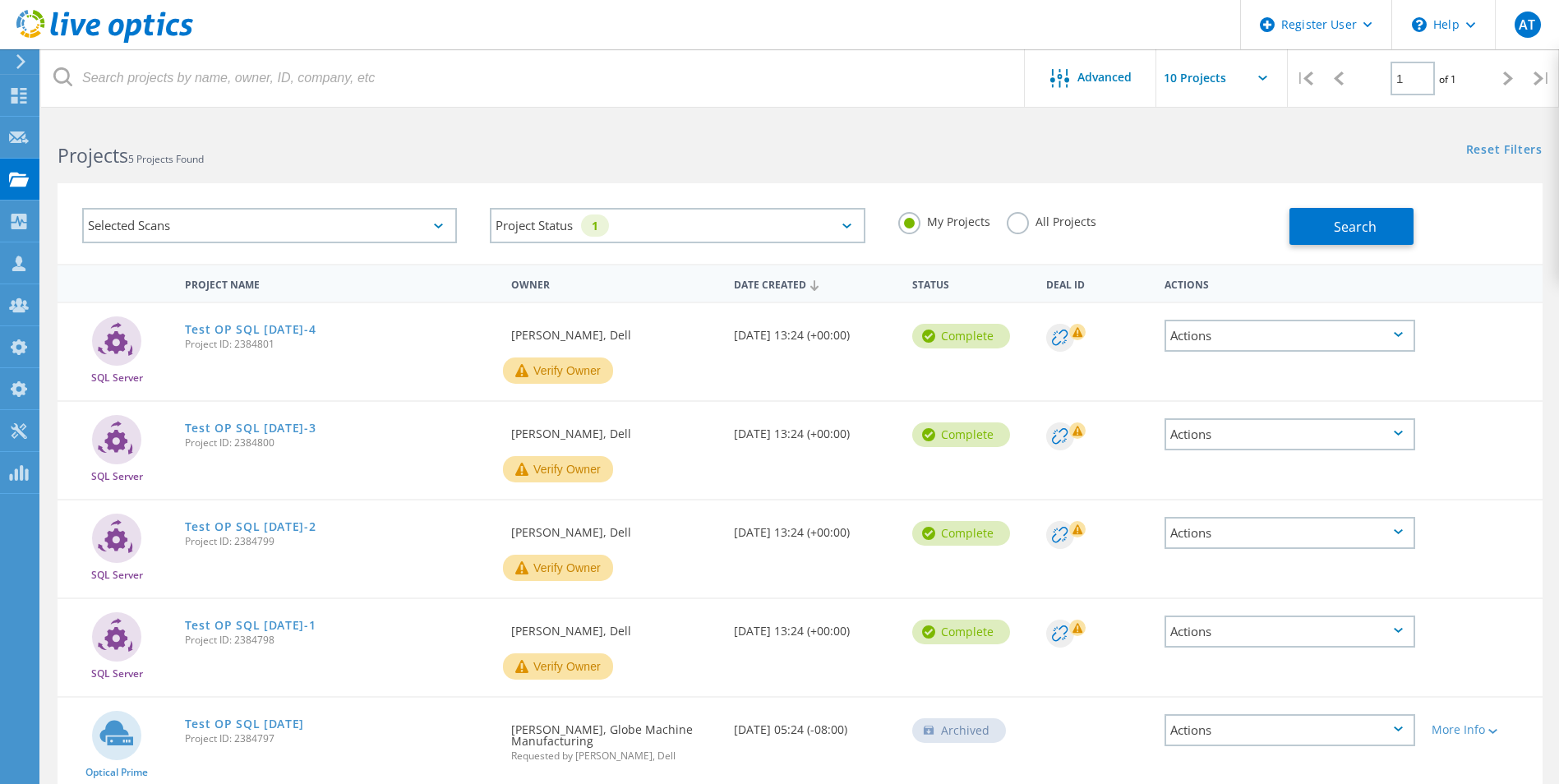
click at [1016, 228] on label "All Projects" at bounding box center [1052, 220] width 90 height 16
click at [0, 0] on input "All Projects" at bounding box center [0, 0] width 0 height 0
click at [1323, 231] on button "Search" at bounding box center [1351, 226] width 124 height 37
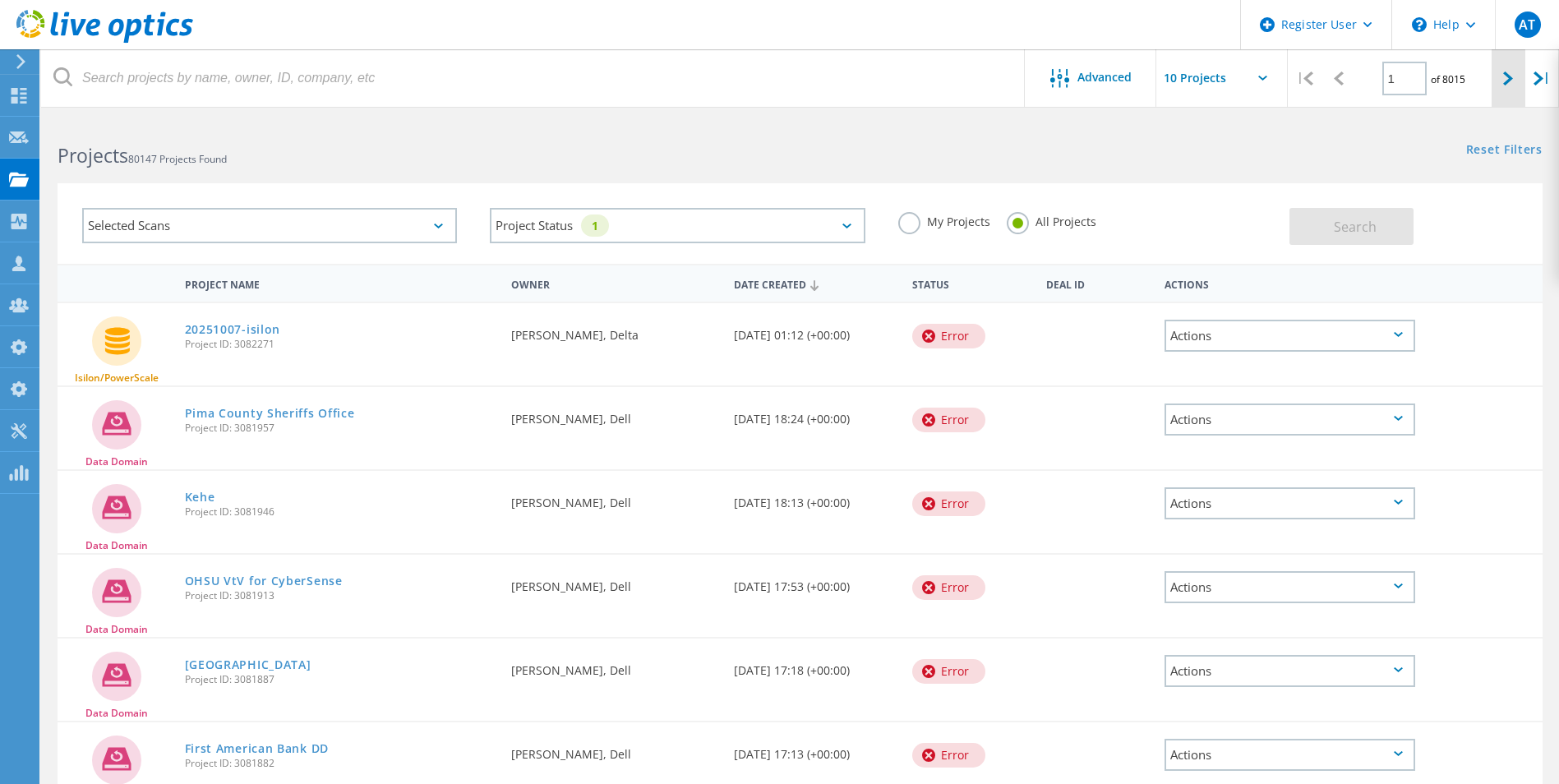
click at [1494, 82] on div at bounding box center [1508, 78] width 33 height 58
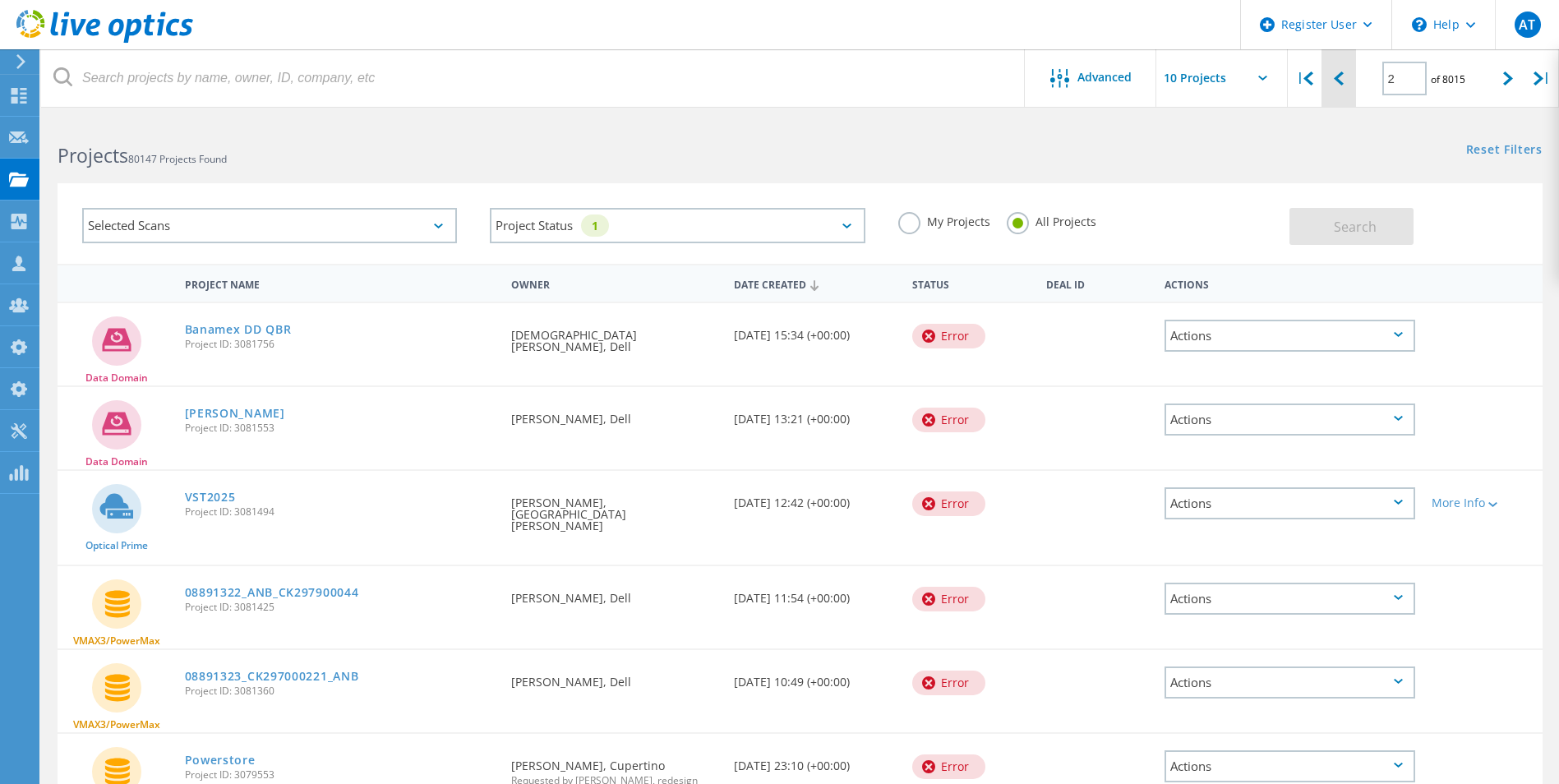
click at [1336, 93] on div at bounding box center [1338, 78] width 33 height 58
type input "1"
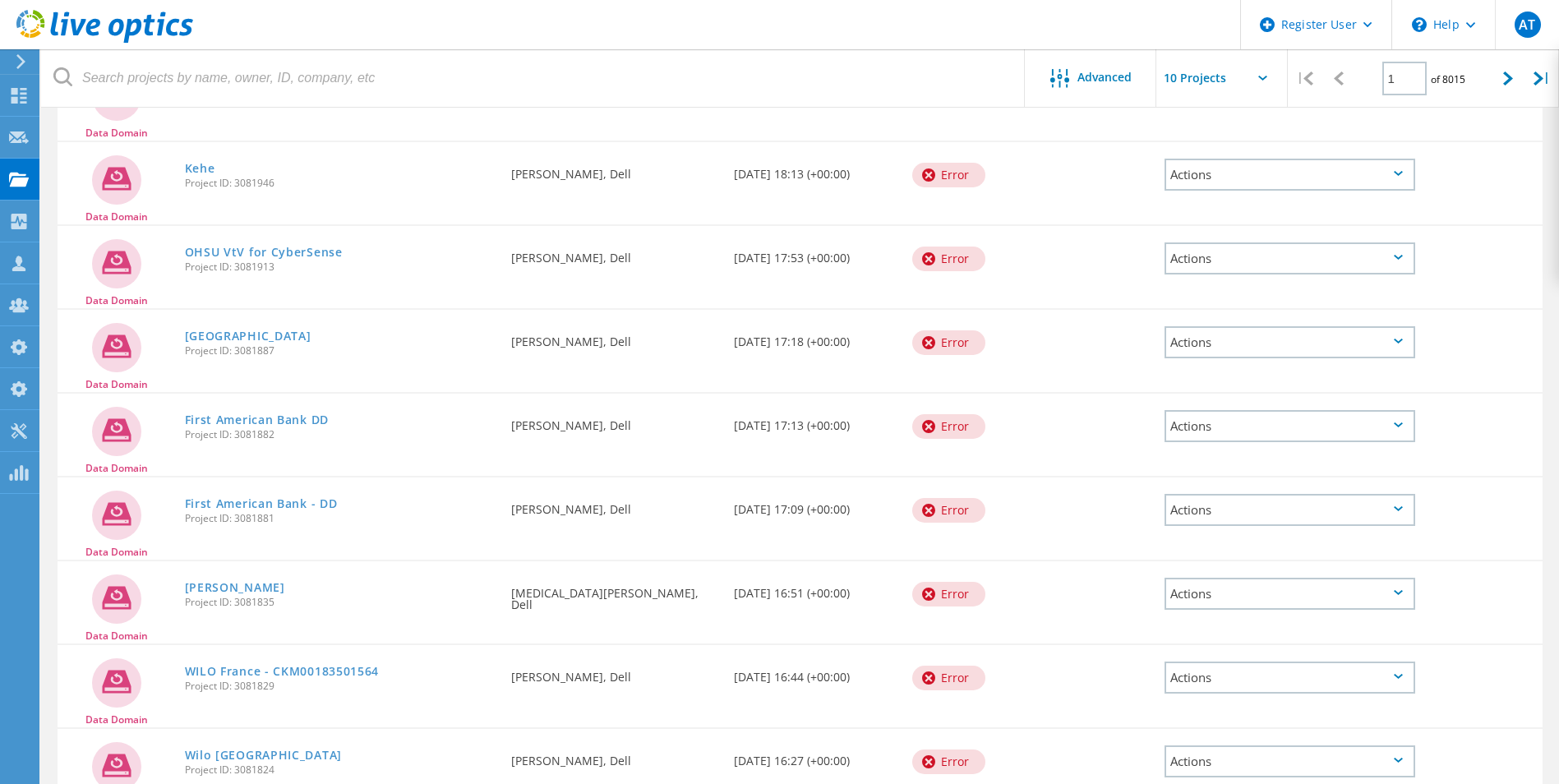
scroll to position [411, 0]
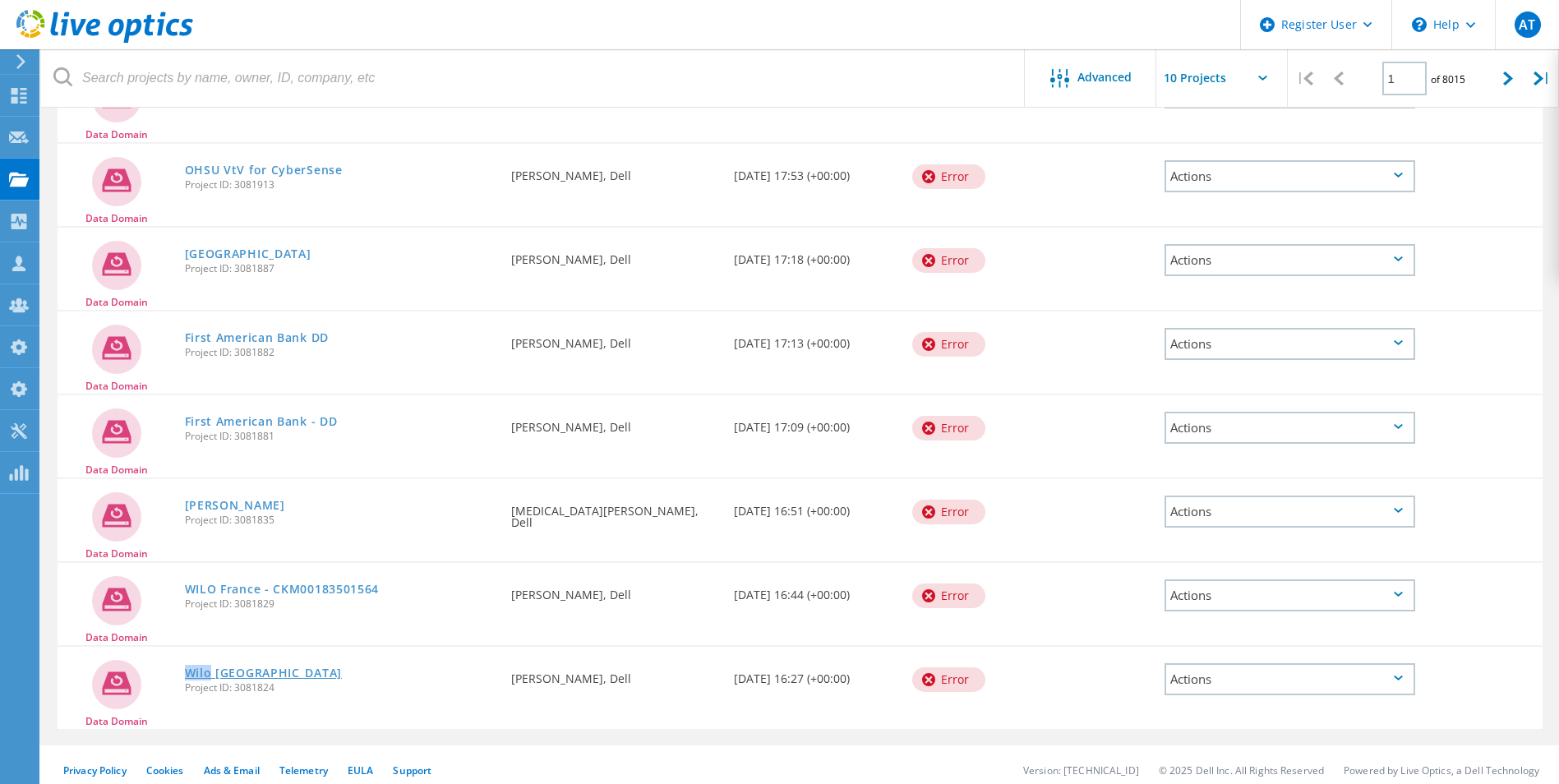
drag, startPoint x: 182, startPoint y: 675, endPoint x: 210, endPoint y: 674, distance: 28.0
click at [210, 674] on div "Wilo France Project ID: 3081824" at bounding box center [340, 677] width 327 height 62
copy link "Wilo"
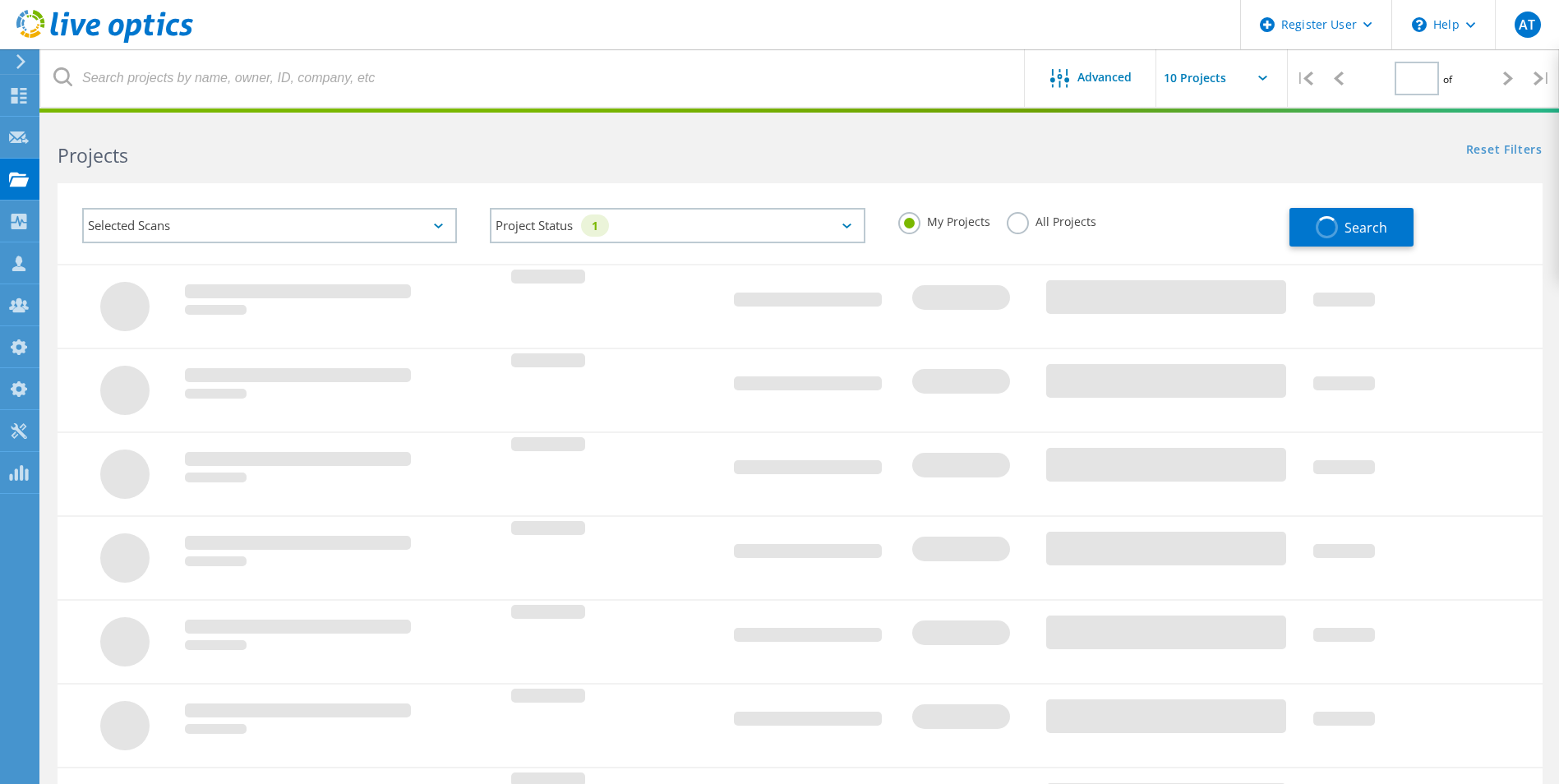
type input "1"
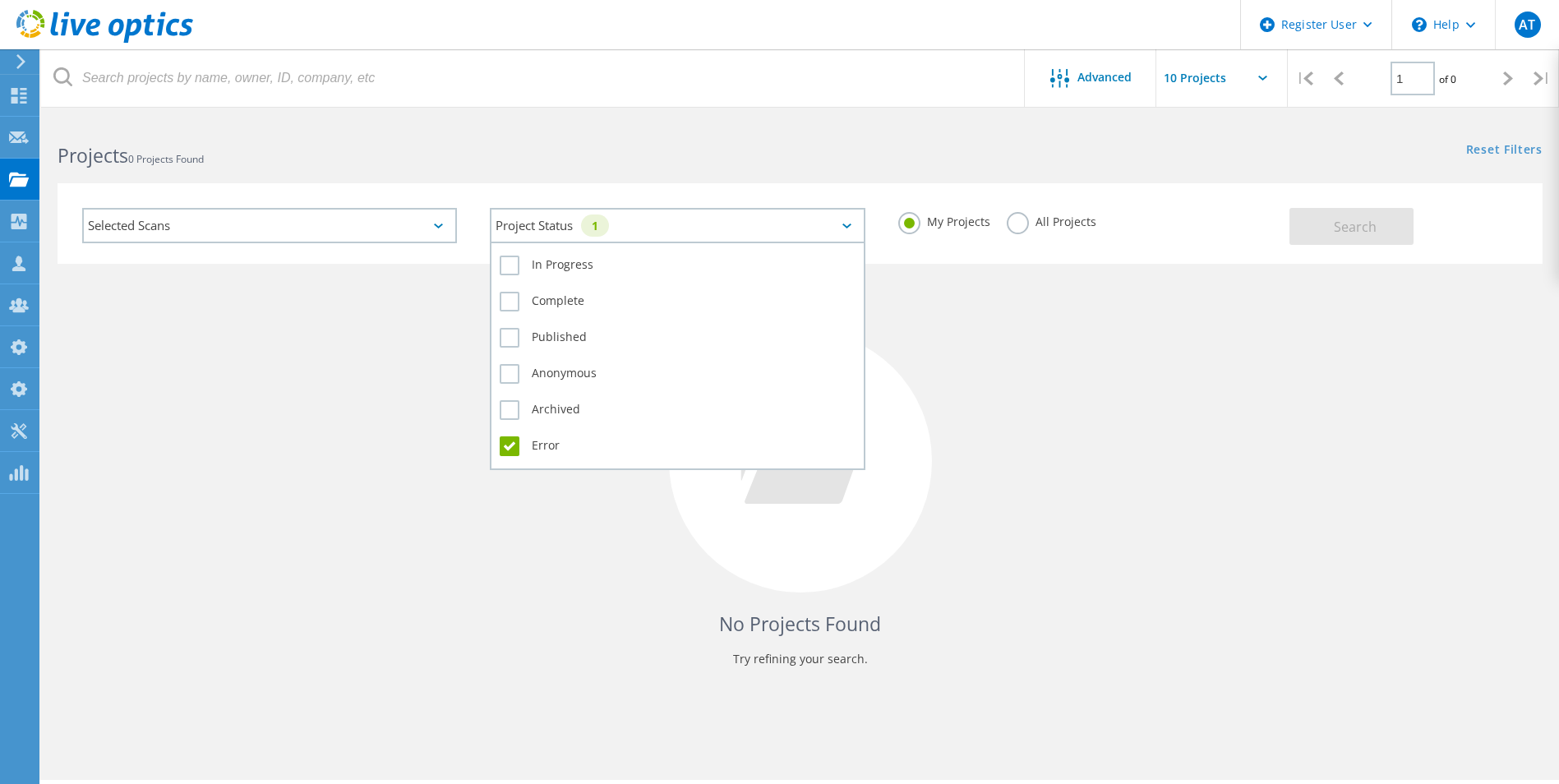
click at [572, 219] on div "Project Status 1" at bounding box center [678, 226] width 375 height 35
click at [508, 300] on label "Complete" at bounding box center [677, 302] width 355 height 20
click at [0, 0] on input "Complete" at bounding box center [0, 0] width 0 height 0
click at [514, 446] on label "Error" at bounding box center [677, 446] width 355 height 20
click at [0, 0] on input "Error" at bounding box center [0, 0] width 0 height 0
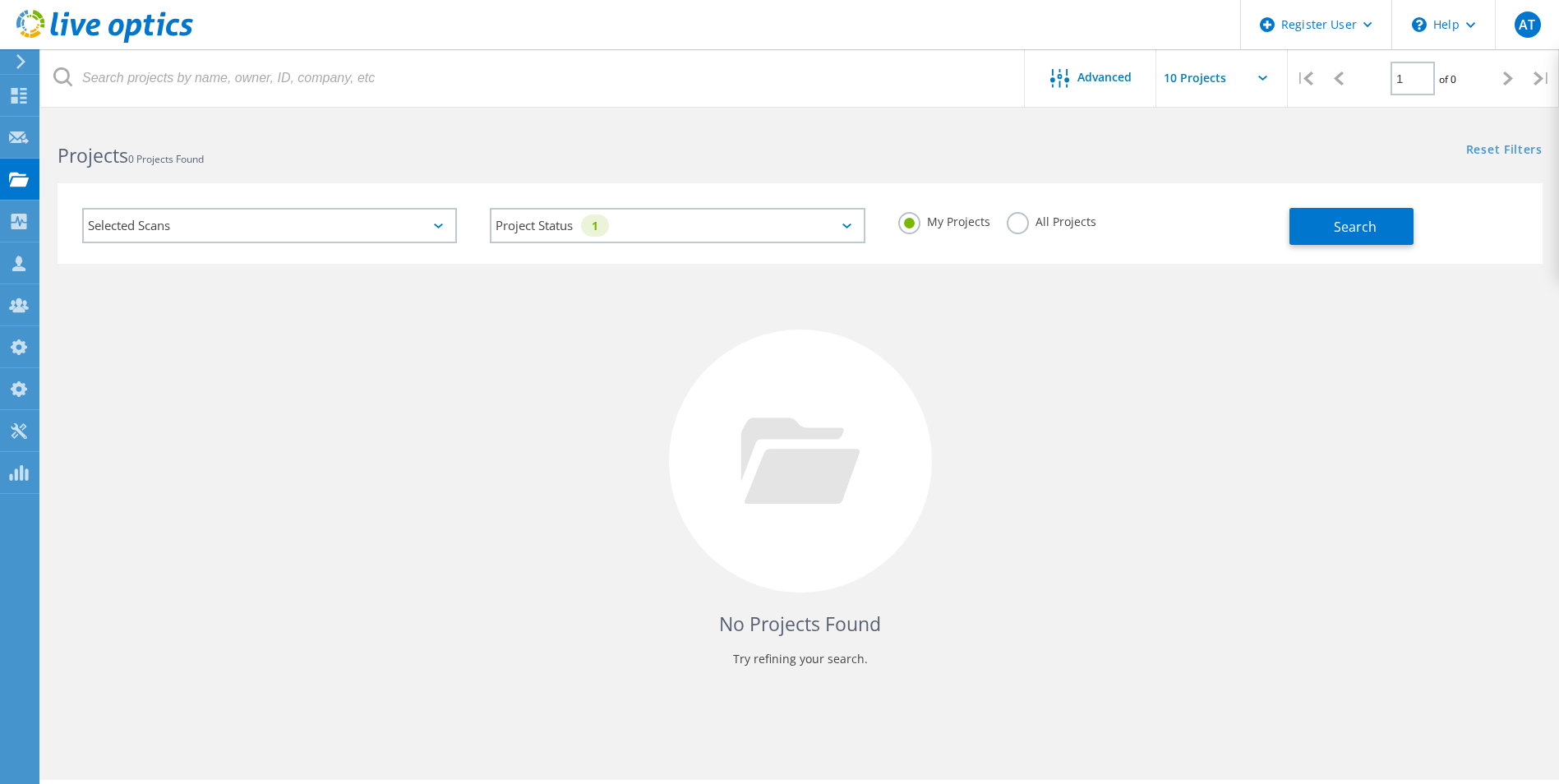
click at [943, 354] on div "No Projects Found Try refining your search." at bounding box center [800, 476] width 1486 height 425
click at [1025, 226] on label "All Projects" at bounding box center [1052, 220] width 90 height 16
click at [0, 0] on input "All Projects" at bounding box center [0, 0] width 0 height 0
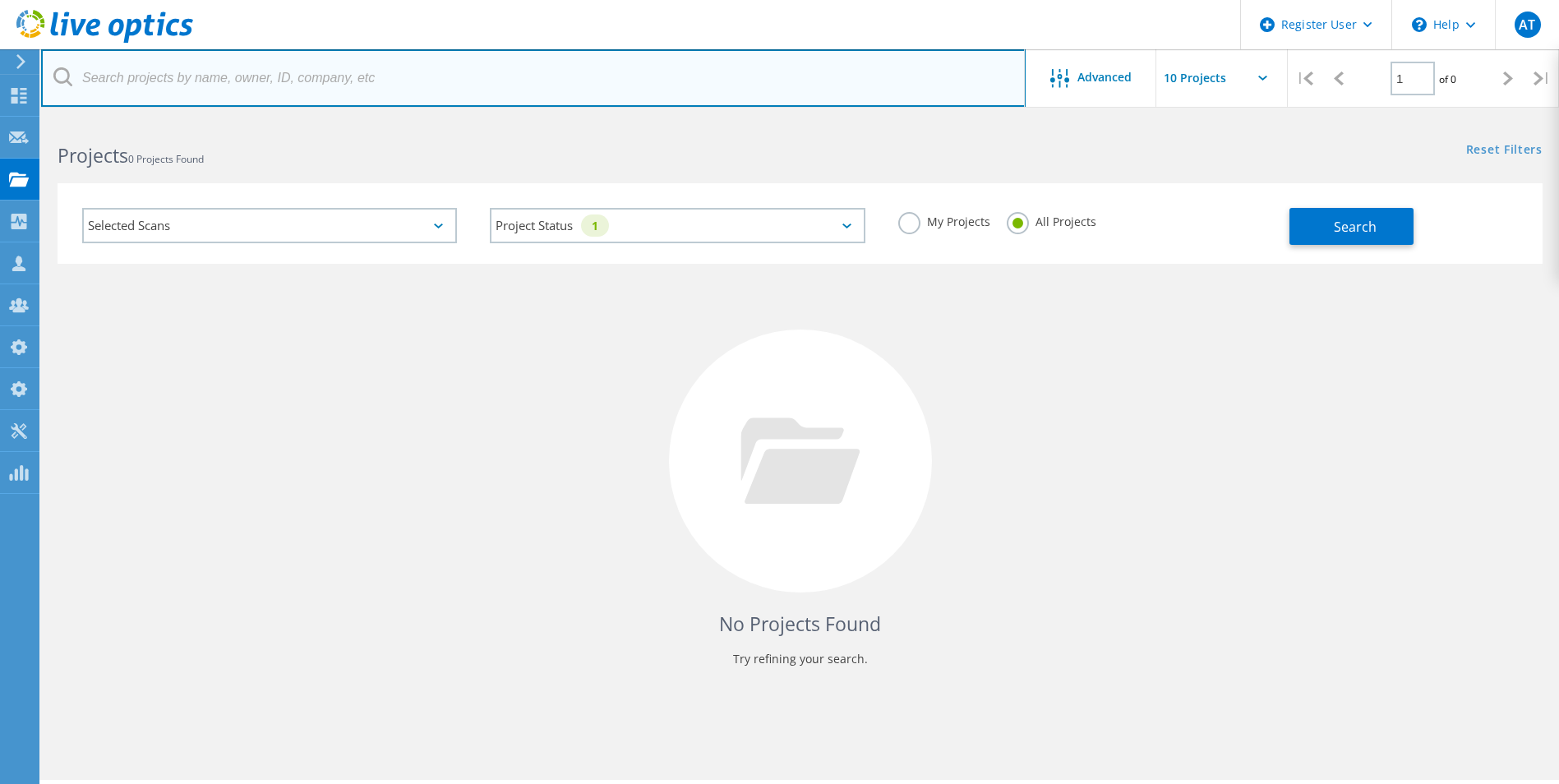
click at [165, 83] on input "text" at bounding box center [533, 77] width 985 height 57
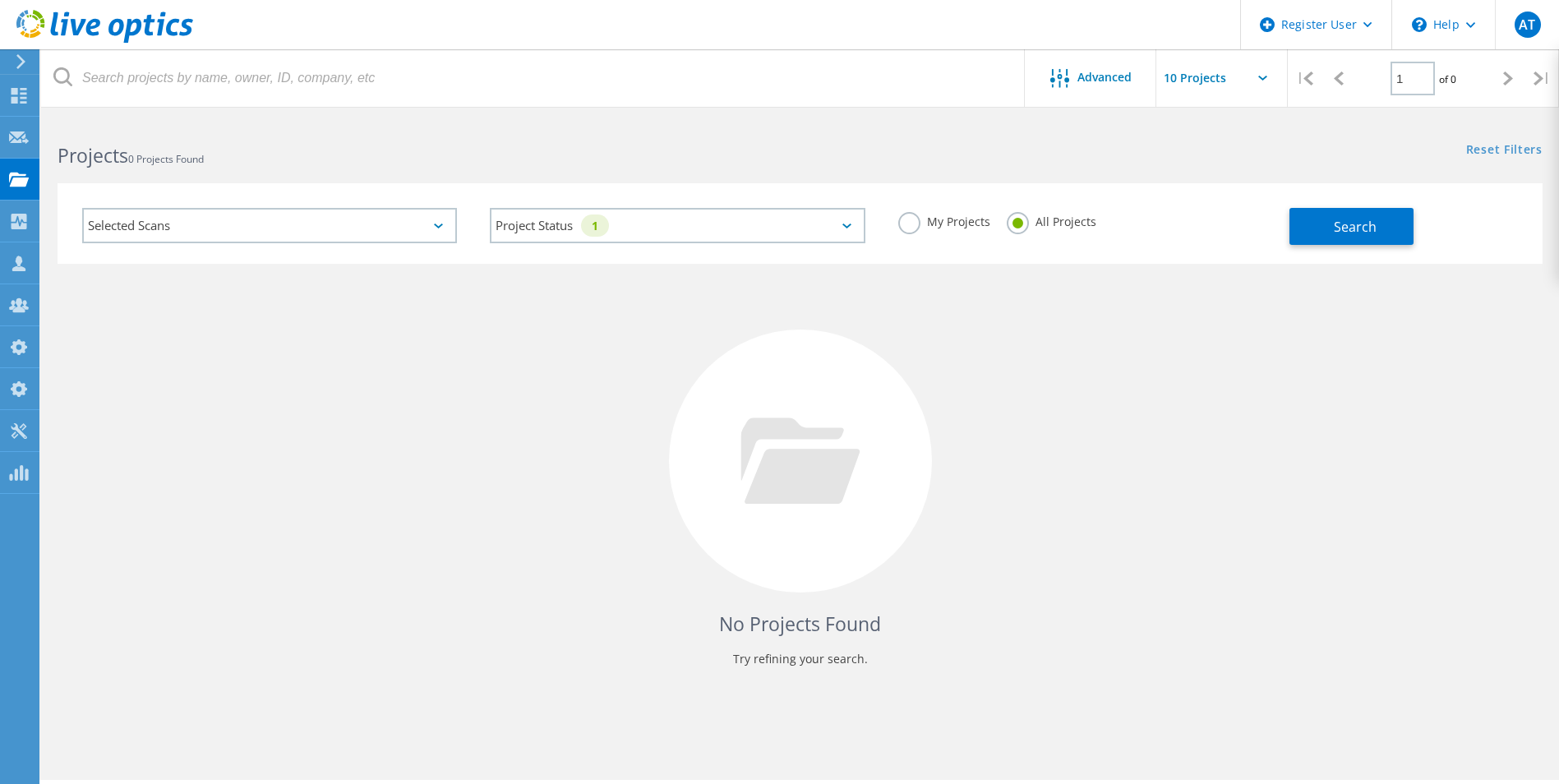
click at [58, 82] on icon at bounding box center [62, 77] width 19 height 19
click at [1266, 85] on input "text" at bounding box center [1239, 77] width 165 height 57
click at [1085, 88] on div "Advanced" at bounding box center [1090, 79] width 132 height 21
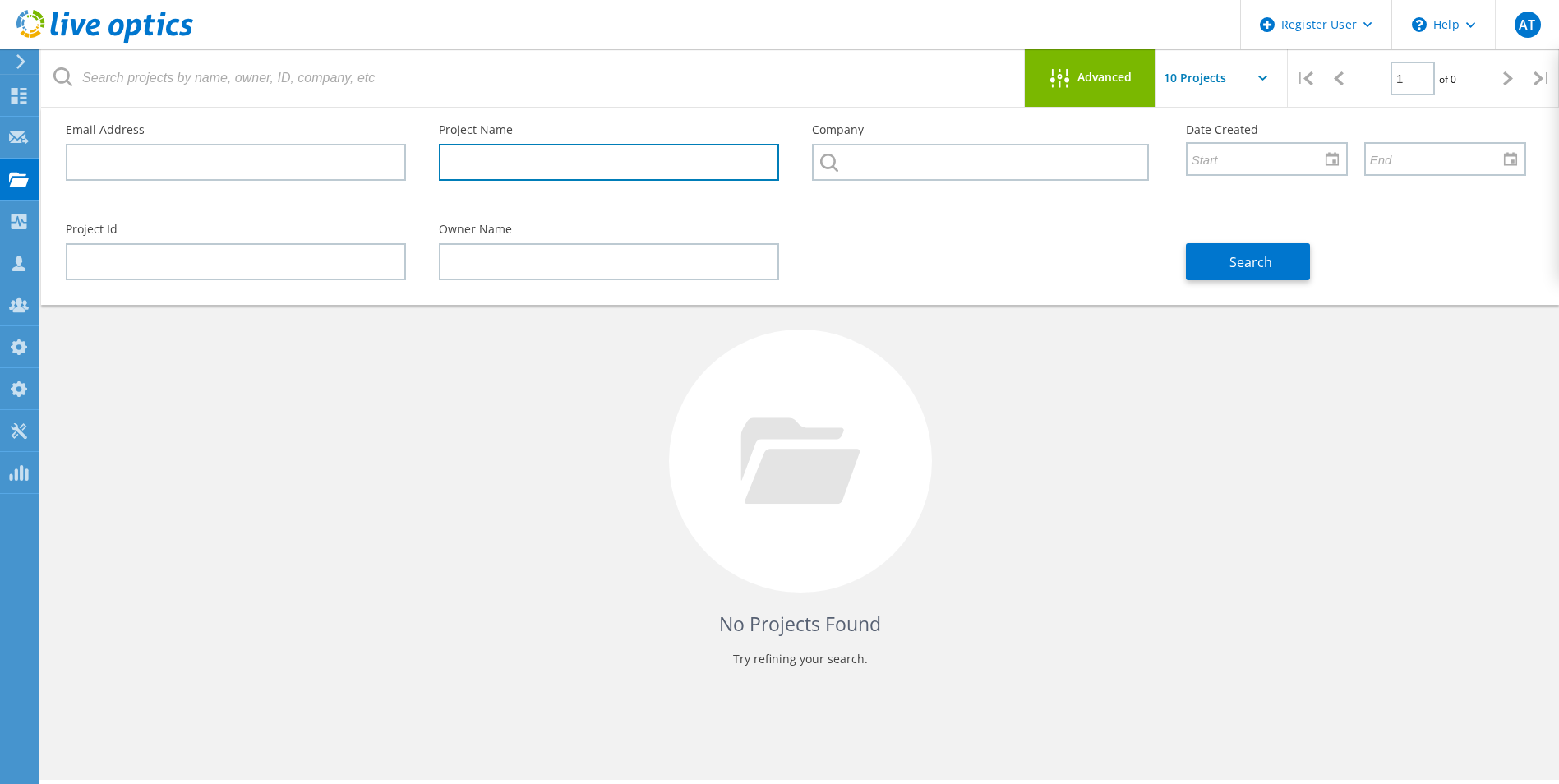
click at [544, 169] on input "text" at bounding box center [608, 162] width 340 height 37
paste input "Wilo"
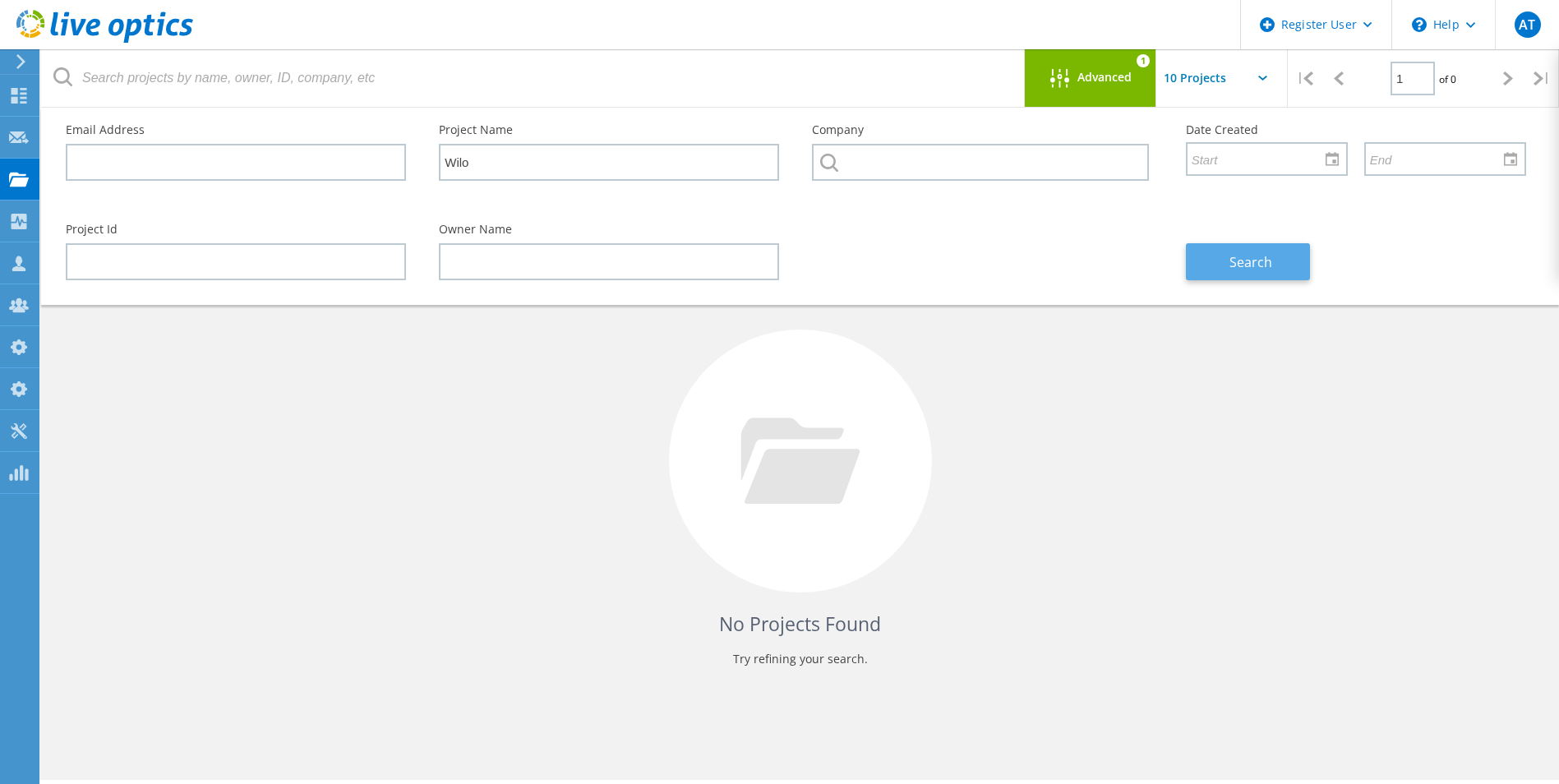
click at [1268, 266] on span "Search" at bounding box center [1250, 262] width 42 height 18
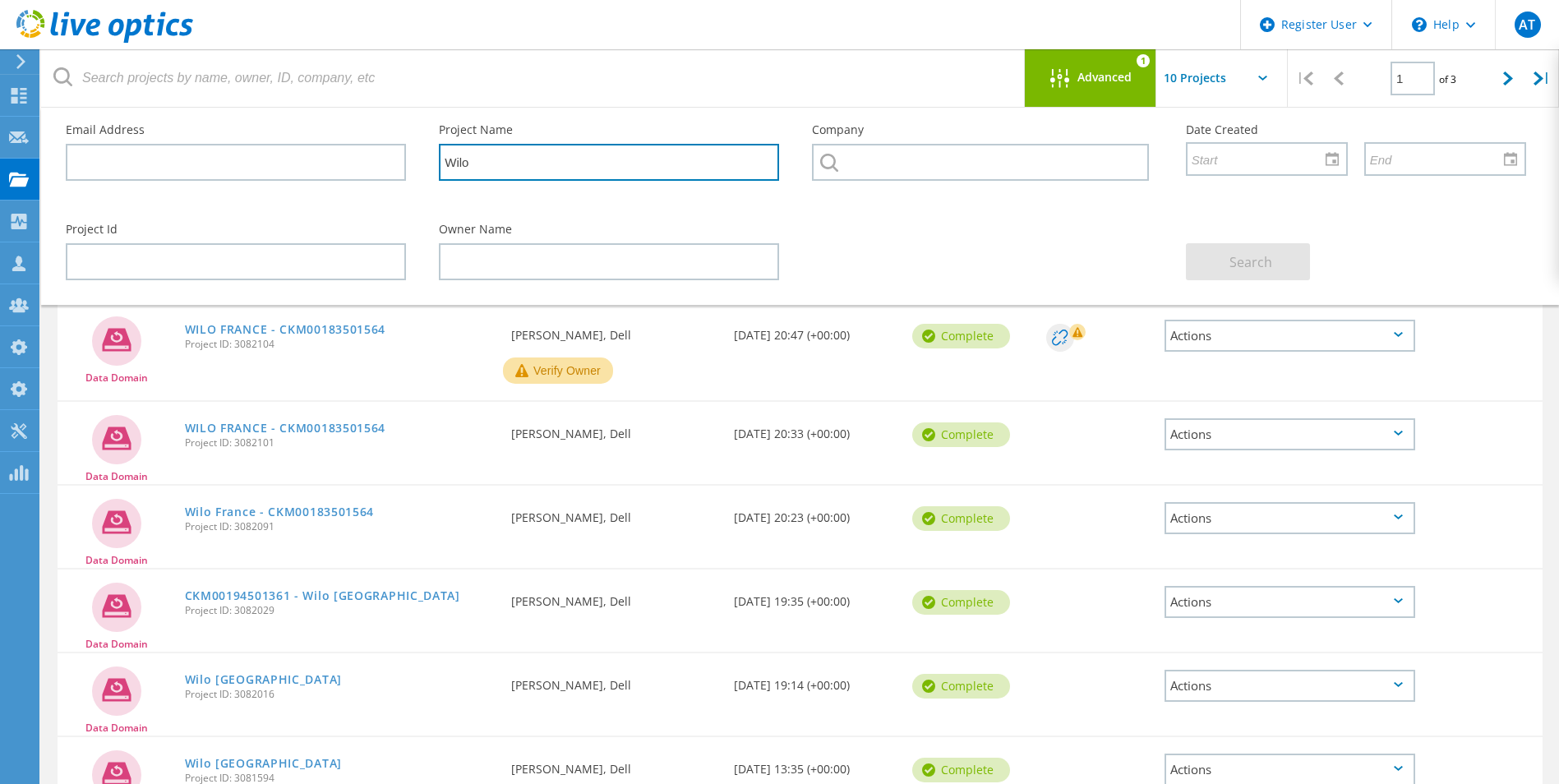
click at [672, 158] on input "Wilo" at bounding box center [608, 162] width 340 height 37
click at [1115, 83] on span "Advanced" at bounding box center [1105, 77] width 54 height 12
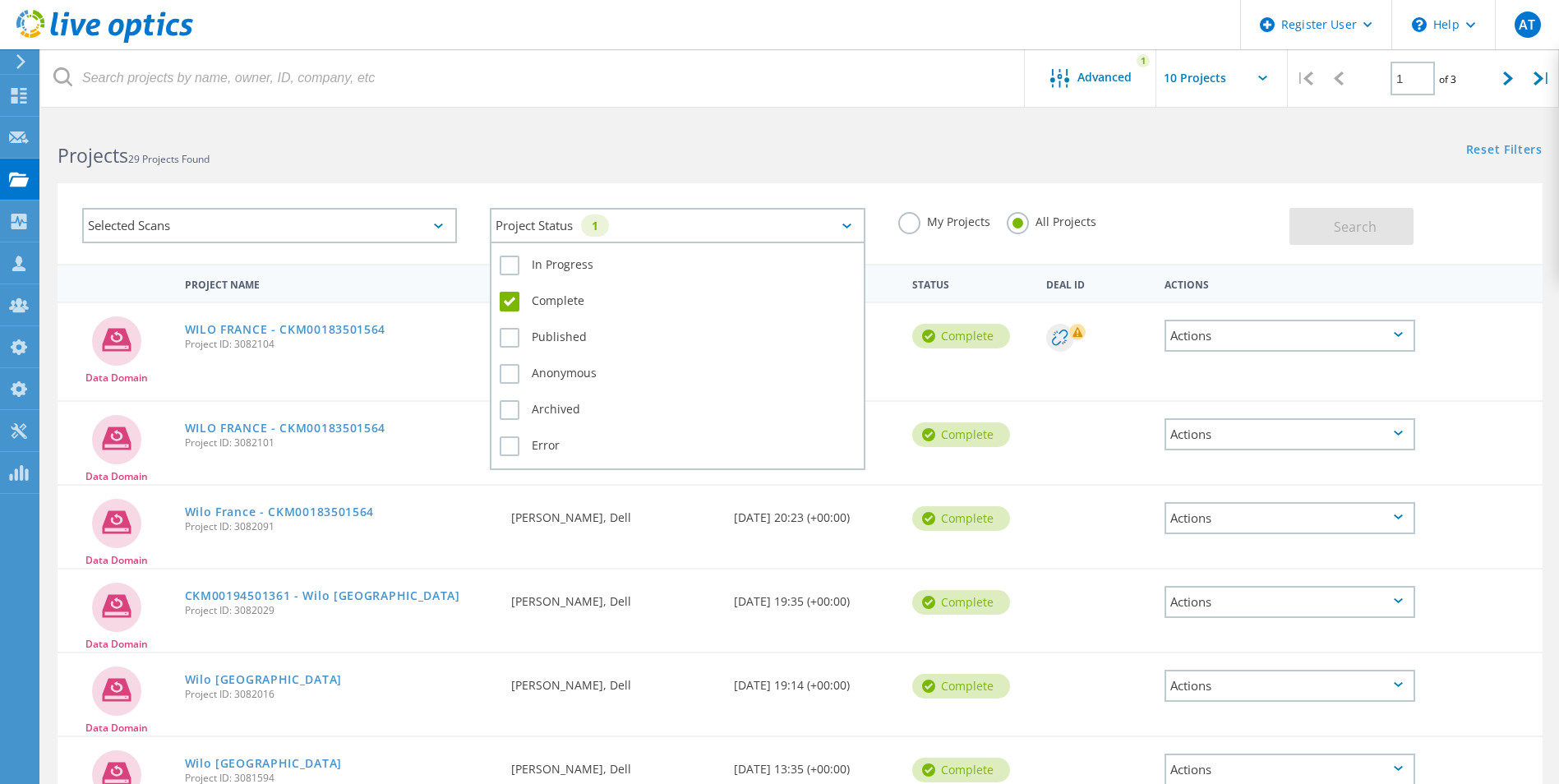
click at [743, 233] on div "Project Status 1" at bounding box center [678, 226] width 375 height 35
click at [504, 443] on label "Error" at bounding box center [677, 446] width 355 height 20
click at [0, 0] on input "Error" at bounding box center [0, 0] width 0 height 0
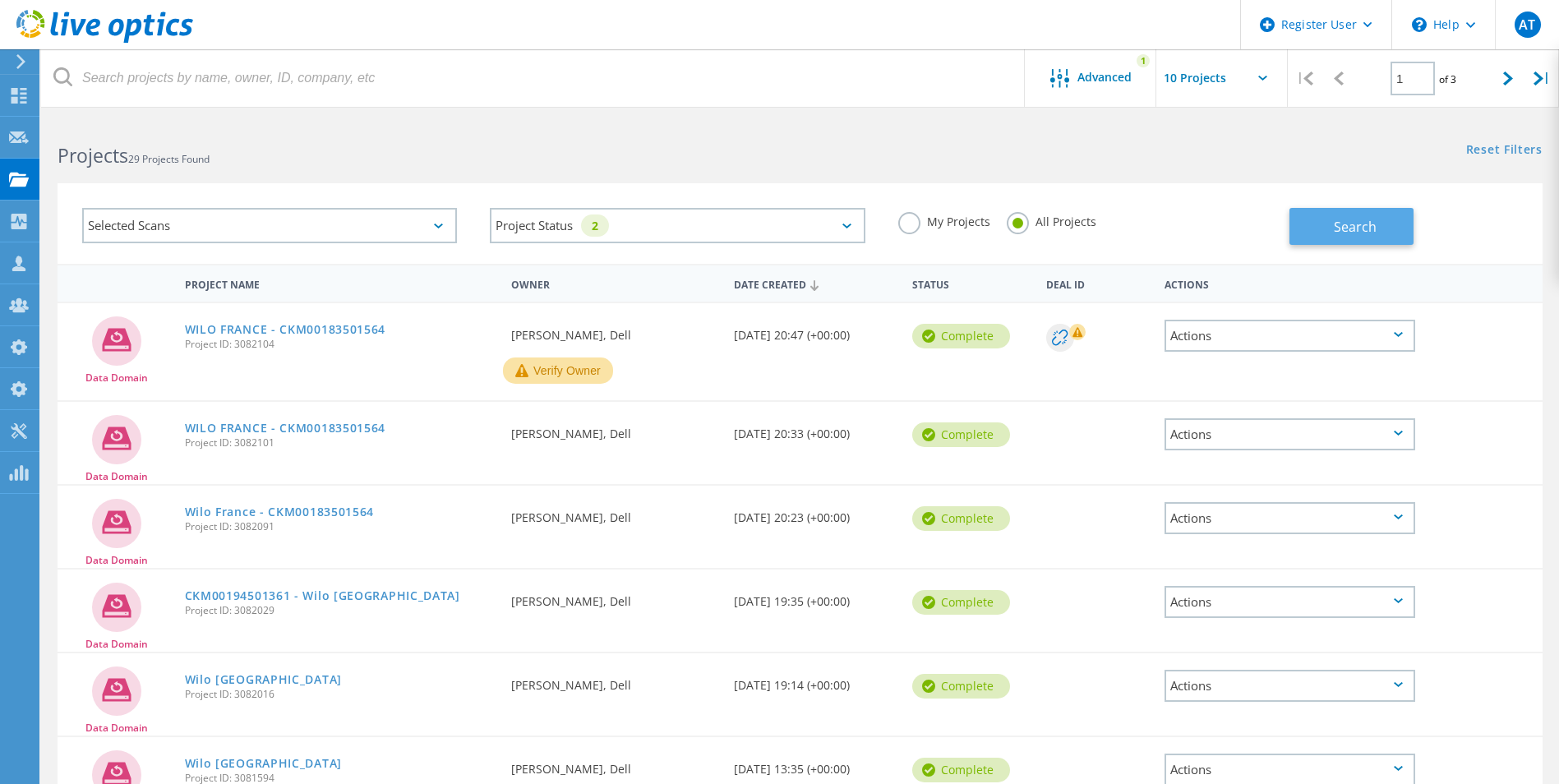
click at [1333, 226] on button "Search" at bounding box center [1351, 226] width 124 height 37
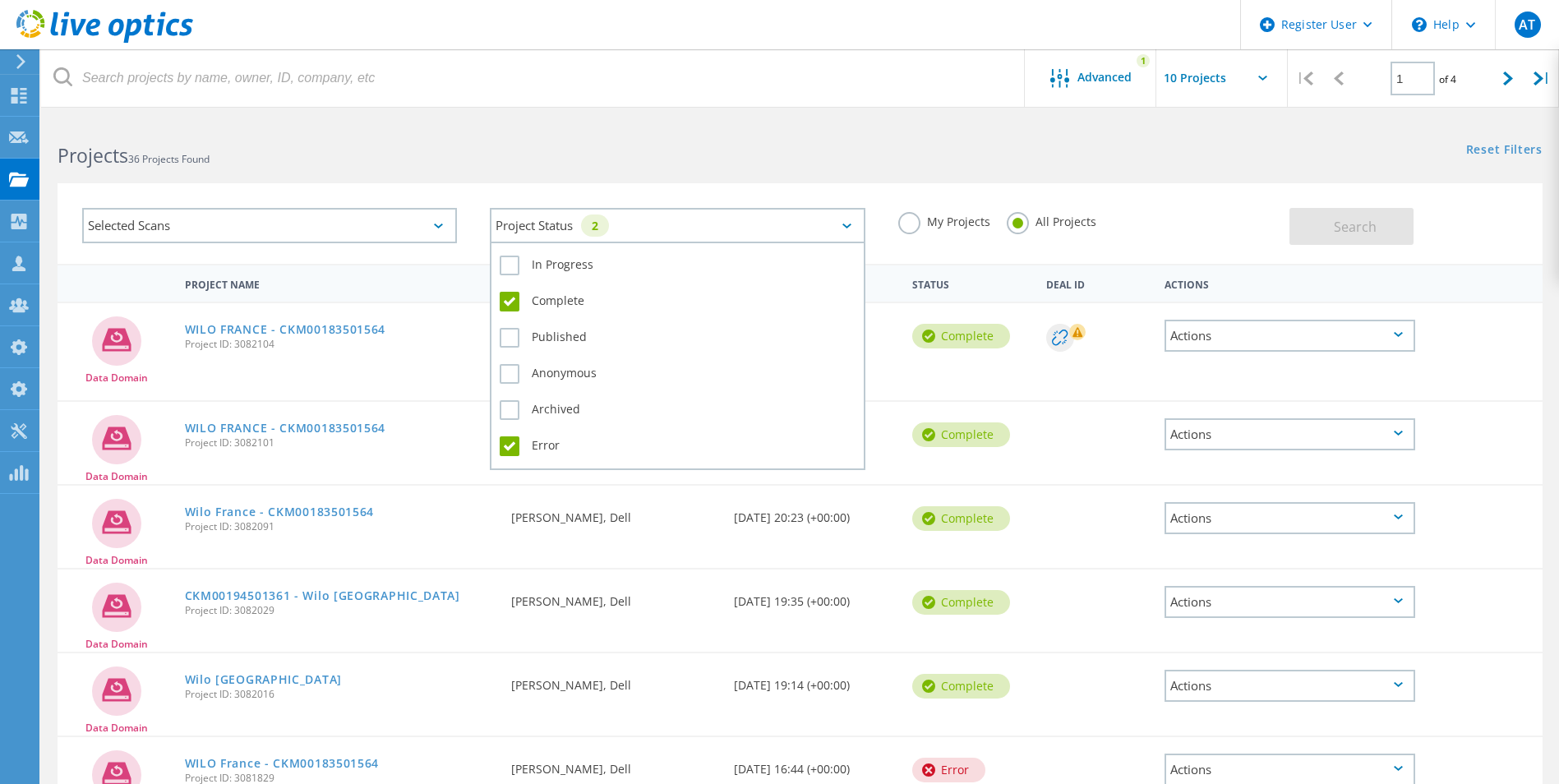
click at [839, 227] on div "Project Status 2" at bounding box center [678, 226] width 375 height 35
click at [542, 305] on label "Complete" at bounding box center [677, 302] width 355 height 20
click at [0, 0] on input "Complete" at bounding box center [0, 0] width 0 height 0
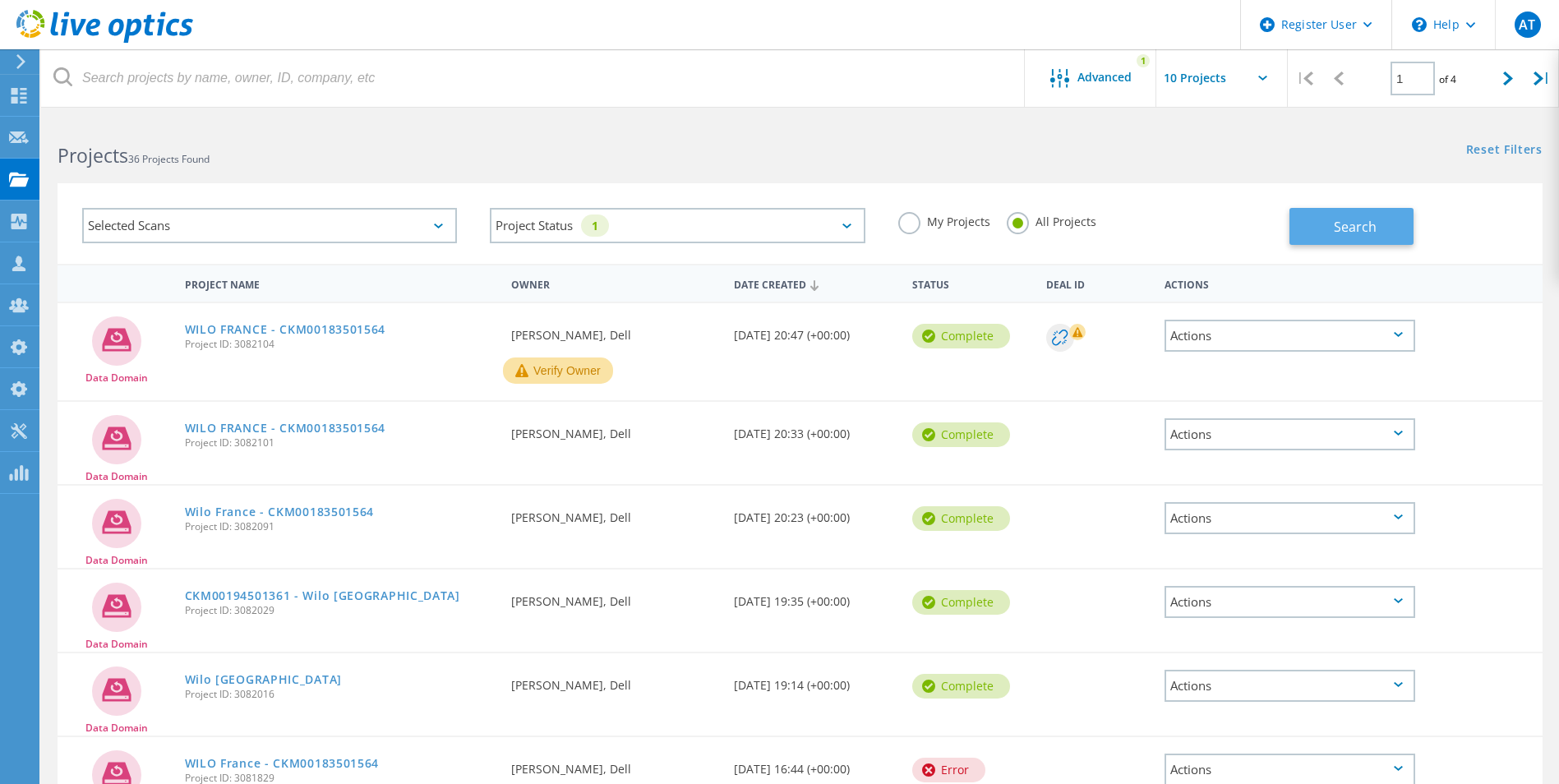
click at [1338, 231] on span "Search" at bounding box center [1355, 227] width 42 height 18
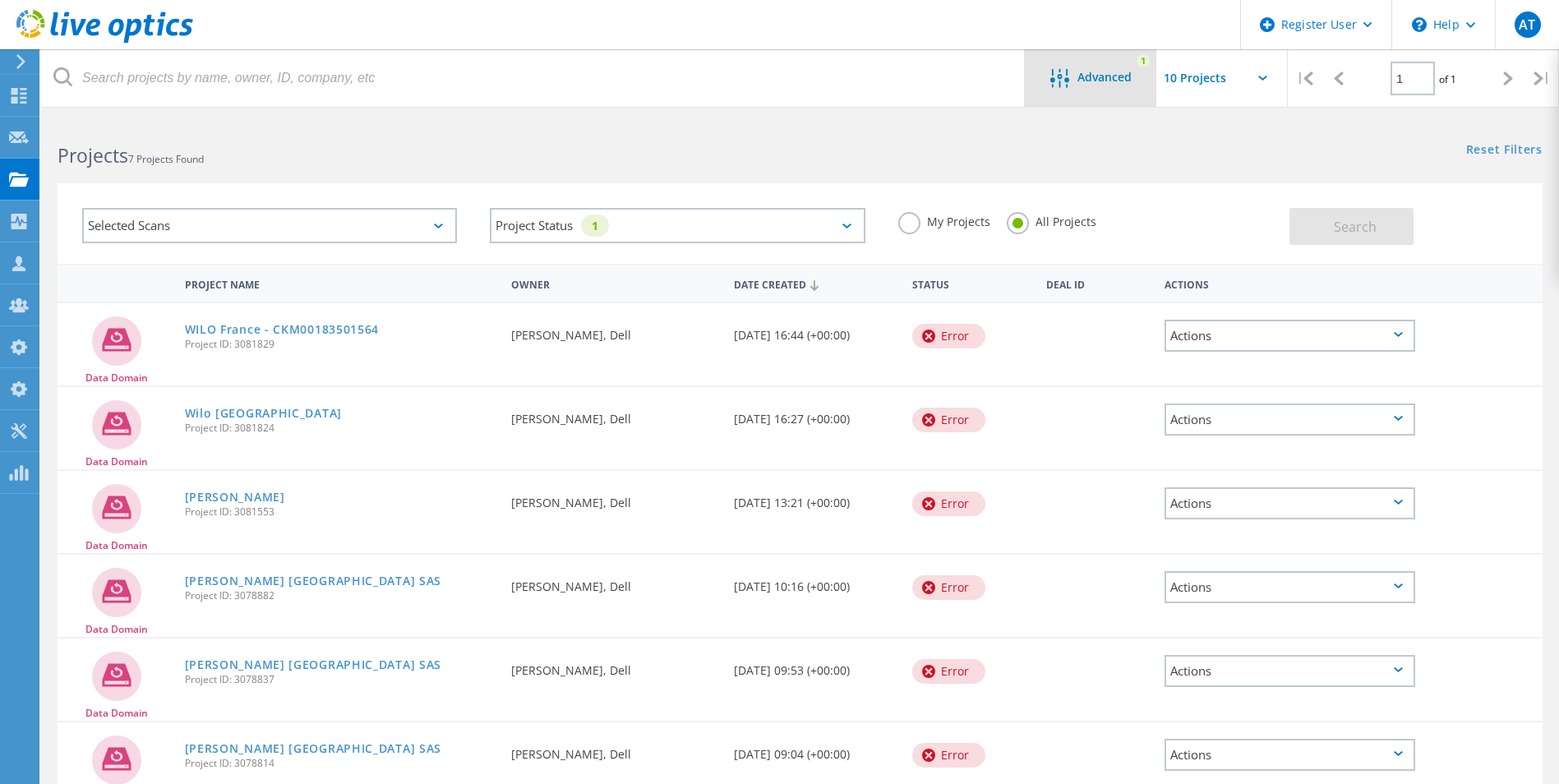
click at [1064, 83] on icon at bounding box center [1060, 78] width 19 height 19
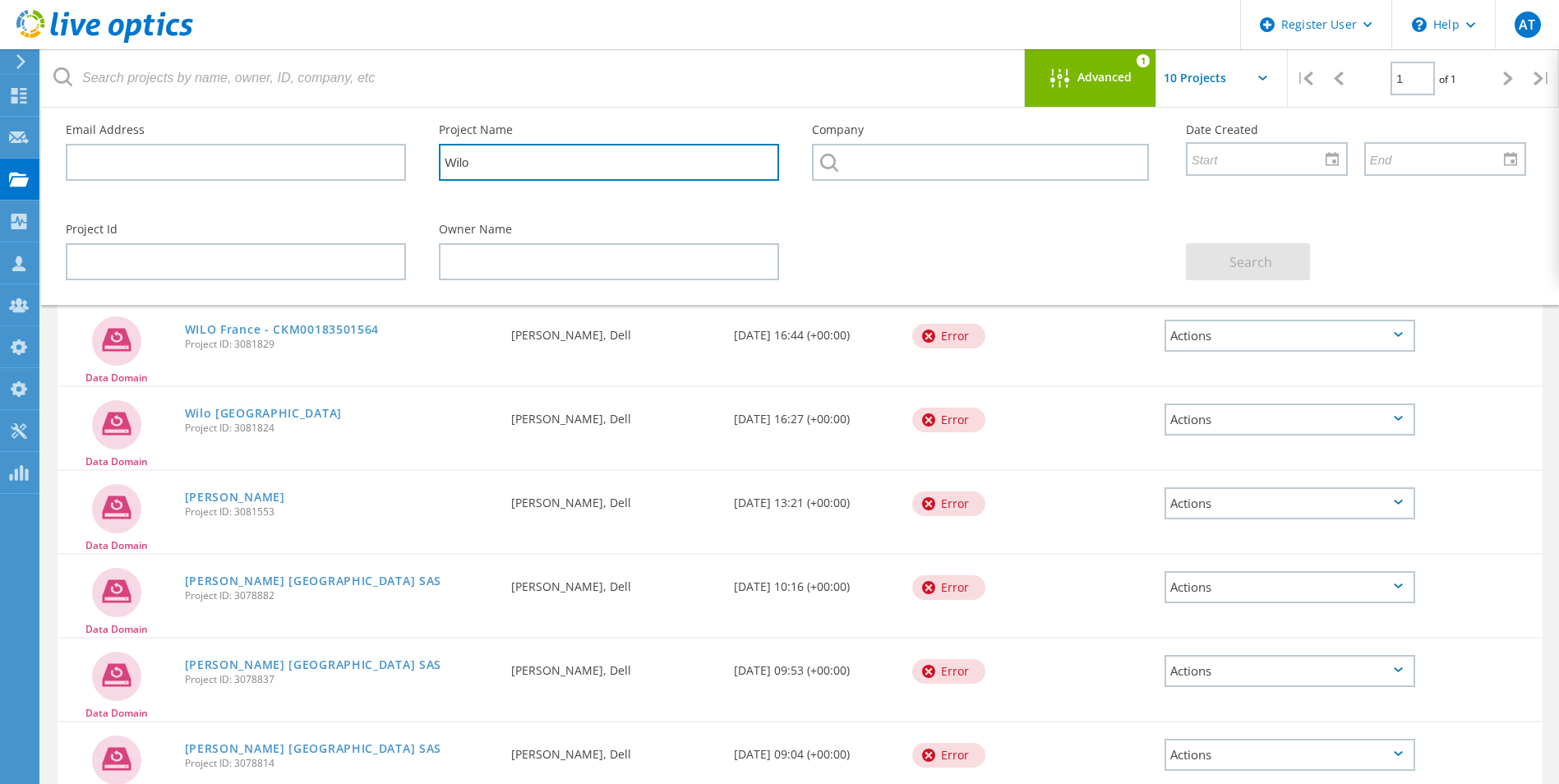
click at [518, 169] on input "Wilo" at bounding box center [608, 162] width 340 height 37
type input "W"
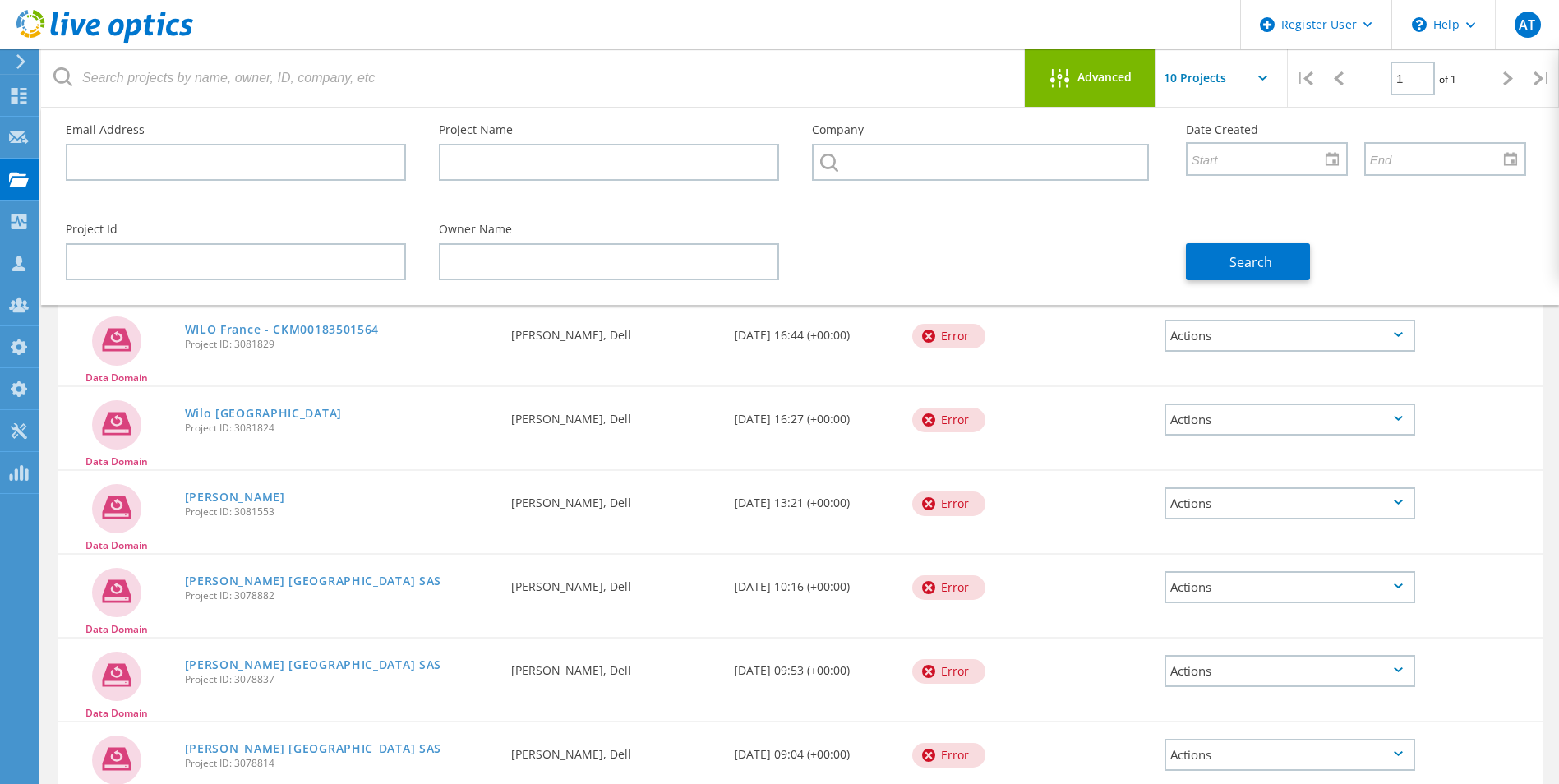
click at [1110, 91] on div "Advanced" at bounding box center [1090, 77] width 132 height 57
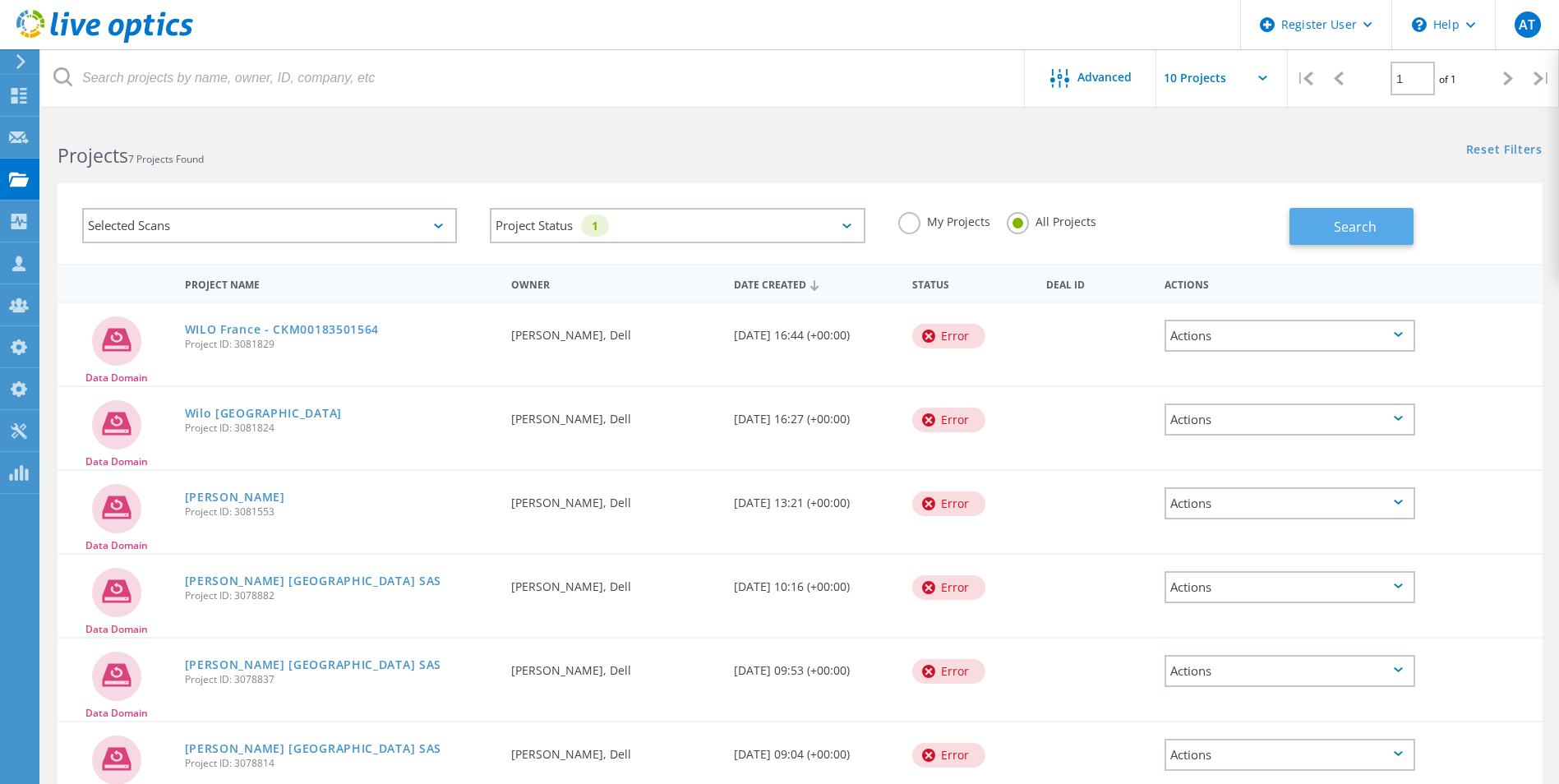
click at [1345, 224] on span "Search" at bounding box center [1355, 227] width 42 height 18
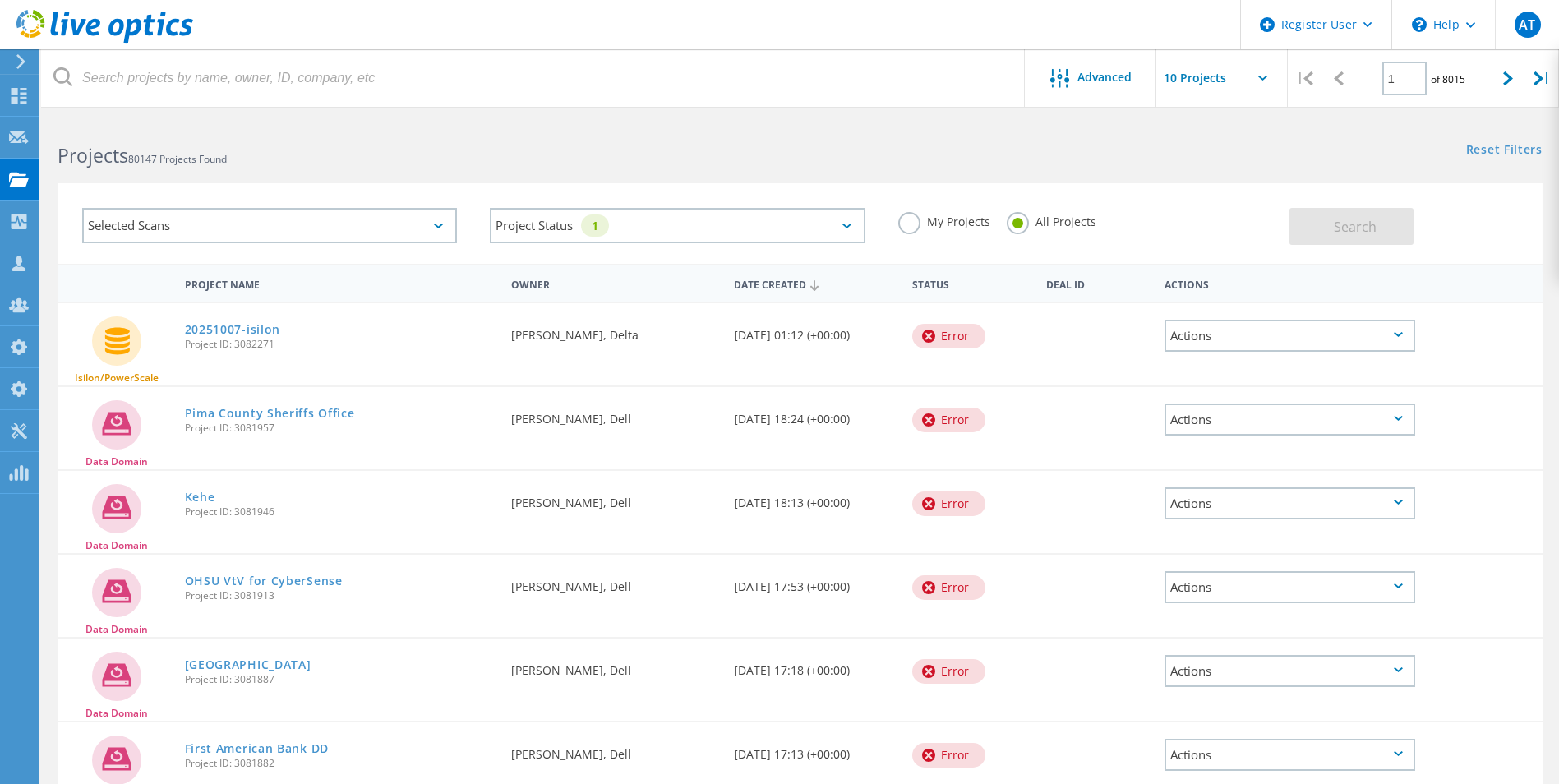
click at [439, 229] on div "Selected Scans" at bounding box center [270, 226] width 375 height 35
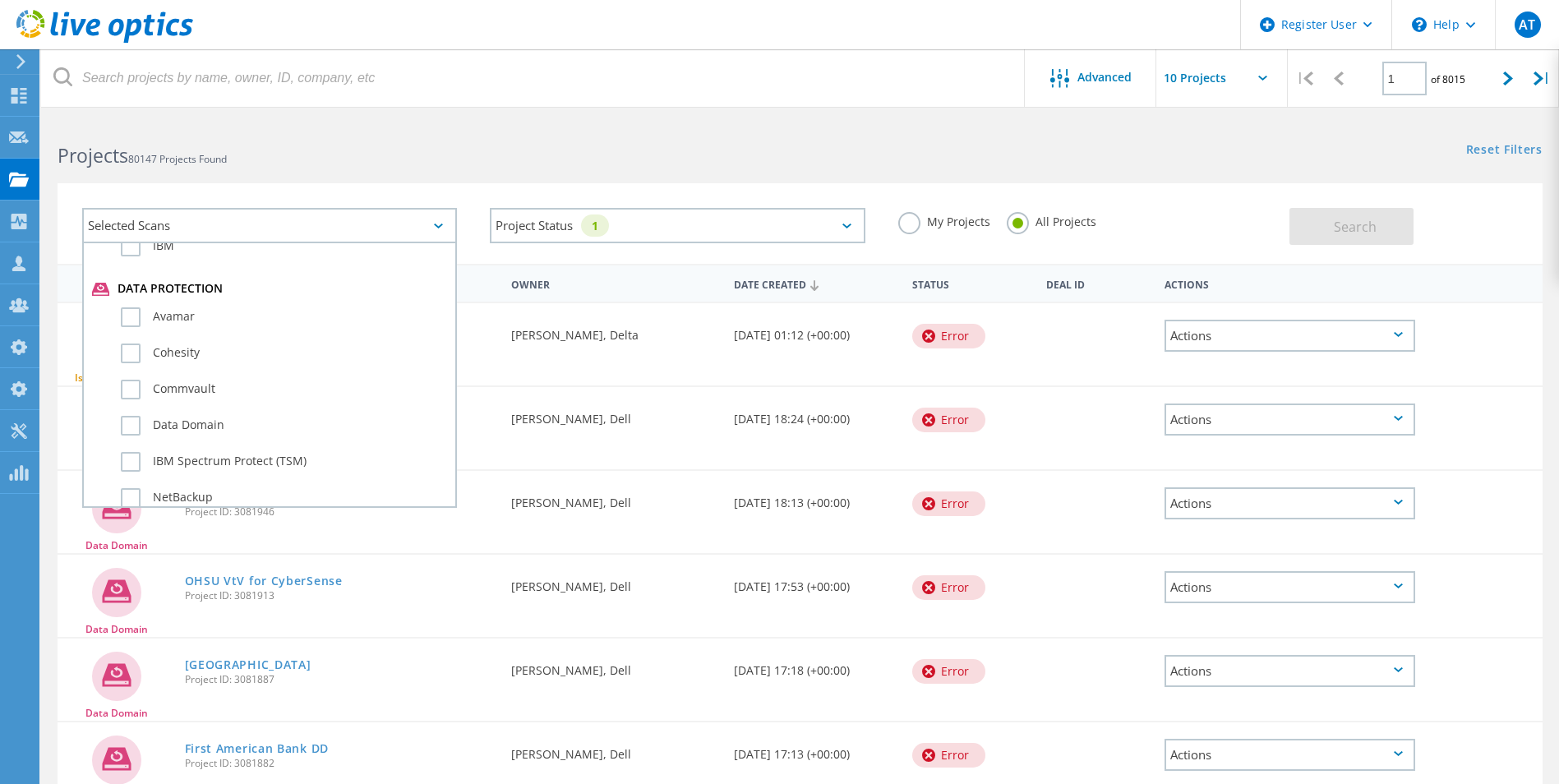
scroll to position [904, 0]
click at [127, 408] on label "Data Domain" at bounding box center [284, 404] width 326 height 20
click at [0, 0] on input "Data Domain" at bounding box center [0, 0] width 0 height 0
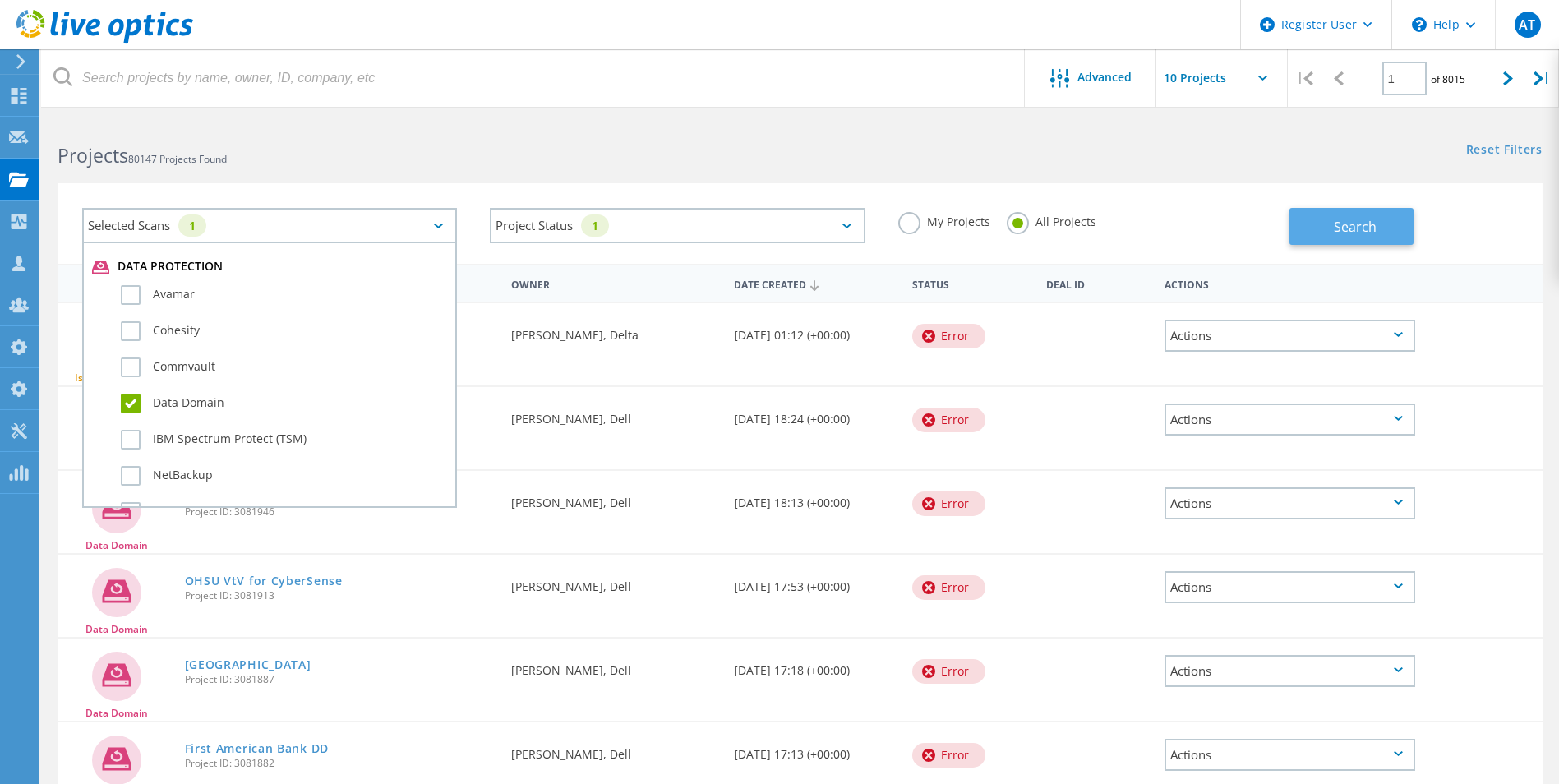
click at [1328, 235] on button "Search" at bounding box center [1351, 226] width 124 height 37
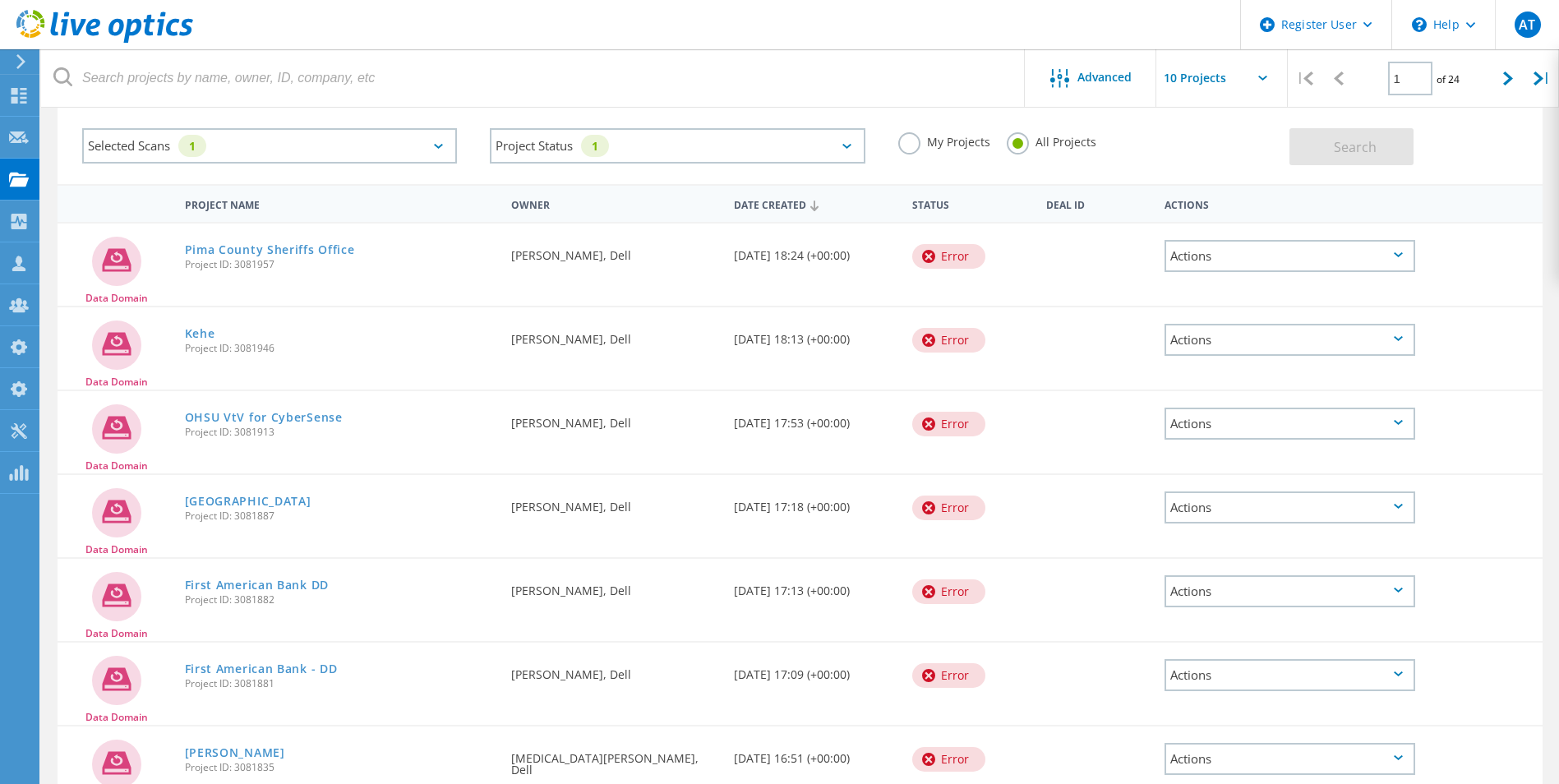
scroll to position [0, 0]
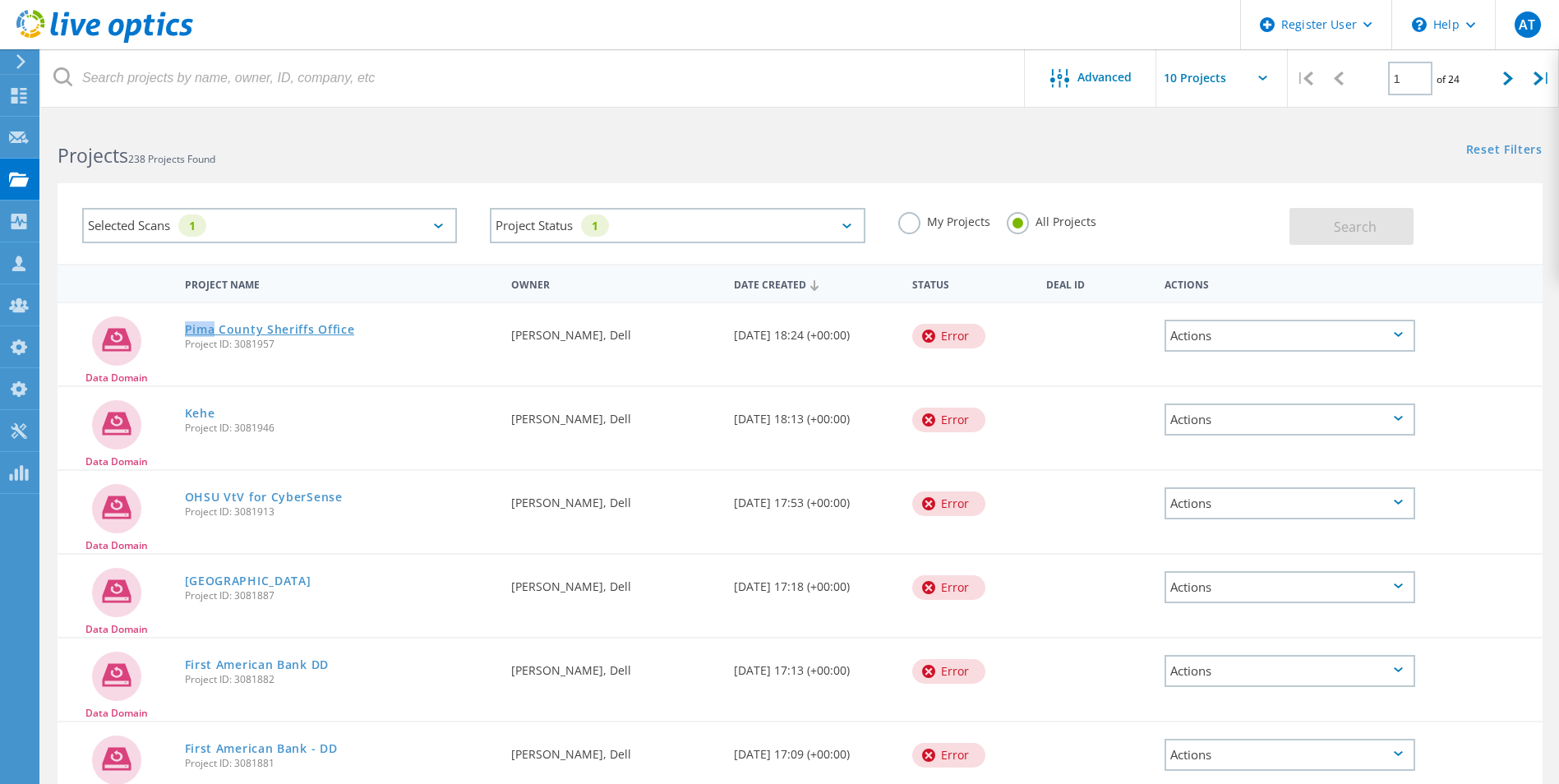
drag, startPoint x: 179, startPoint y: 331, endPoint x: 211, endPoint y: 330, distance: 32.0
click at [211, 330] on div "Pima County Sheriffs Office Project ID: 3081957" at bounding box center [340, 334] width 327 height 62
copy link "Pima"
click at [647, 230] on div "Project Status 1" at bounding box center [678, 226] width 375 height 35
click at [506, 305] on label "Complete" at bounding box center [677, 302] width 355 height 20
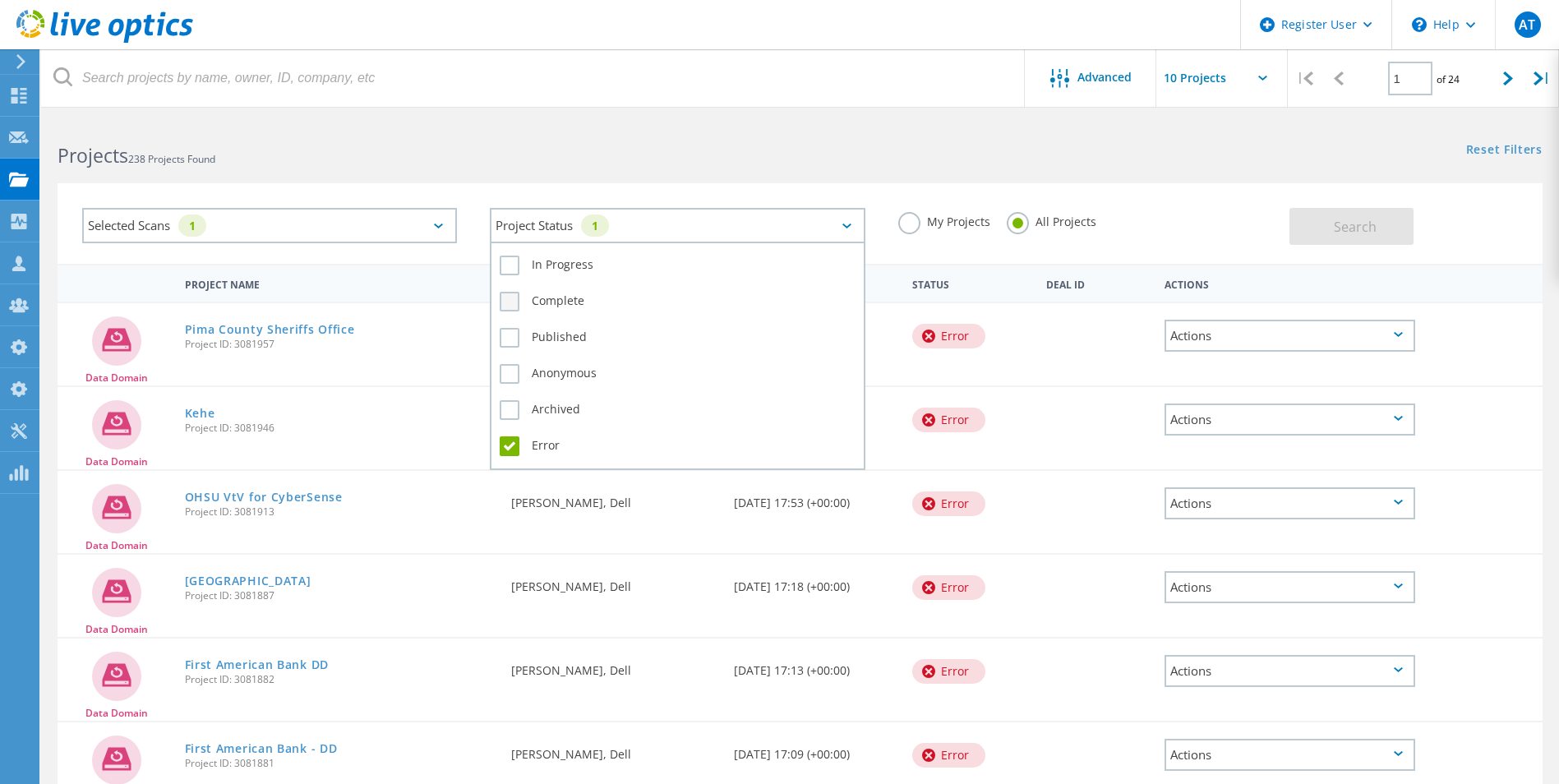
click at [0, 0] on input "Complete" at bounding box center [0, 0] width 0 height 0
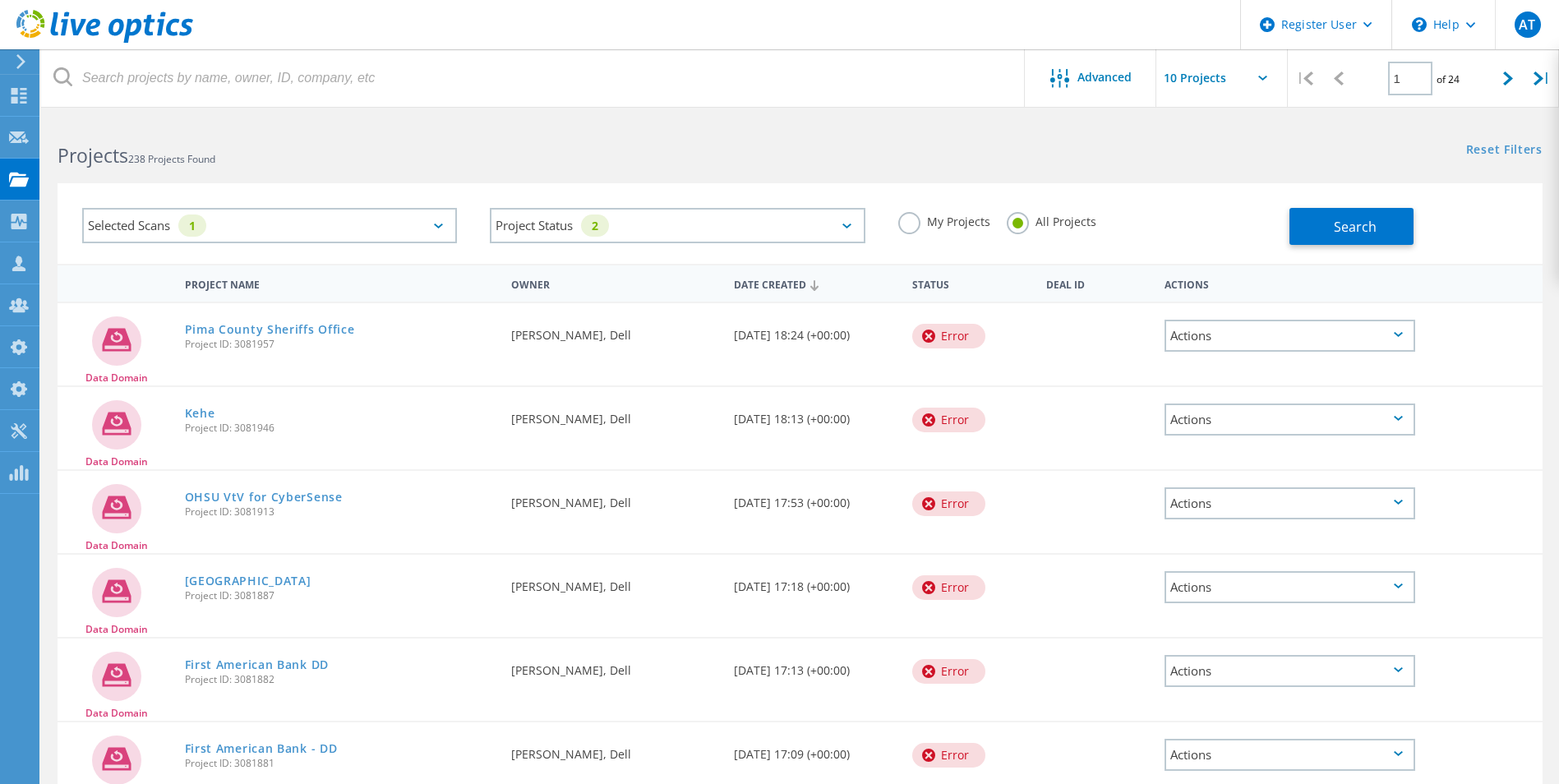
click at [687, 151] on h2 "Projects 238 Projects Found" at bounding box center [420, 156] width 726 height 27
click at [1106, 77] on span "Advanced" at bounding box center [1105, 77] width 54 height 12
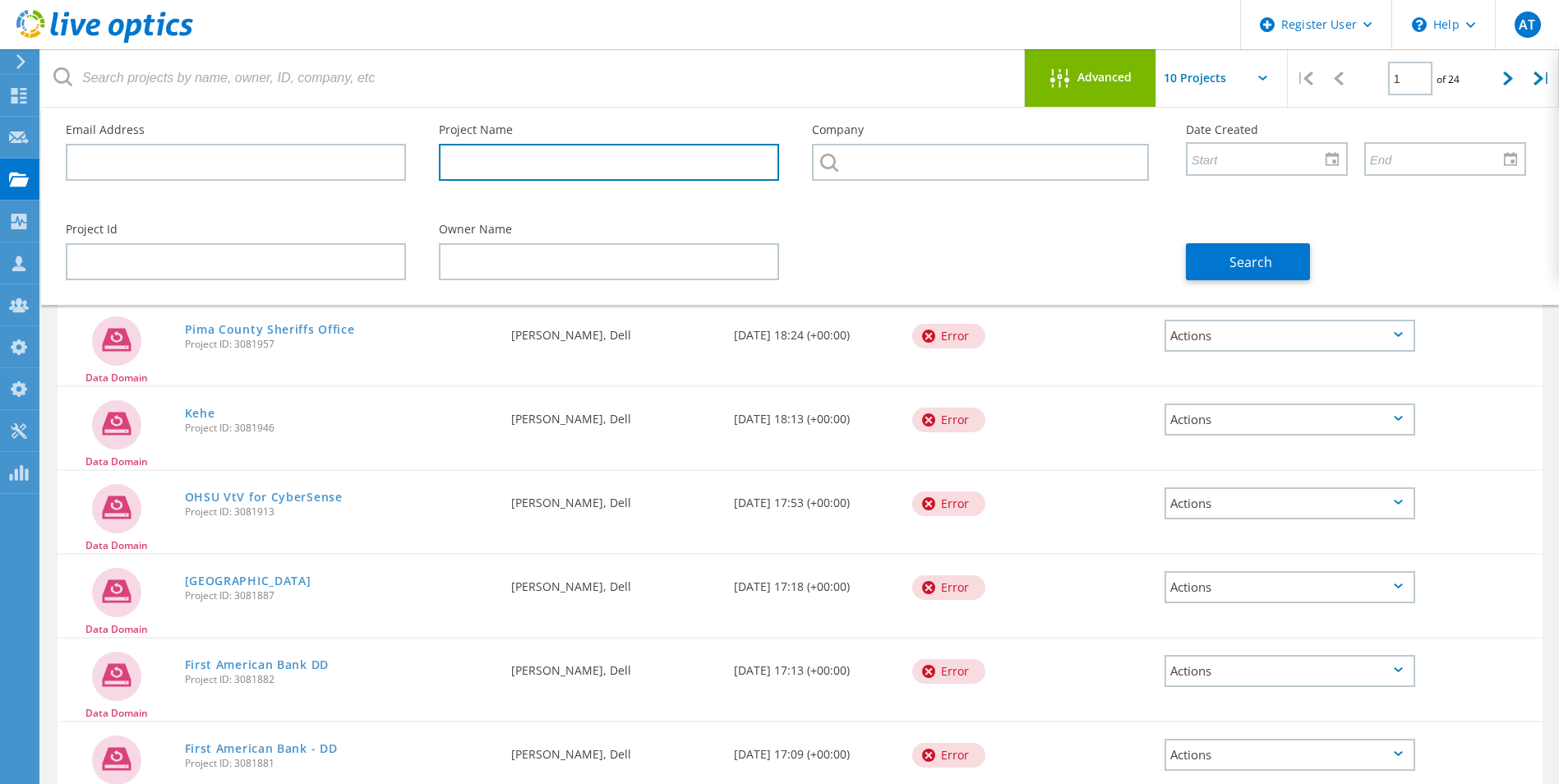
click at [459, 157] on input "text" at bounding box center [608, 162] width 340 height 37
paste input "Pima"
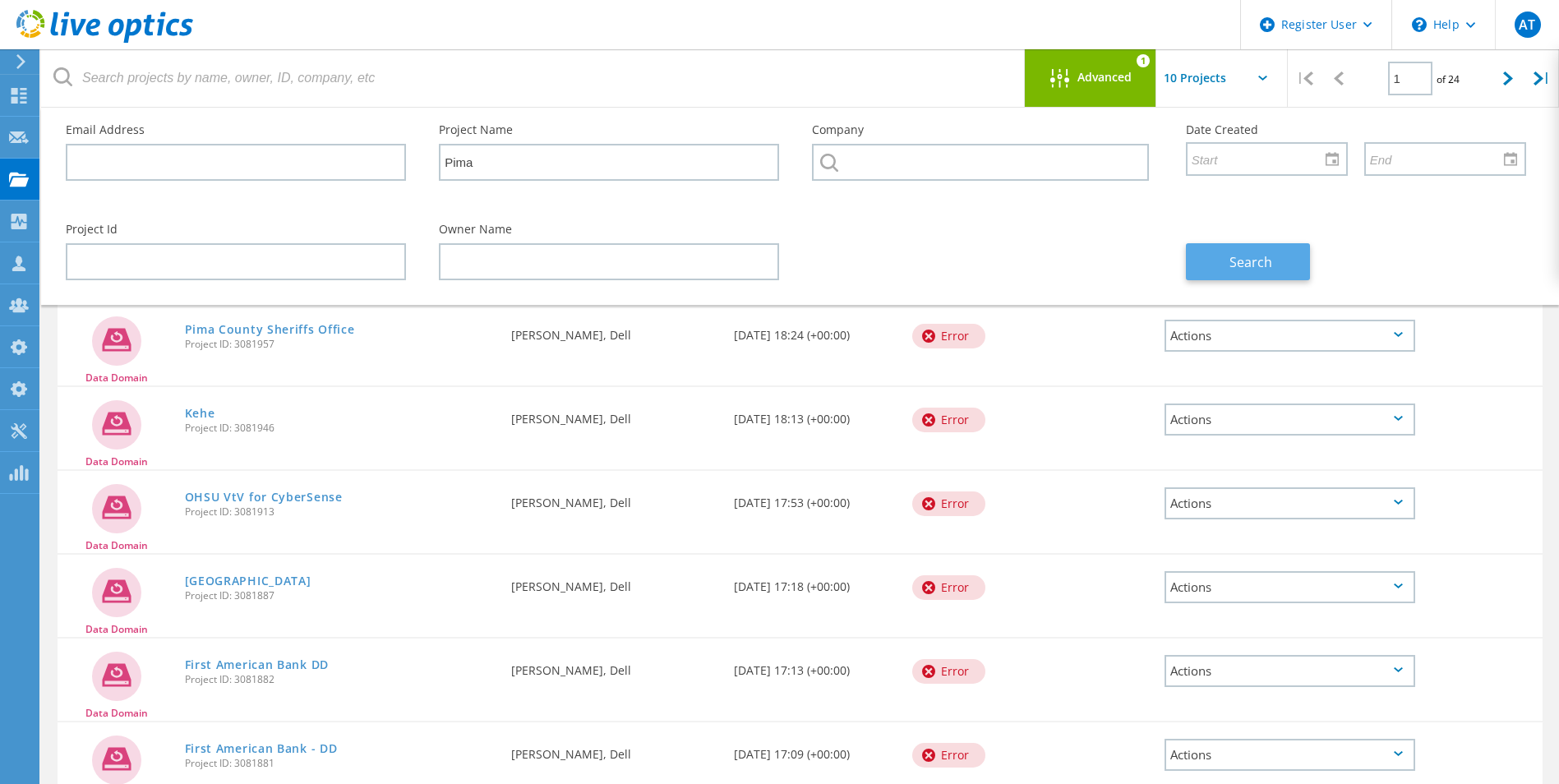
click at [1258, 258] on span "Search" at bounding box center [1250, 262] width 42 height 18
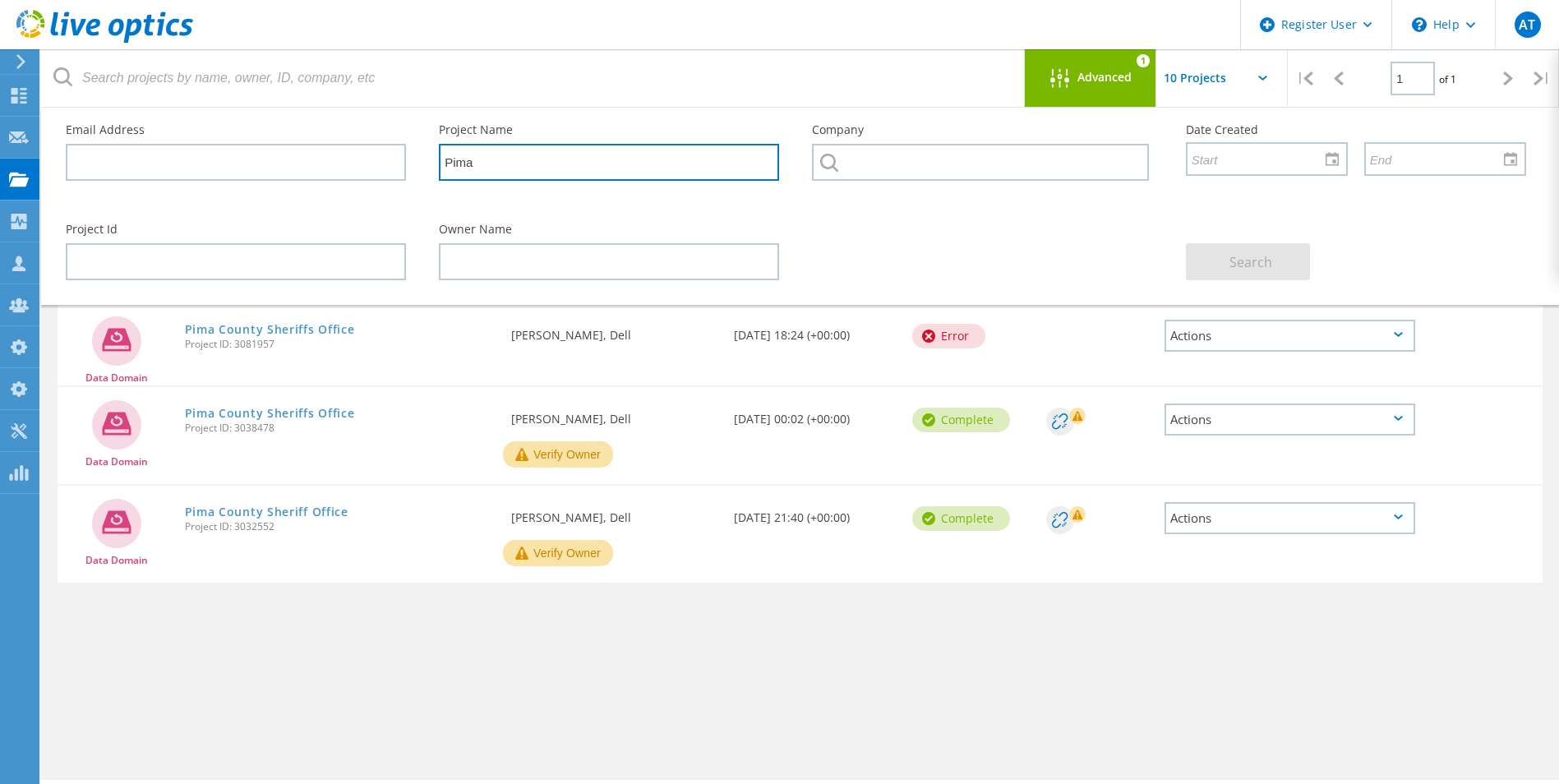
click at [568, 165] on input "Pima" at bounding box center [608, 162] width 340 height 37
type input "P"
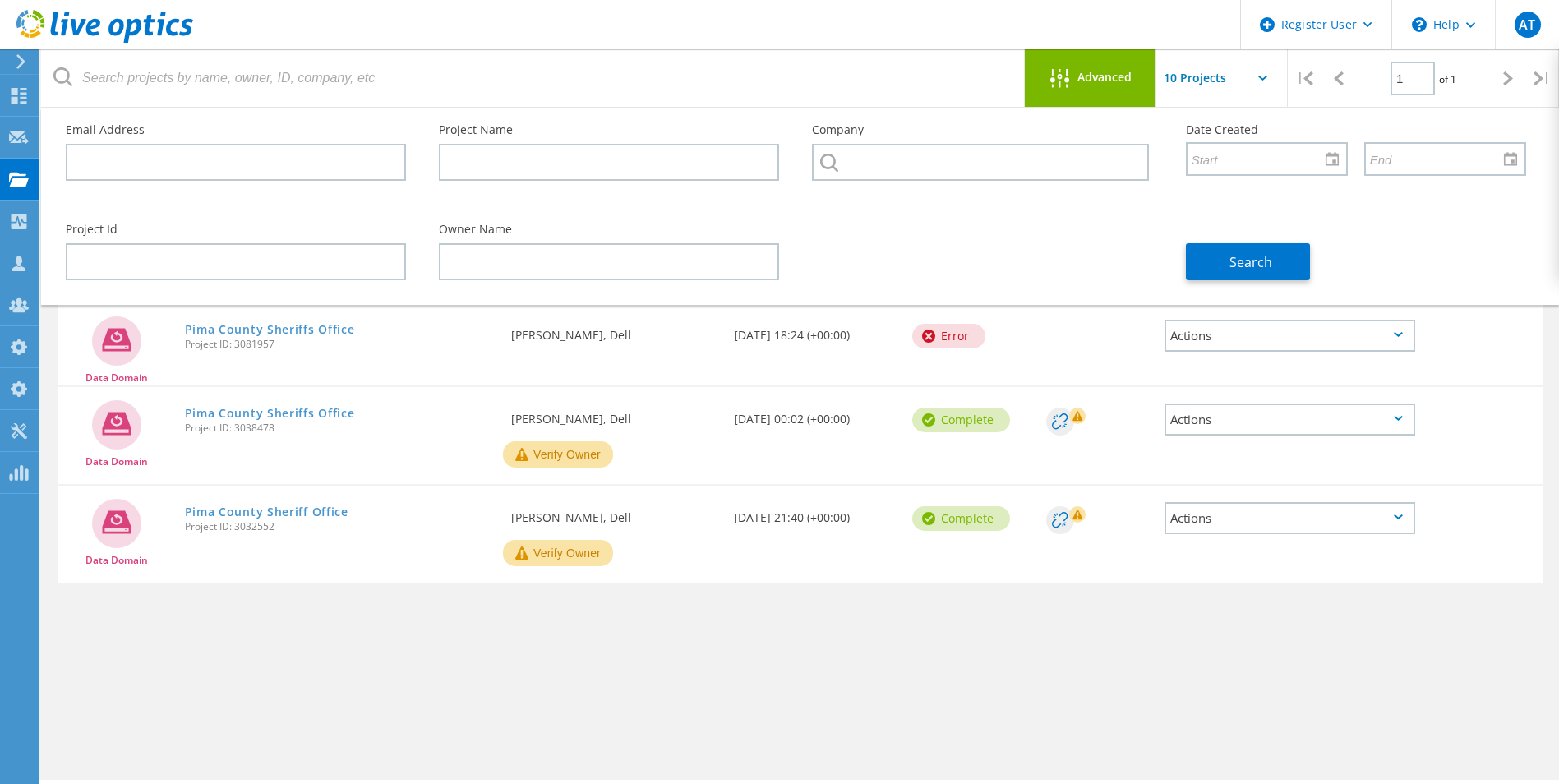
click at [1078, 72] on span "Advanced" at bounding box center [1105, 77] width 54 height 12
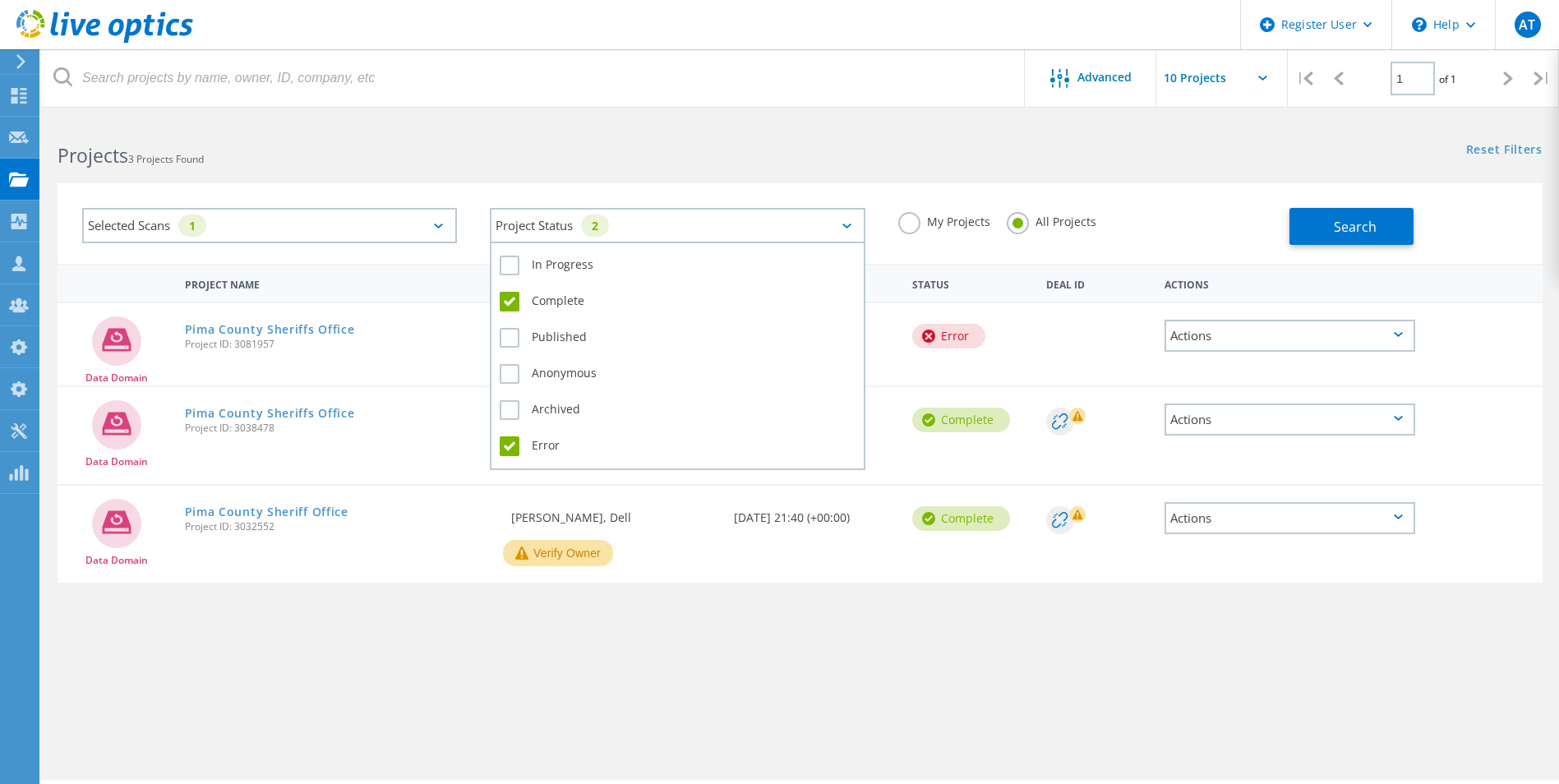
click at [549, 233] on div "Project Status 2" at bounding box center [678, 226] width 375 height 35
click at [504, 304] on label "Complete" at bounding box center [677, 302] width 355 height 20
click at [0, 0] on input "Complete" at bounding box center [0, 0] width 0 height 0
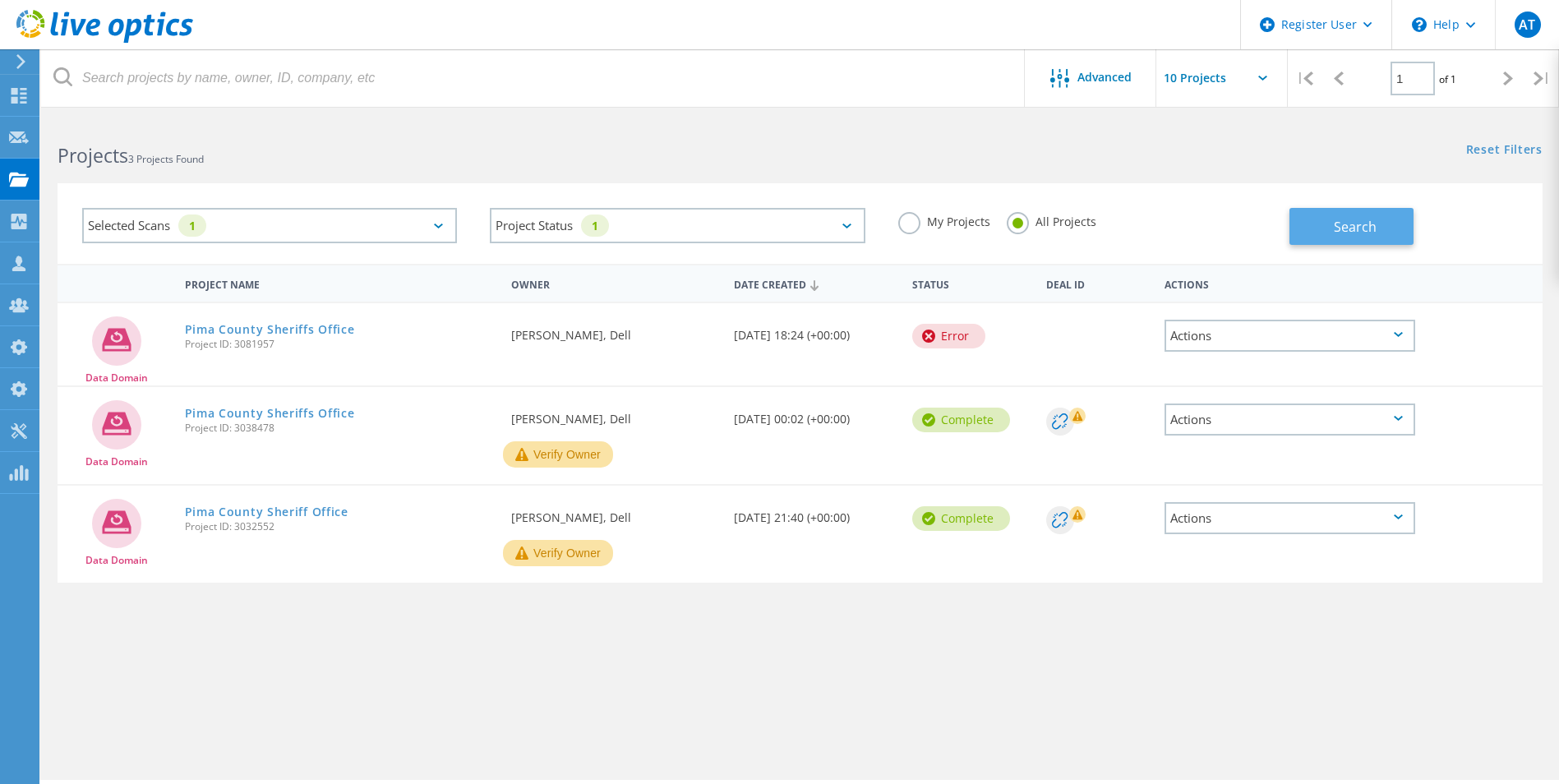
click at [1346, 221] on span "Search" at bounding box center [1355, 227] width 42 height 18
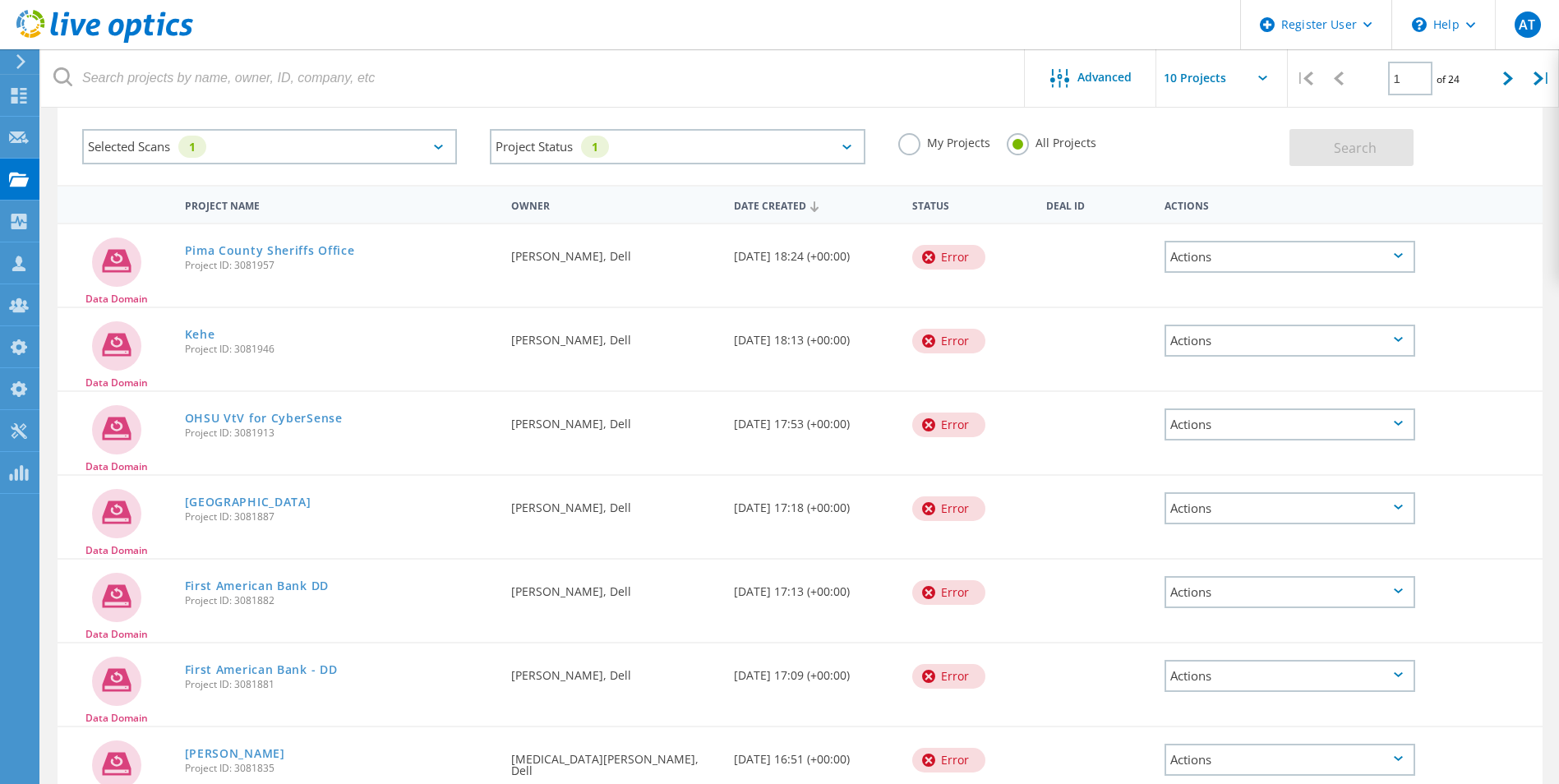
scroll to position [165, 0]
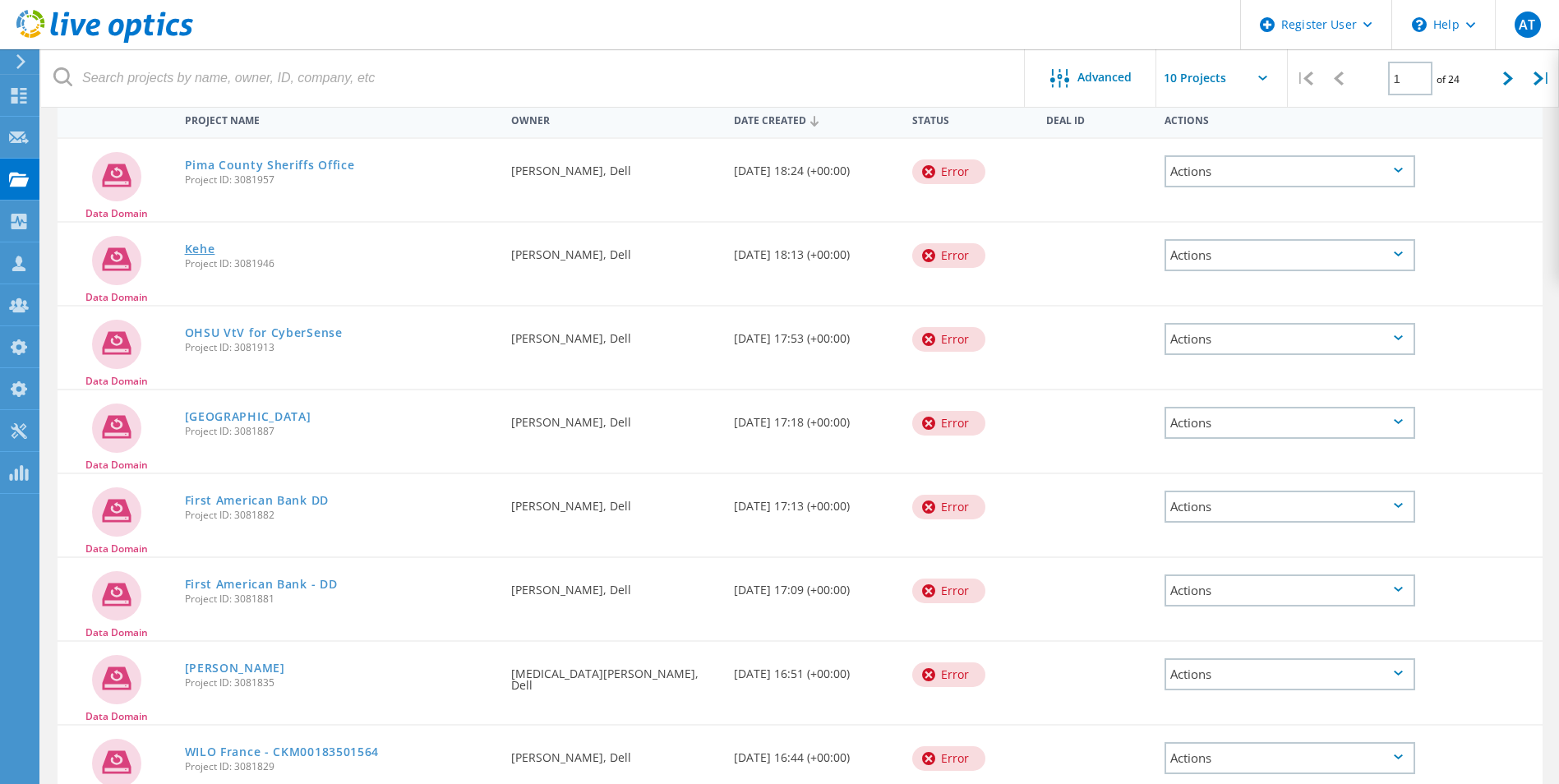
click at [197, 249] on link "Kehe" at bounding box center [200, 249] width 31 height 12
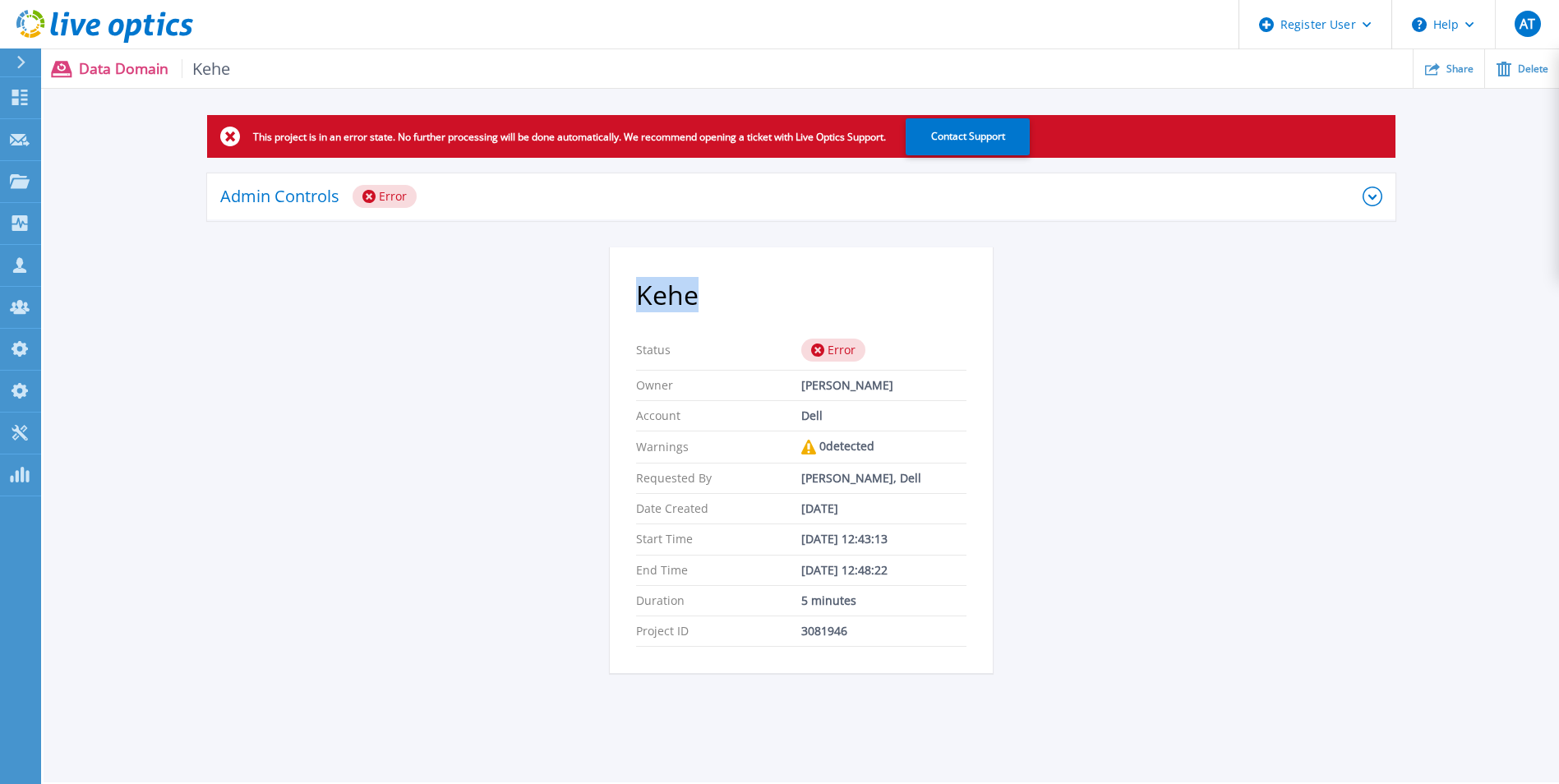
drag, startPoint x: 630, startPoint y: 296, endPoint x: 695, endPoint y: 294, distance: 65.0
click at [695, 294] on section "Kehe Status Error Owner [PERSON_NAME] Account Dell Warnings 0 detected Requeste…" at bounding box center [802, 460] width 383 height 426
copy h2 "Kehe"
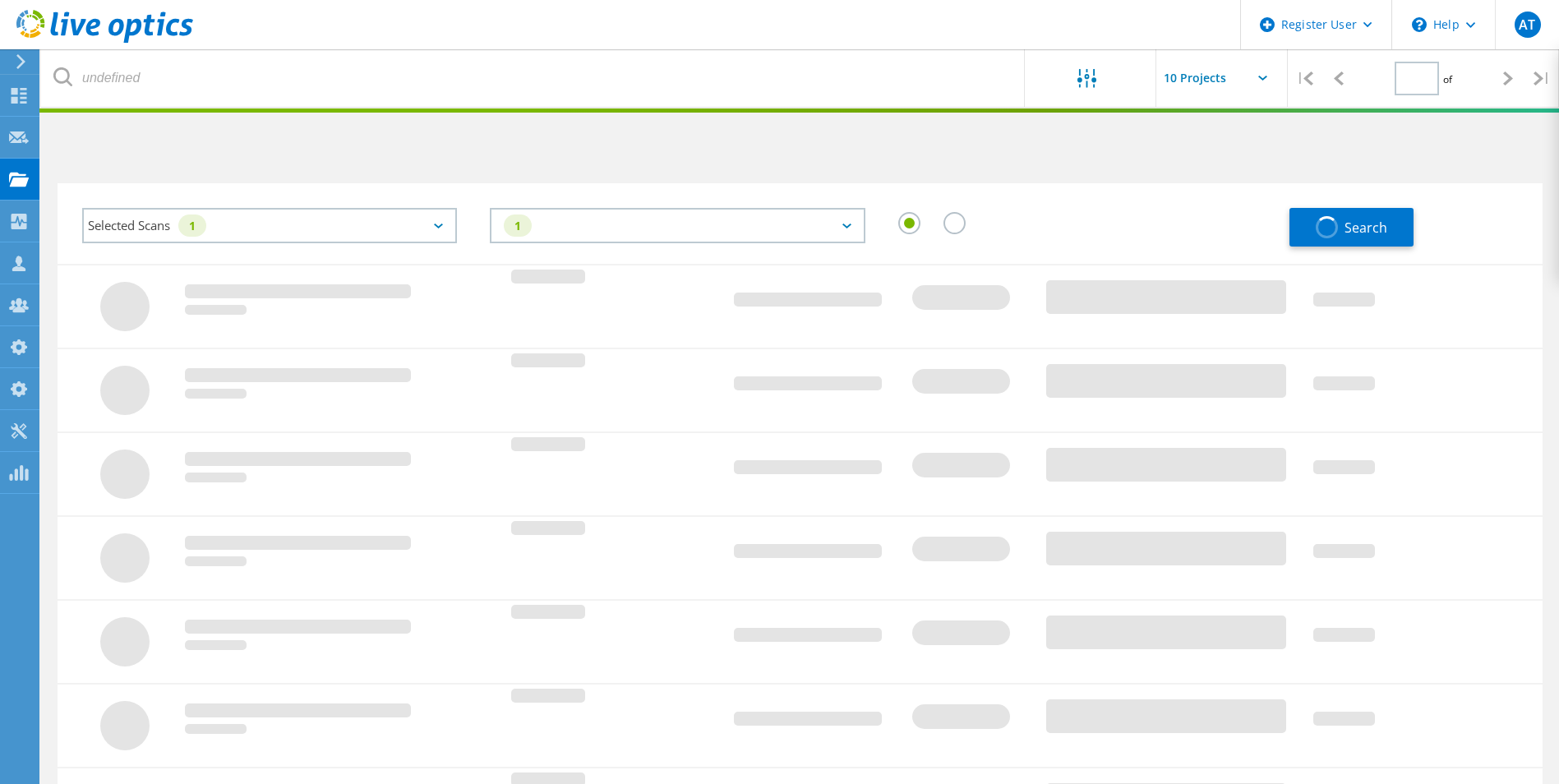
type input "1"
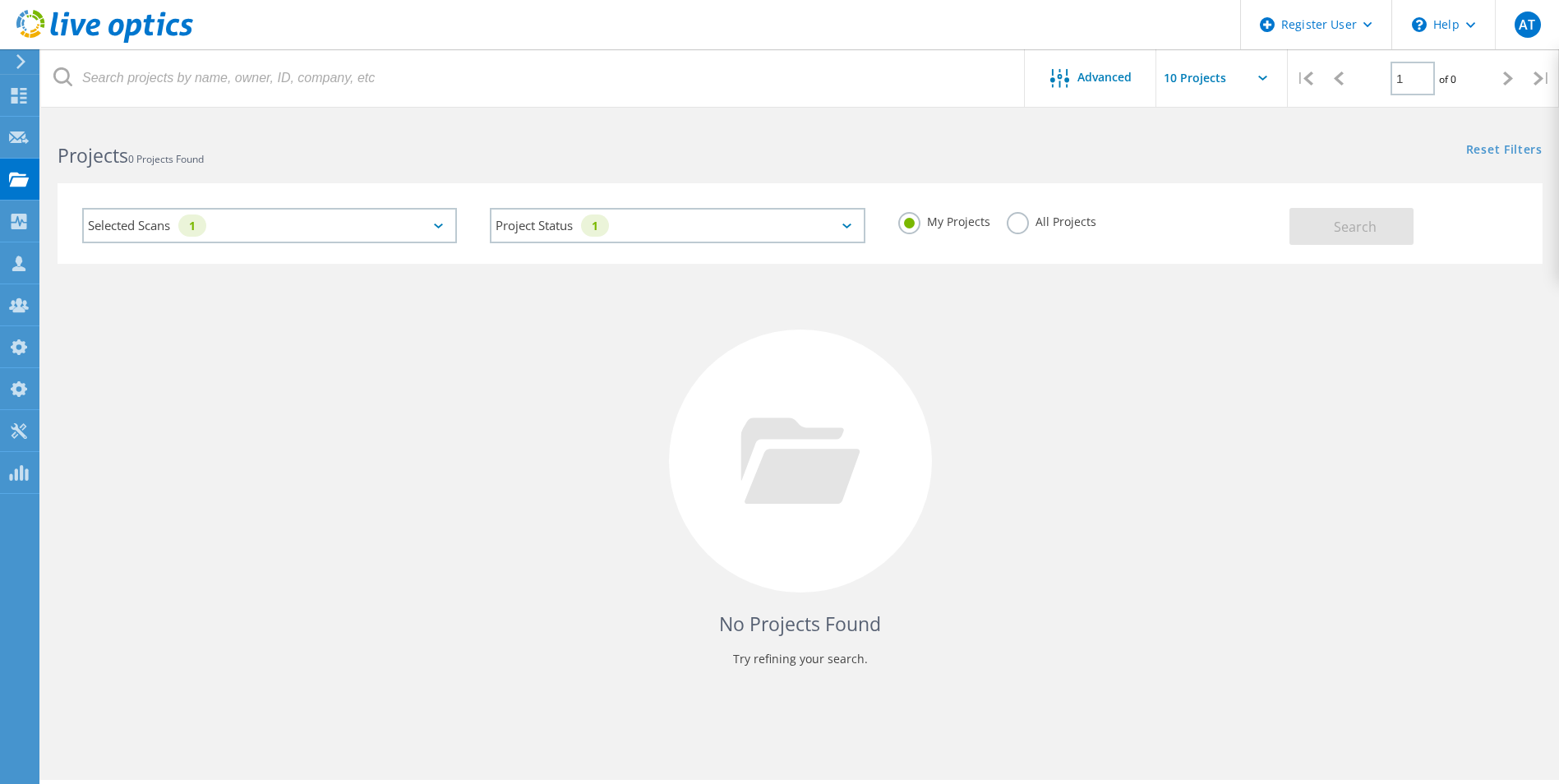
click at [1025, 226] on label "All Projects" at bounding box center [1052, 220] width 90 height 16
click at [0, 0] on input "All Projects" at bounding box center [0, 0] width 0 height 0
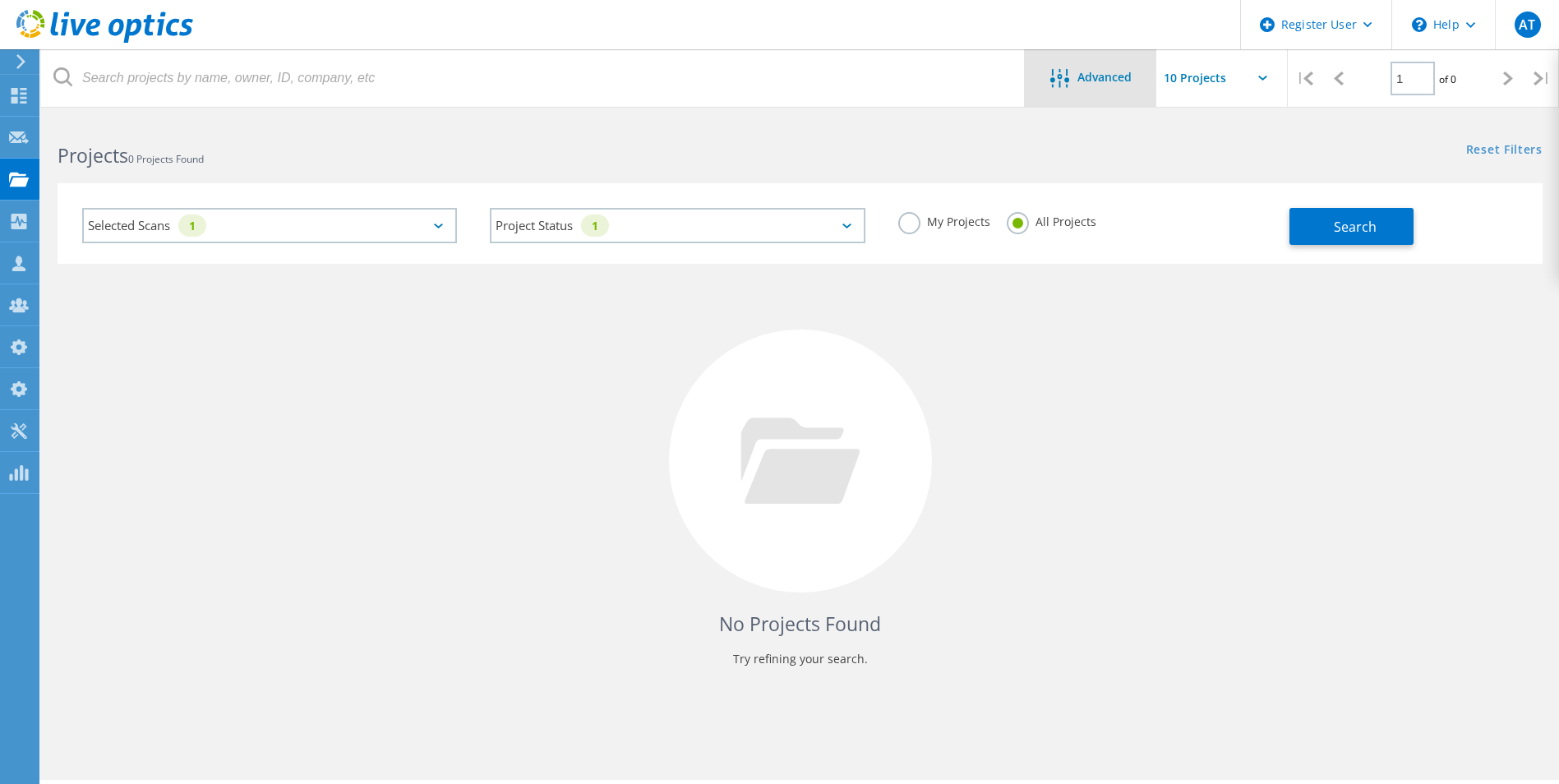
click at [1100, 83] on span "Advanced" at bounding box center [1105, 77] width 54 height 12
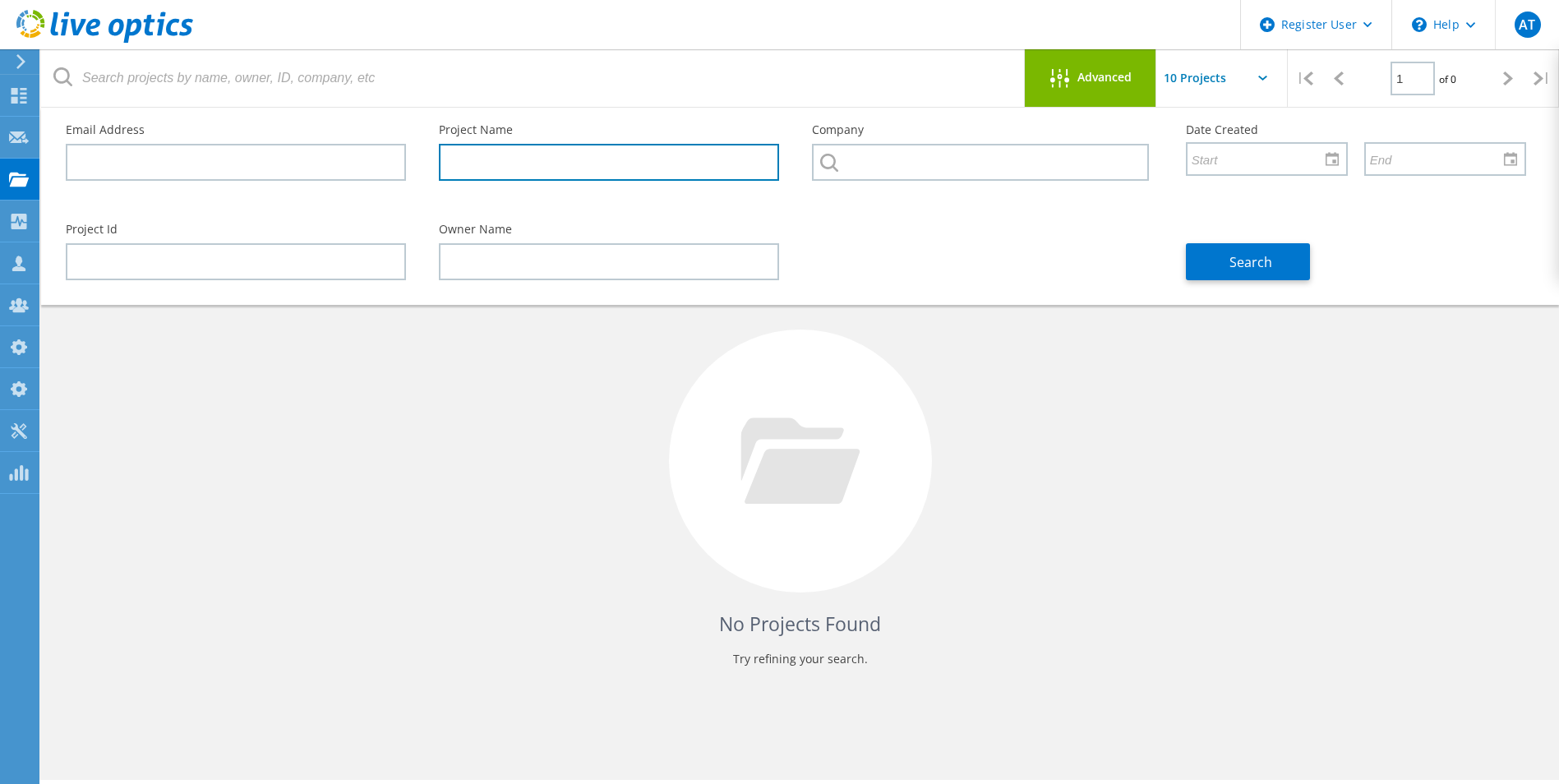
click at [588, 170] on input "text" at bounding box center [608, 162] width 340 height 37
paste input "Kehe"
type input "Kehe"
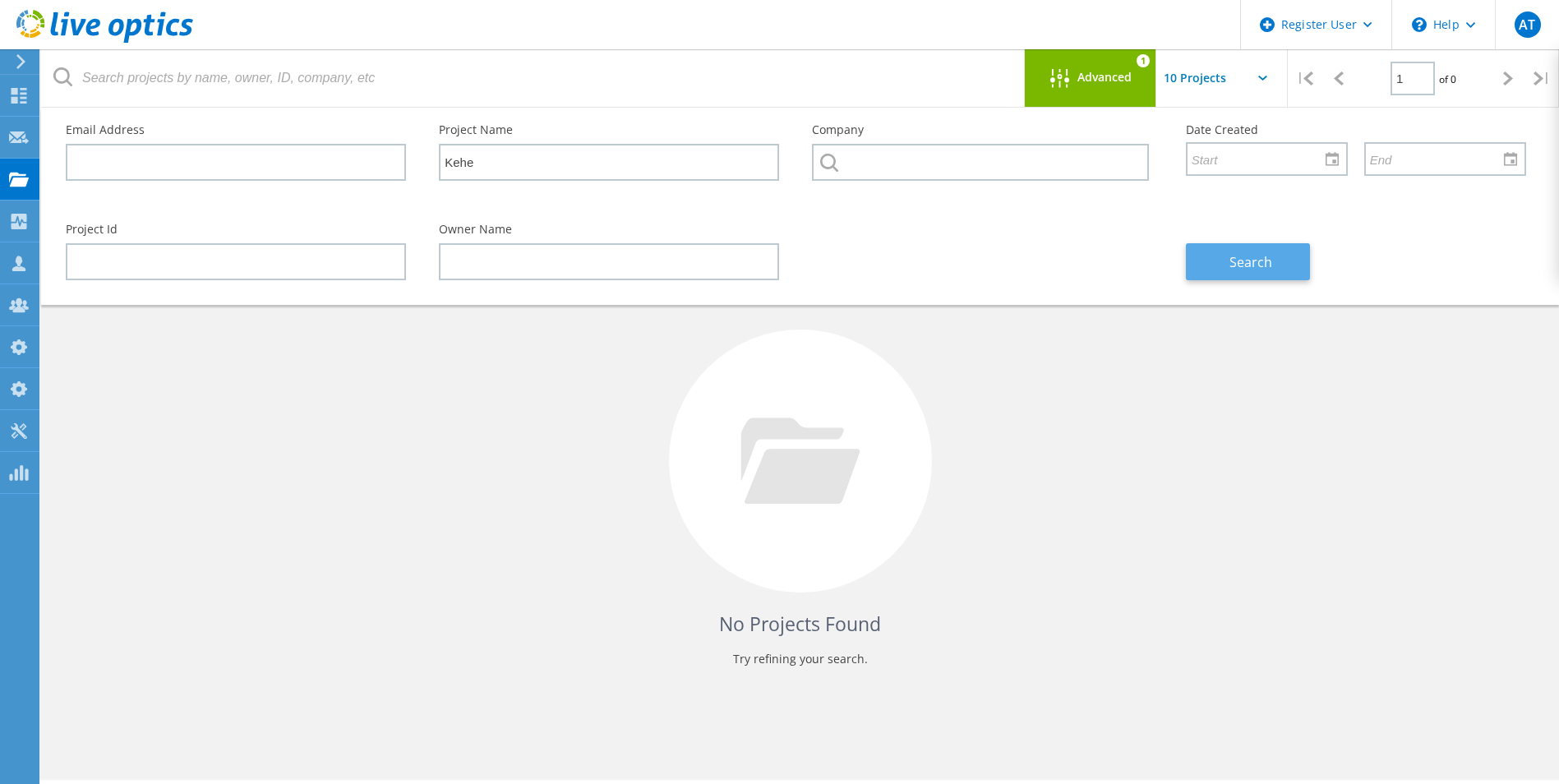
click at [1269, 261] on span "Search" at bounding box center [1250, 262] width 42 height 18
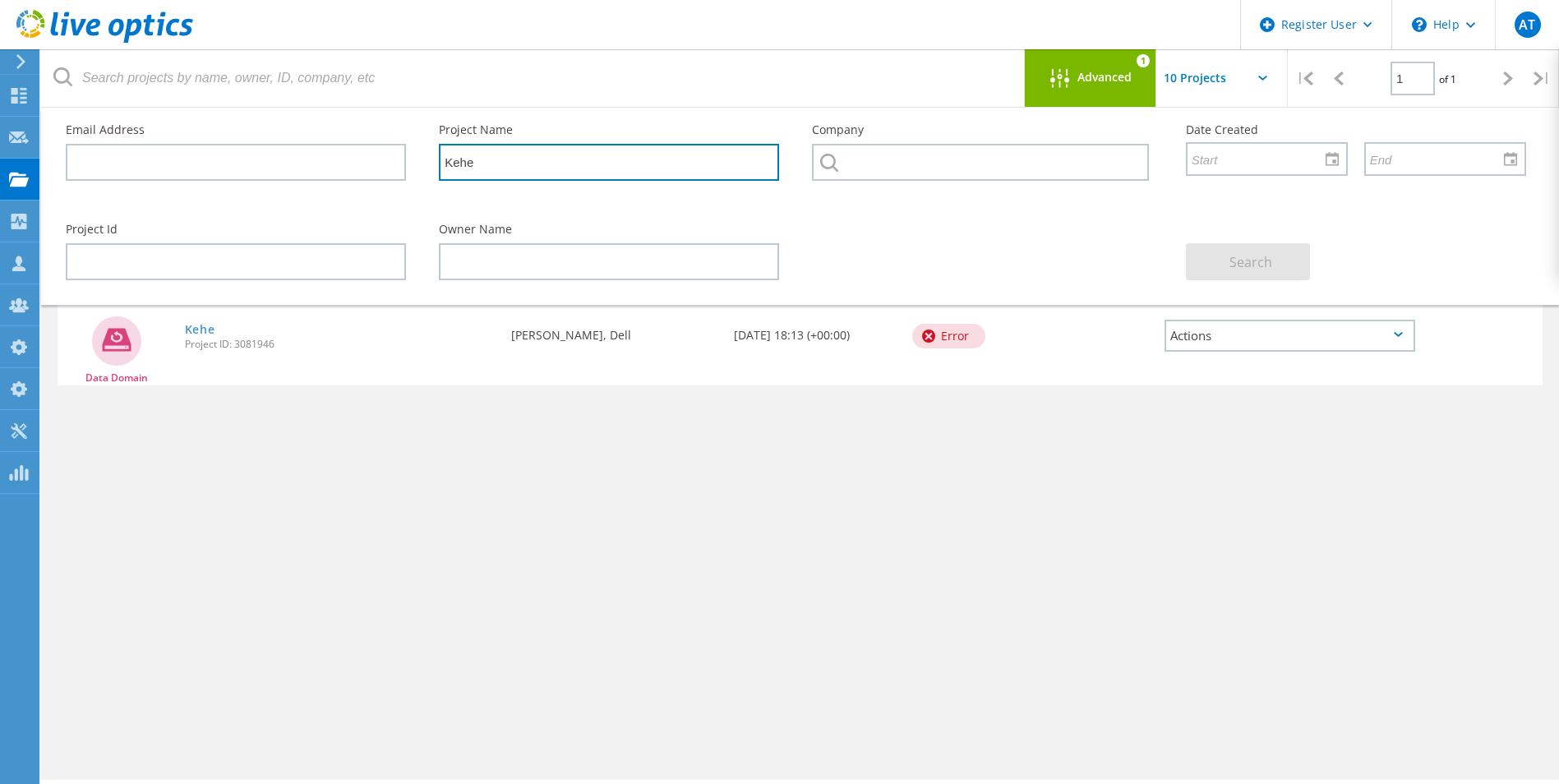
click at [491, 171] on input "Kehe" at bounding box center [608, 162] width 340 height 37
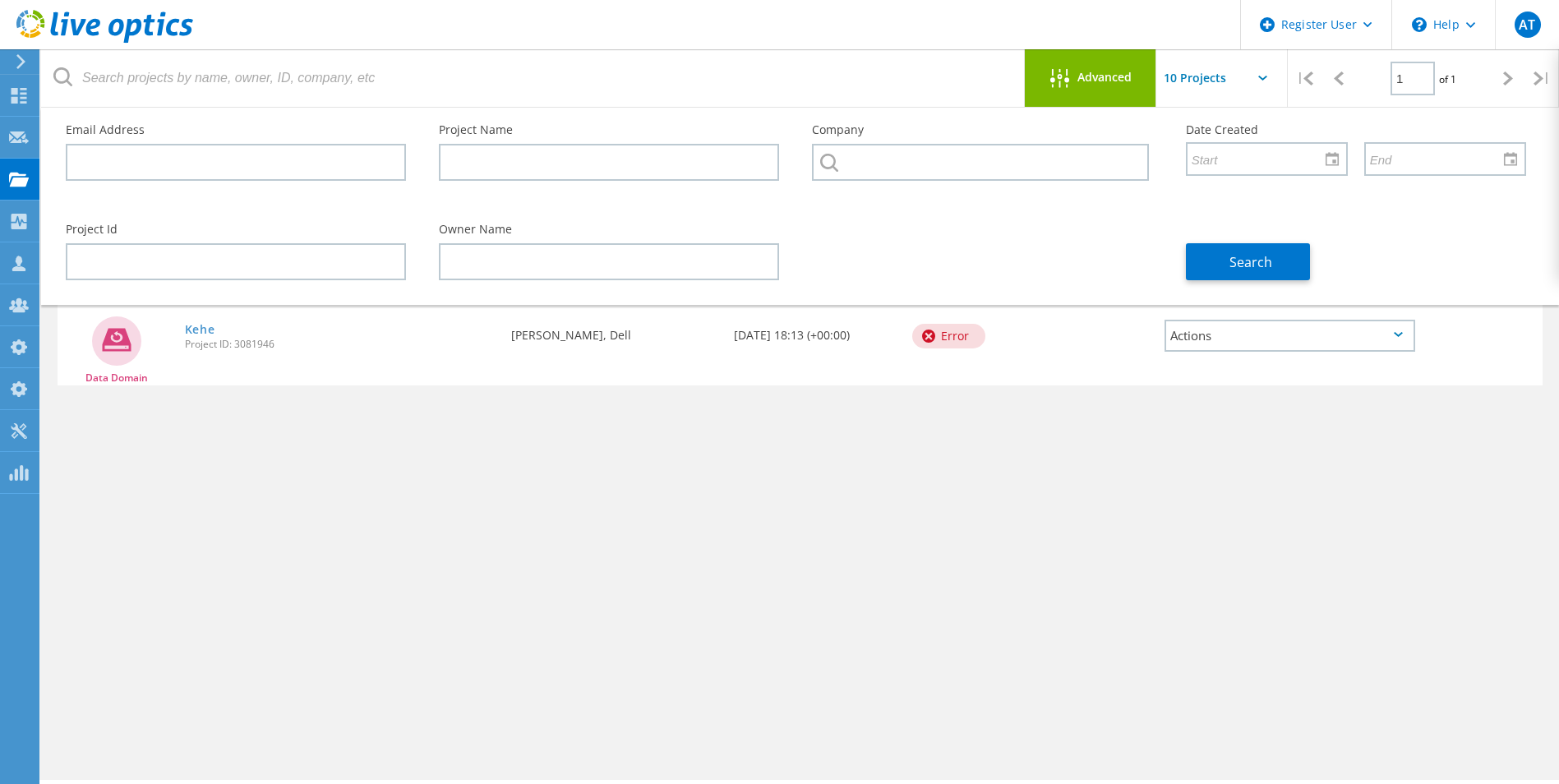
click at [1081, 75] on span "Advanced" at bounding box center [1105, 77] width 54 height 12
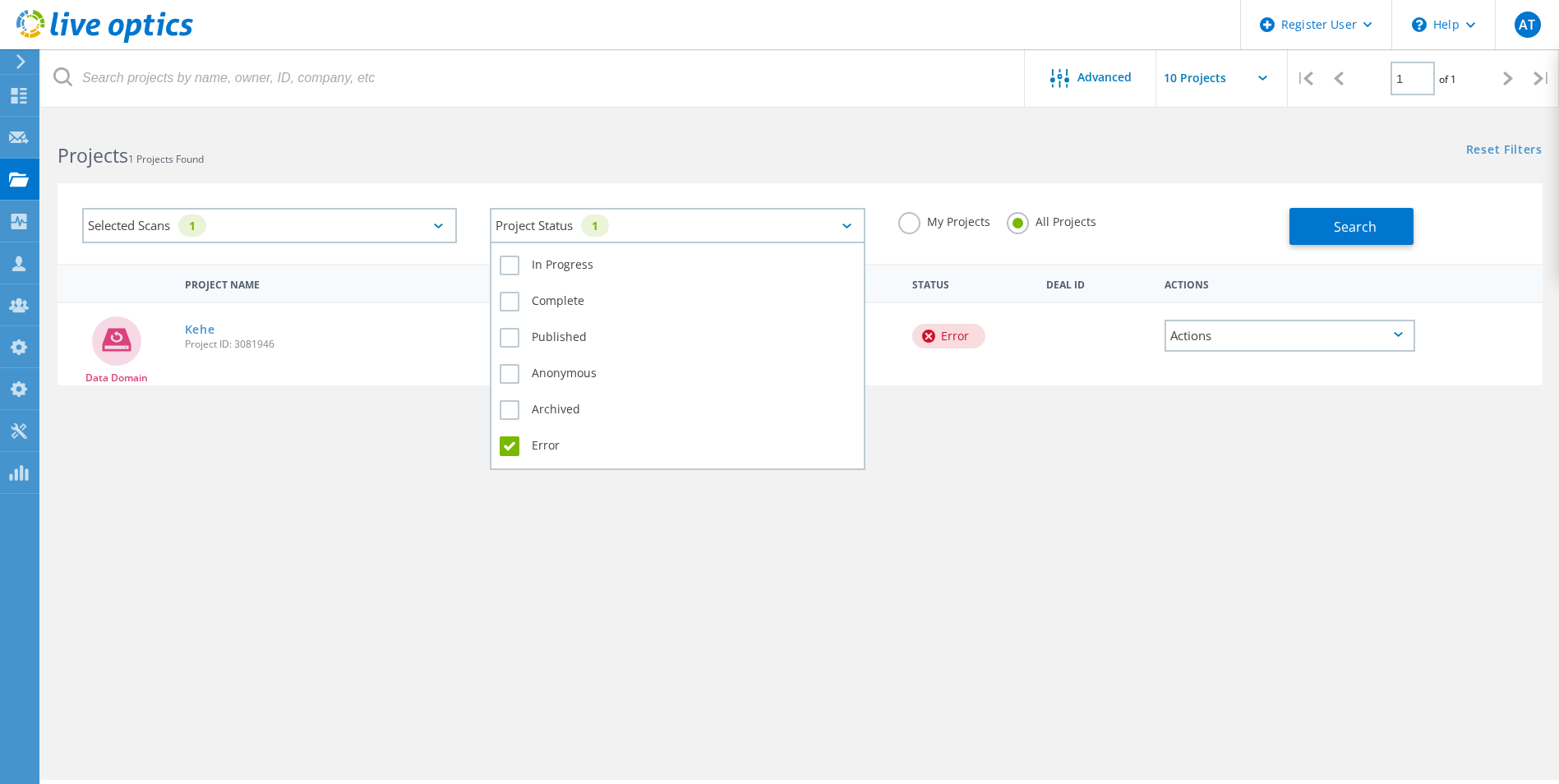
click at [772, 219] on div "Project Status 1" at bounding box center [678, 226] width 375 height 35
click at [503, 302] on label "Complete" at bounding box center [677, 302] width 355 height 20
click at [0, 0] on input "Complete" at bounding box center [0, 0] width 0 height 0
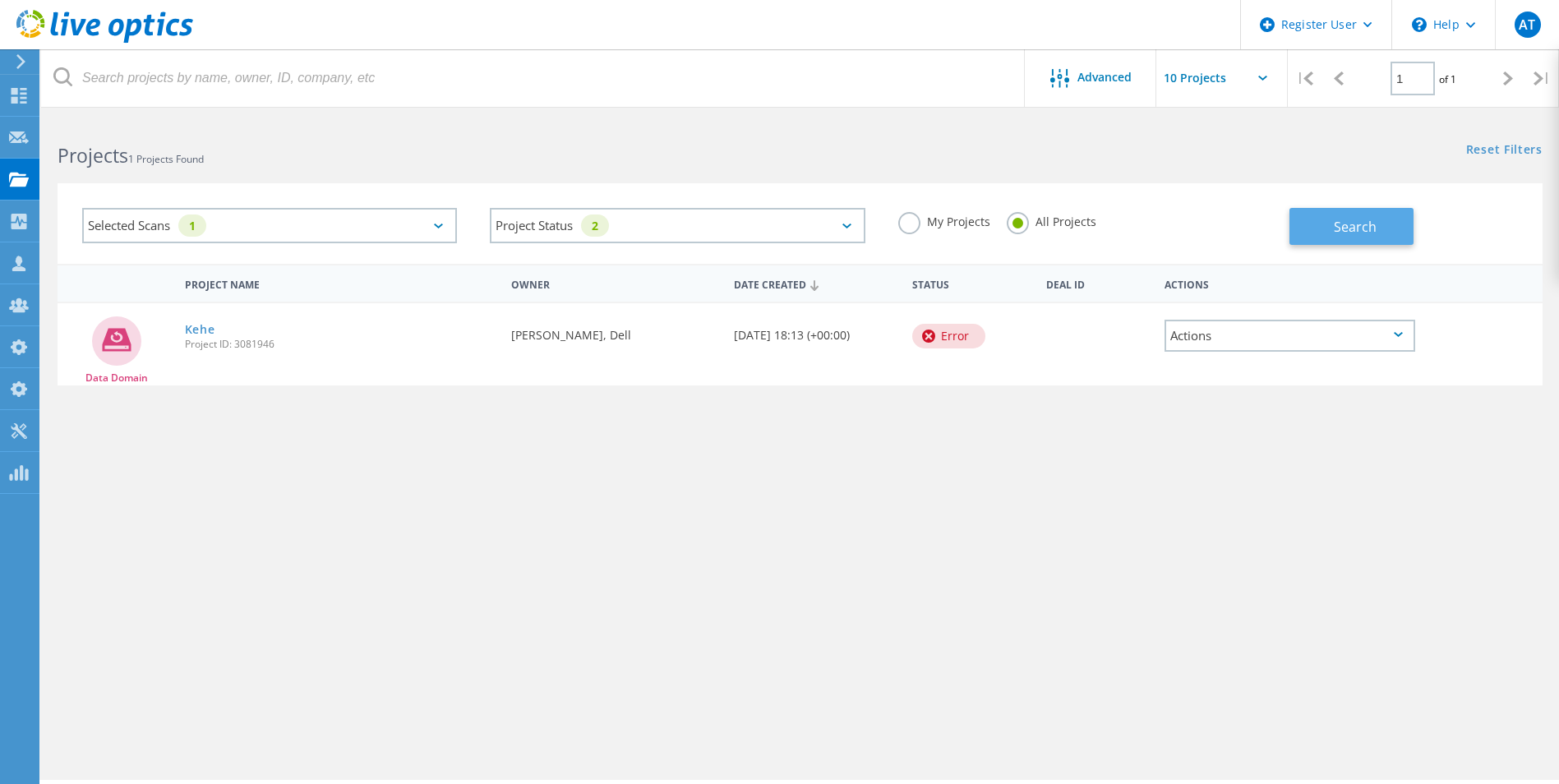
click at [1338, 226] on span "Search" at bounding box center [1355, 227] width 42 height 18
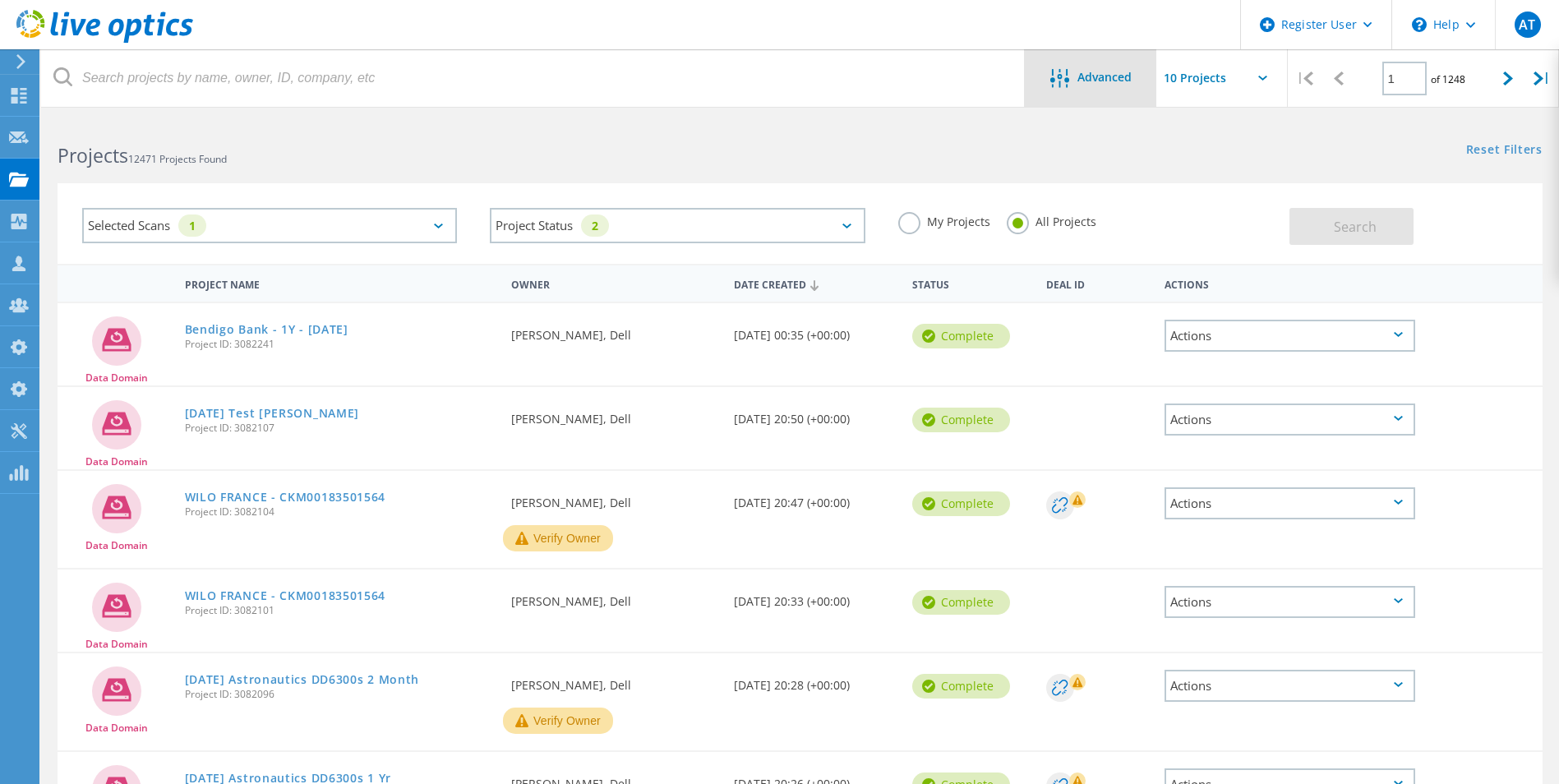
click at [1098, 79] on span "Advanced" at bounding box center [1105, 77] width 54 height 12
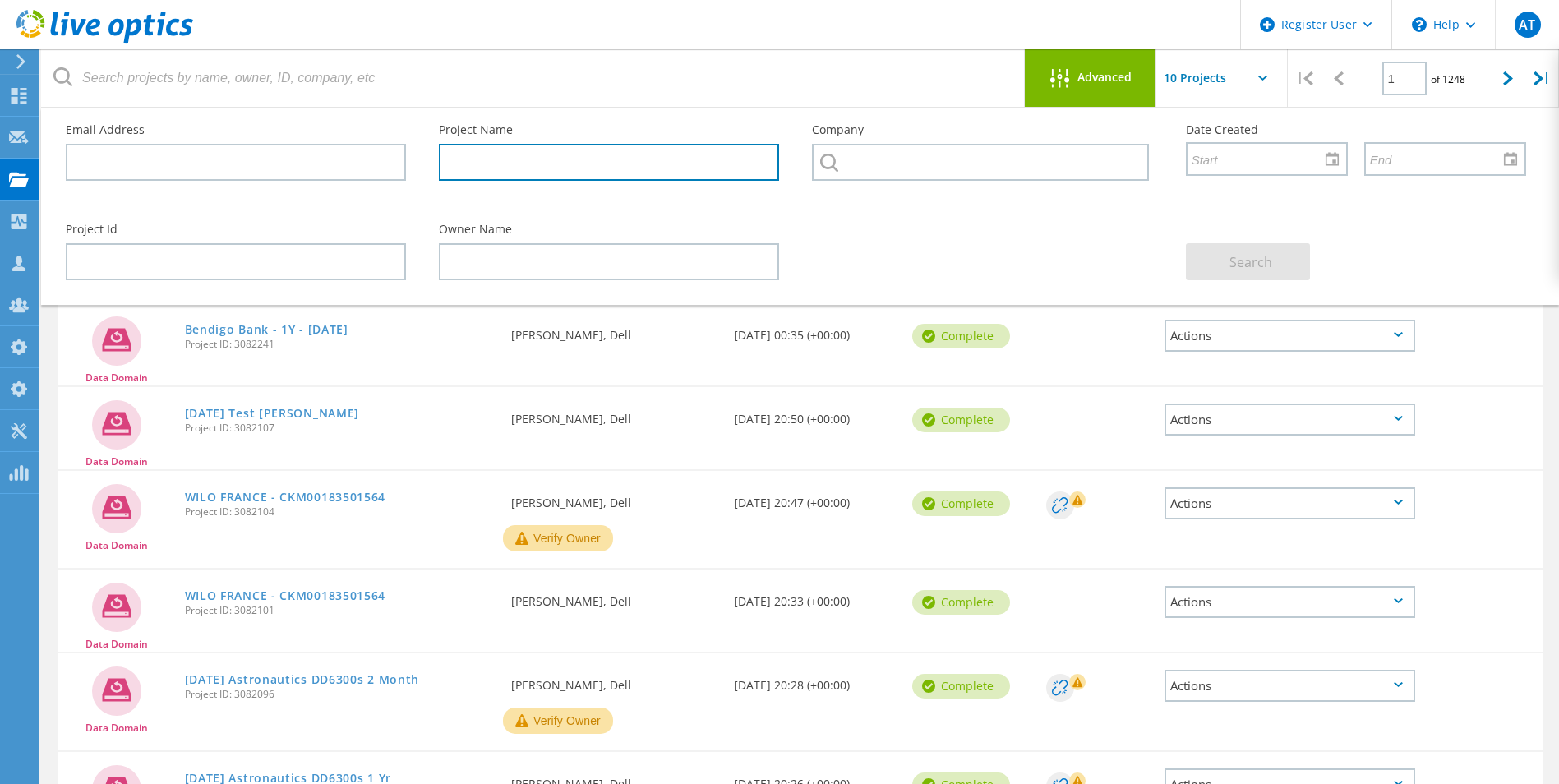
click at [570, 171] on input "text" at bounding box center [608, 162] width 340 height 37
paste input "Kehe"
type input "Kehe"
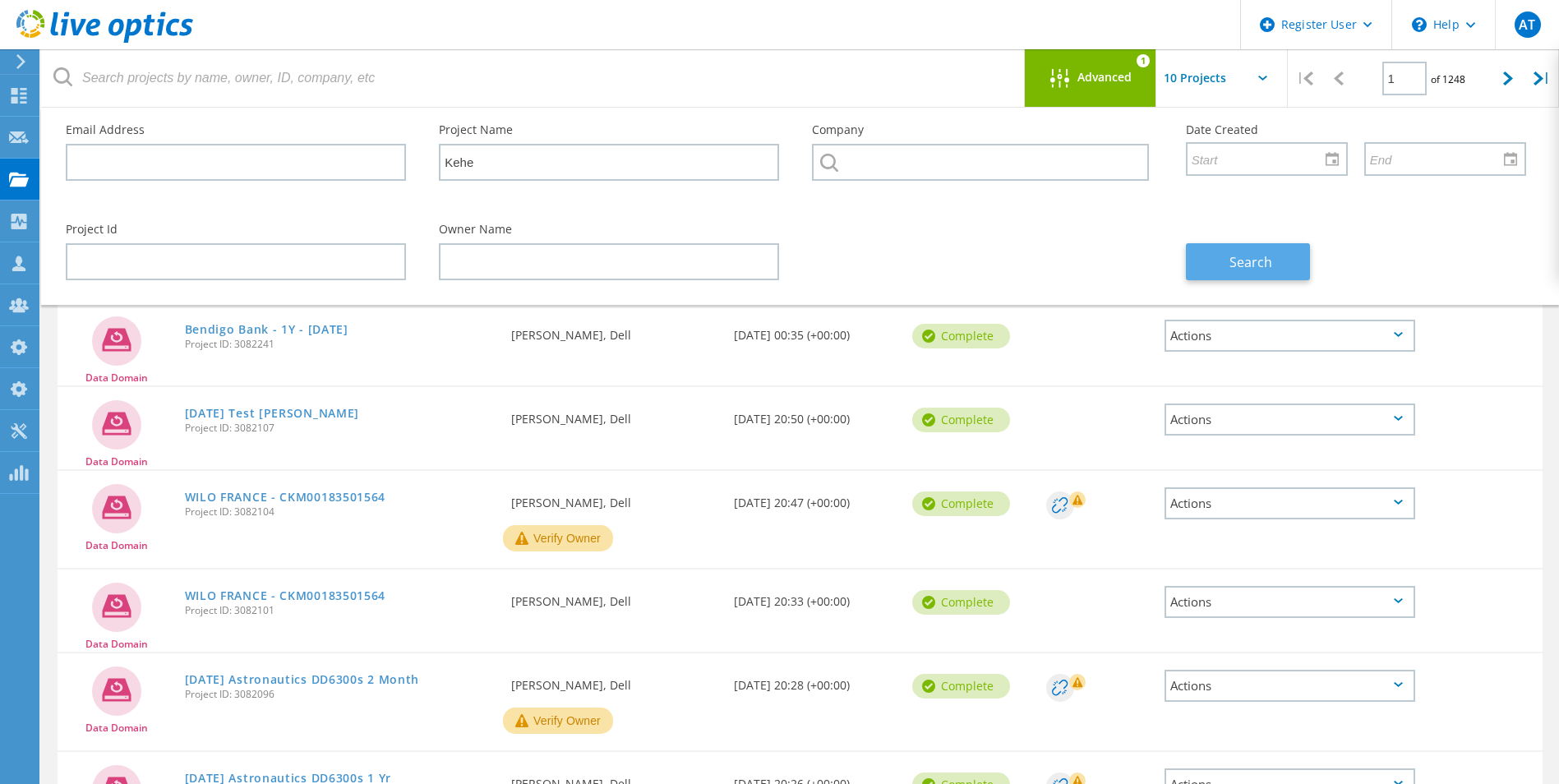
click at [1261, 261] on span "Search" at bounding box center [1250, 262] width 42 height 18
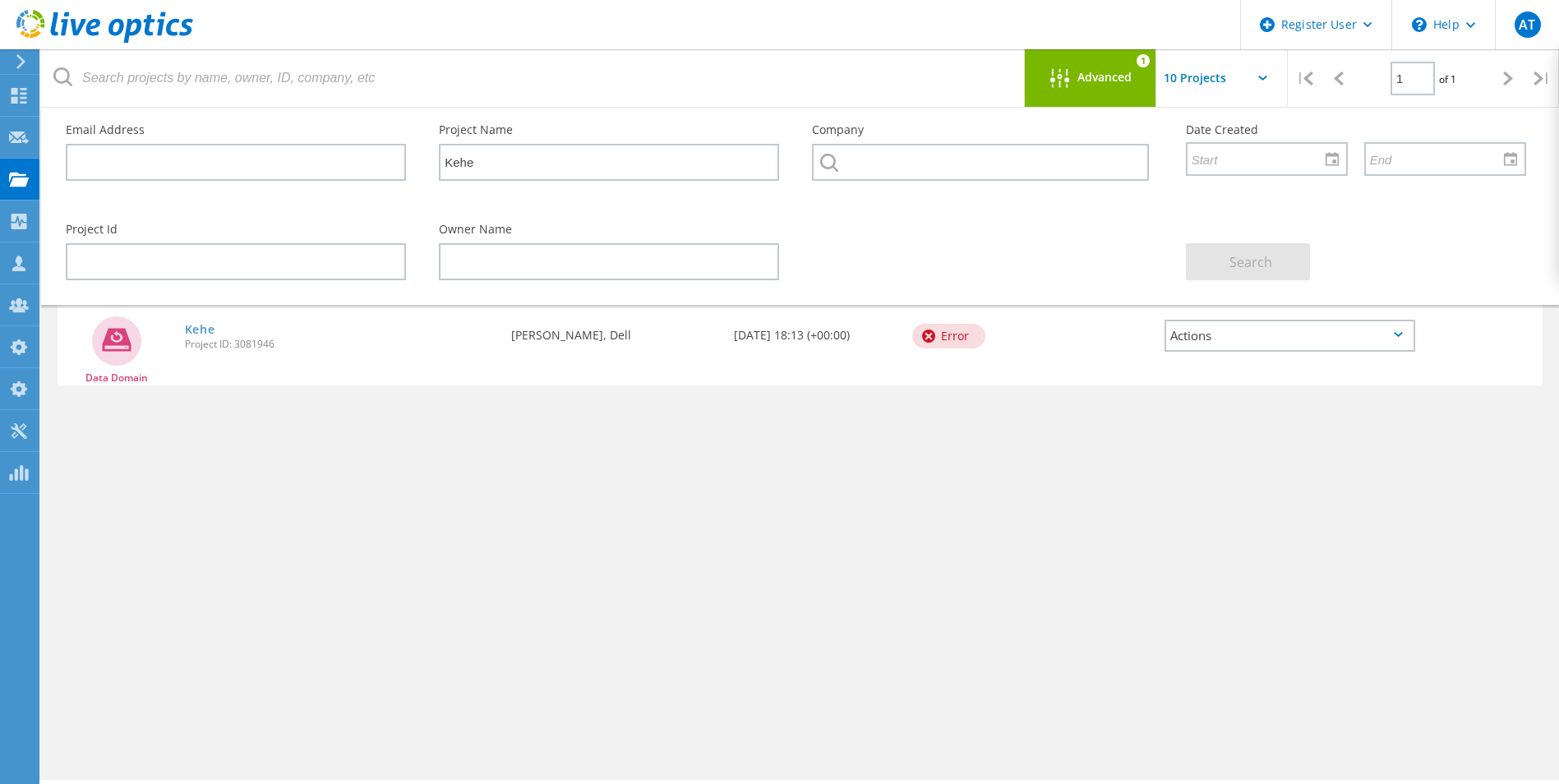
click at [1093, 81] on span "Advanced" at bounding box center [1105, 77] width 54 height 12
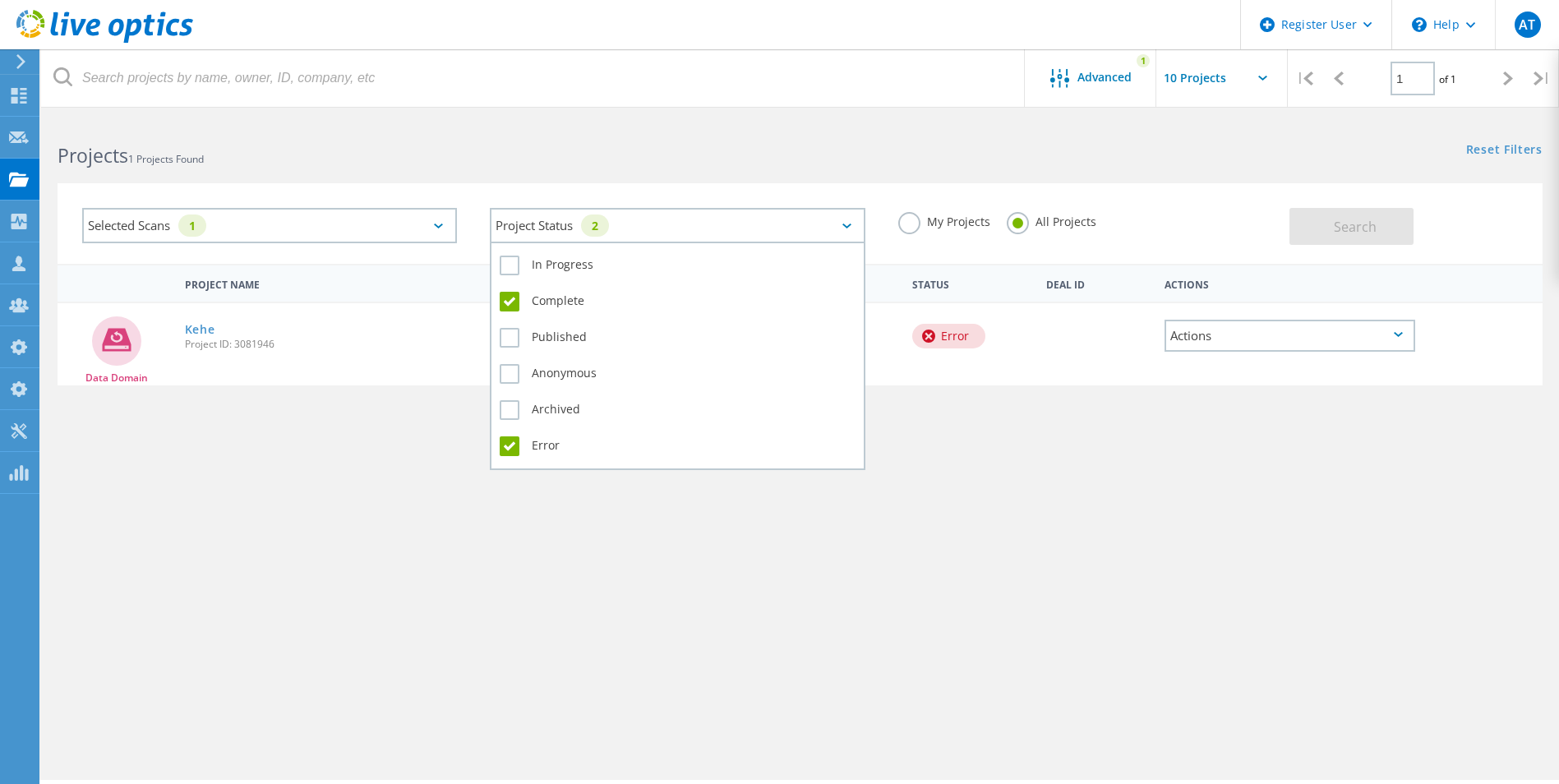
click at [640, 226] on div "Project Status 2" at bounding box center [678, 226] width 375 height 35
click at [545, 305] on label "Complete" at bounding box center [677, 302] width 355 height 20
click at [0, 0] on input "Complete" at bounding box center [0, 0] width 0 height 0
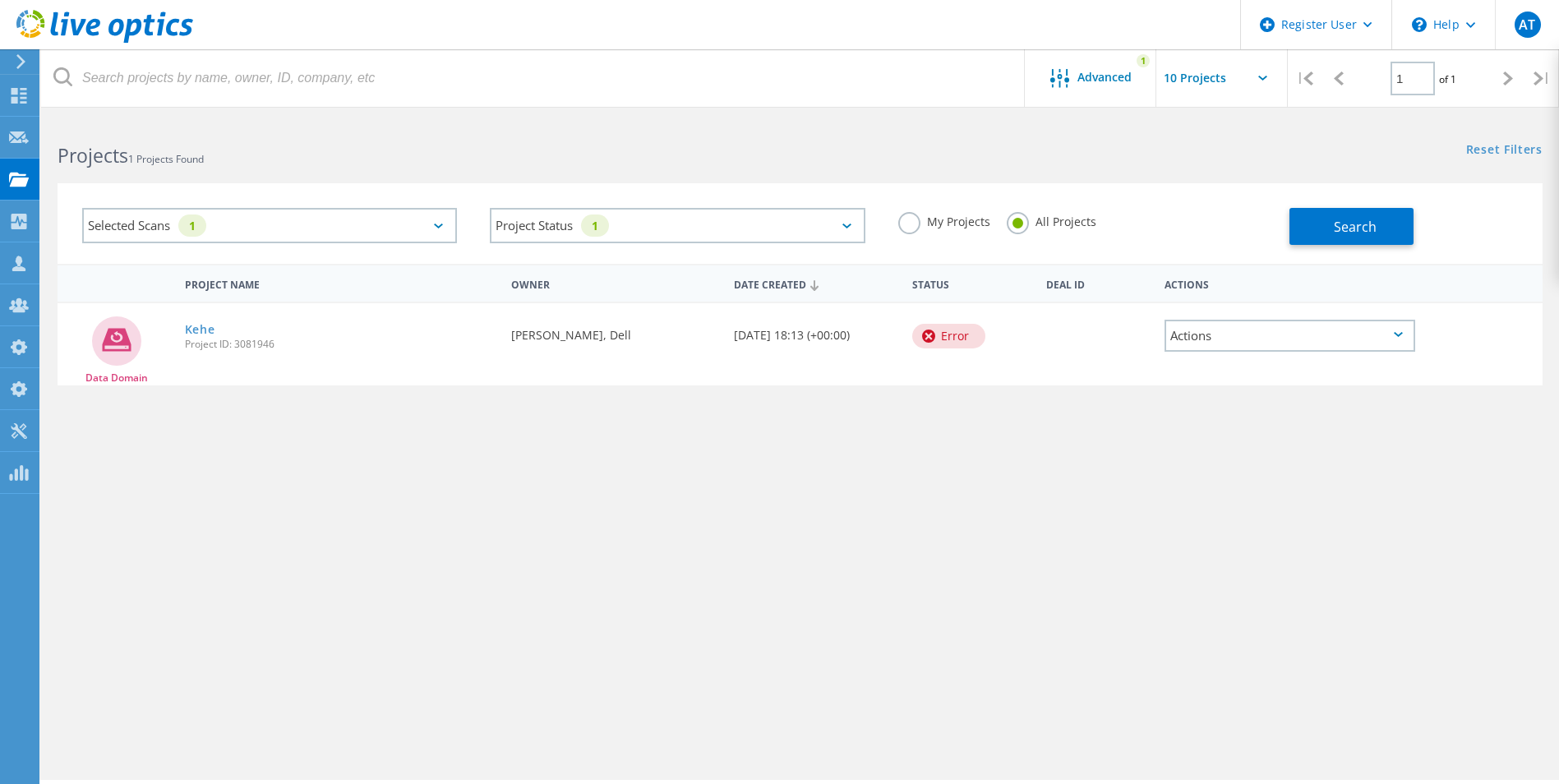
click at [986, 157] on div "Projects 1 Projects Found Reset Filters Show Filters" at bounding box center [800, 141] width 1518 height 43
click at [1376, 231] on button "Search" at bounding box center [1351, 226] width 124 height 37
click at [1092, 92] on div "Advanced 1" at bounding box center [1090, 77] width 132 height 57
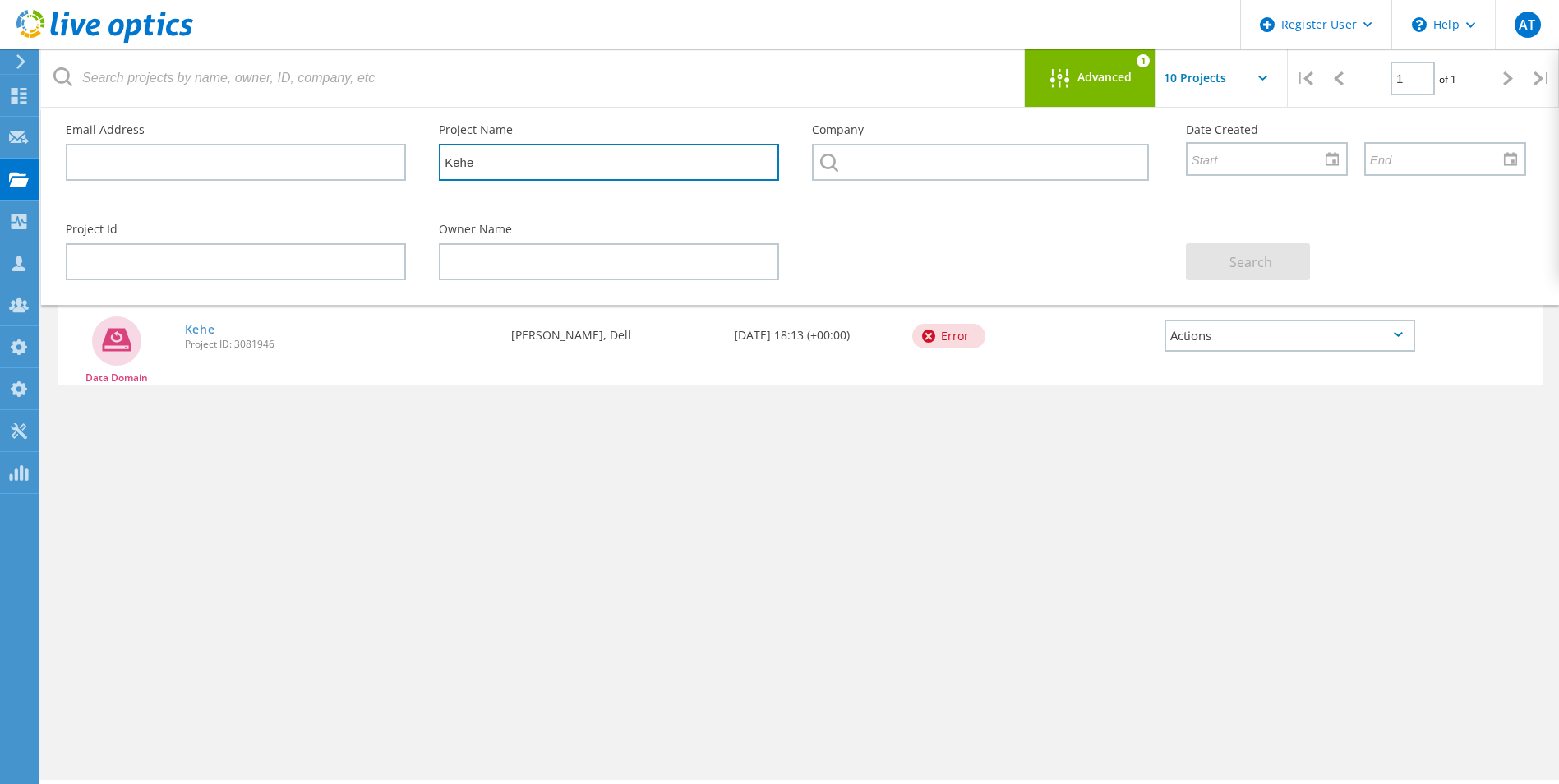
click at [520, 166] on input "Kehe" at bounding box center [608, 162] width 340 height 37
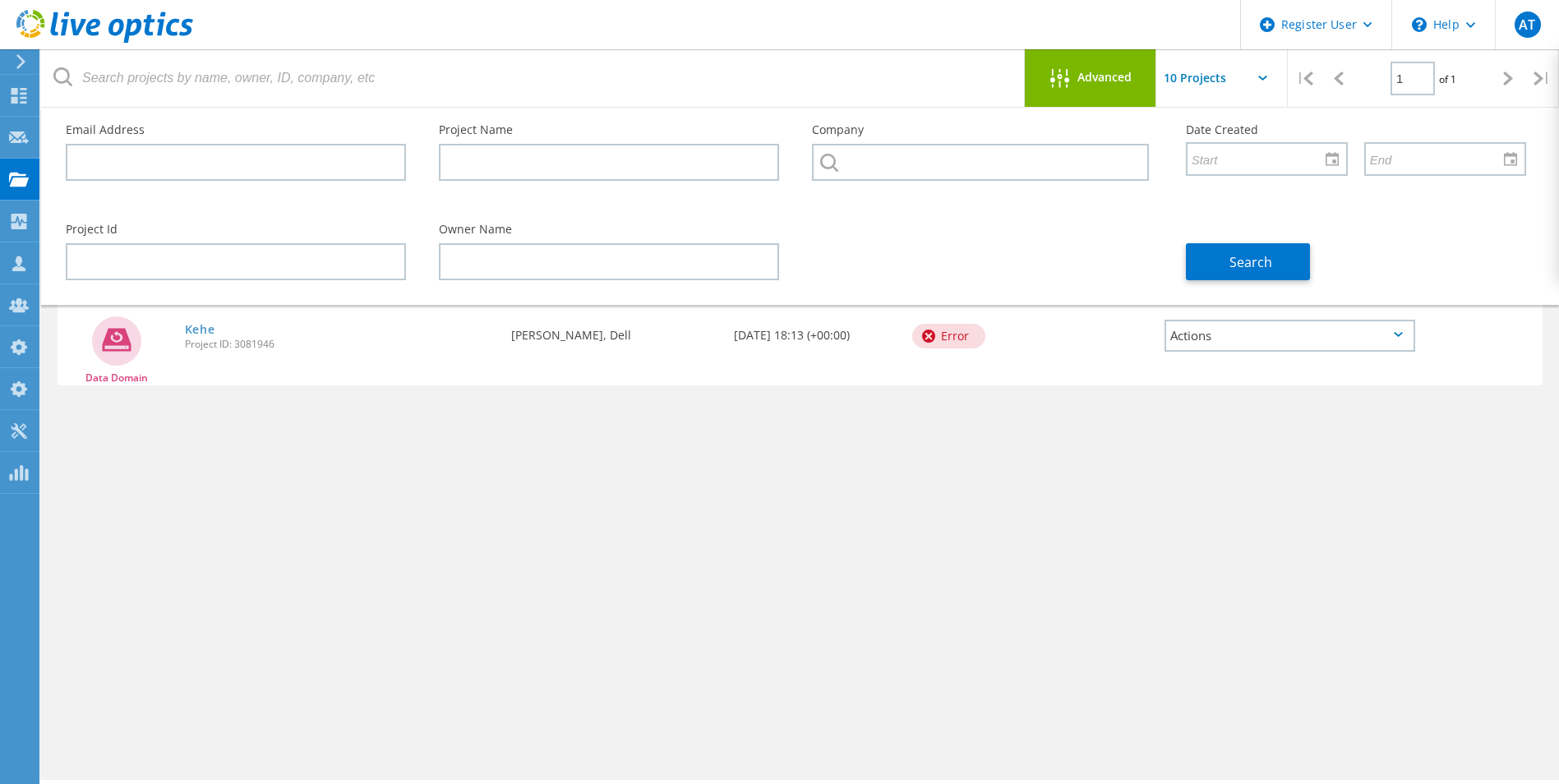
click at [1107, 86] on div "Advanced" at bounding box center [1090, 79] width 132 height 21
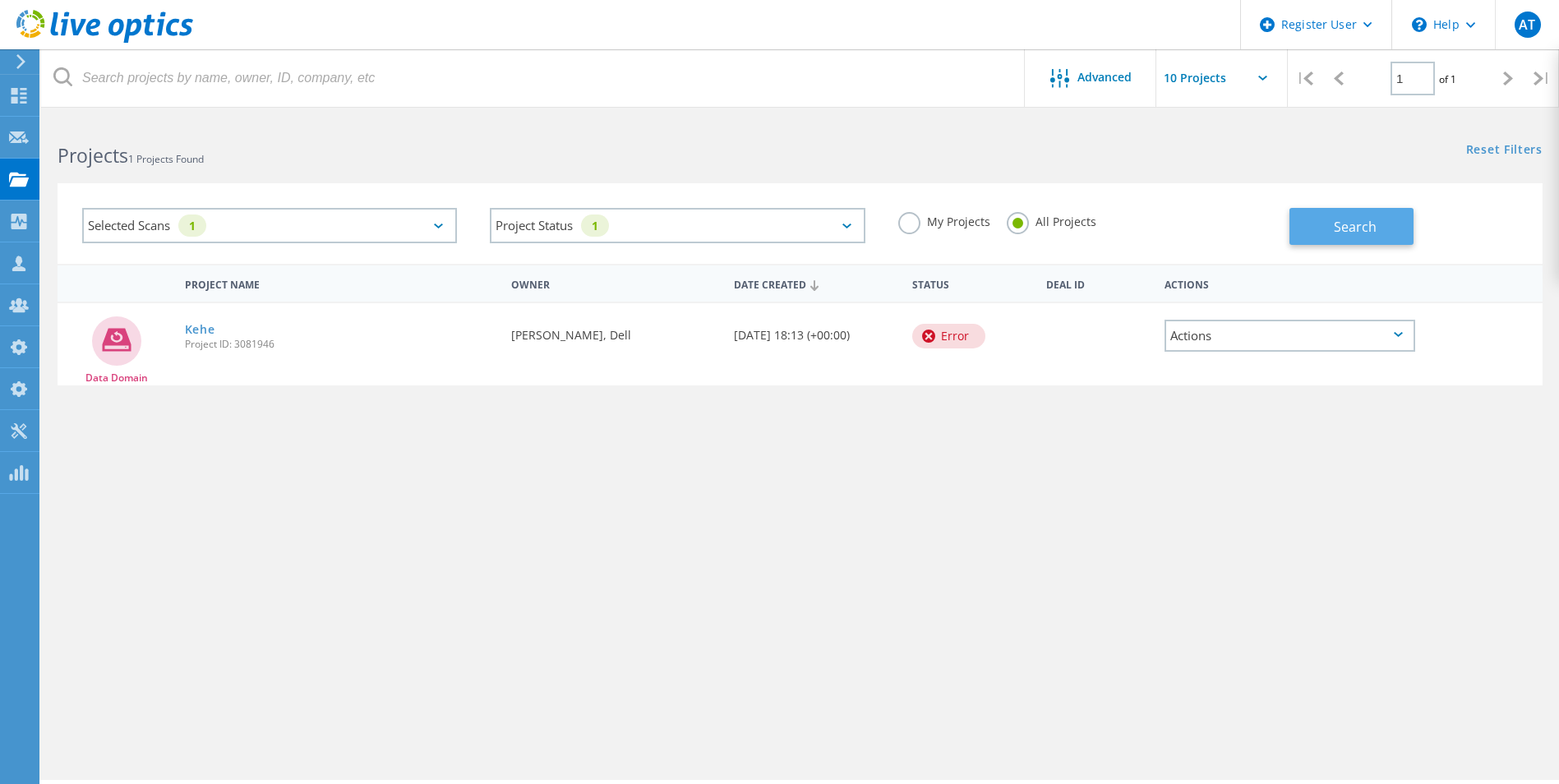
click at [1364, 218] on span "Search" at bounding box center [1355, 227] width 42 height 18
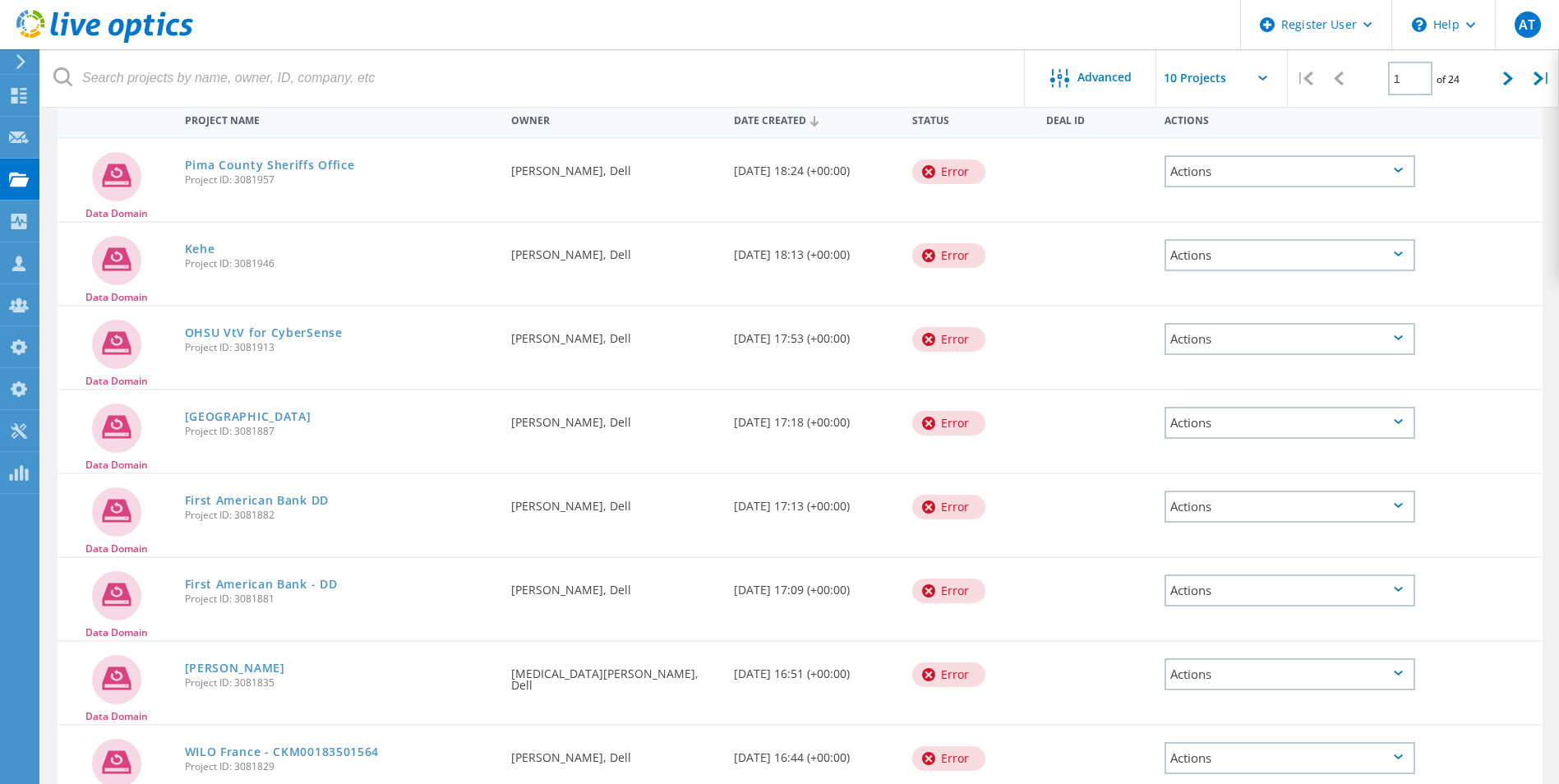
scroll to position [246, 0]
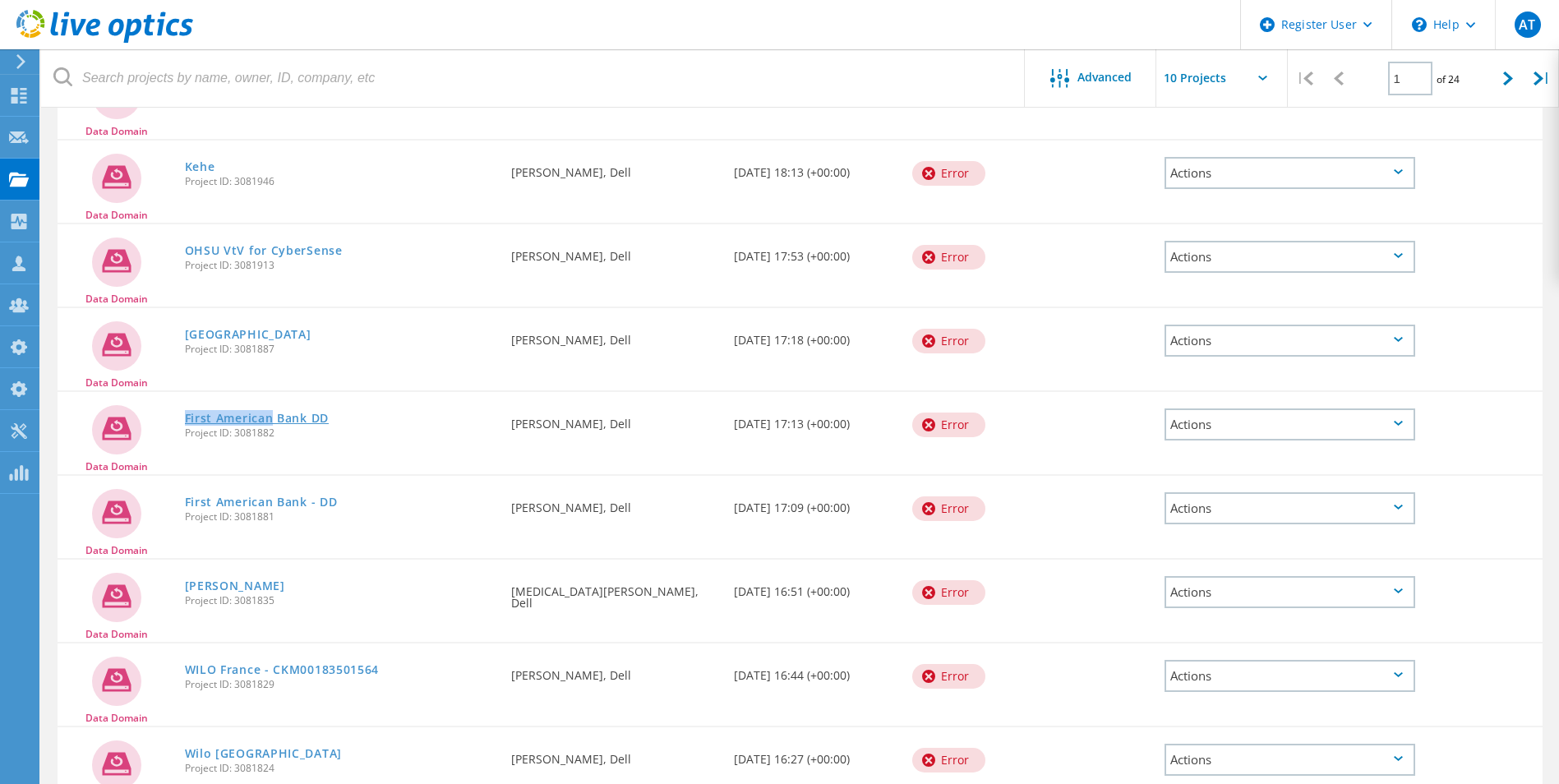
drag, startPoint x: 181, startPoint y: 420, endPoint x: 271, endPoint y: 420, distance: 90.0
click at [271, 420] on div "First American Bank DD Project ID: 3081882" at bounding box center [340, 423] width 327 height 62
copy link "First American"
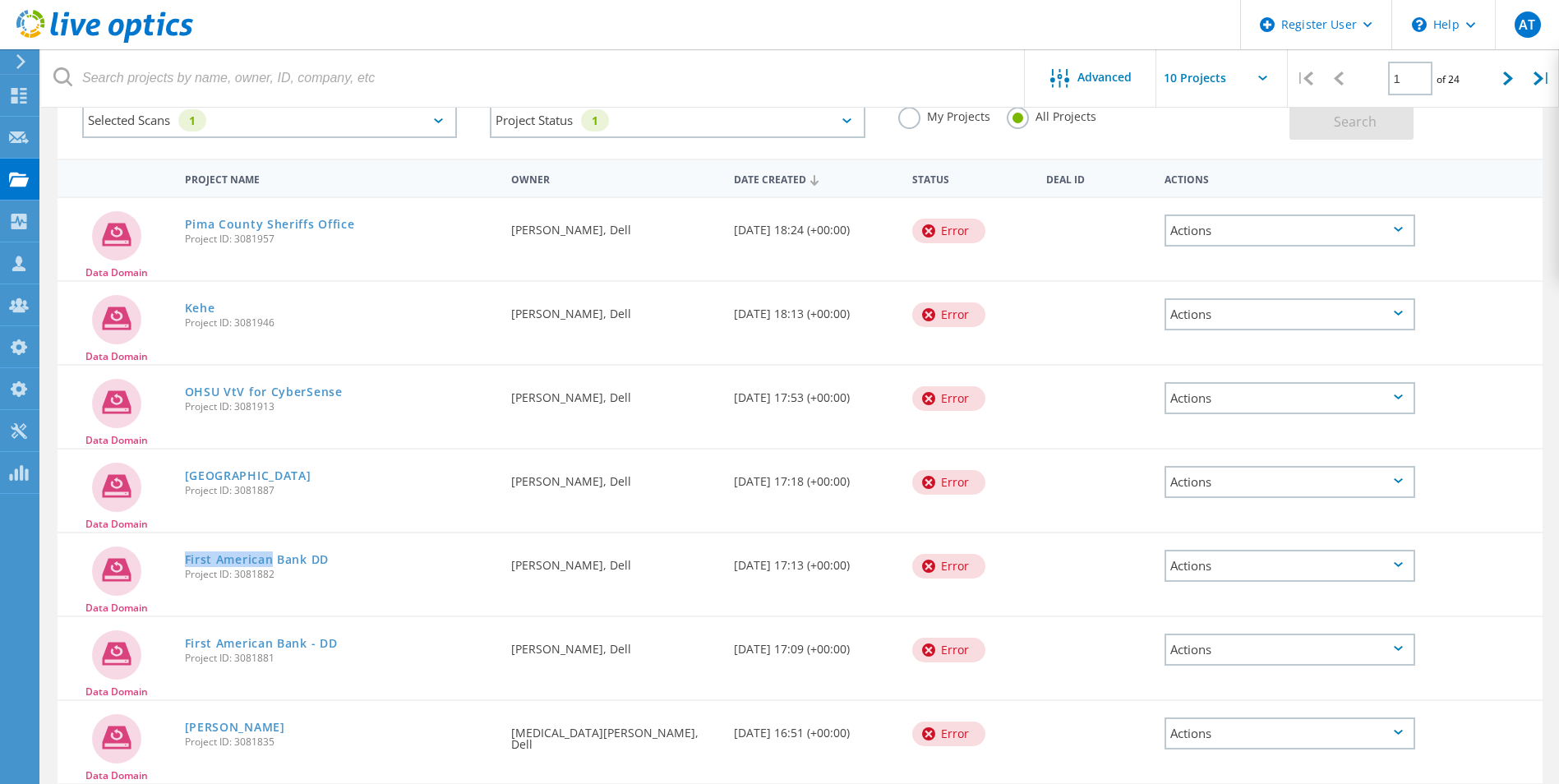
scroll to position [0, 0]
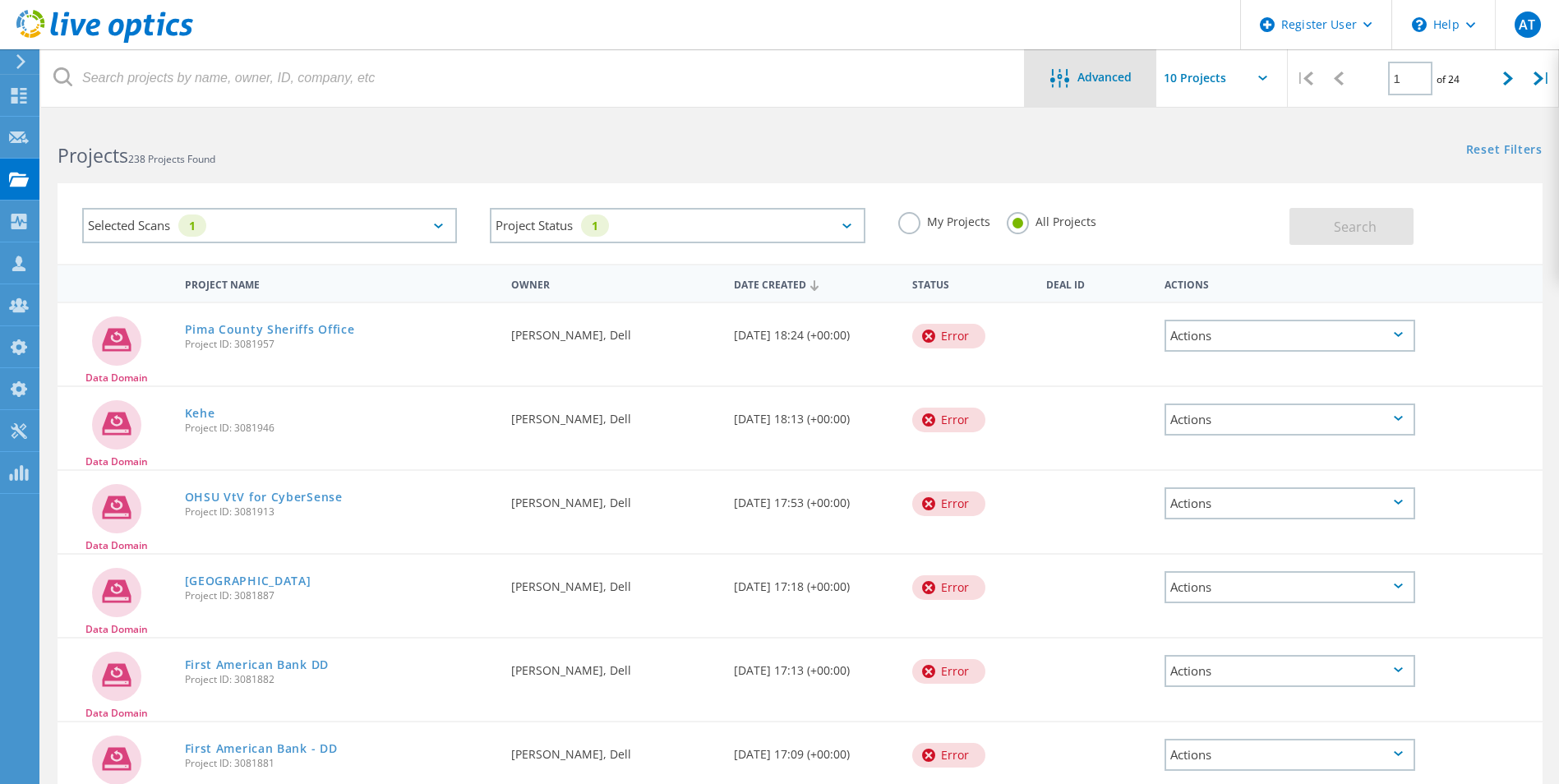
click at [1120, 82] on span "Advanced" at bounding box center [1105, 77] width 54 height 12
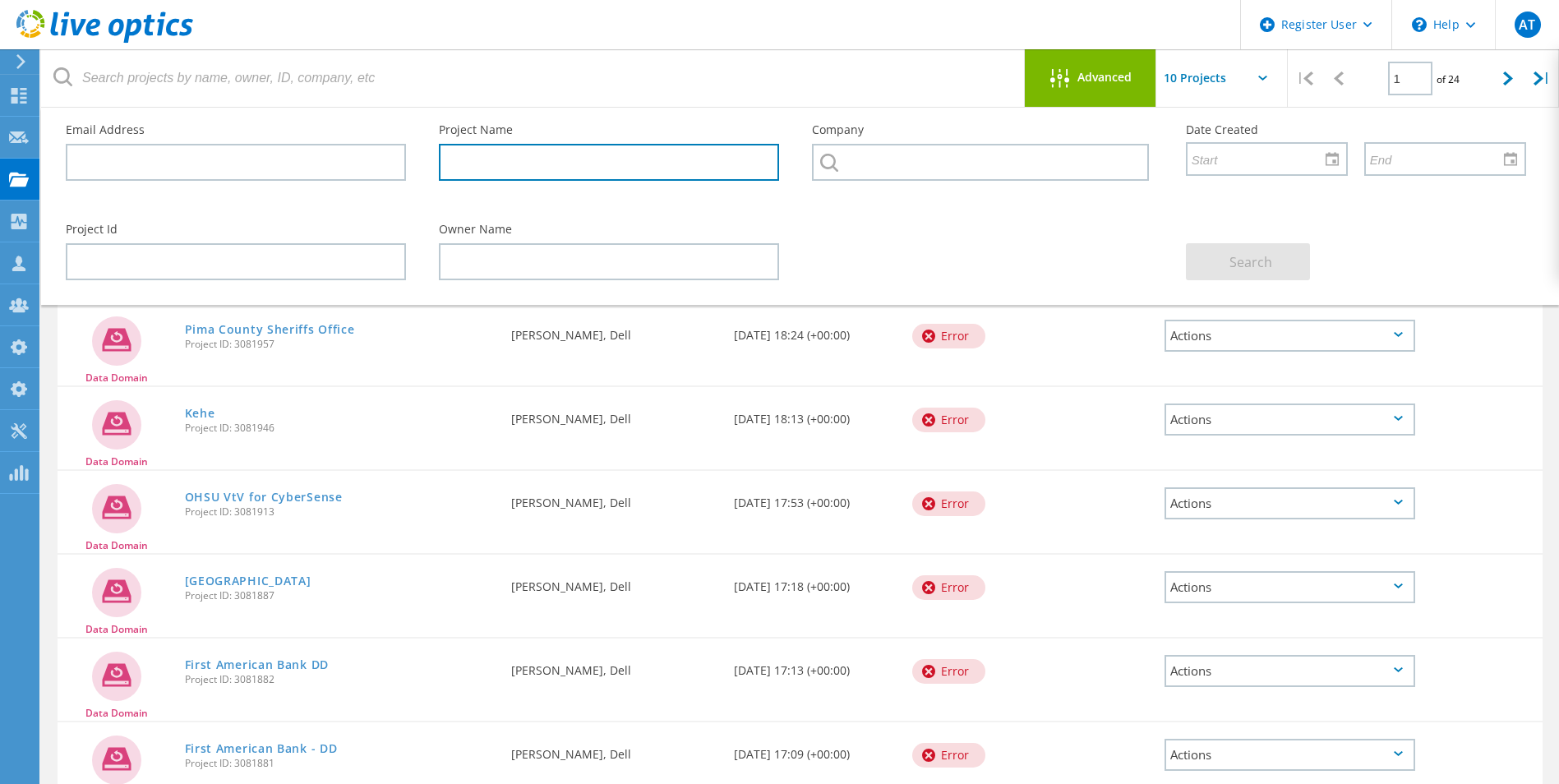
click at [513, 166] on input "text" at bounding box center [608, 162] width 340 height 37
paste input "First American"
type input "First American"
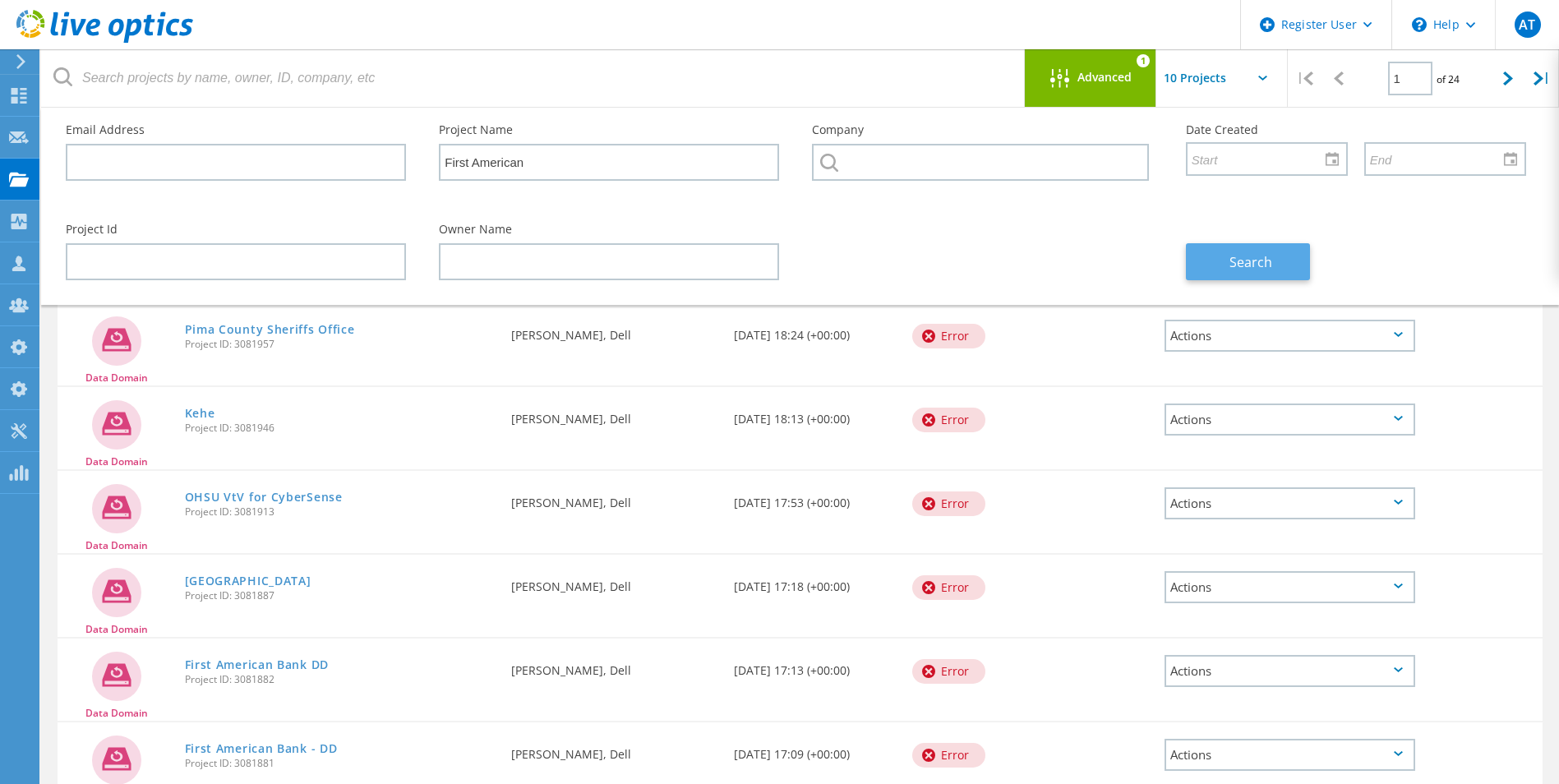
click at [1247, 246] on button "Search" at bounding box center [1248, 261] width 124 height 37
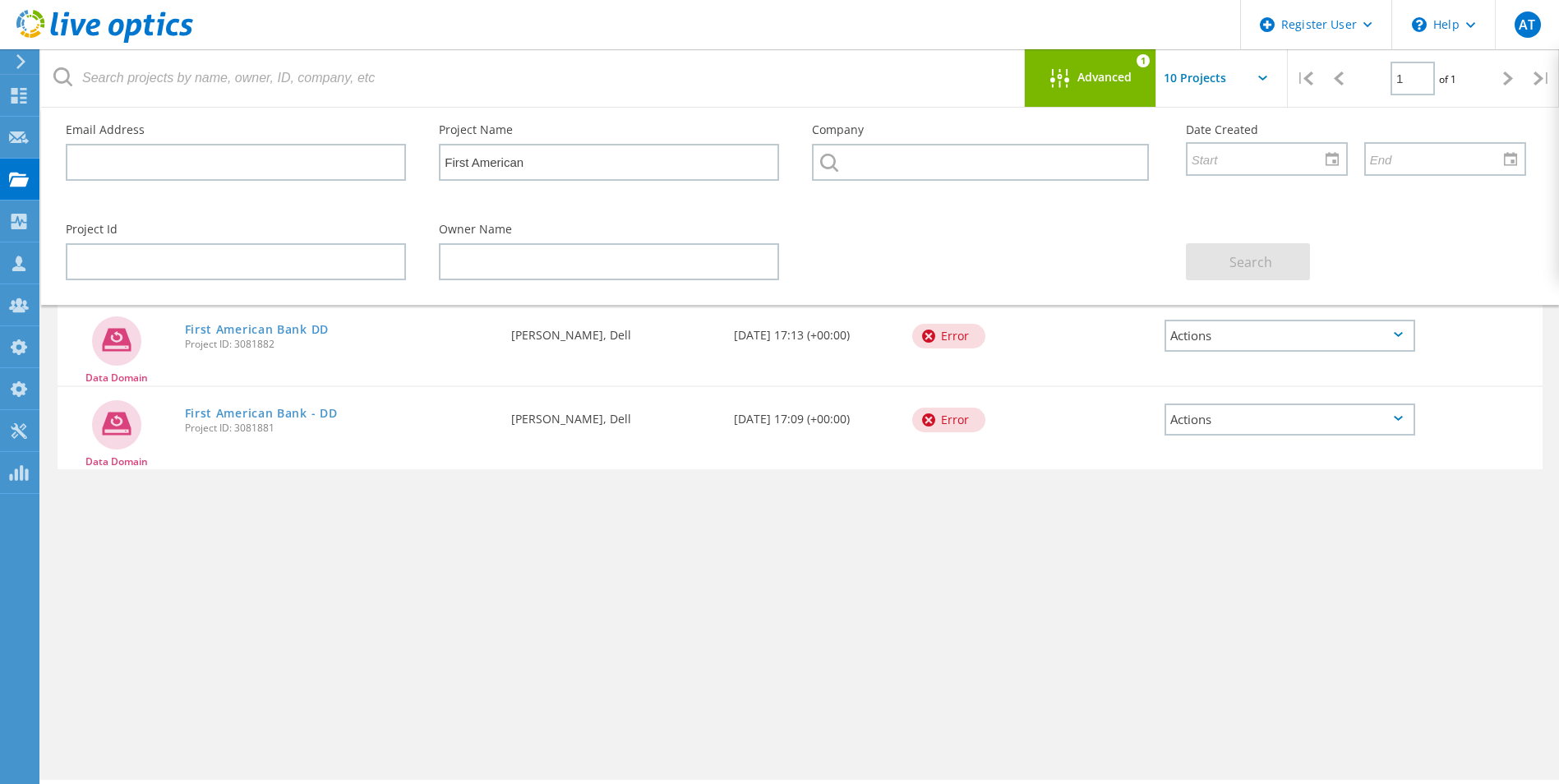
click at [1106, 89] on div "Advanced" at bounding box center [1090, 79] width 132 height 21
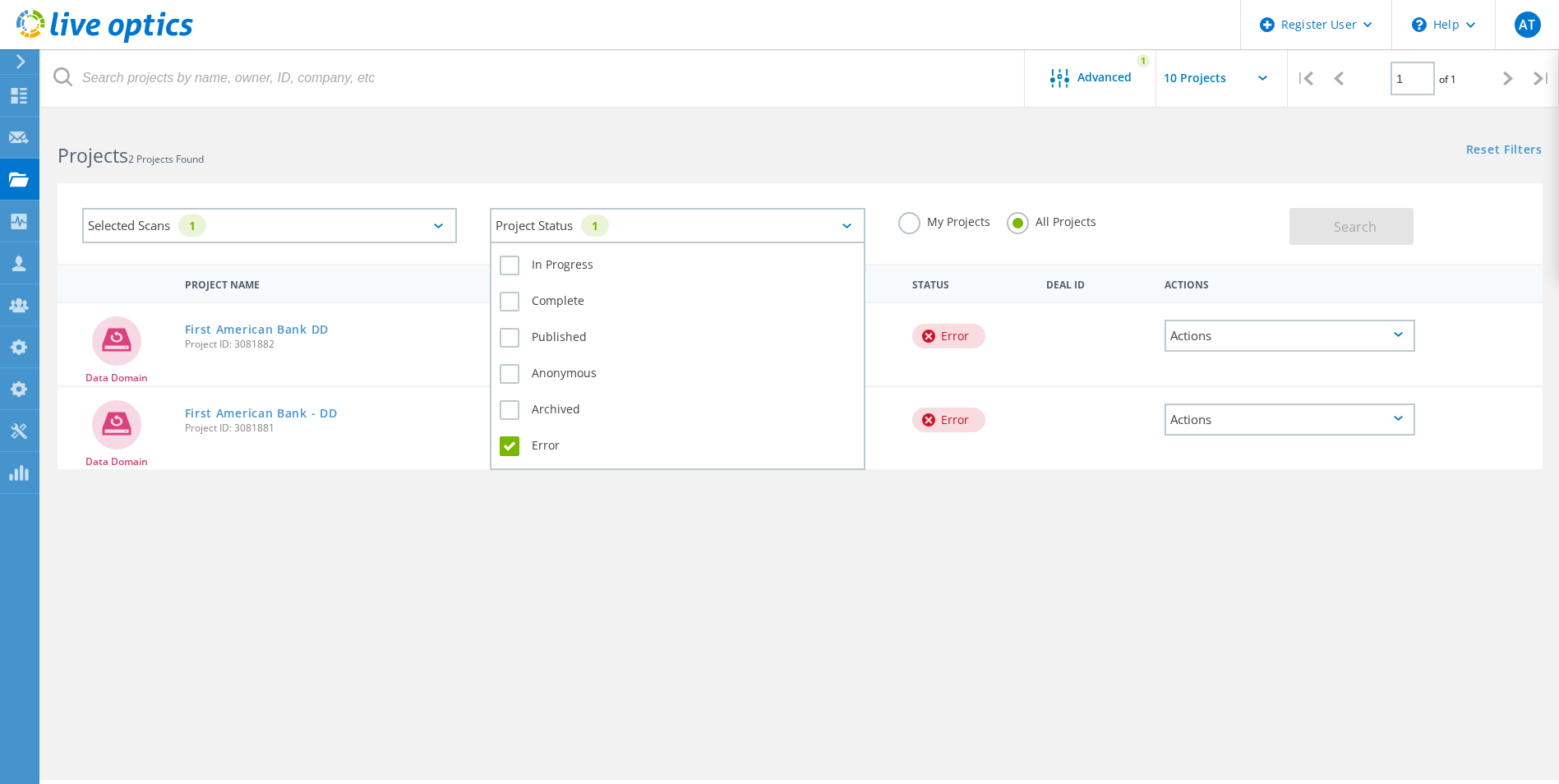
click at [705, 229] on div "Project Status 1" at bounding box center [678, 226] width 375 height 35
click at [510, 300] on label "Complete" at bounding box center [677, 302] width 355 height 20
click at [0, 0] on input "Complete" at bounding box center [0, 0] width 0 height 0
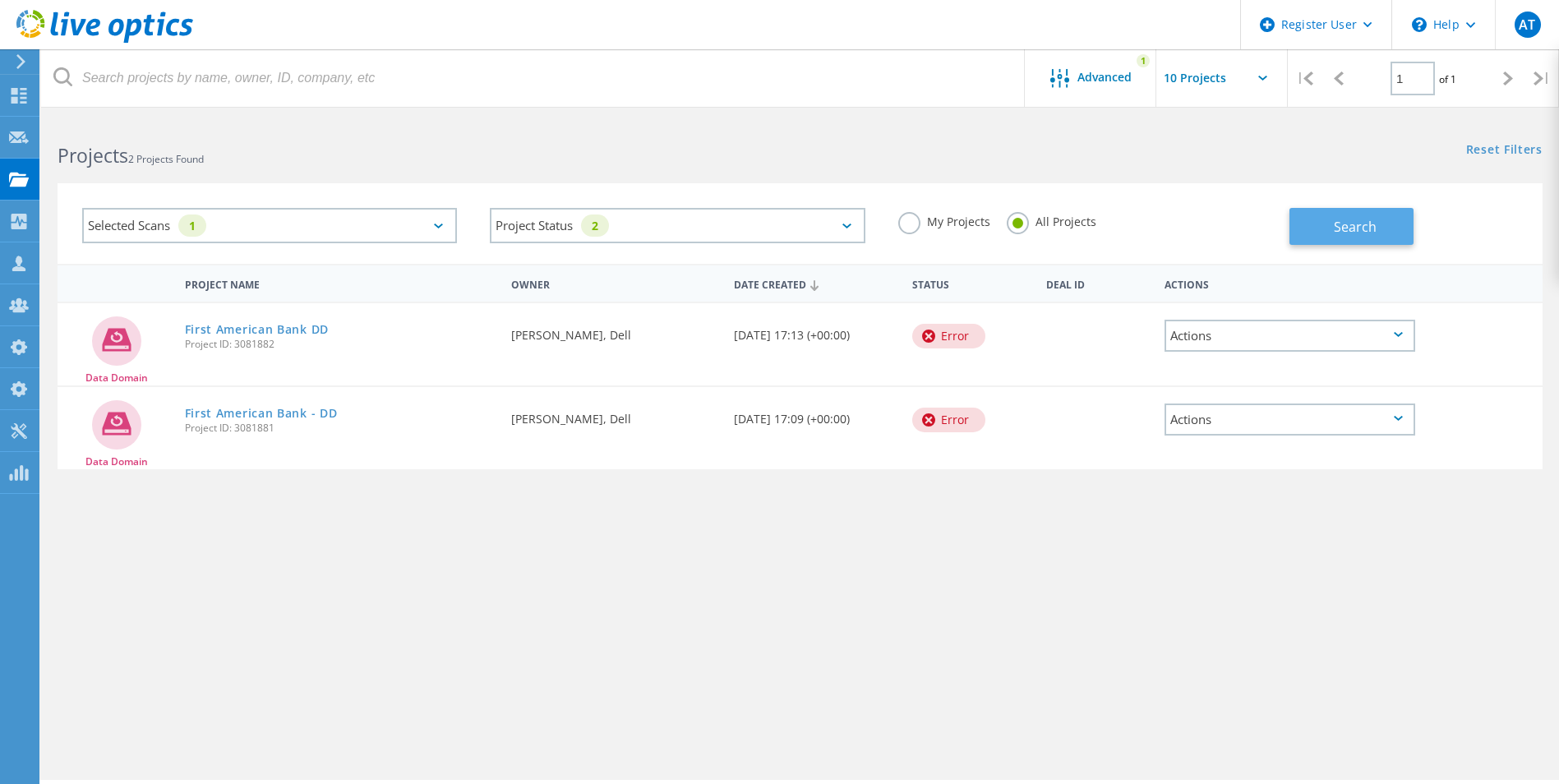
click at [1345, 227] on span "Search" at bounding box center [1355, 227] width 42 height 18
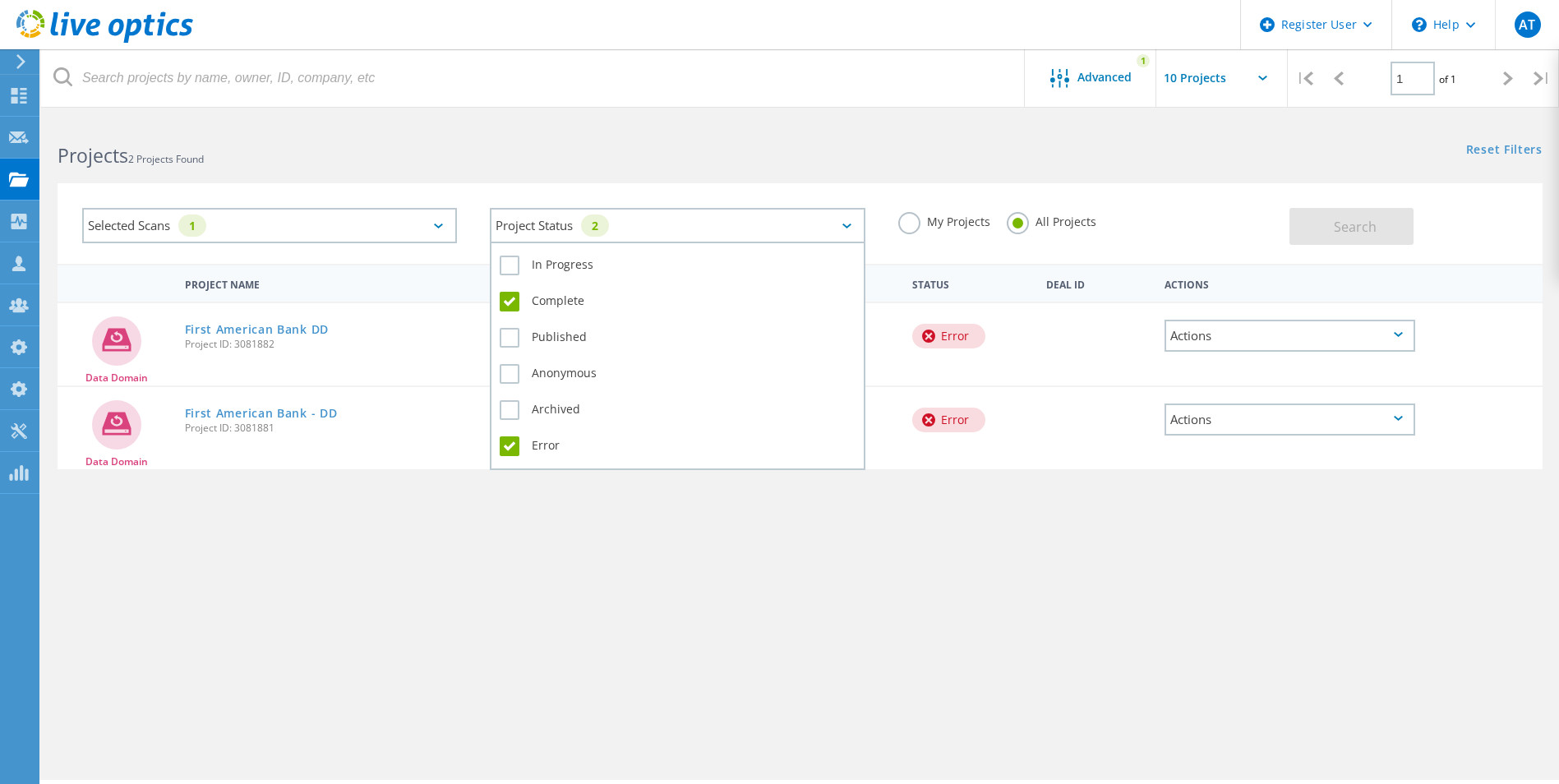
click at [859, 220] on div "Project Status 2" at bounding box center [678, 226] width 375 height 35
click at [505, 265] on label "In Progress" at bounding box center [677, 265] width 355 height 20
click at [0, 0] on input "In Progress" at bounding box center [0, 0] width 0 height 0
click at [509, 340] on label "Published" at bounding box center [677, 338] width 355 height 20
click at [0, 0] on input "Published" at bounding box center [0, 0] width 0 height 0
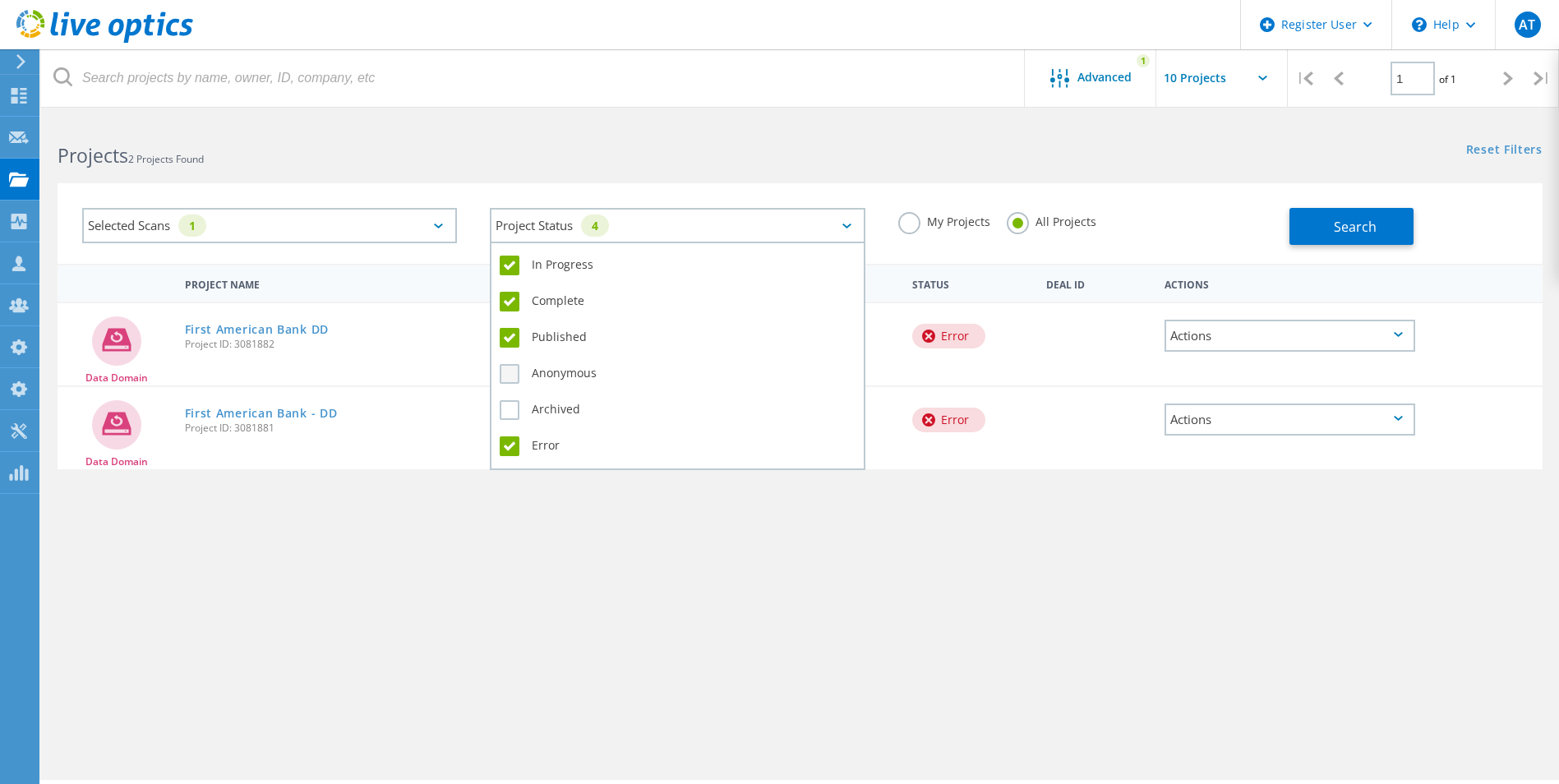
click at [507, 374] on label "Anonymous" at bounding box center [677, 374] width 355 height 20
click at [0, 0] on input "Anonymous" at bounding box center [0, 0] width 0 height 0
click at [505, 413] on label "Archived" at bounding box center [677, 410] width 355 height 20
click at [0, 0] on input "Archived" at bounding box center [0, 0] width 0 height 0
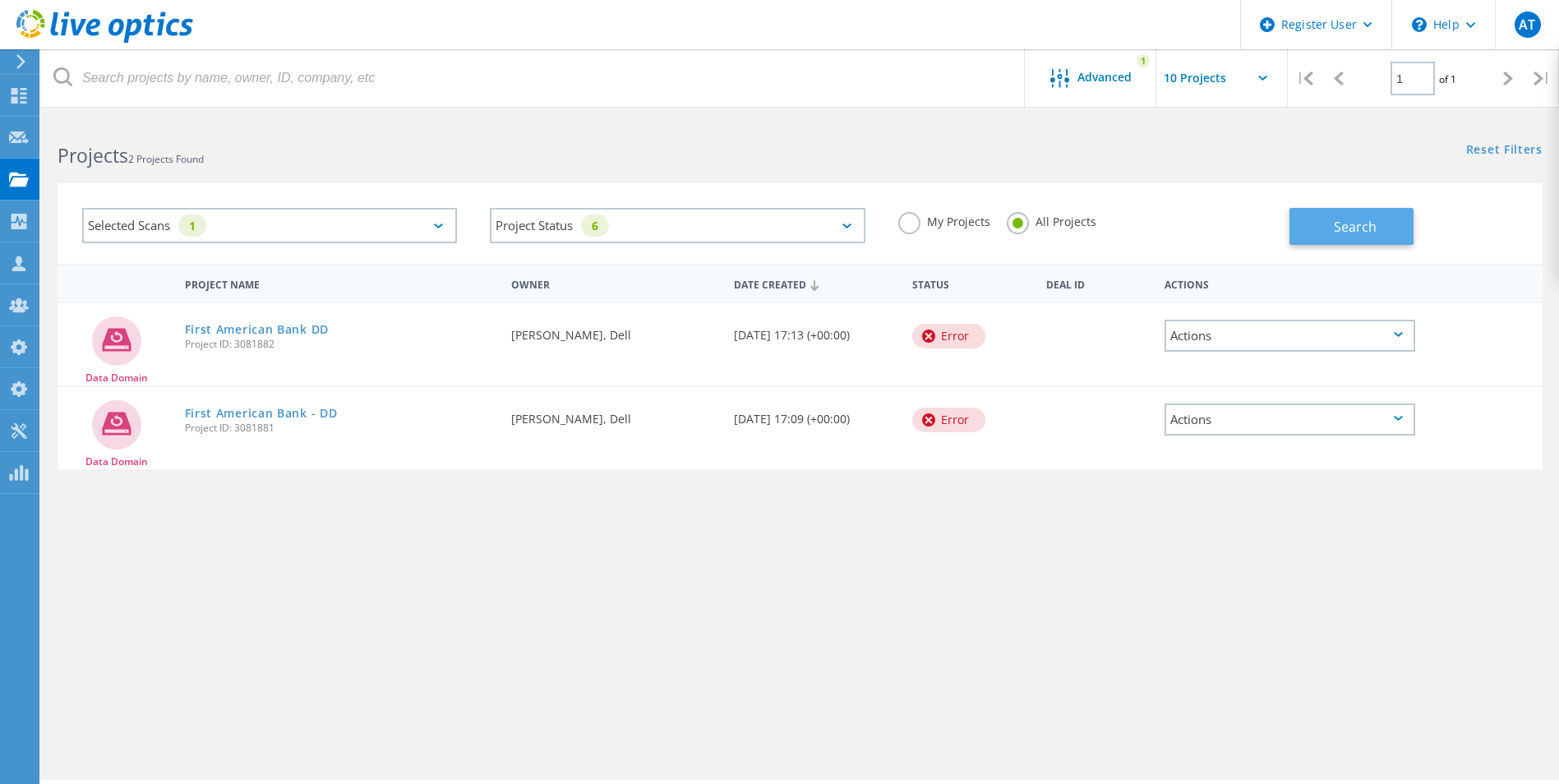
click at [1344, 231] on span "Search" at bounding box center [1355, 227] width 42 height 18
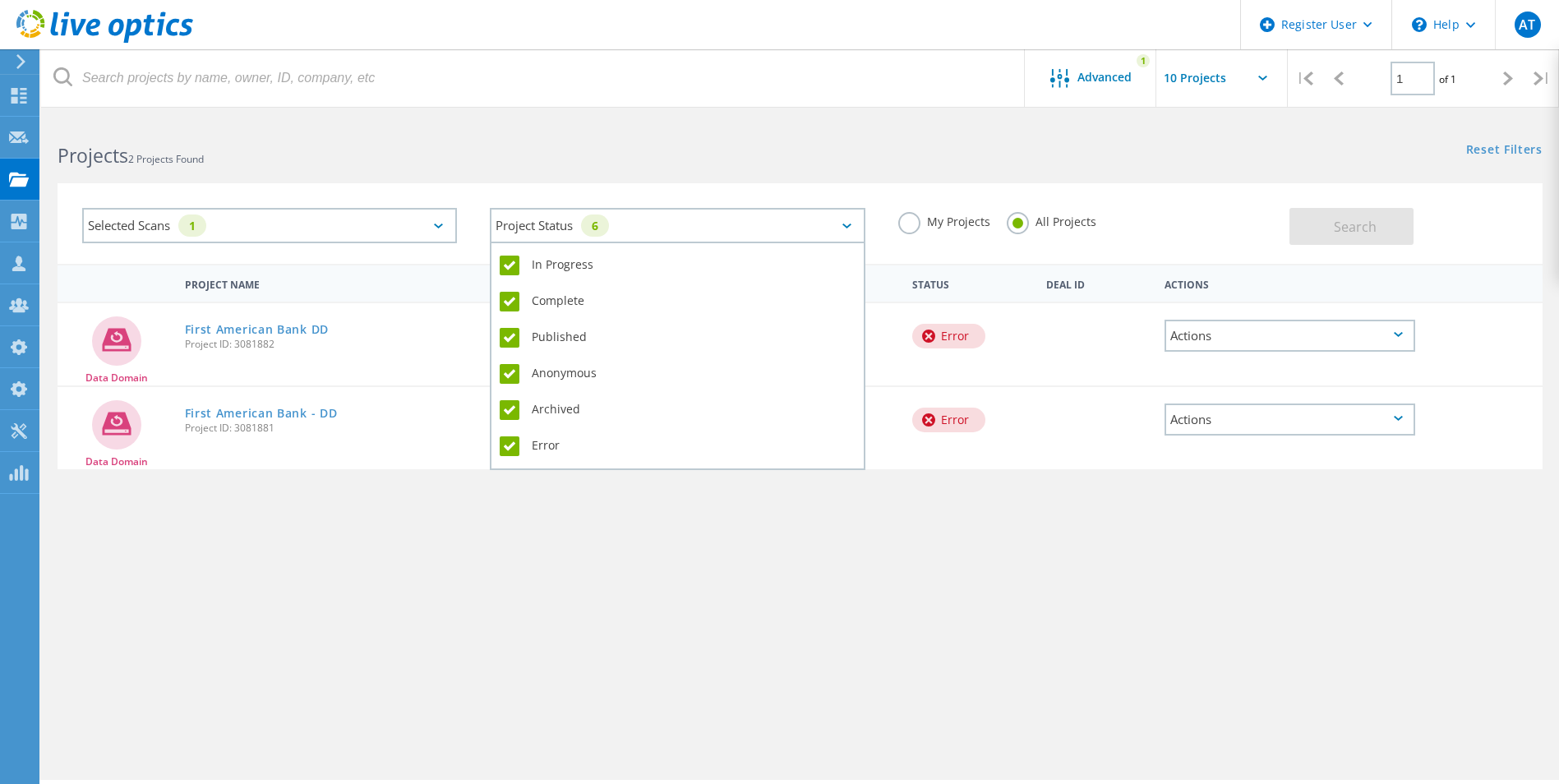
click at [817, 224] on div "Project Status 6" at bounding box center [678, 226] width 375 height 35
click at [507, 261] on label "In Progress" at bounding box center [677, 265] width 355 height 20
click at [0, 0] on input "In Progress" at bounding box center [0, 0] width 0 height 0
click at [512, 302] on label "Complete" at bounding box center [677, 302] width 355 height 20
click at [0, 0] on input "Complete" at bounding box center [0, 0] width 0 height 0
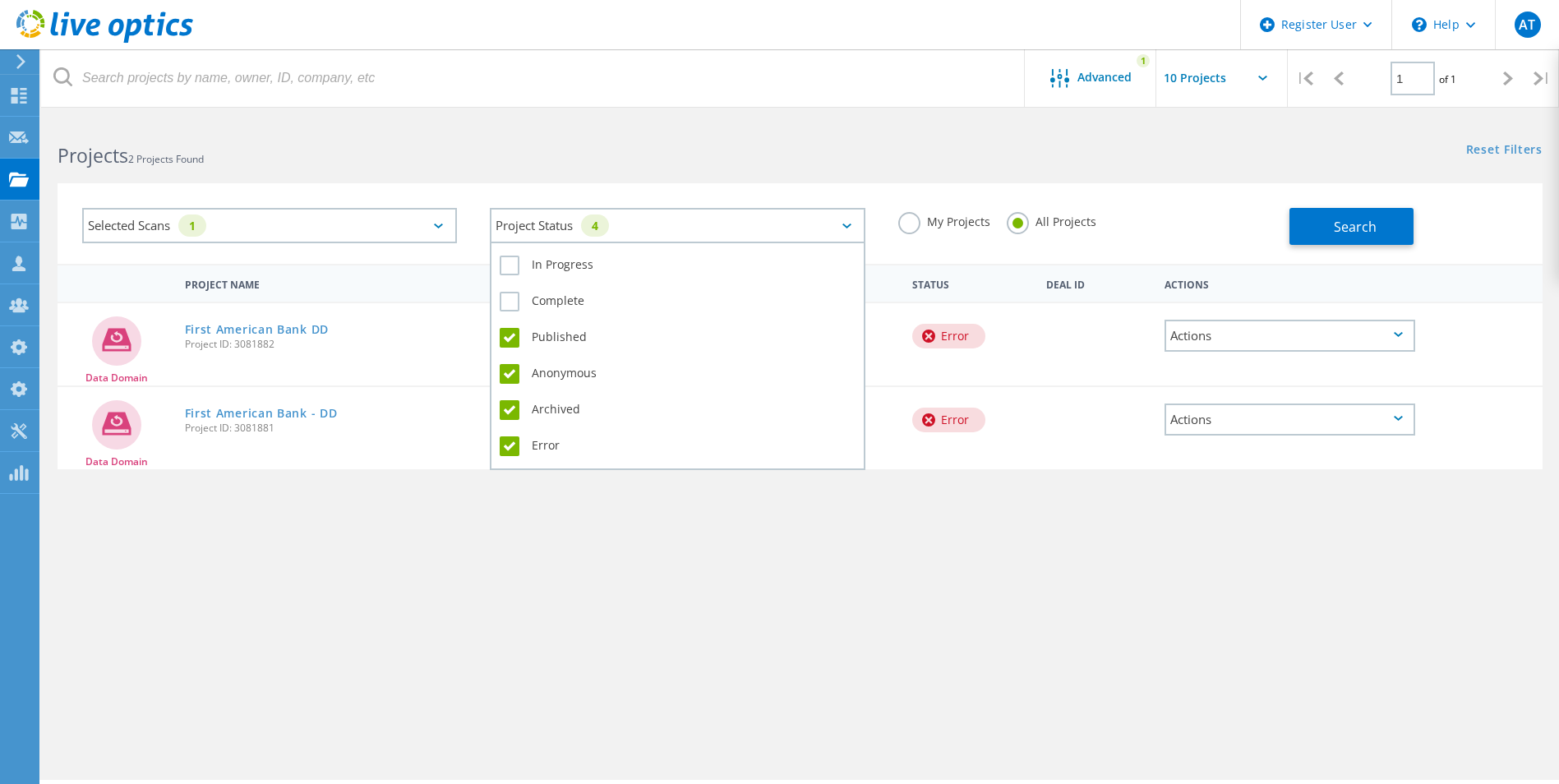
click at [506, 336] on label "Published" at bounding box center [677, 338] width 355 height 20
click at [0, 0] on input "Published" at bounding box center [0, 0] width 0 height 0
click at [507, 369] on label "Anonymous" at bounding box center [677, 374] width 355 height 20
click at [0, 0] on input "Anonymous" at bounding box center [0, 0] width 0 height 0
click at [509, 409] on label "Archived" at bounding box center [677, 410] width 355 height 20
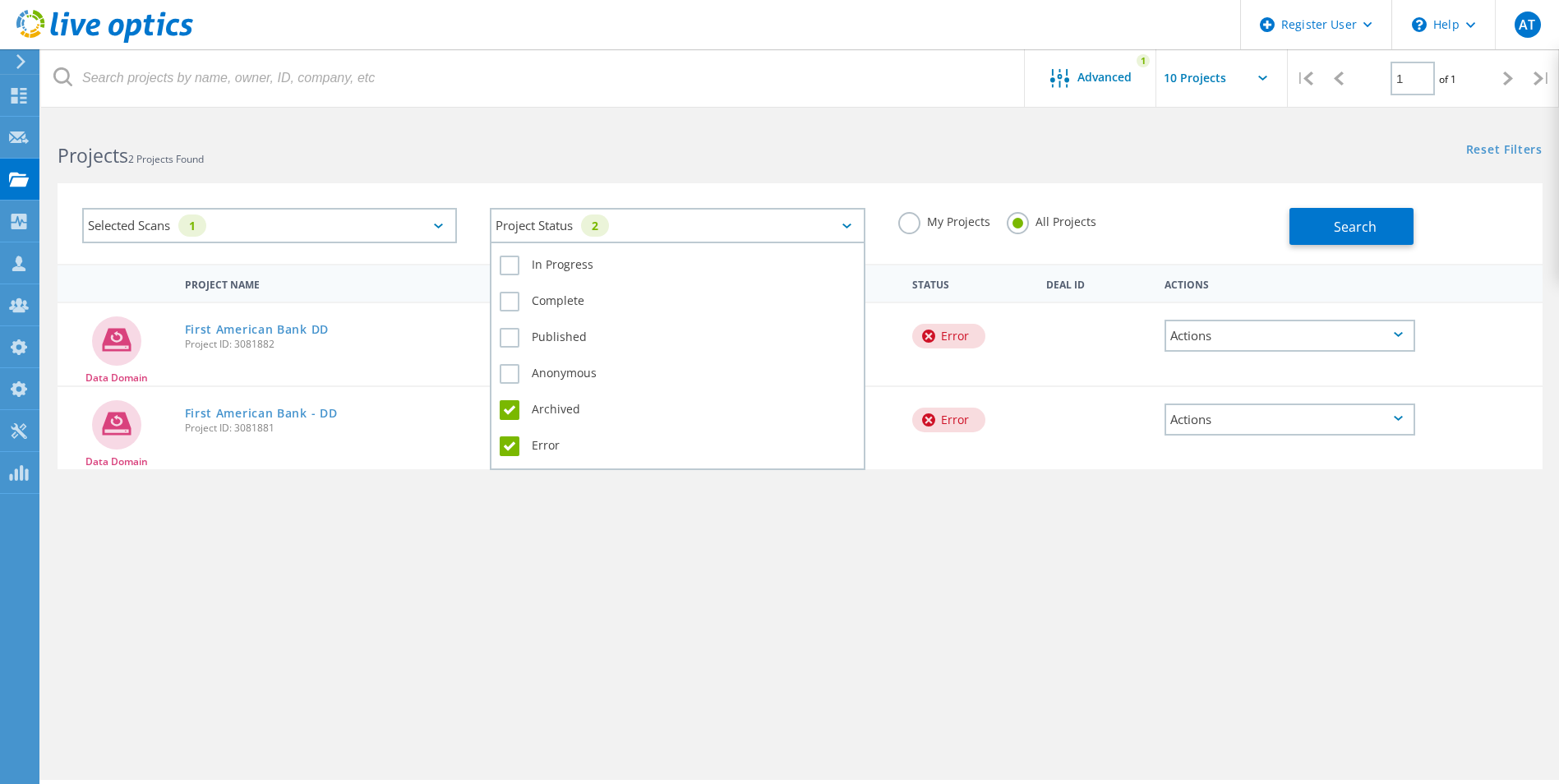
click at [0, 0] on input "Archived" at bounding box center [0, 0] width 0 height 0
click at [700, 531] on div "Project Name Owner Date Created Status Deal Id Actions Data Domain First Americ…" at bounding box center [800, 478] width 1486 height 428
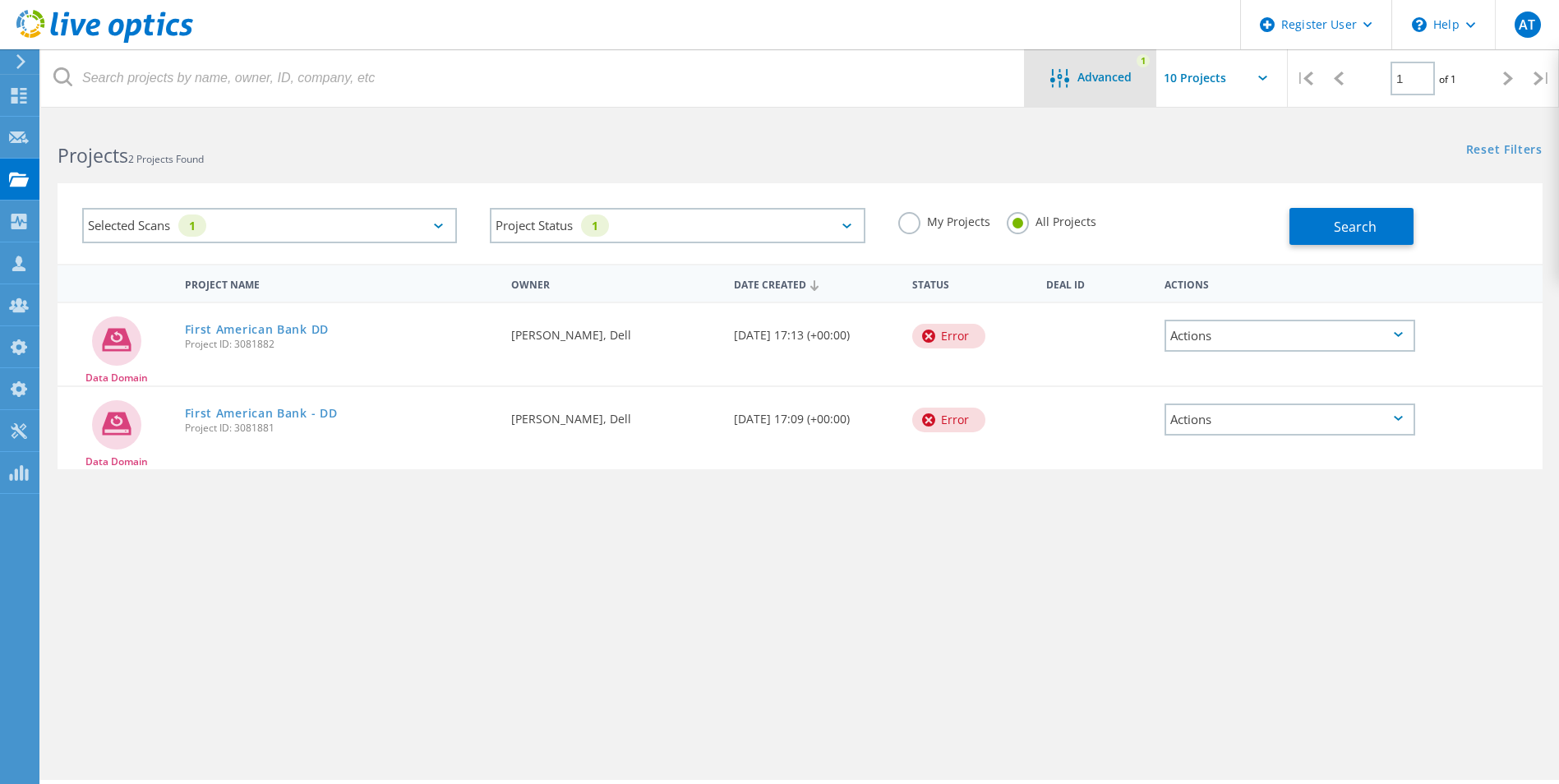
click at [1097, 91] on div "Advanced 1" at bounding box center [1090, 77] width 132 height 57
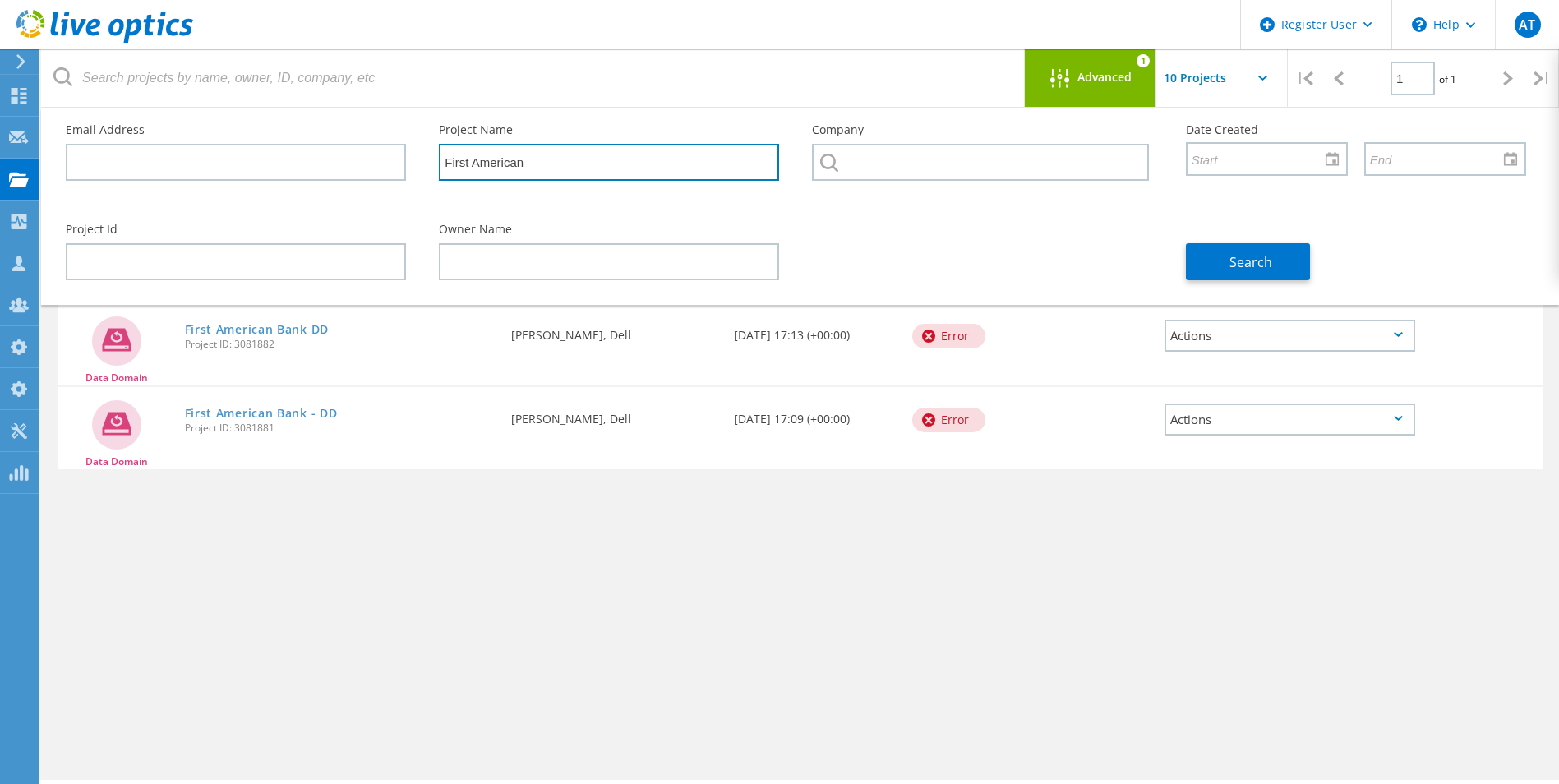
click at [575, 169] on input "First American" at bounding box center [608, 162] width 340 height 37
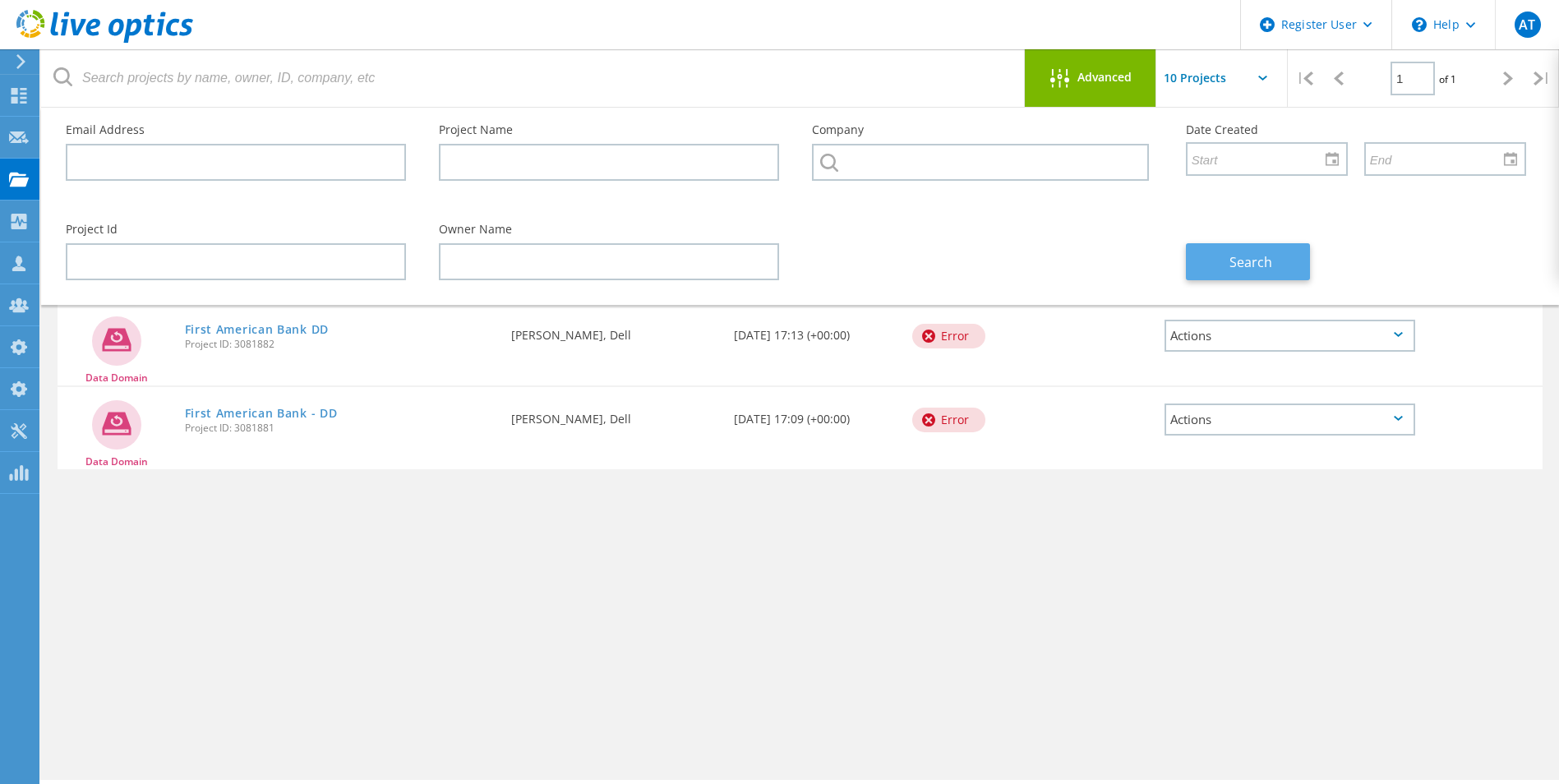
click at [1249, 268] on span "Search" at bounding box center [1250, 262] width 42 height 18
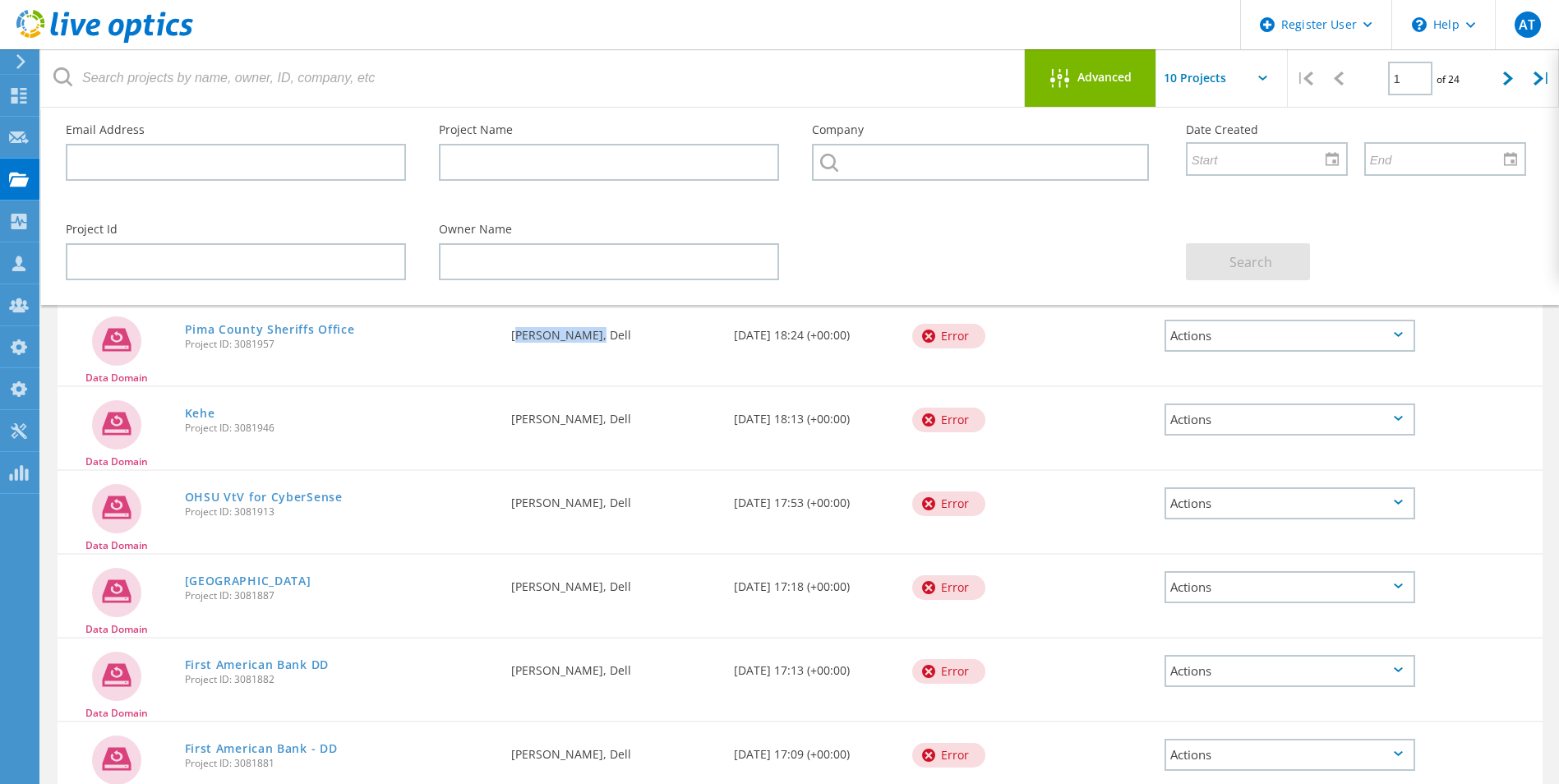
drag, startPoint x: 514, startPoint y: 334, endPoint x: 588, endPoint y: 334, distance: 74.0
click at [588, 334] on div "Requested By [PERSON_NAME], Dell" at bounding box center [614, 330] width 223 height 54
copy div "[PERSON_NAME], Dell"
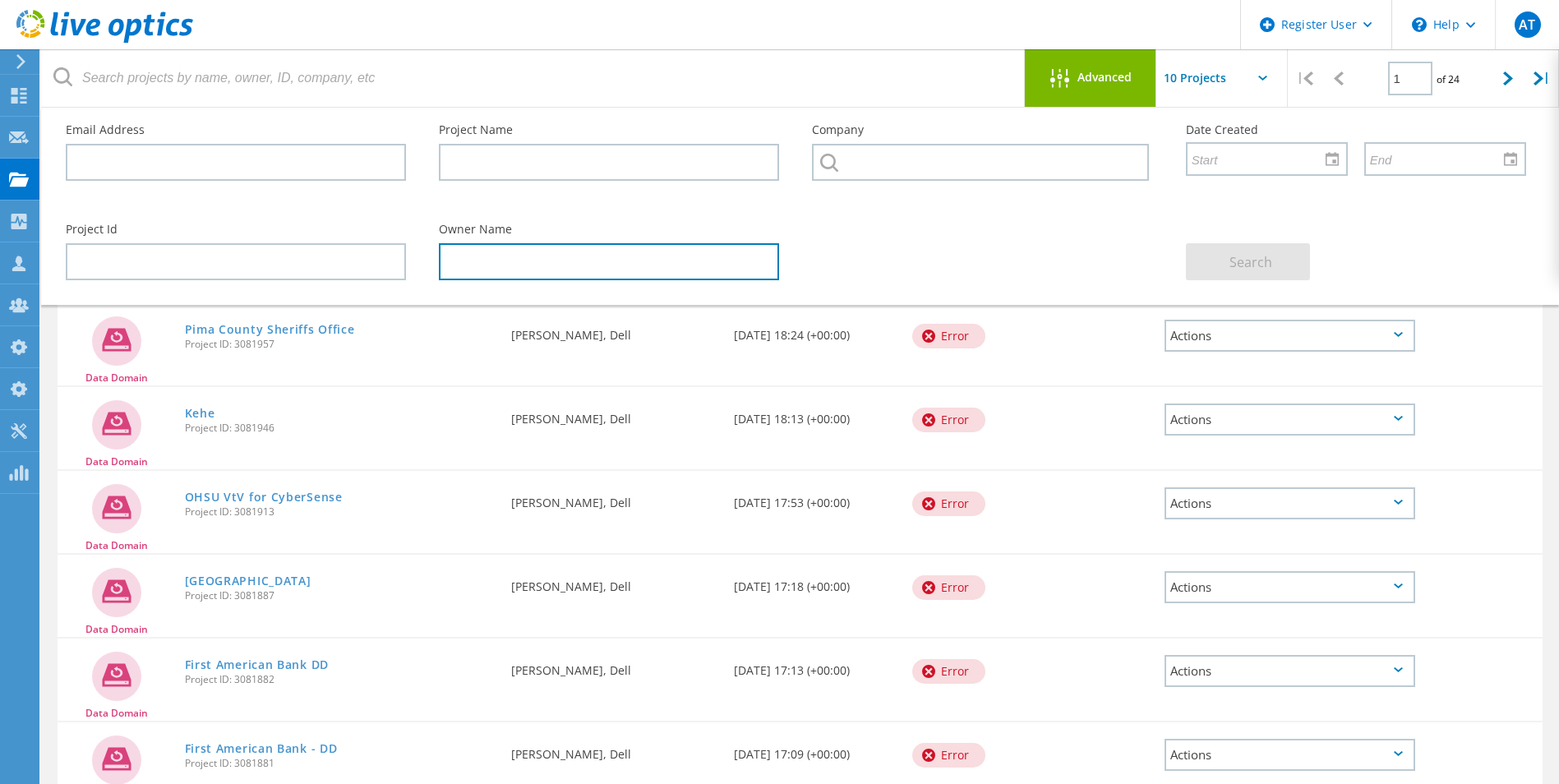
click at [544, 254] on input "text" at bounding box center [608, 261] width 340 height 37
paste input "[PERSON_NAME], Dell"
type input "[PERSON_NAME], Dell"
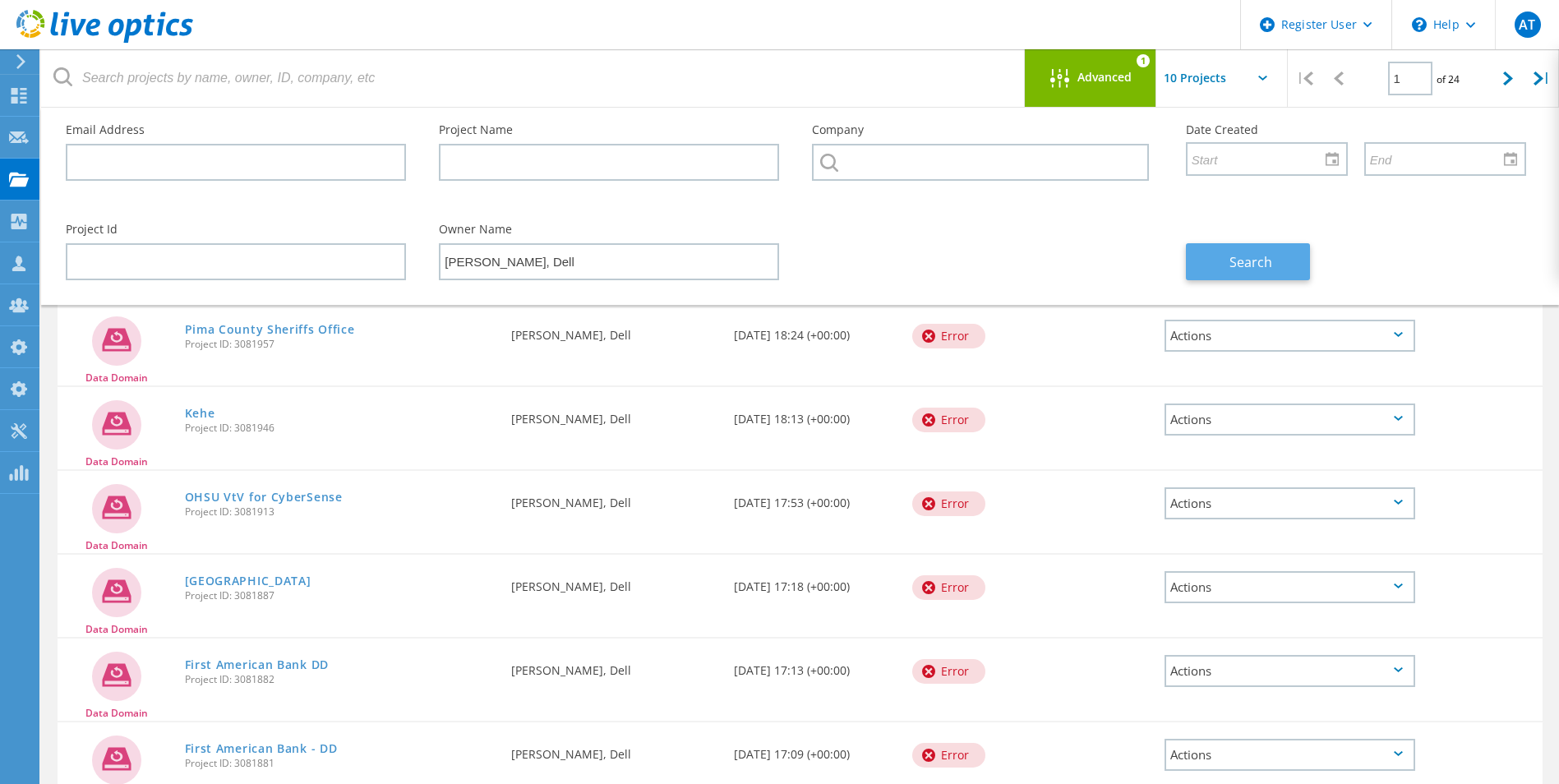
click at [1278, 251] on button "Search" at bounding box center [1248, 261] width 124 height 37
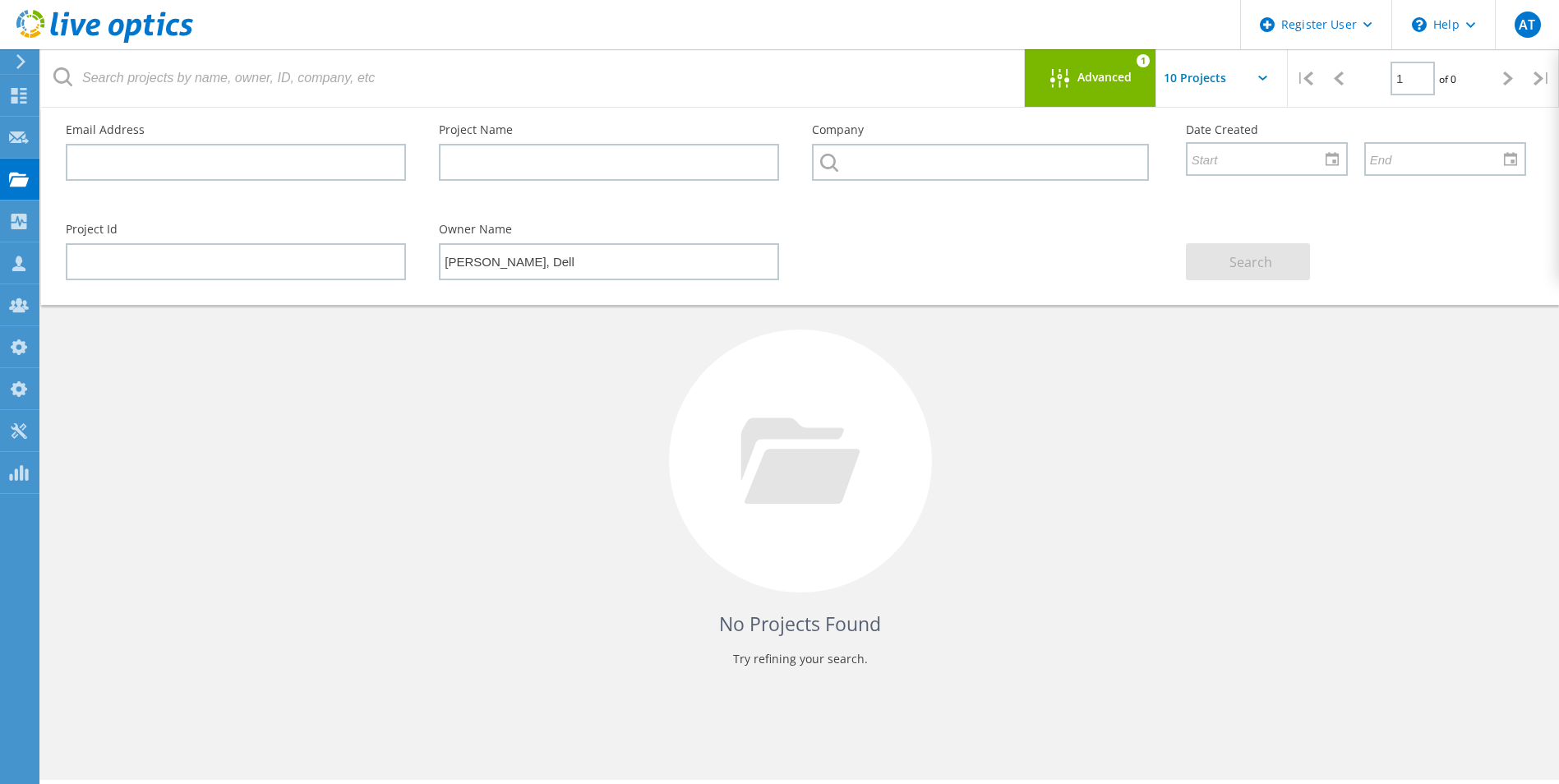
click at [1091, 82] on span "Advanced" at bounding box center [1105, 77] width 54 height 12
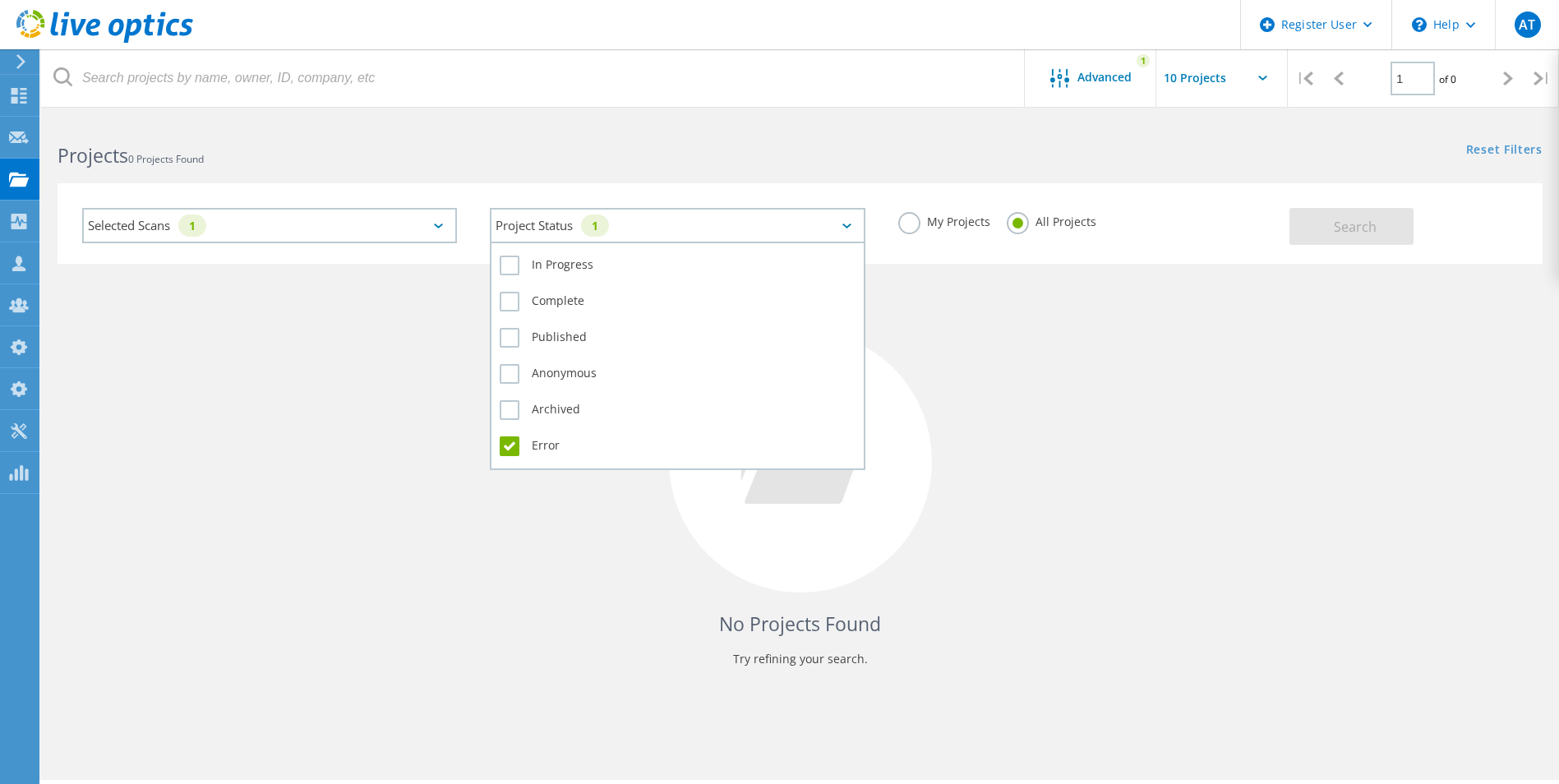
click at [835, 225] on div "Project Status 1" at bounding box center [678, 226] width 375 height 35
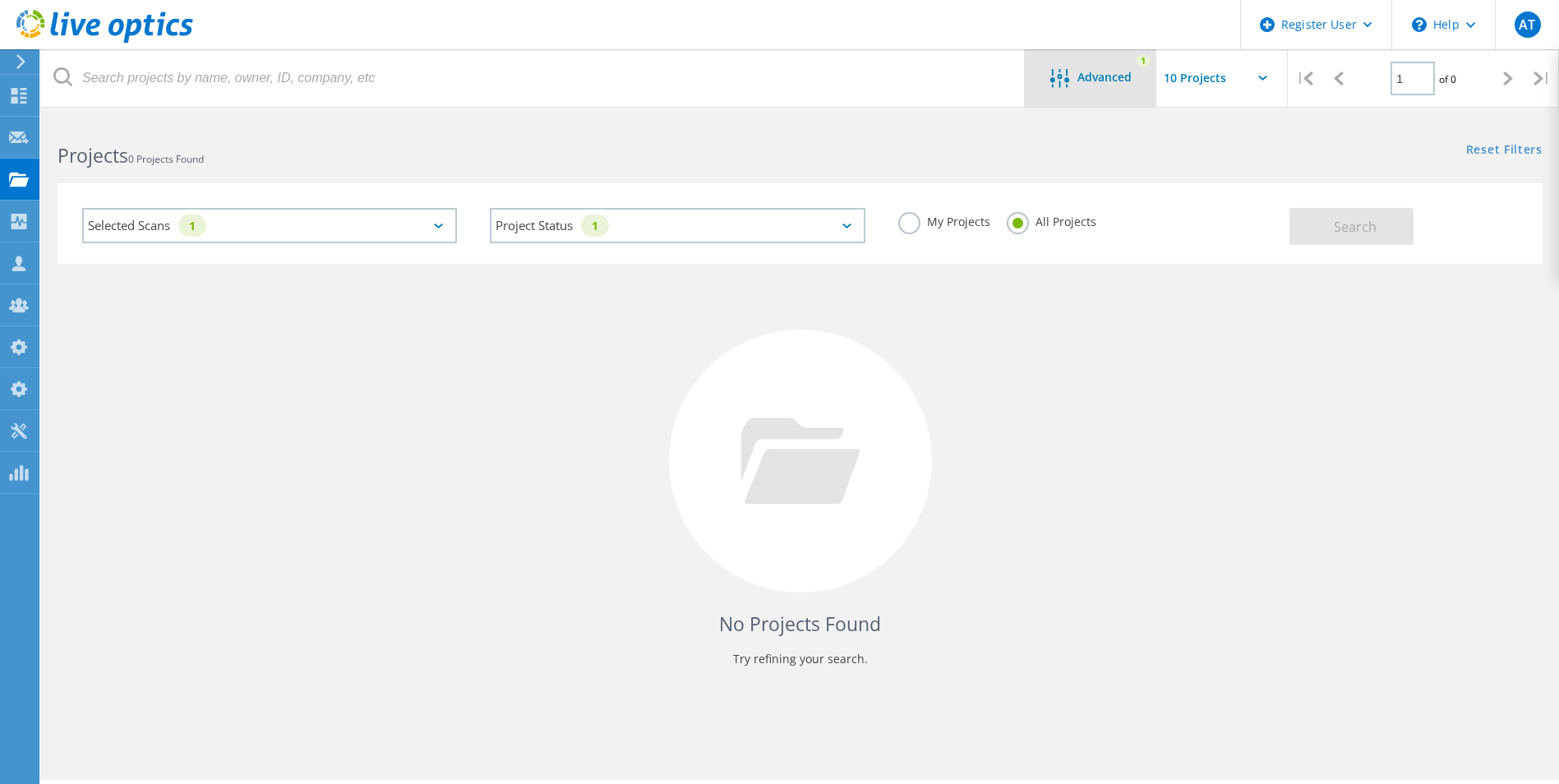
click at [1115, 86] on div "Advanced" at bounding box center [1090, 79] width 132 height 21
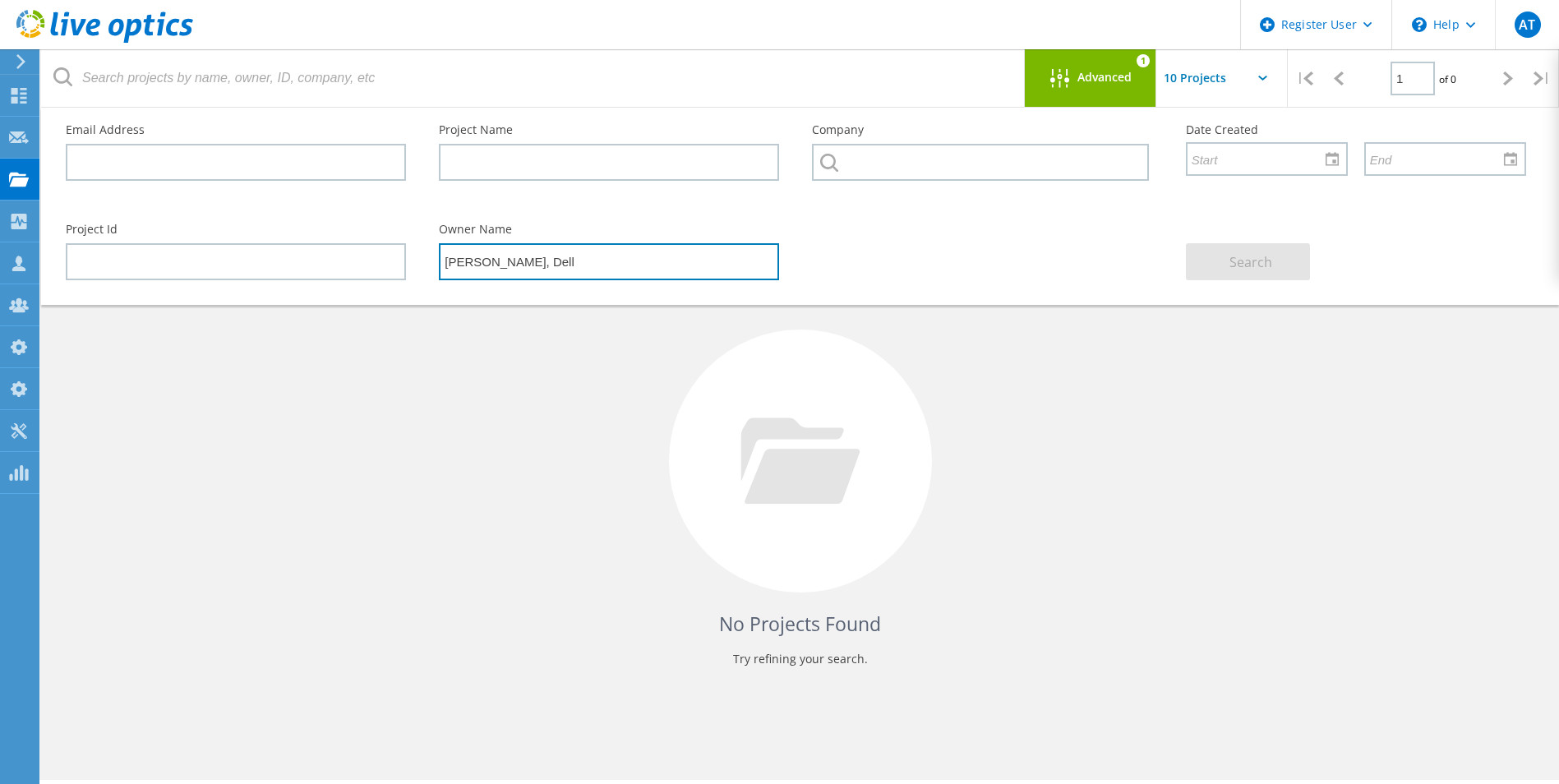
drag, startPoint x: 567, startPoint y: 256, endPoint x: 396, endPoint y: 266, distance: 171.3
click at [396, 266] on div "Project Id Owner Name [PERSON_NAME] Search" at bounding box center [796, 252] width 1493 height 90
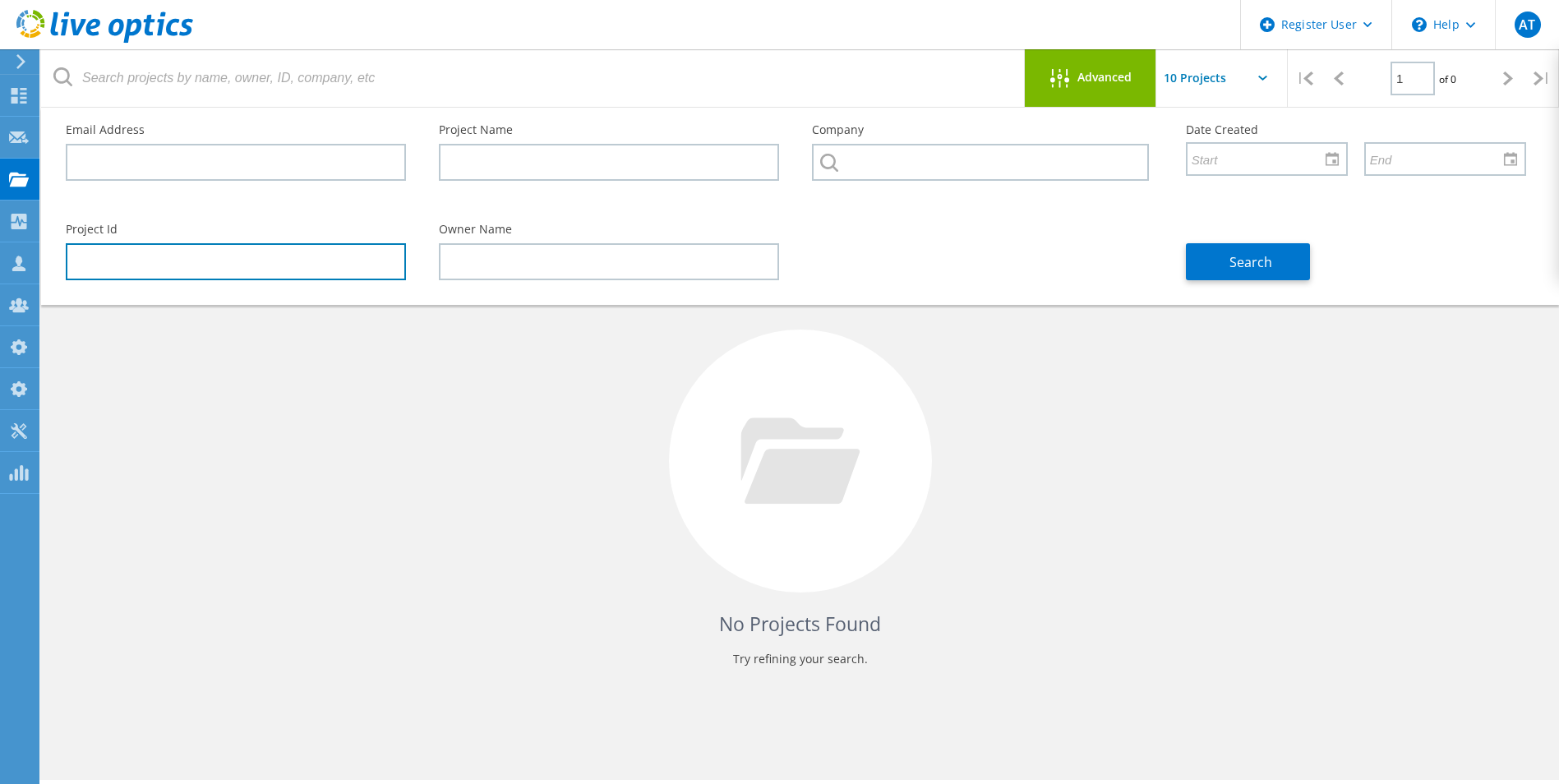
click at [263, 275] on input "text" at bounding box center [236, 261] width 340 height 37
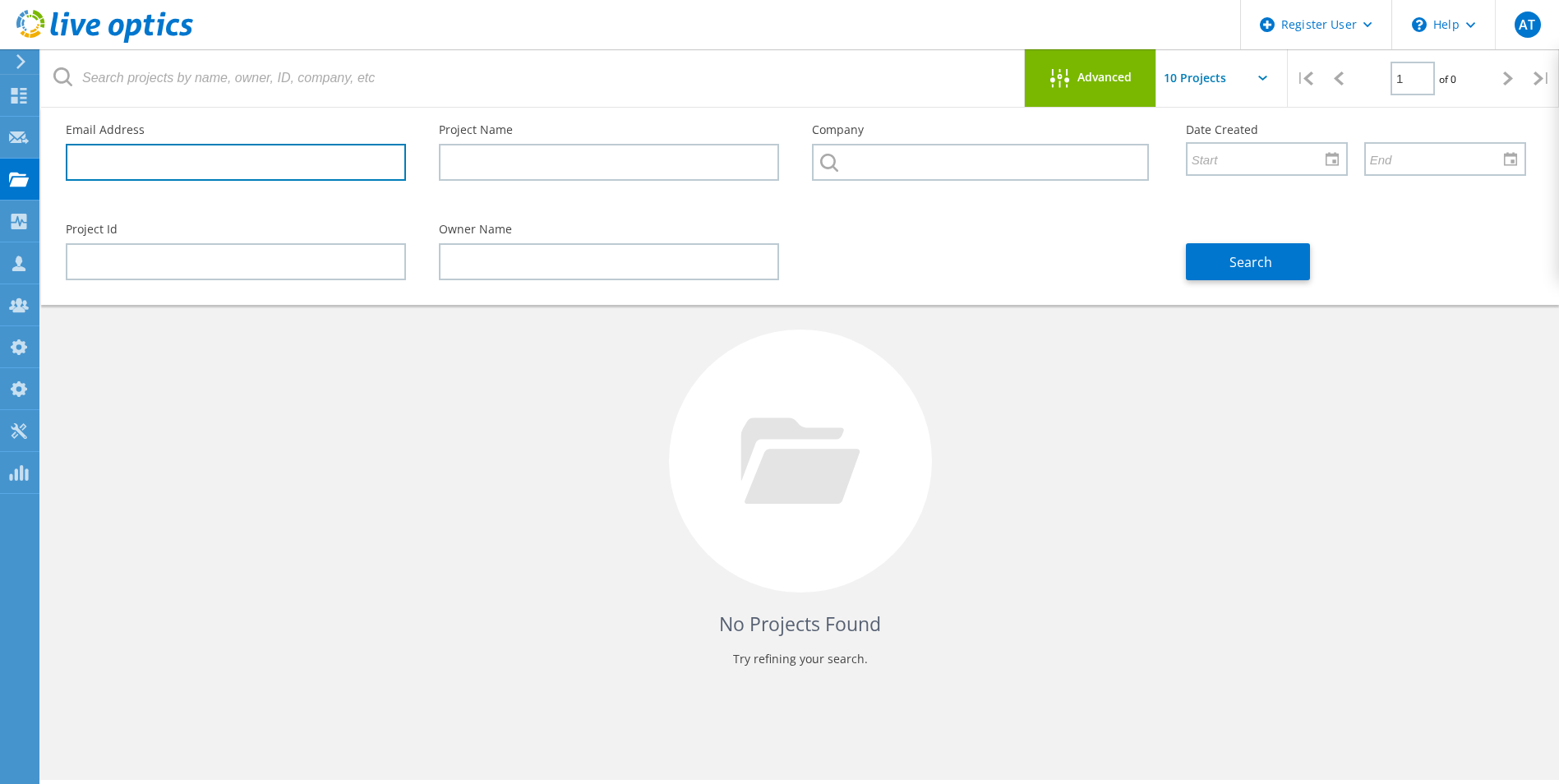
click at [205, 168] on input "text" at bounding box center [236, 162] width 340 height 37
click at [210, 482] on div "No Projects Found Try refining your search." at bounding box center [800, 476] width 1486 height 425
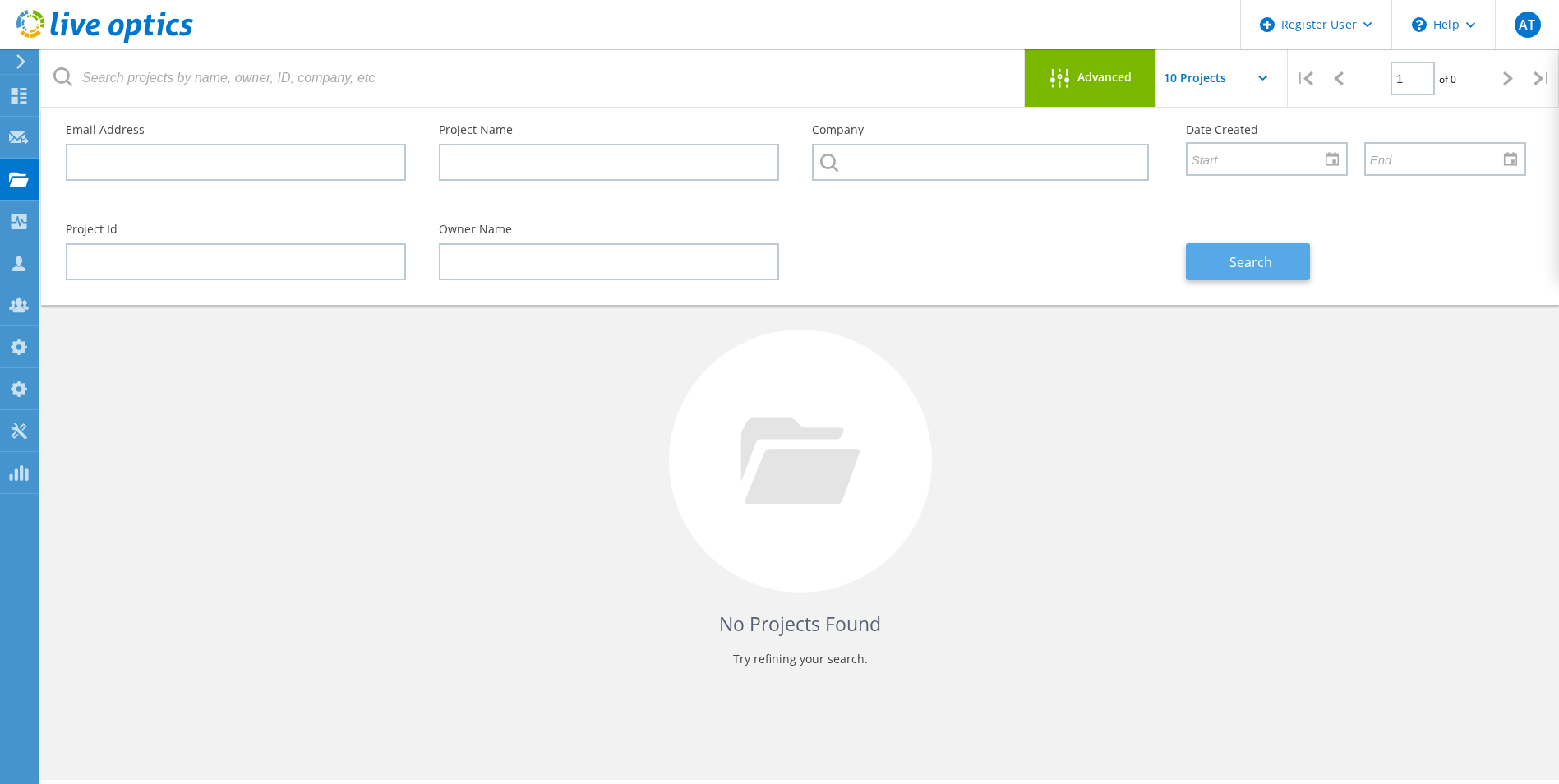
click at [1267, 256] on span "Search" at bounding box center [1250, 262] width 42 height 18
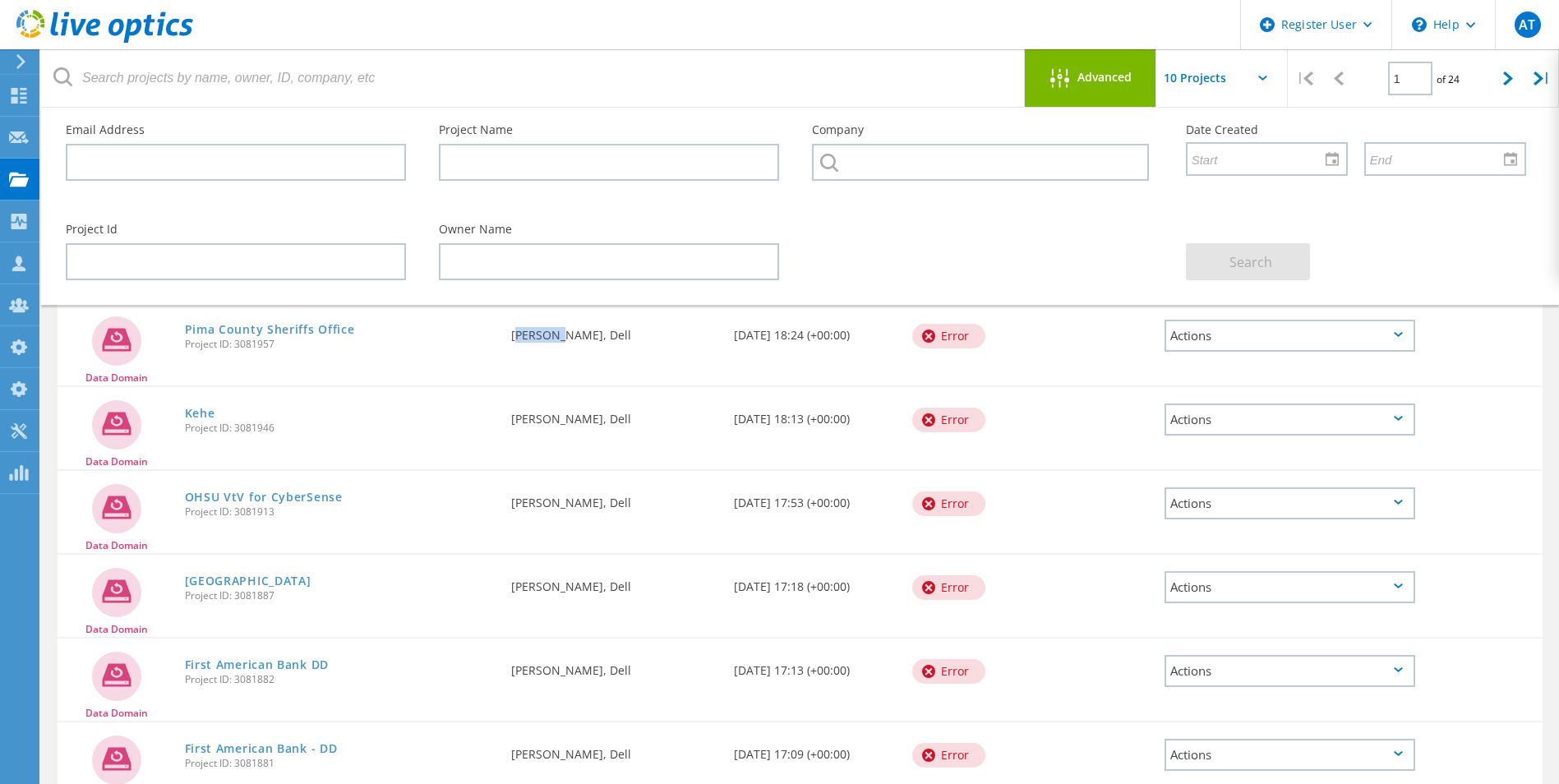
drag, startPoint x: 514, startPoint y: 339, endPoint x: 555, endPoint y: 336, distance: 41.1
click at [555, 336] on div "Requested By [PERSON_NAME], Dell" at bounding box center [614, 330] width 223 height 54
copy div "[PERSON_NAME]"
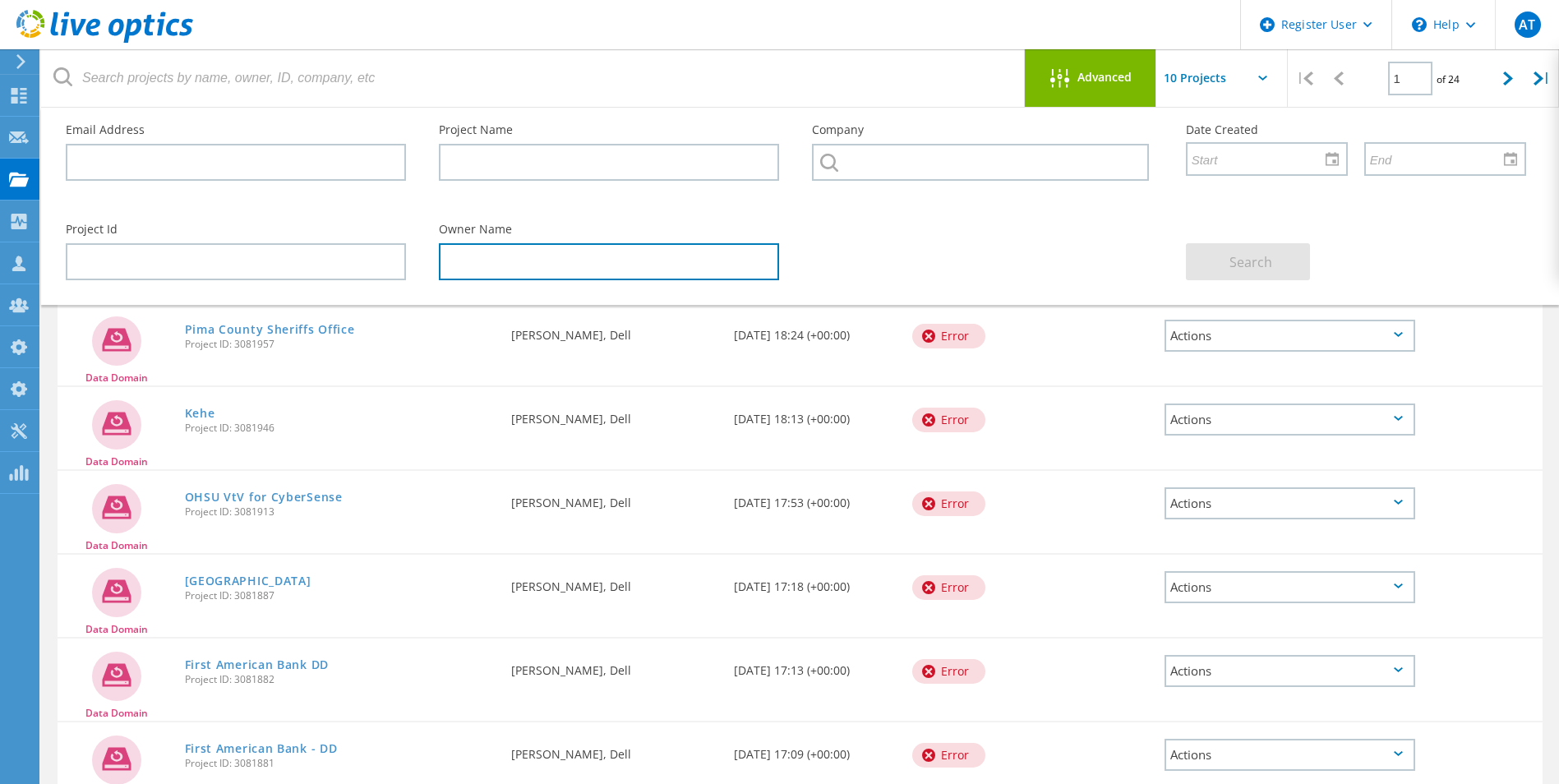
click at [533, 261] on input "text" at bounding box center [608, 261] width 340 height 37
paste input "[PERSON_NAME]"
type input "[PERSON_NAME]"
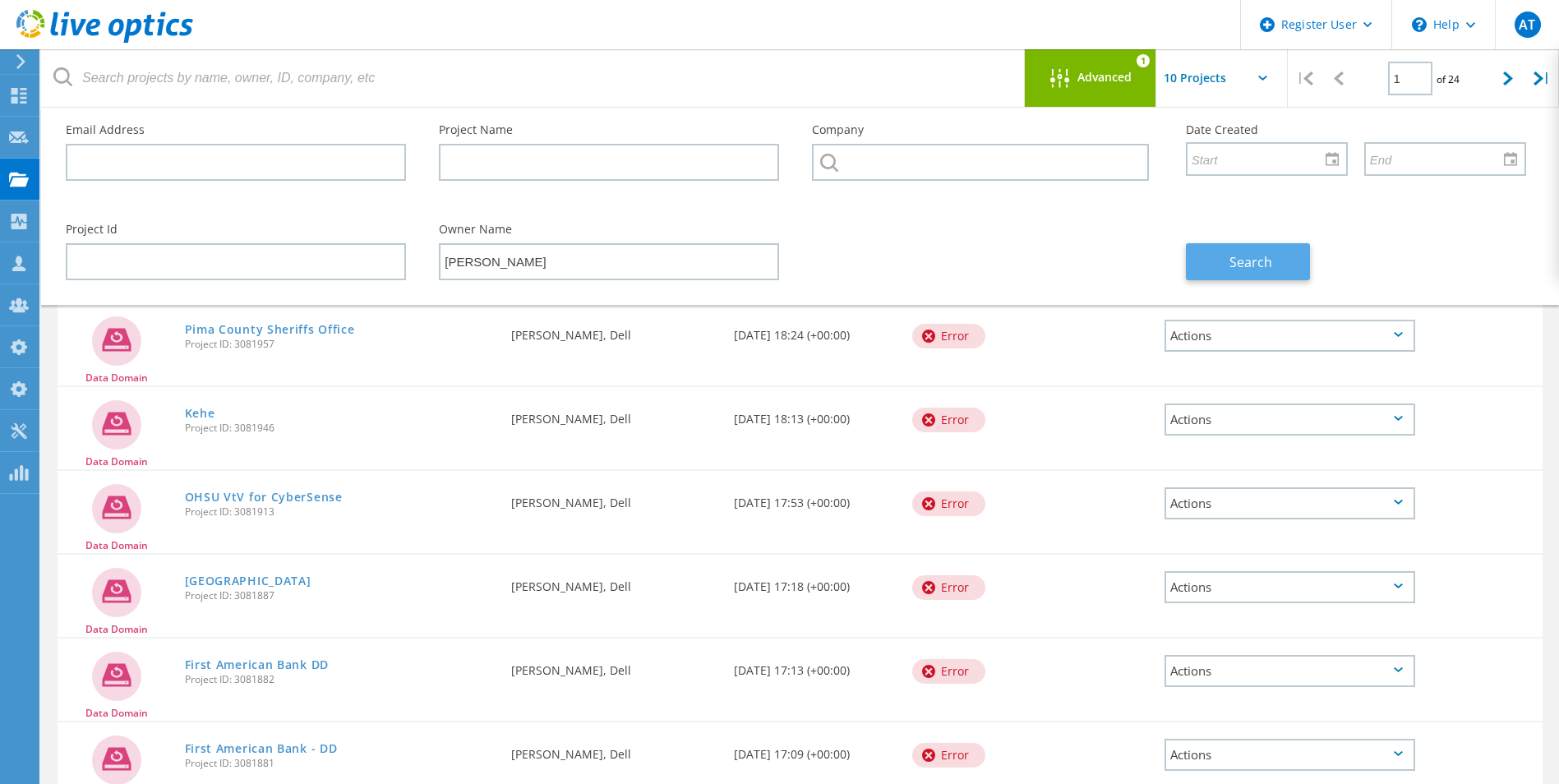
click at [1243, 264] on span "Search" at bounding box center [1250, 262] width 42 height 18
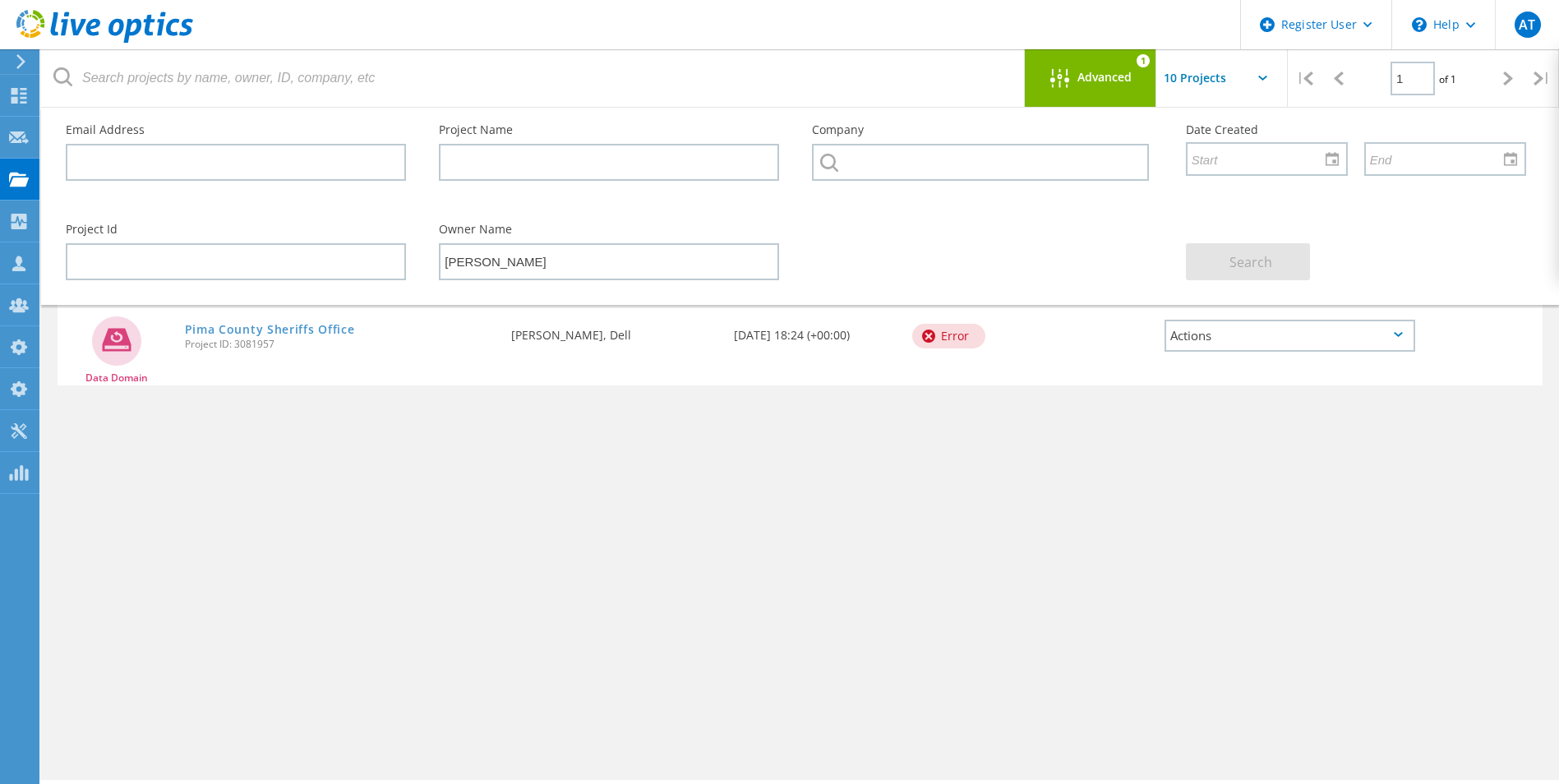
click at [1089, 81] on span "Advanced" at bounding box center [1105, 77] width 54 height 12
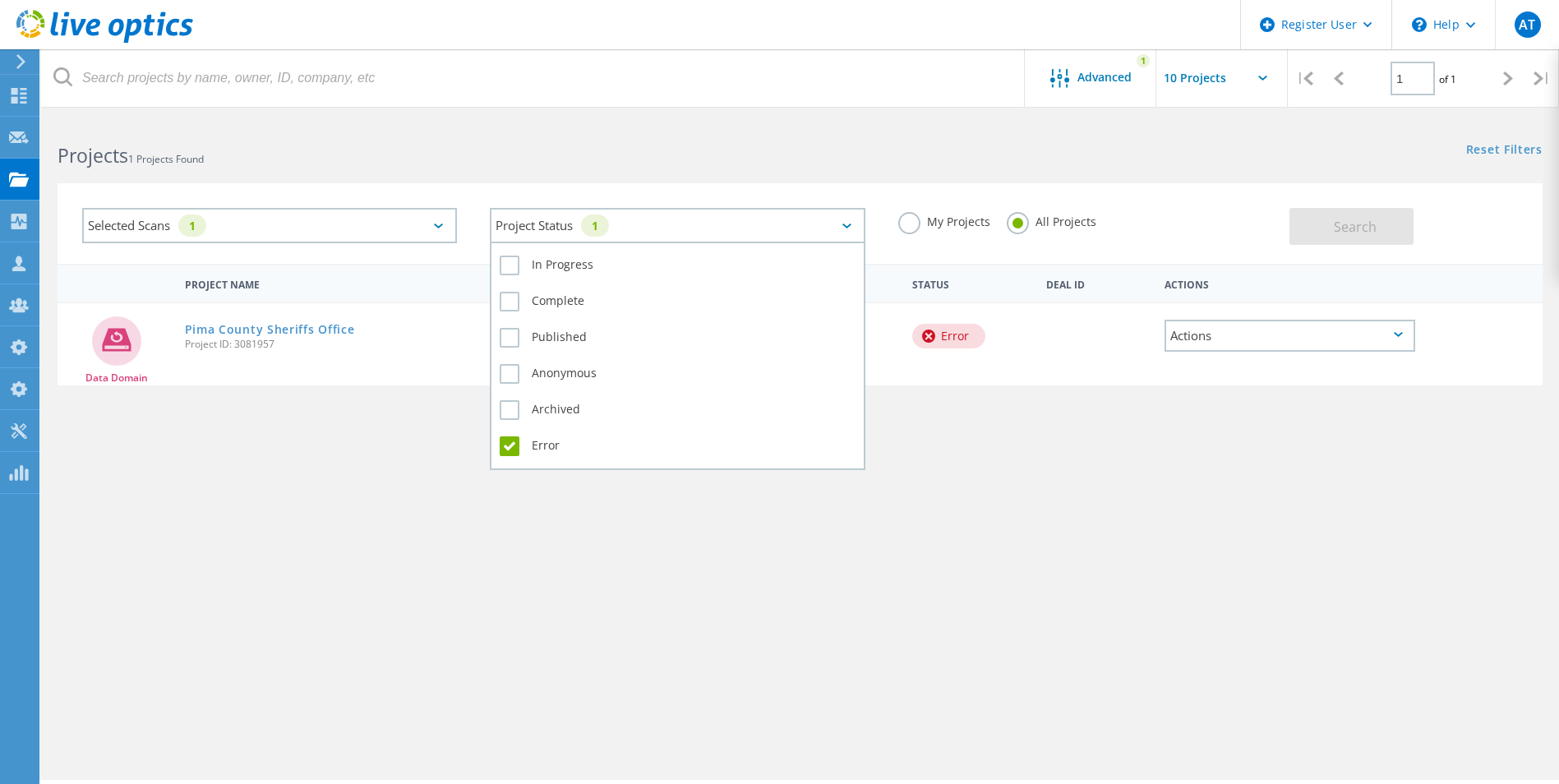
click at [790, 234] on div "Project Status 1" at bounding box center [678, 226] width 375 height 35
click at [505, 302] on label "Complete" at bounding box center [677, 302] width 355 height 20
click at [0, 0] on input "Complete" at bounding box center [0, 0] width 0 height 0
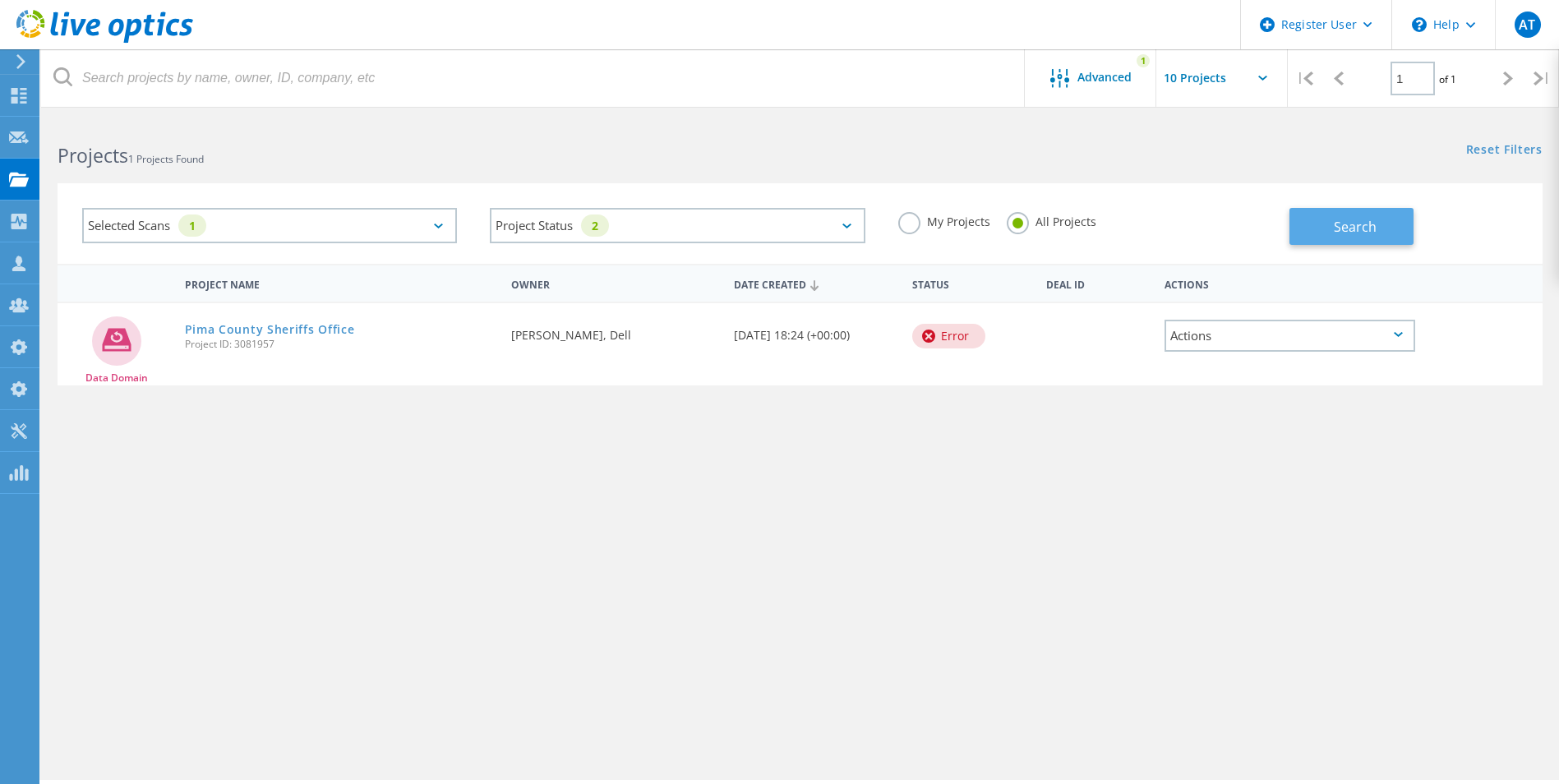
click at [1343, 231] on span "Search" at bounding box center [1355, 227] width 42 height 18
